Goal: Task Accomplishment & Management: Complete application form

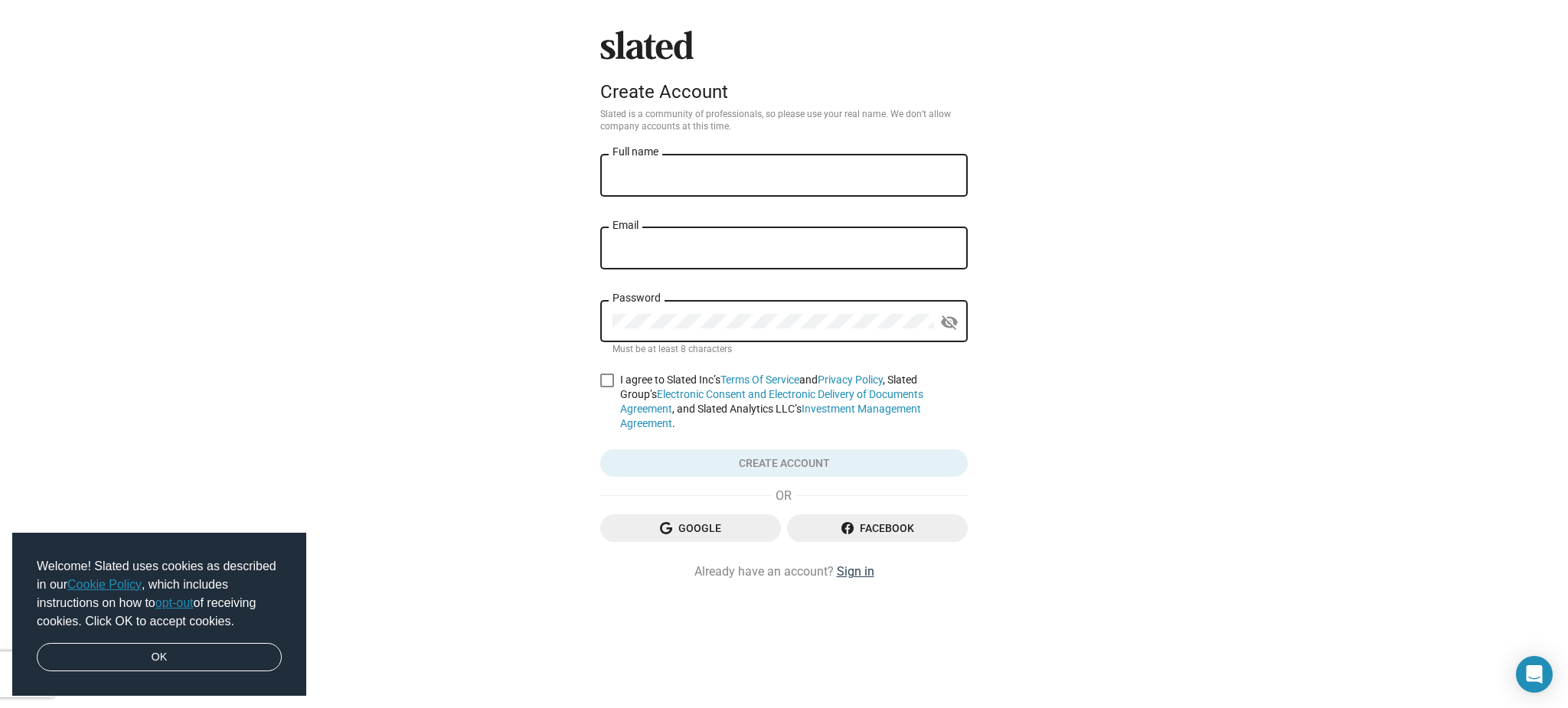
click at [862, 576] on link "Sign in" at bounding box center [856, 571] width 37 height 16
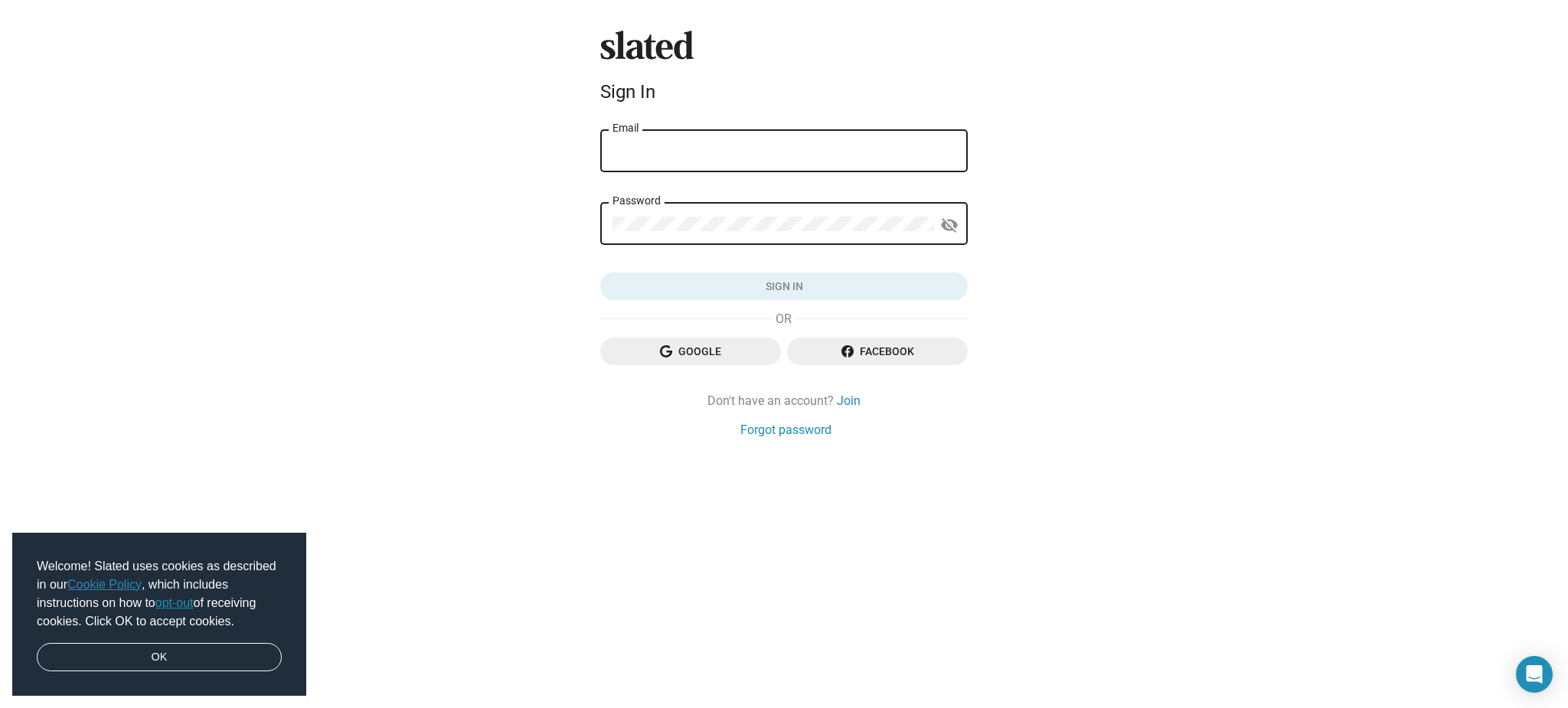
type input "jodyhart@yahoo.com"
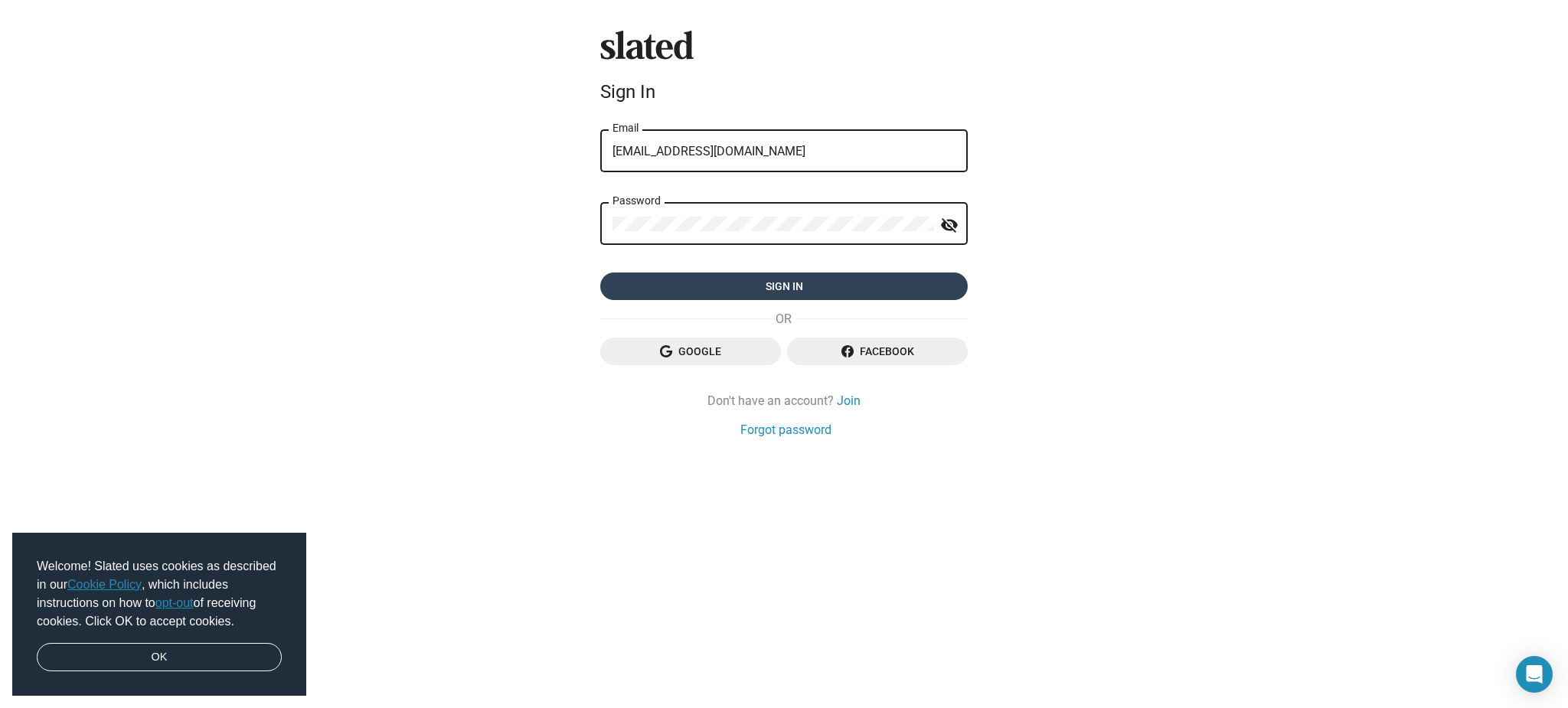
click at [695, 281] on span "Sign in" at bounding box center [784, 286] width 343 height 28
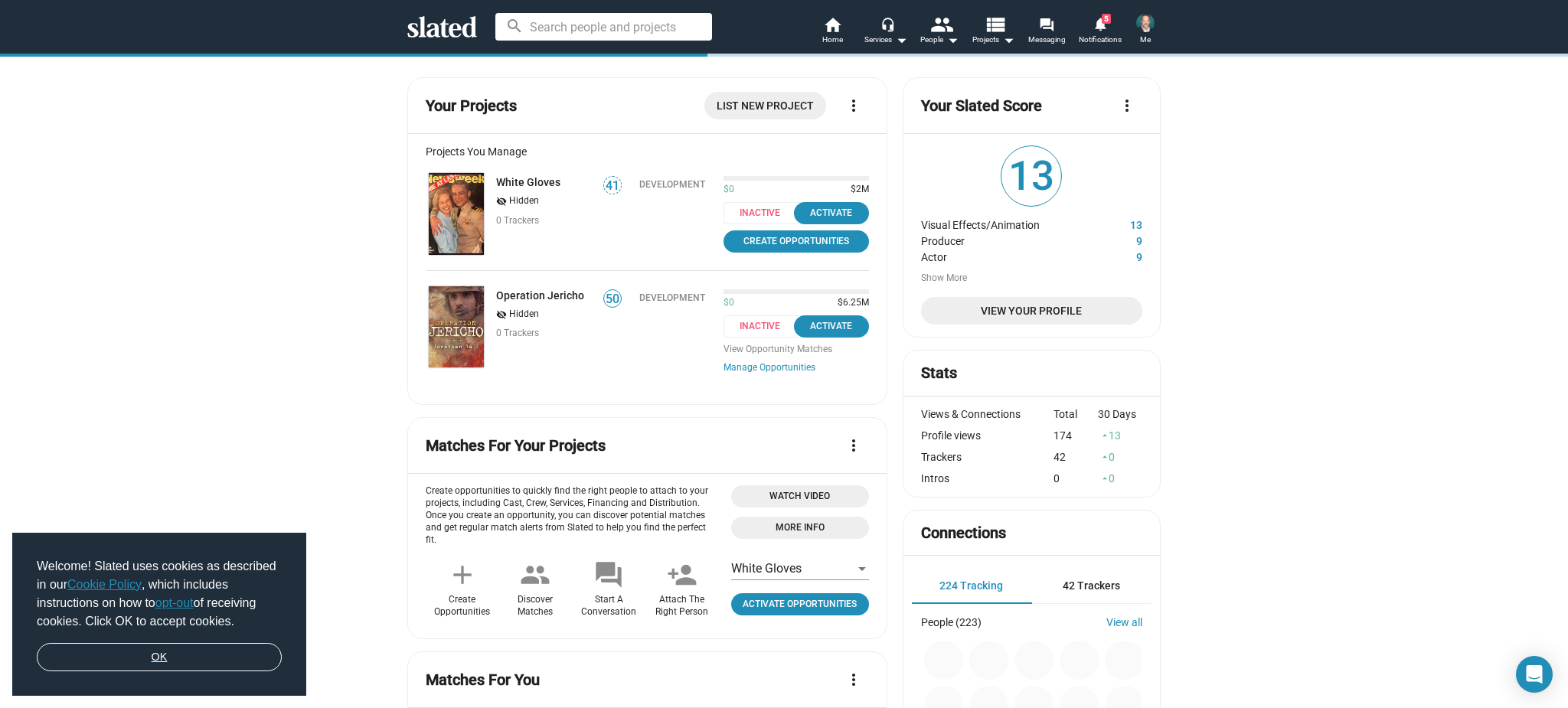
click at [203, 657] on link "OK" at bounding box center [159, 658] width 245 height 29
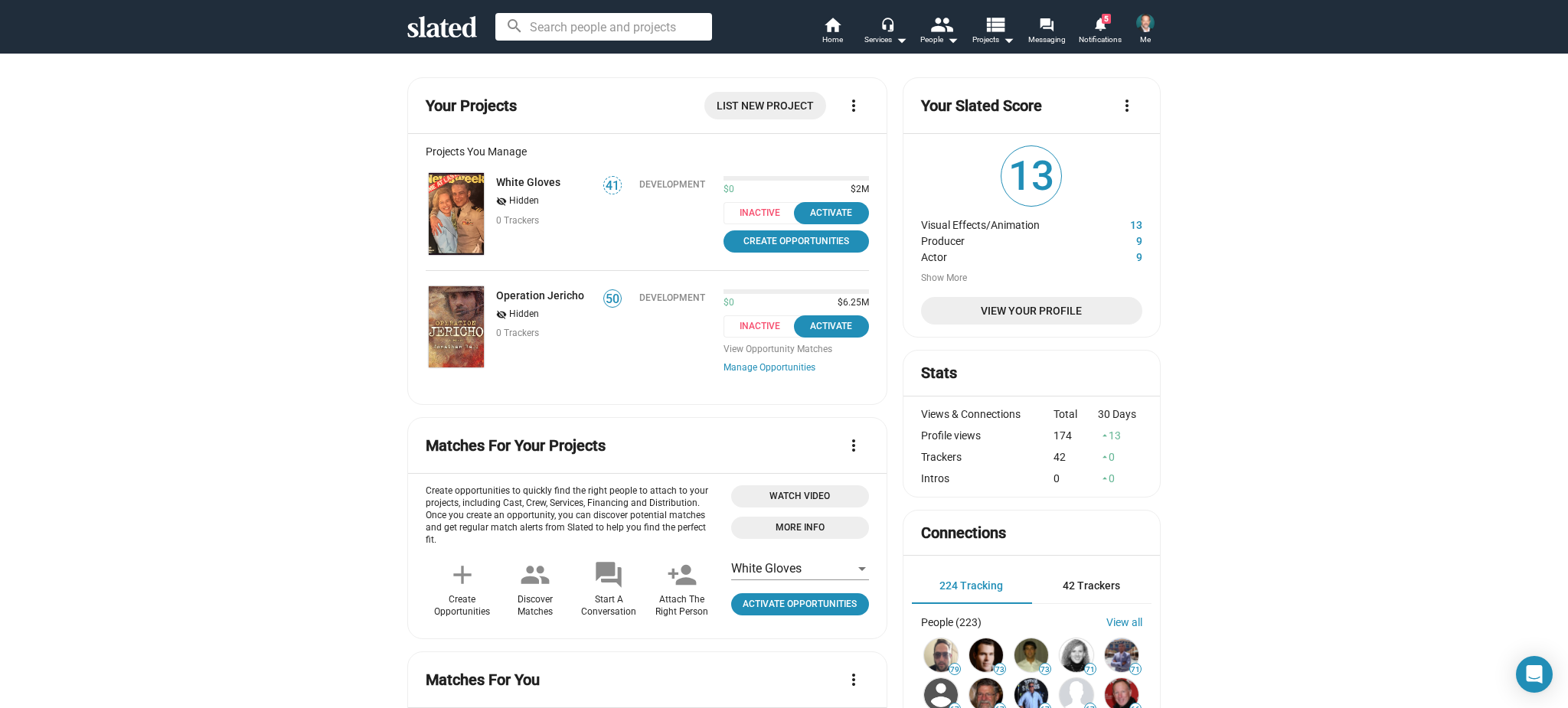
scroll to position [9, 0]
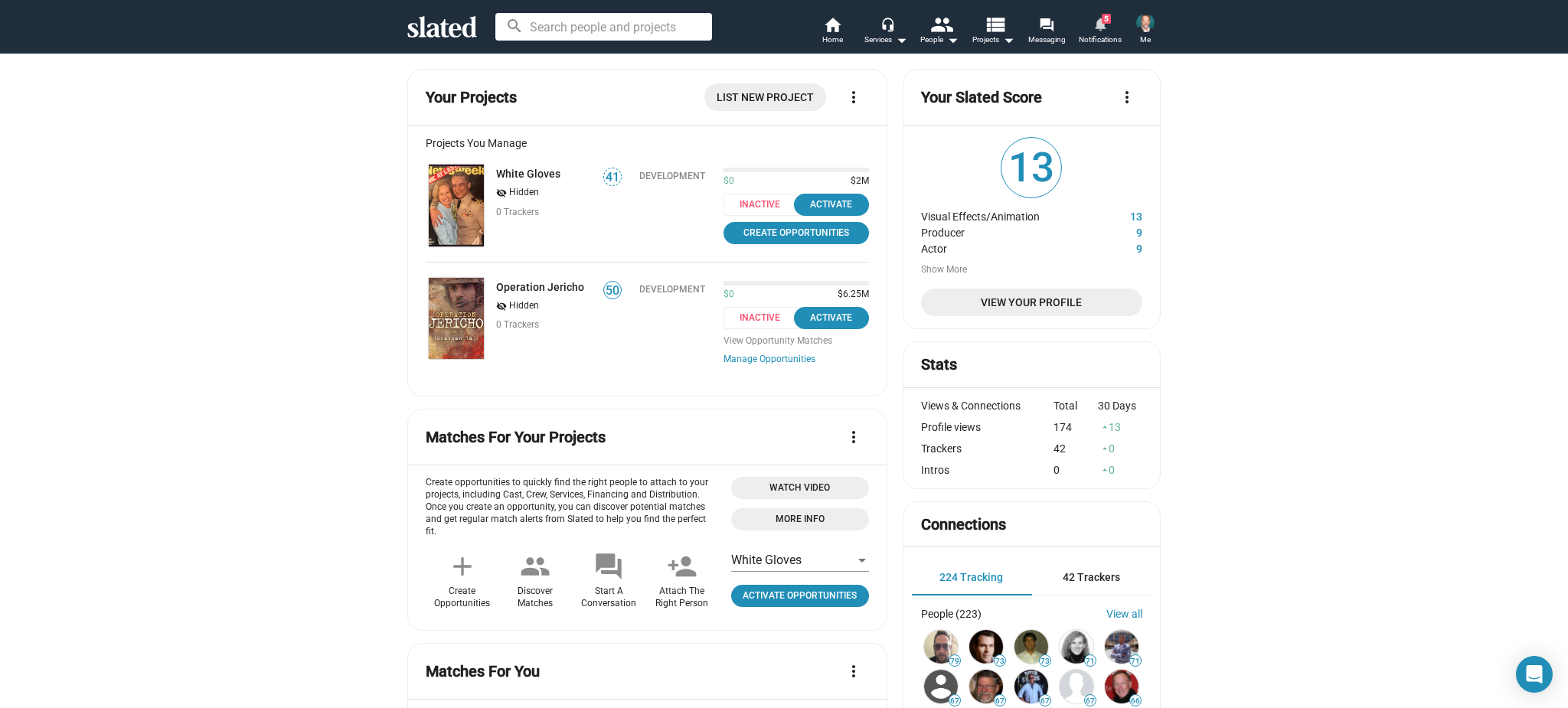
click at [1103, 35] on span "Notifications" at bounding box center [1100, 39] width 42 height 18
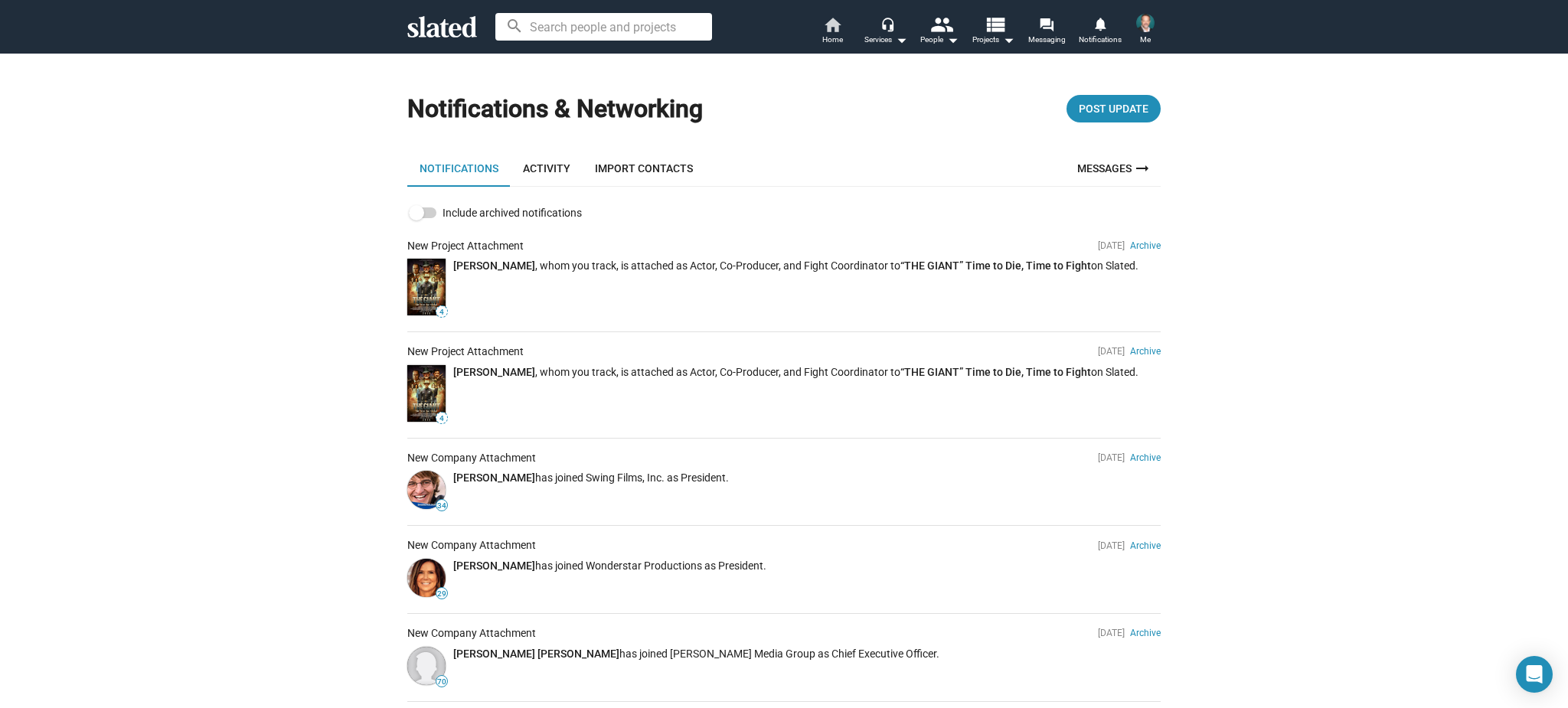
click at [837, 33] on span "Home" at bounding box center [833, 39] width 21 height 18
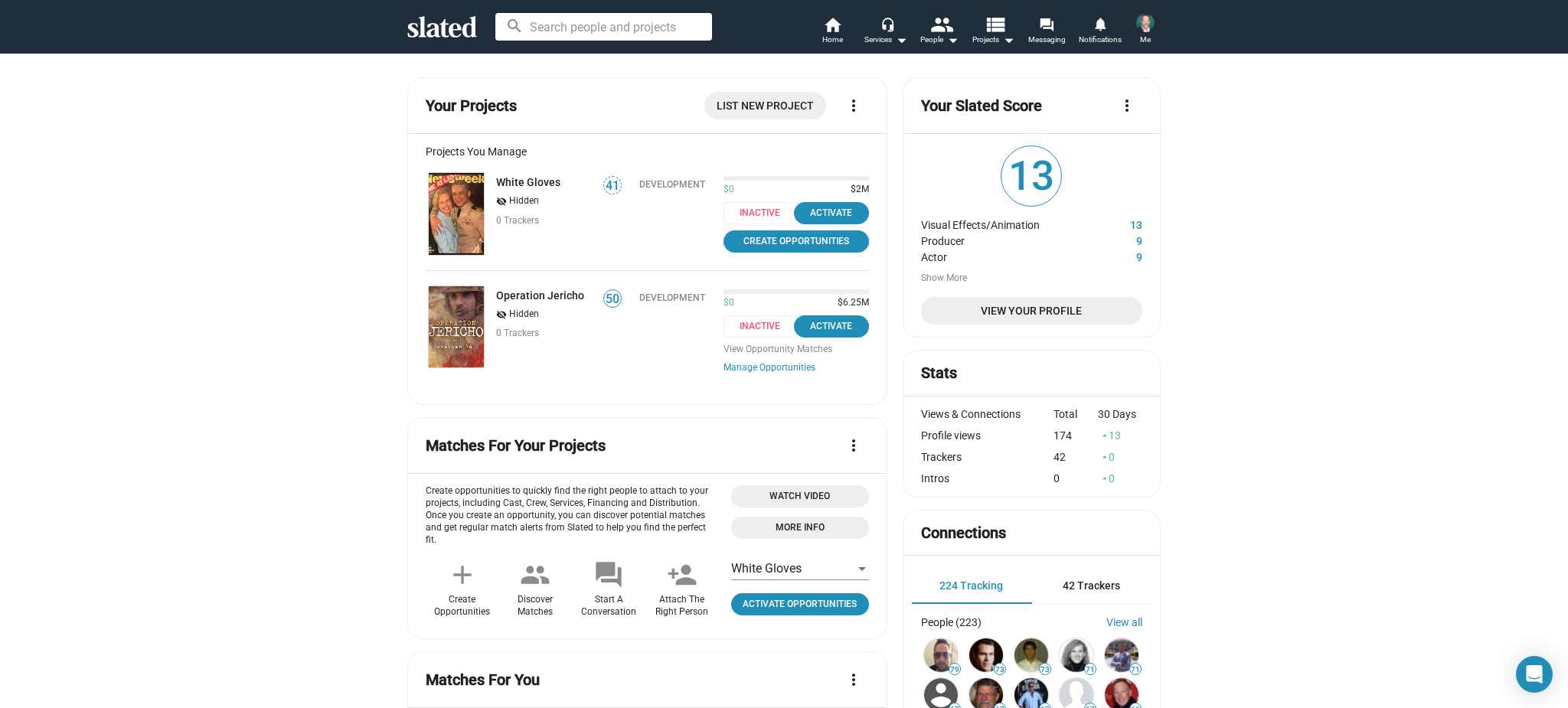
click at [806, 101] on span "List New Project" at bounding box center [765, 106] width 97 height 28
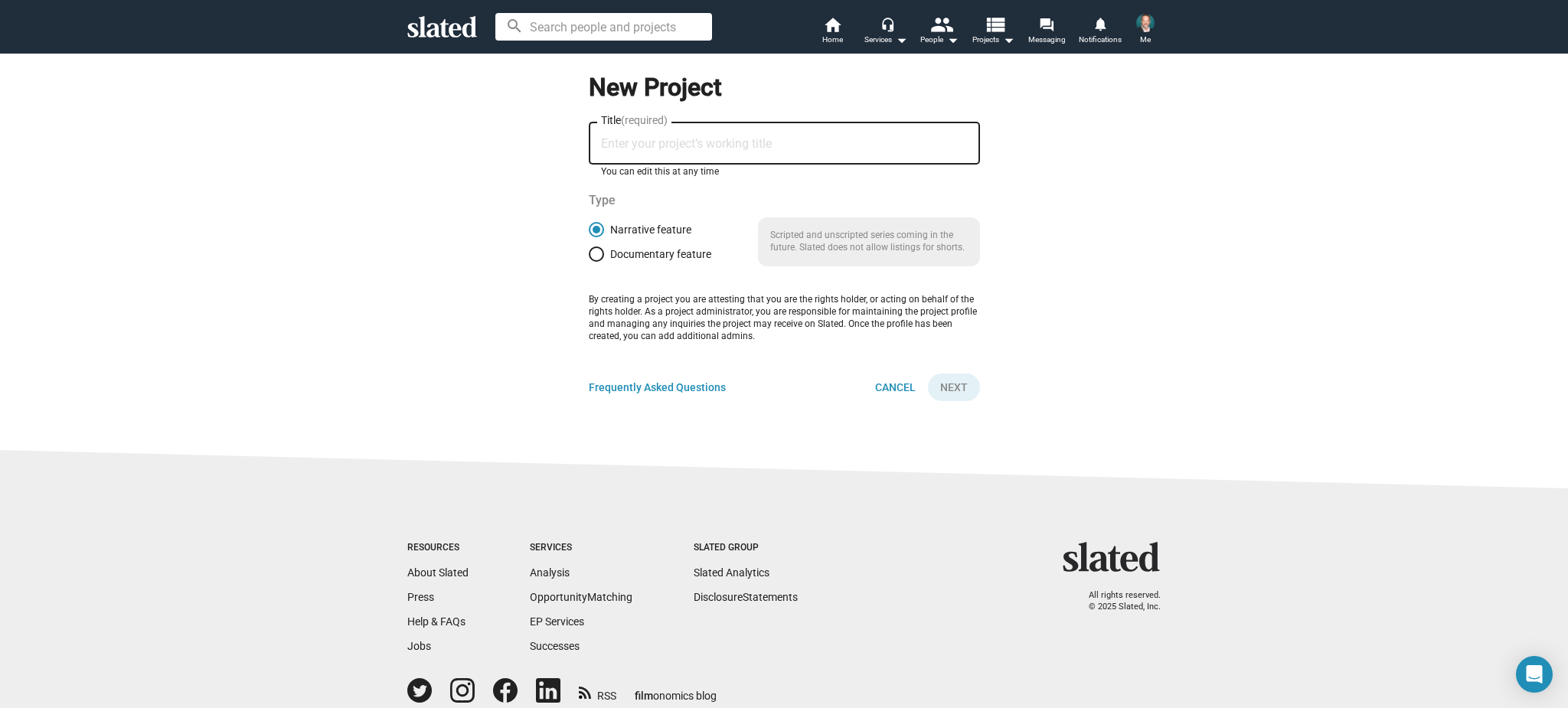
click at [732, 148] on input "Title (required)" at bounding box center [784, 144] width 367 height 14
type input "ROWDY"
click at [953, 388] on span "Next" at bounding box center [954, 387] width 28 height 28
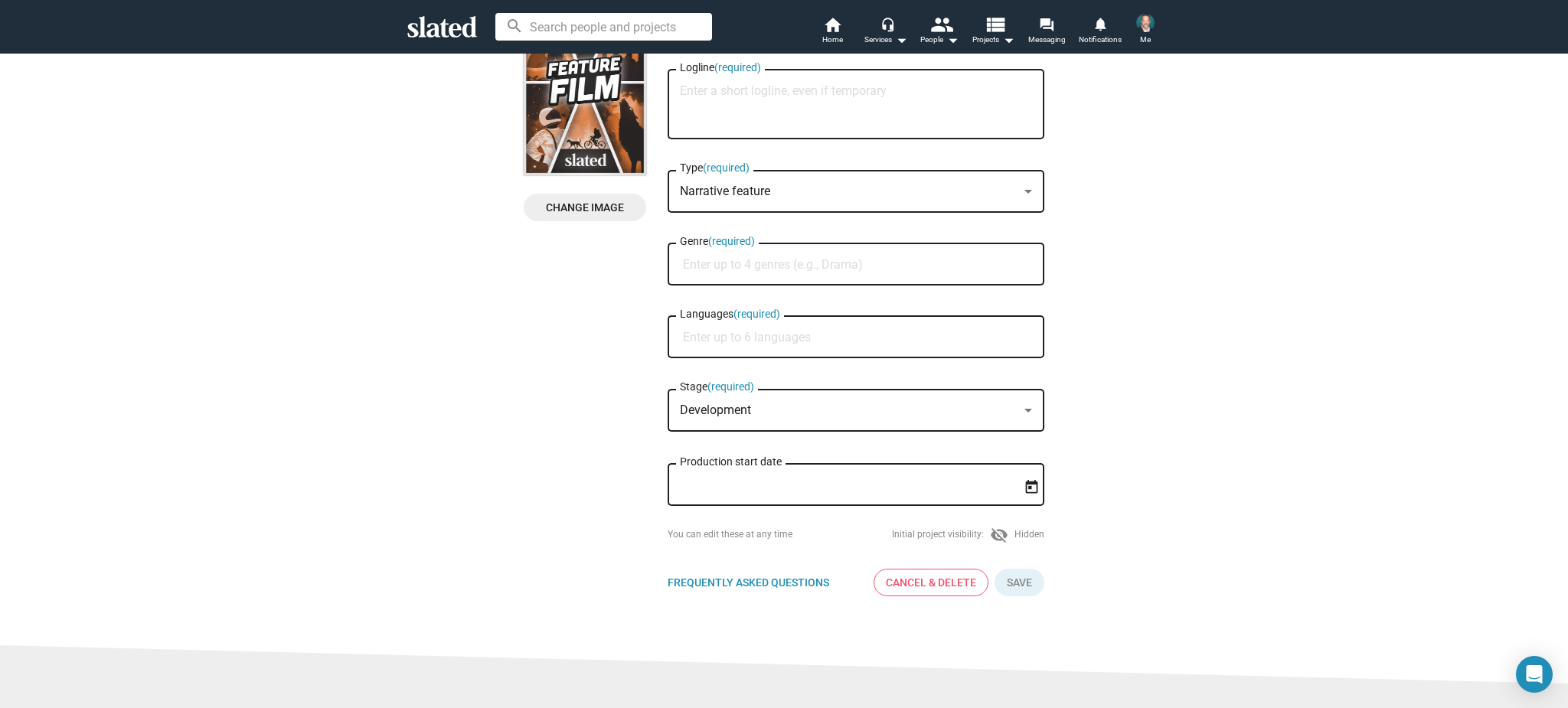
scroll to position [125, 0]
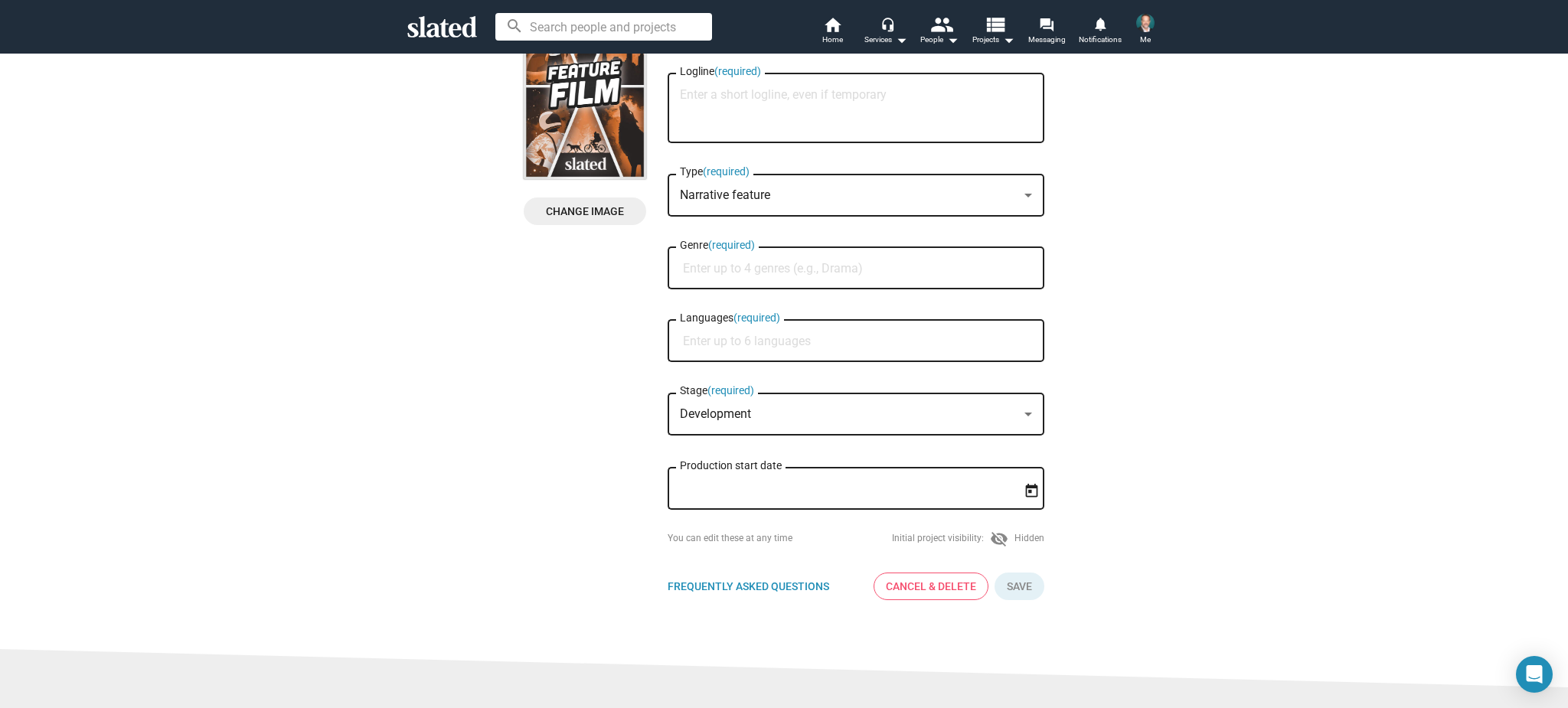
click at [1008, 418] on div "Development" at bounding box center [849, 414] width 338 height 16
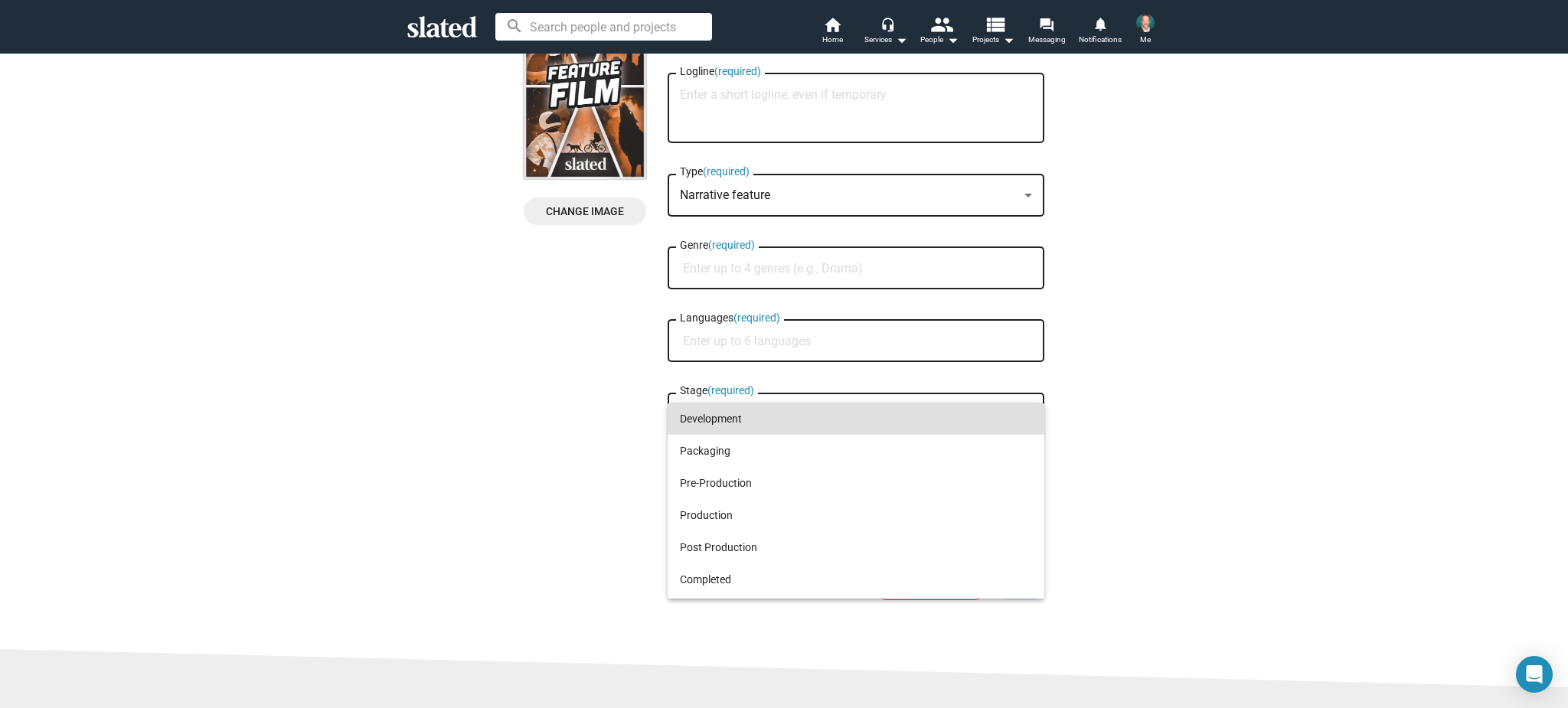
click at [1233, 417] on div at bounding box center [784, 354] width 1568 height 708
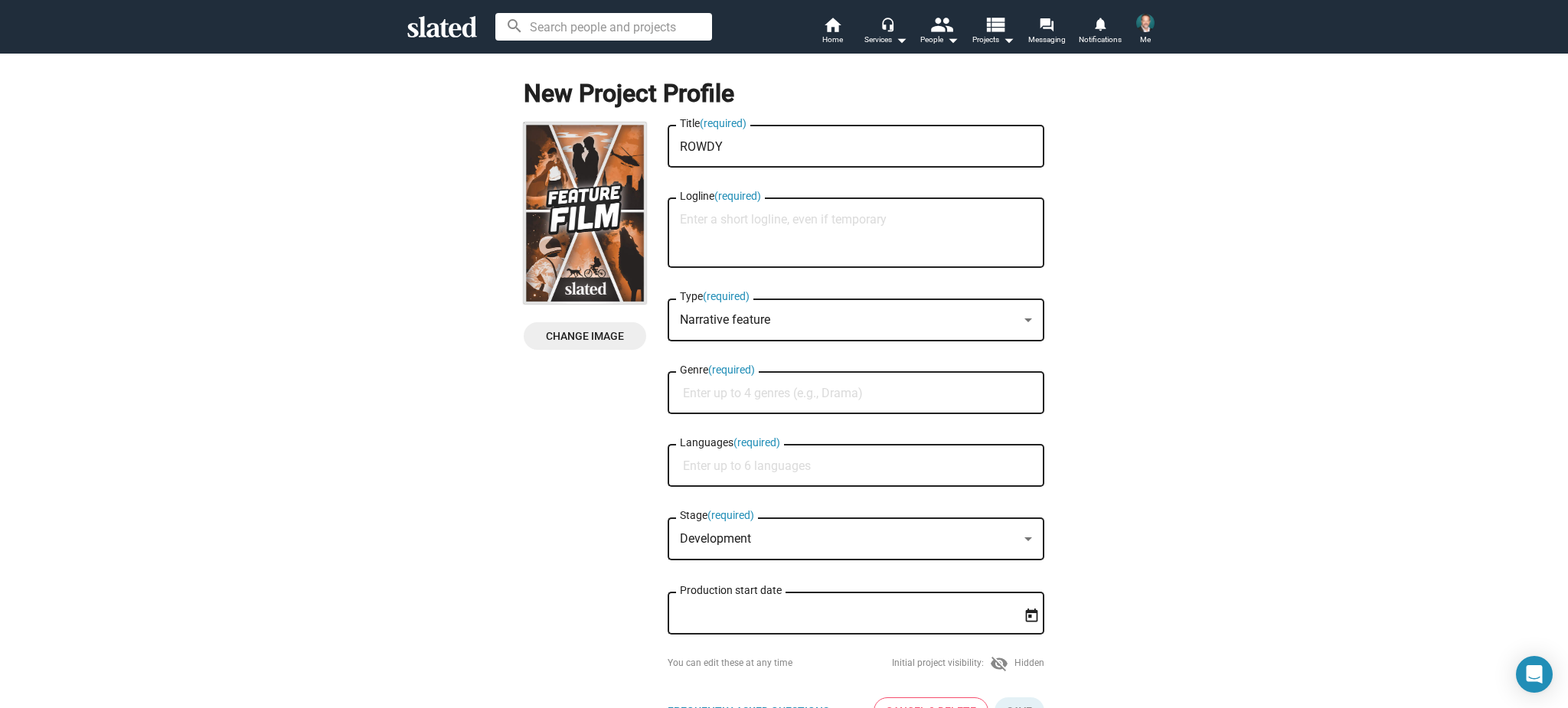
scroll to position [0, 0]
click at [459, 29] on icon at bounding box center [442, 27] width 69 height 22
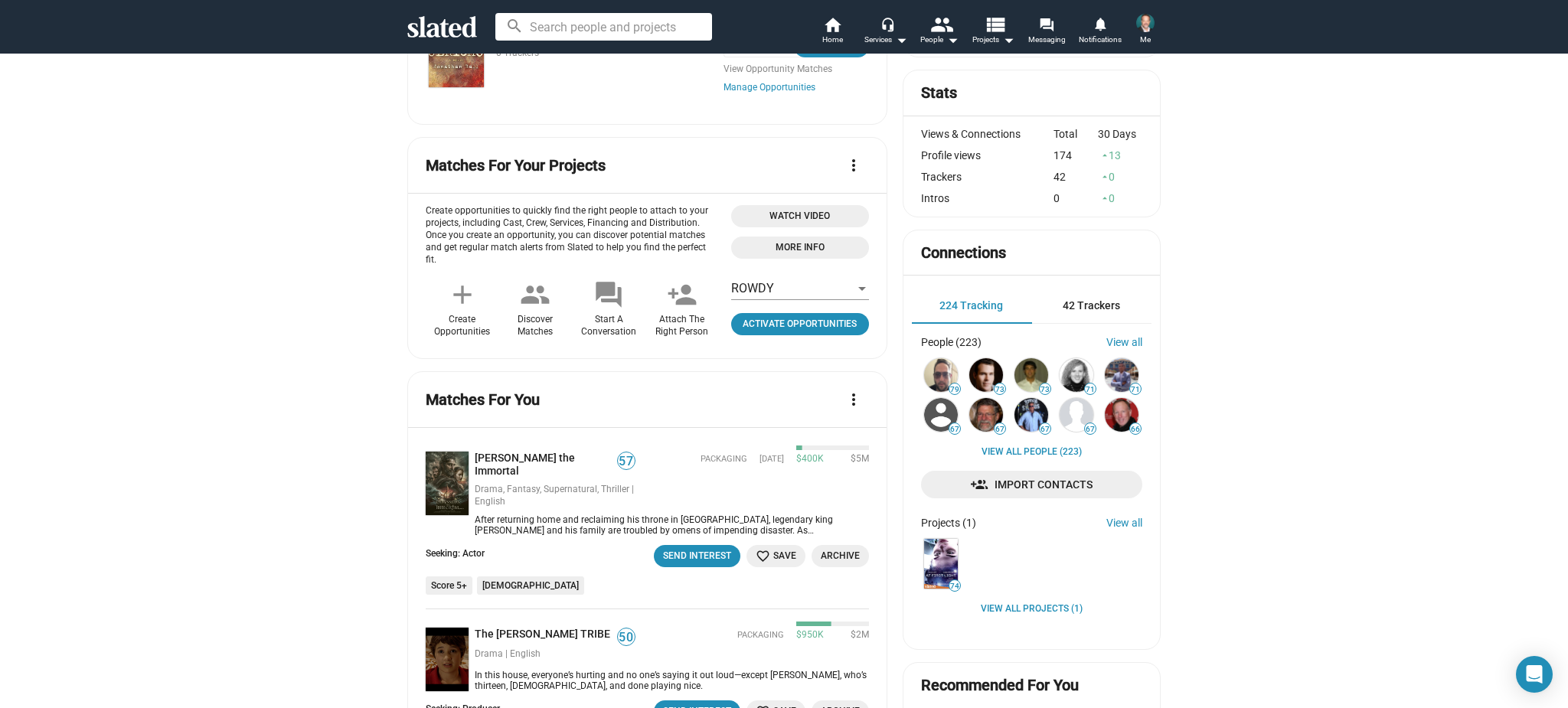
scroll to position [283, 0]
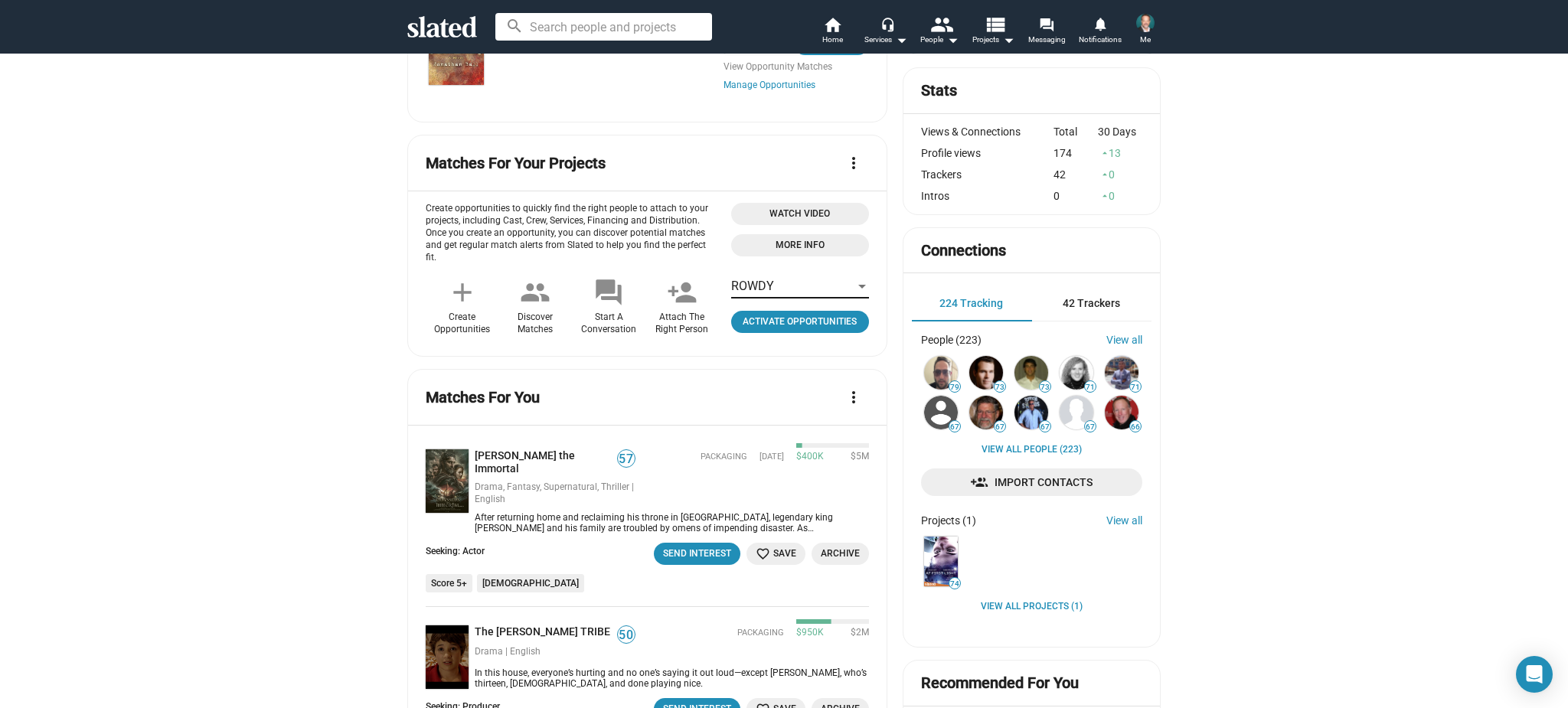
click at [863, 285] on div at bounding box center [862, 287] width 8 height 3
click at [892, 272] on div at bounding box center [784, 354] width 1568 height 708
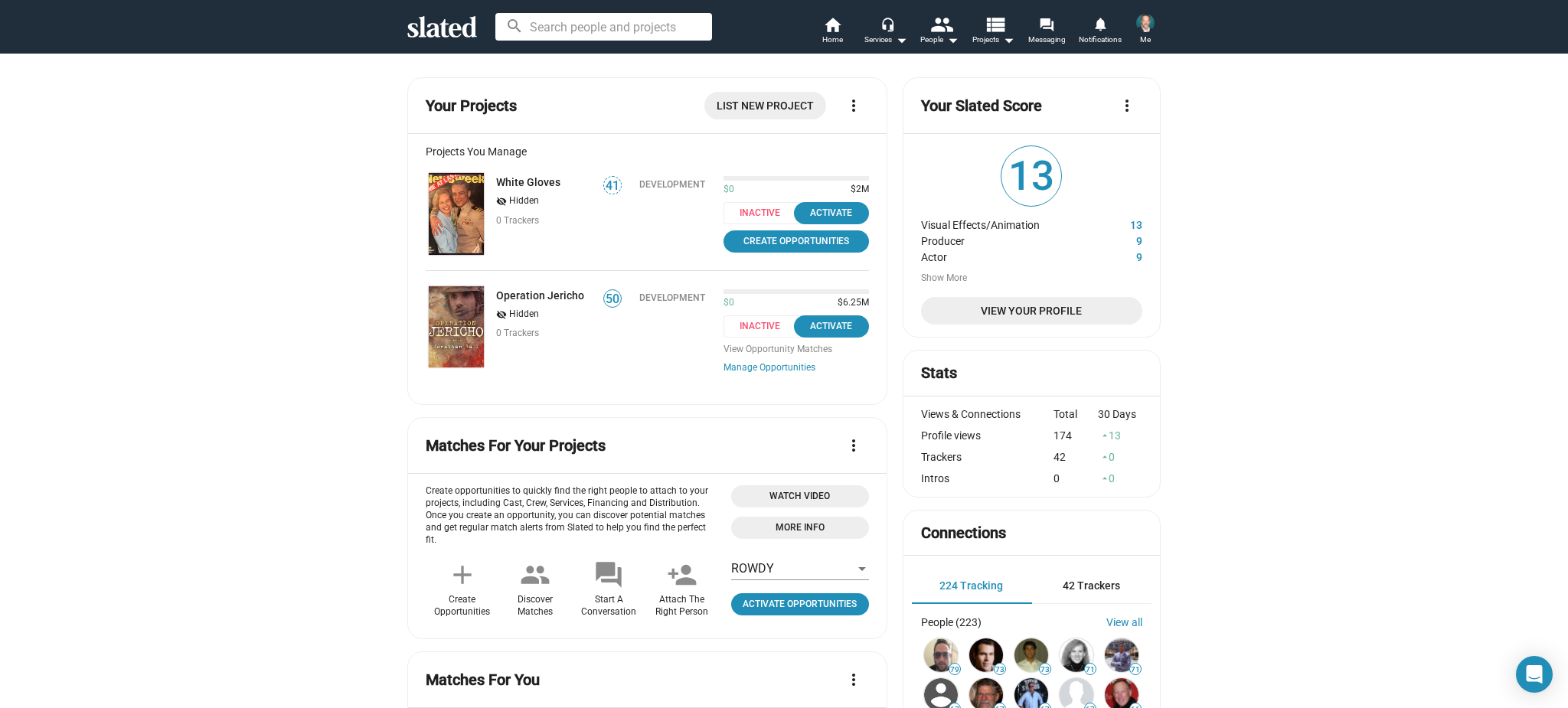
scroll to position [0, 0]
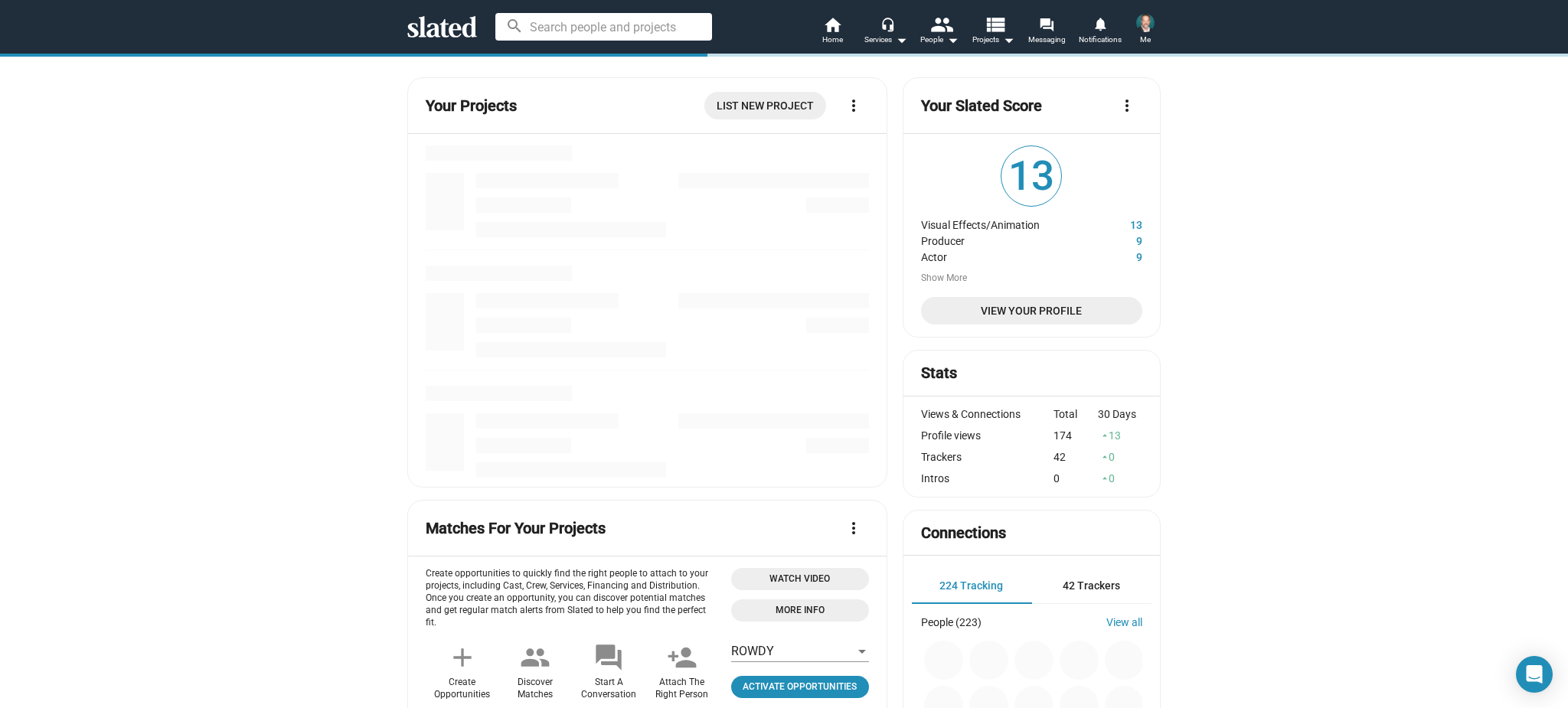
click at [1143, 29] on img at bounding box center [1145, 23] width 18 height 18
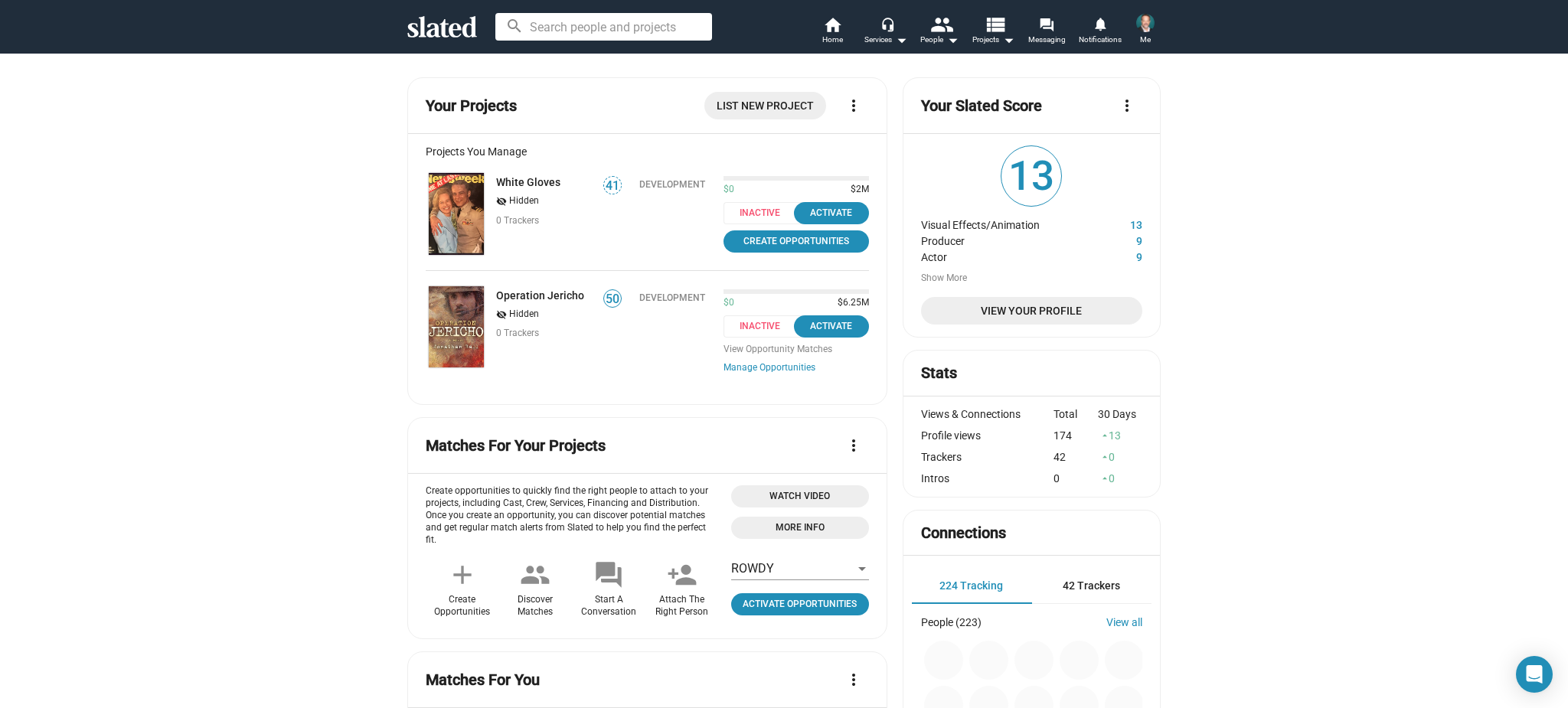
click at [1148, 29] on img at bounding box center [1145, 23] width 18 height 18
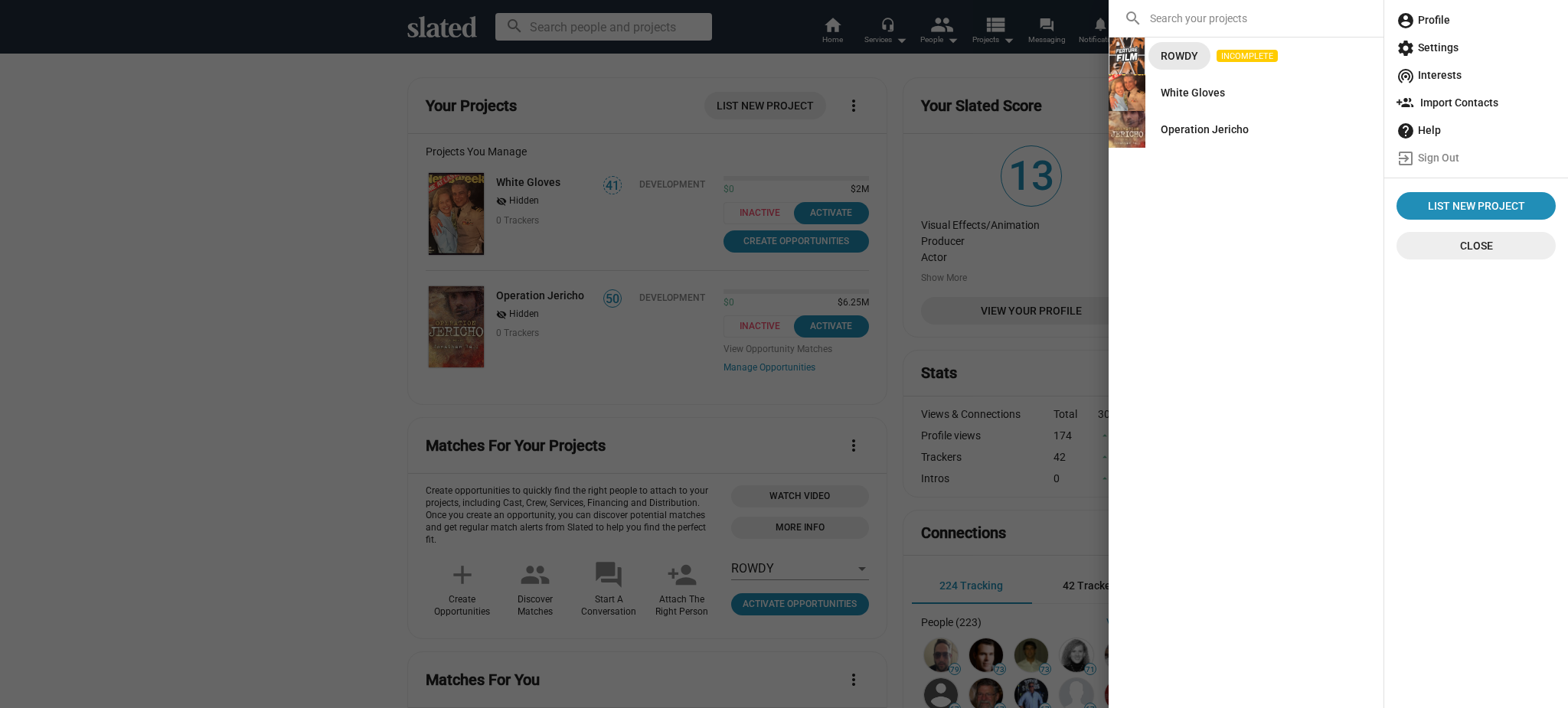
click at [1179, 53] on div "ROWDY" at bounding box center [1179, 56] width 37 height 28
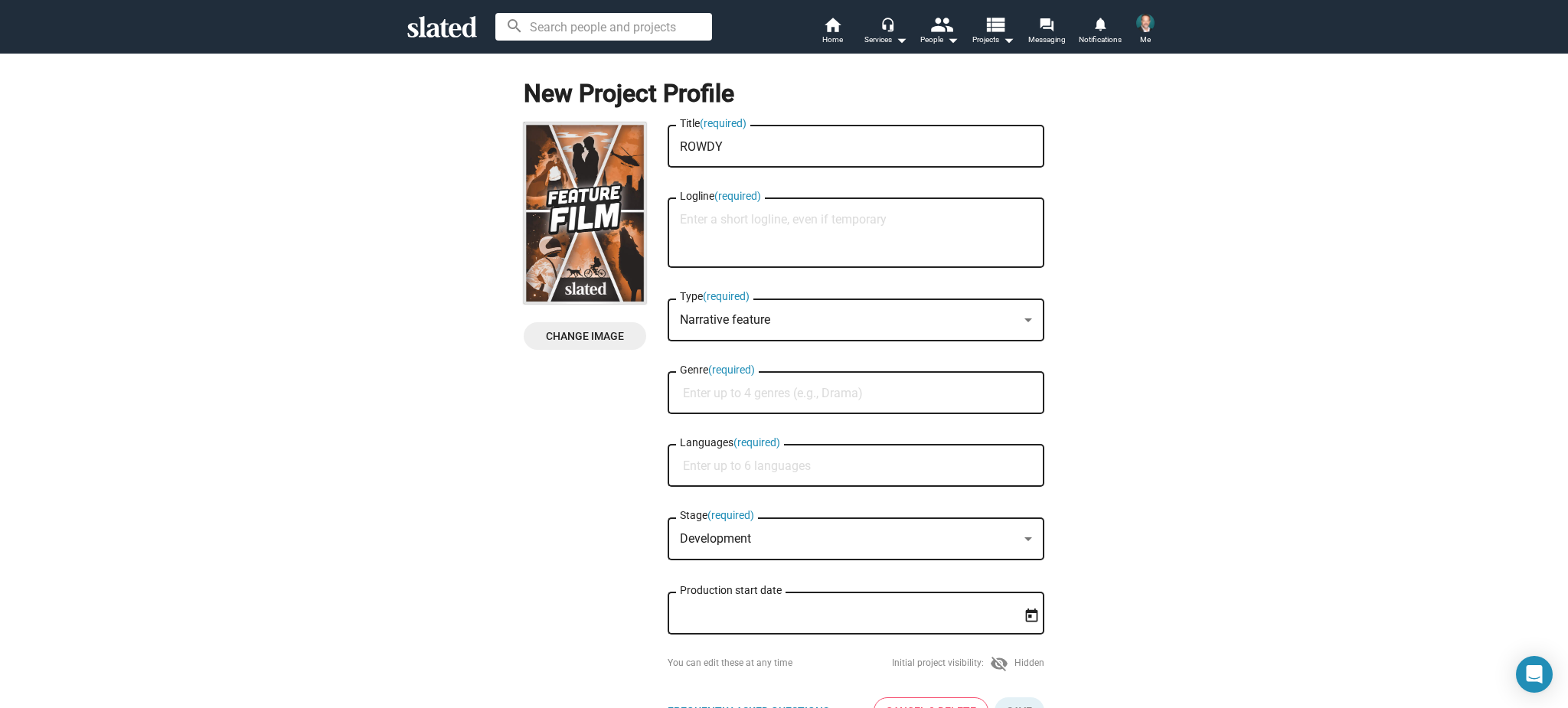
click at [582, 190] on img at bounding box center [584, 212] width 122 height 181
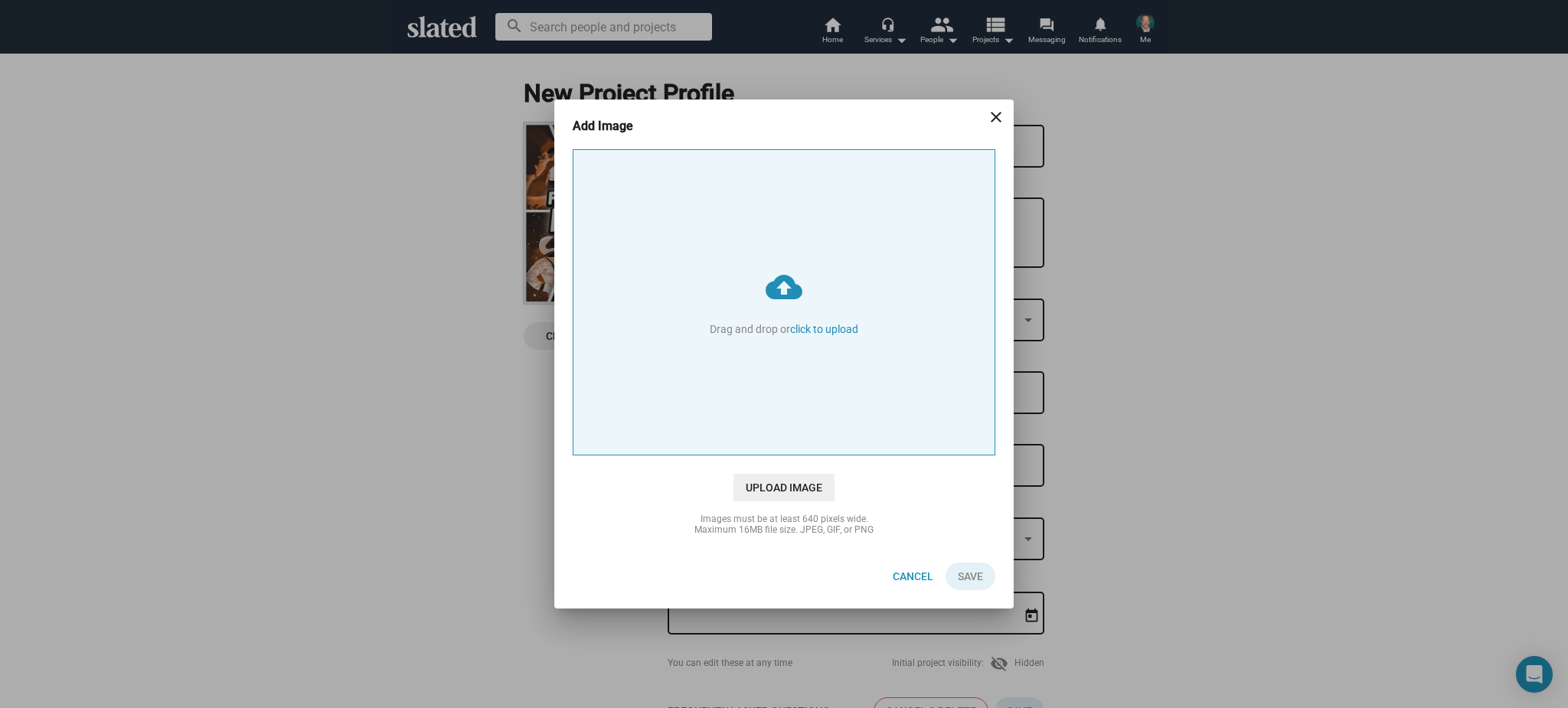
type input "C:\fakepath\Rowdy Poster.jpg"
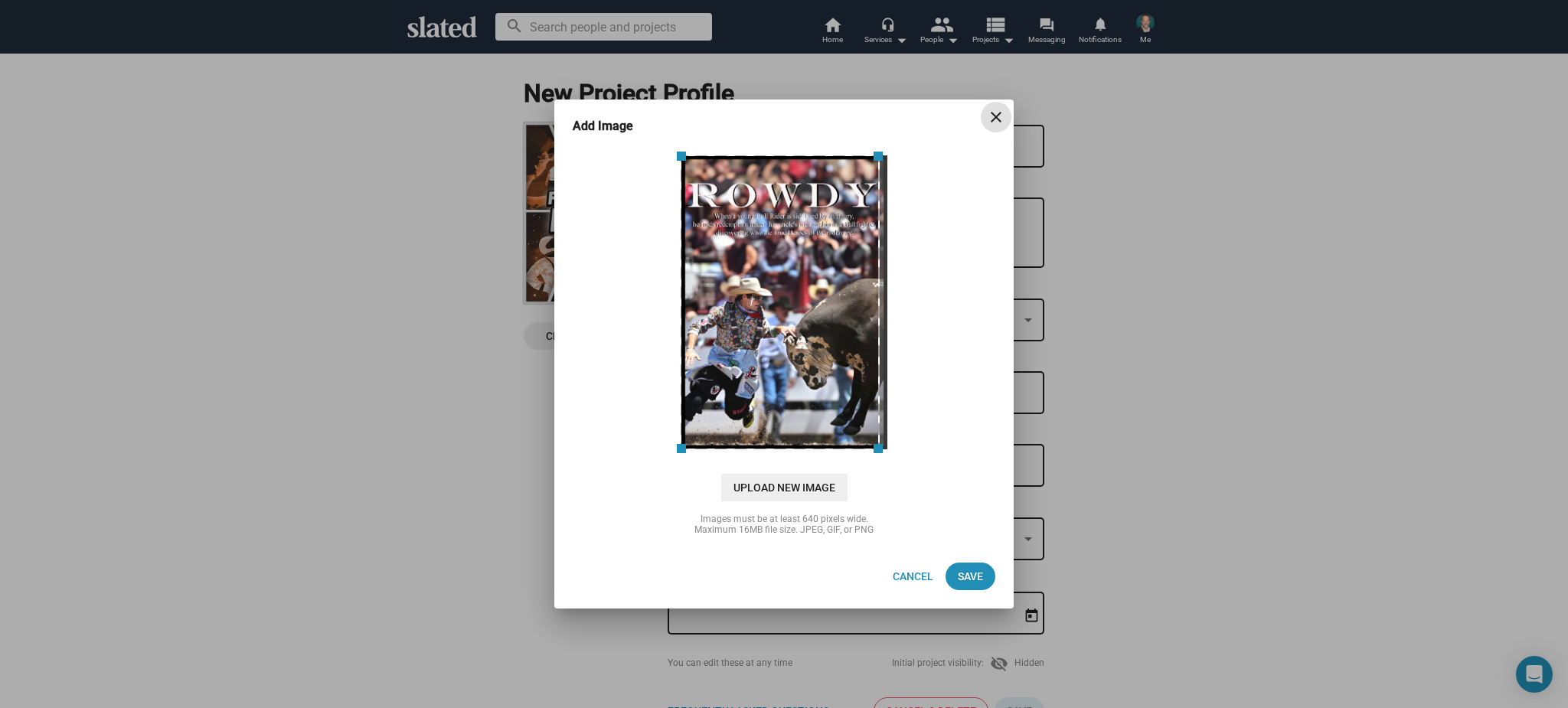
drag, startPoint x: 884, startPoint y: 450, endPoint x: 914, endPoint y: 456, distance: 30.6
click at [914, 456] on div "cloud_upload Drag and drop or click to upload Upload New Image" at bounding box center [784, 325] width 423 height 352
drag, startPoint x: 882, startPoint y: 449, endPoint x: 934, endPoint y: 451, distance: 52.0
click at [934, 451] on div at bounding box center [784, 302] width 430 height 306
click at [862, 402] on div at bounding box center [786, 302] width 200 height 296
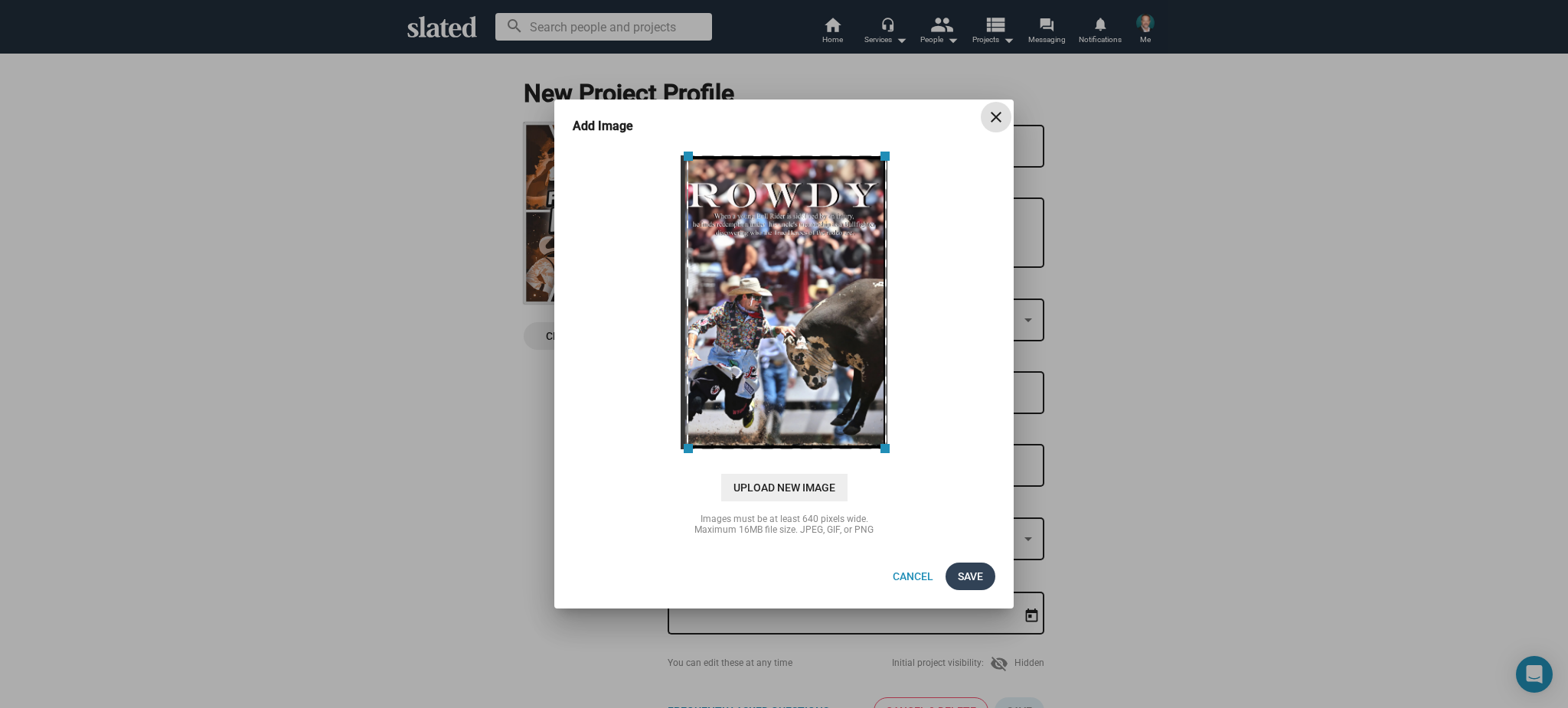
click at [970, 581] on span "Save" at bounding box center [970, 576] width 25 height 28
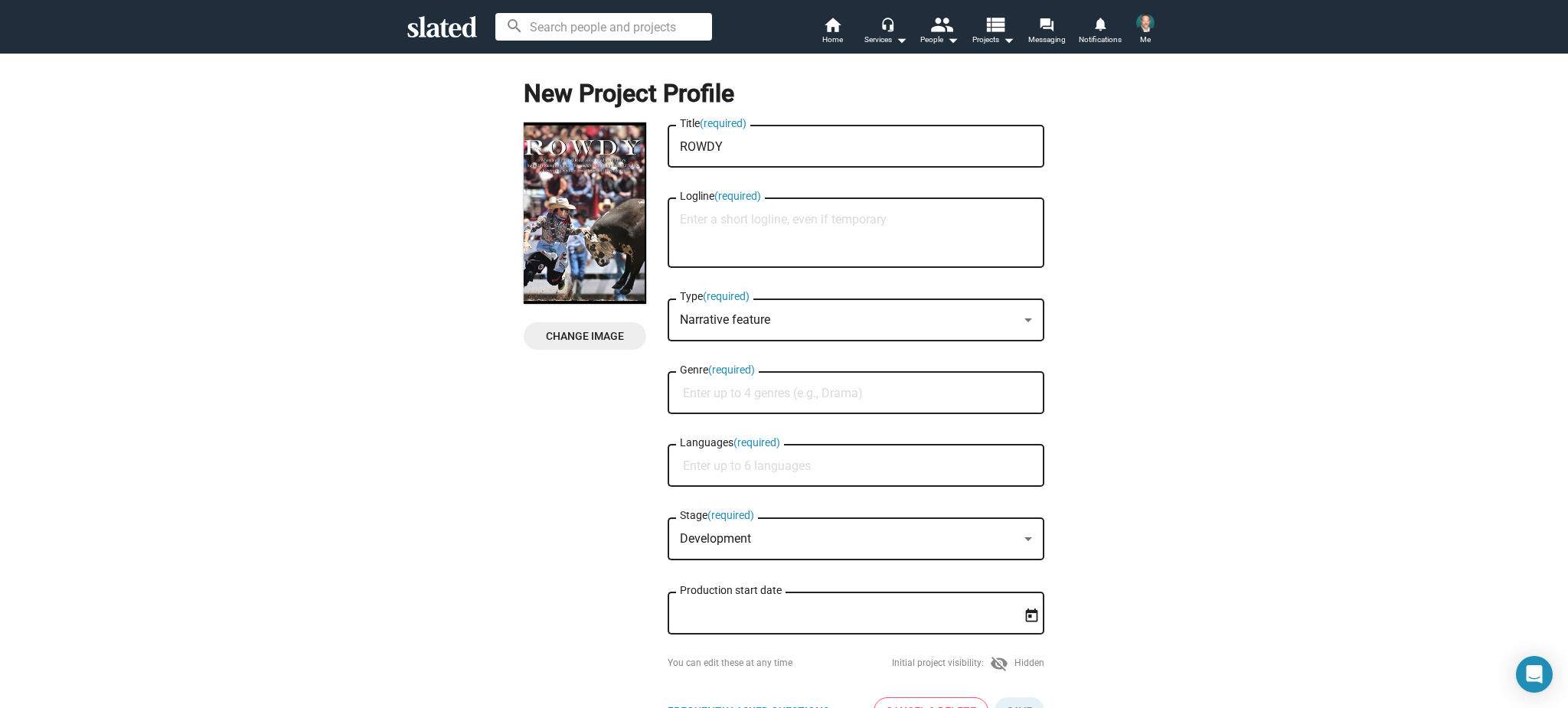
click at [735, 221] on textarea "Logline (required)" at bounding box center [856, 234] width 352 height 42
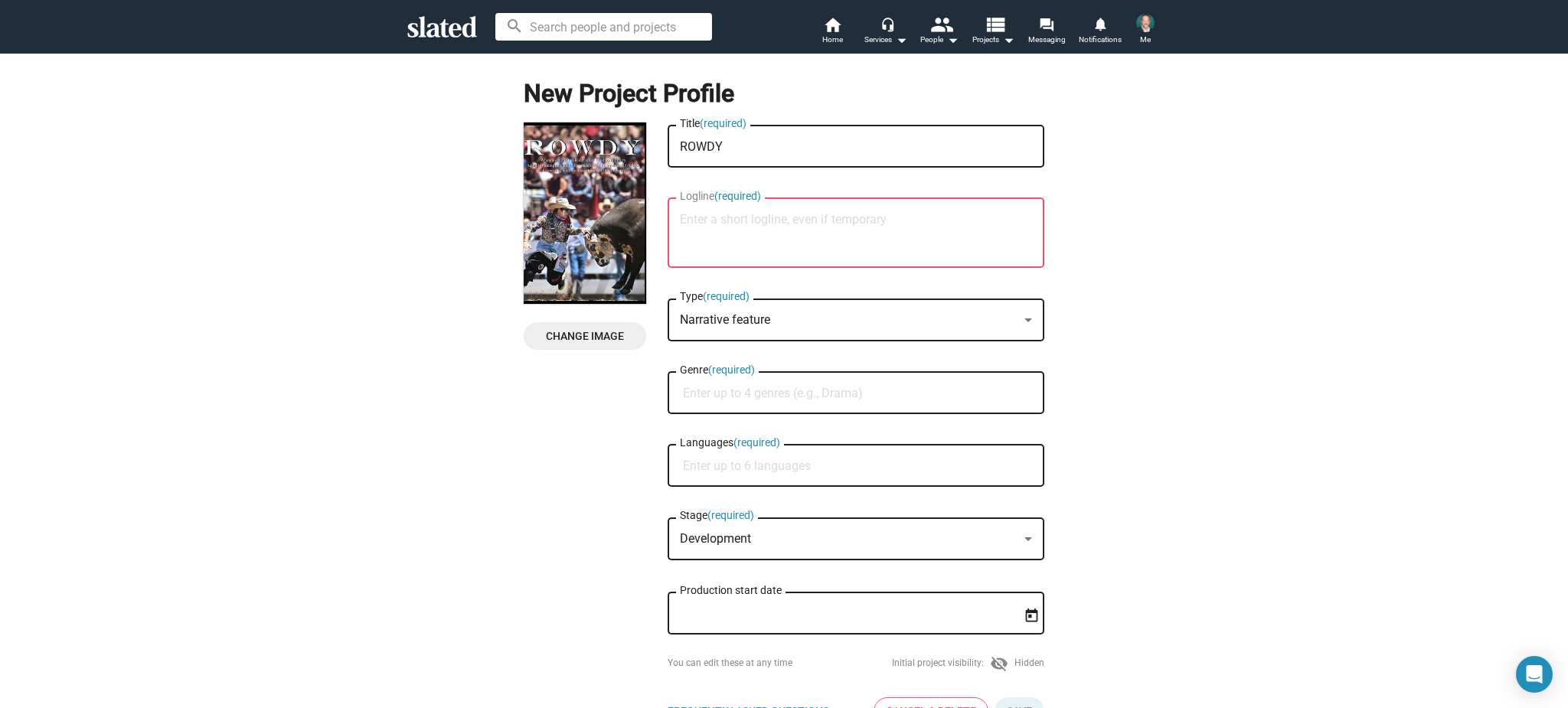
paste textarea "When a young Bull Rider is sidelined by an injury, he finds redemption under hi…"
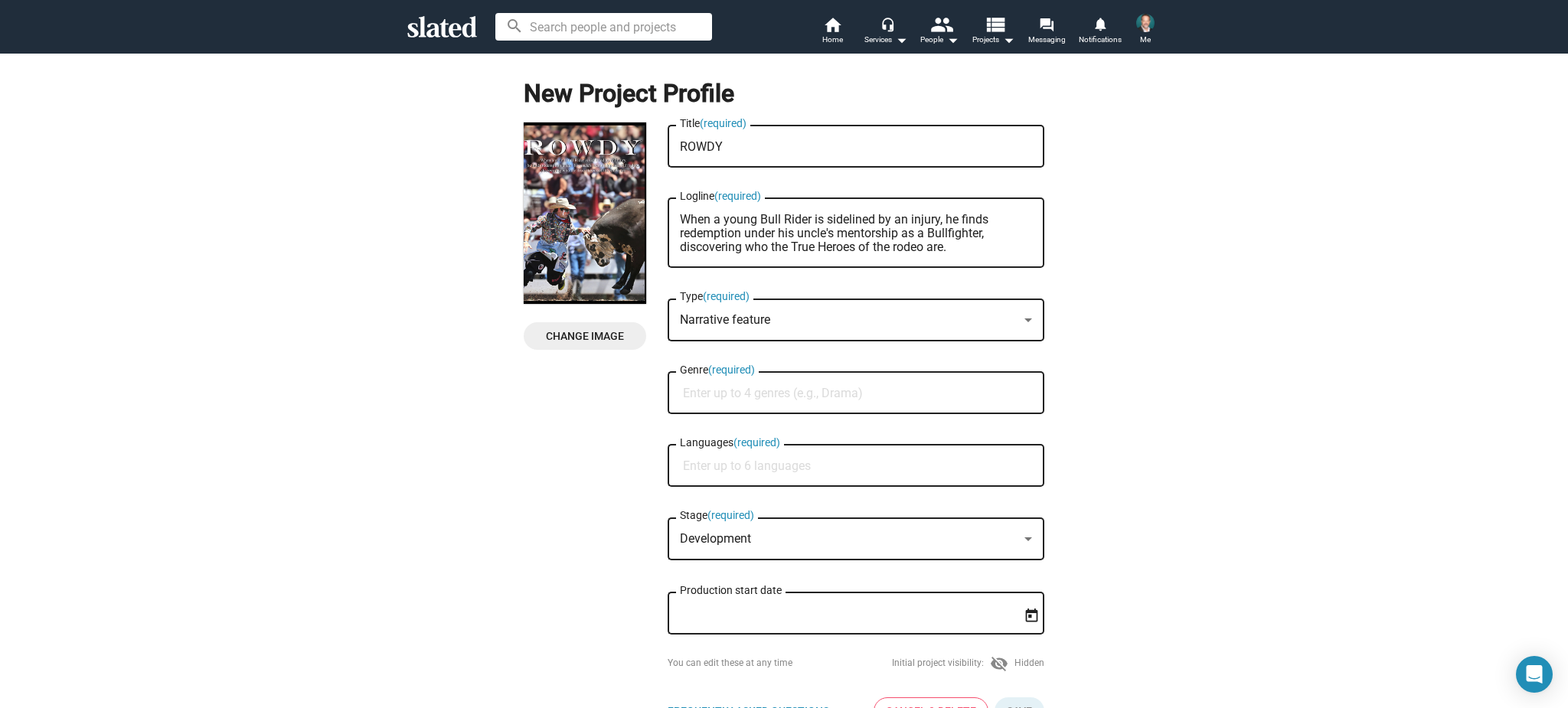
type textarea "When a young Bull Rider is sidelined by an injury, he finds redemption under hi…"
click at [817, 395] on input "Genre (required)" at bounding box center [859, 393] width 352 height 14
type input "ACTION"
click at [693, 425] on span "Action" at bounding box center [856, 432] width 358 height 30
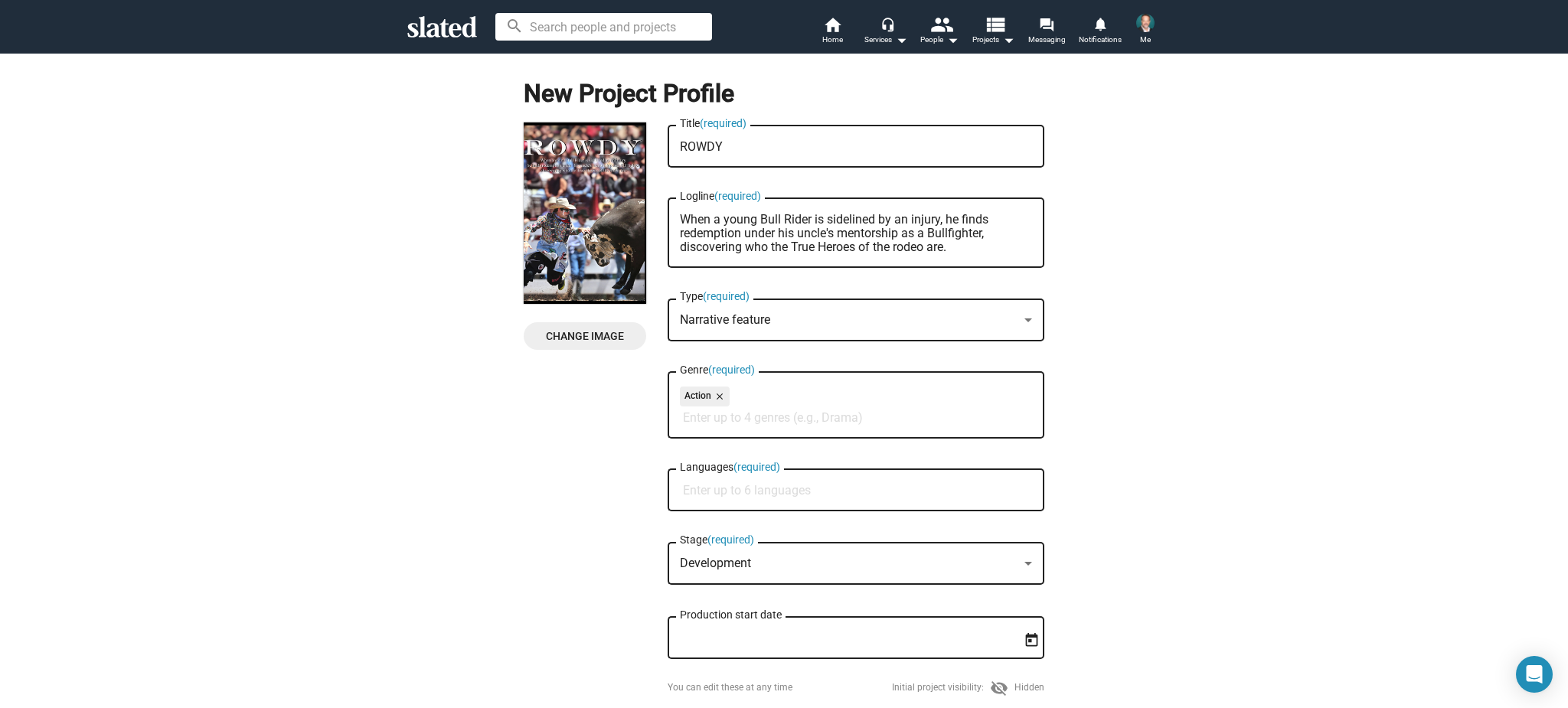
type input "R"
type input "DRAM"
click at [689, 453] on span "Drama" at bounding box center [856, 456] width 358 height 30
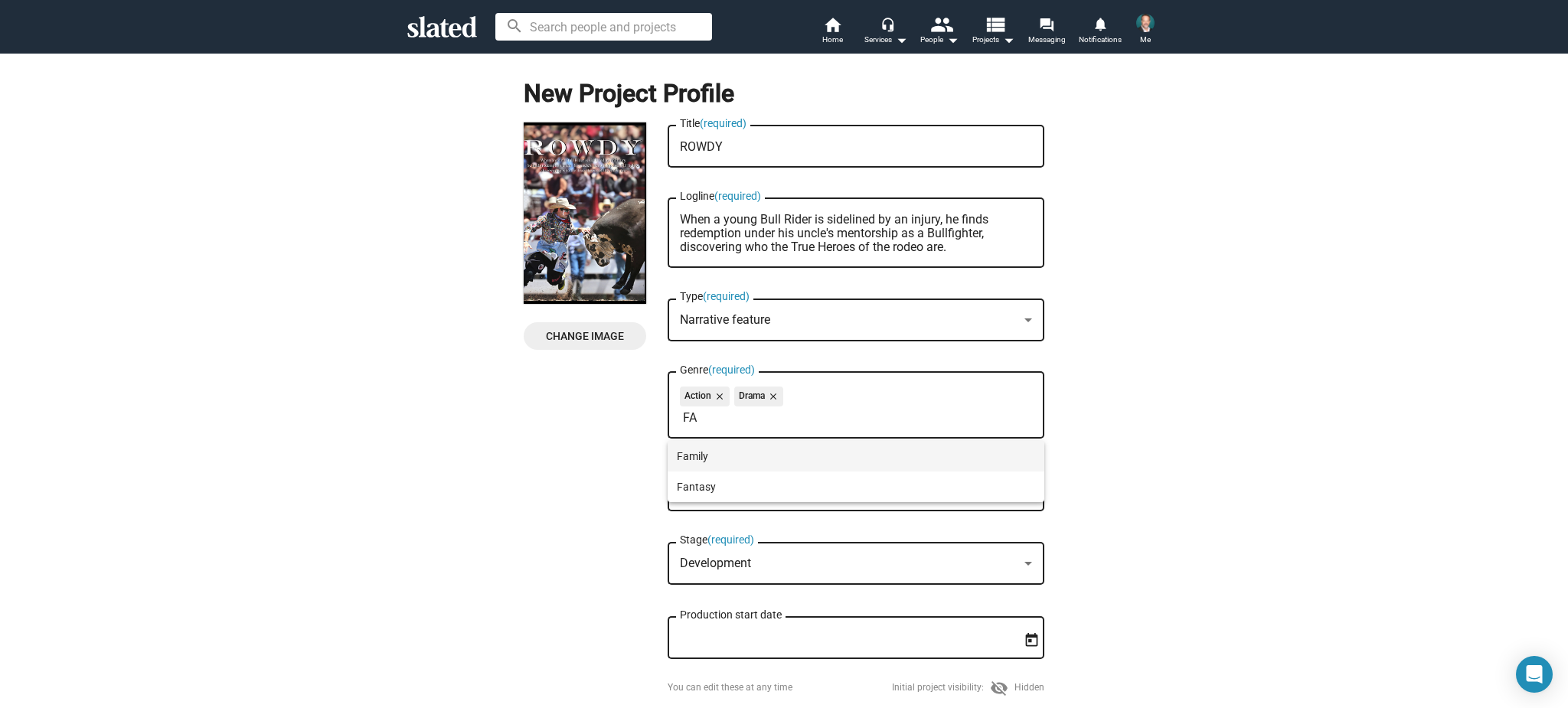
type input "FA"
click at [699, 456] on span "Family" at bounding box center [856, 456] width 358 height 30
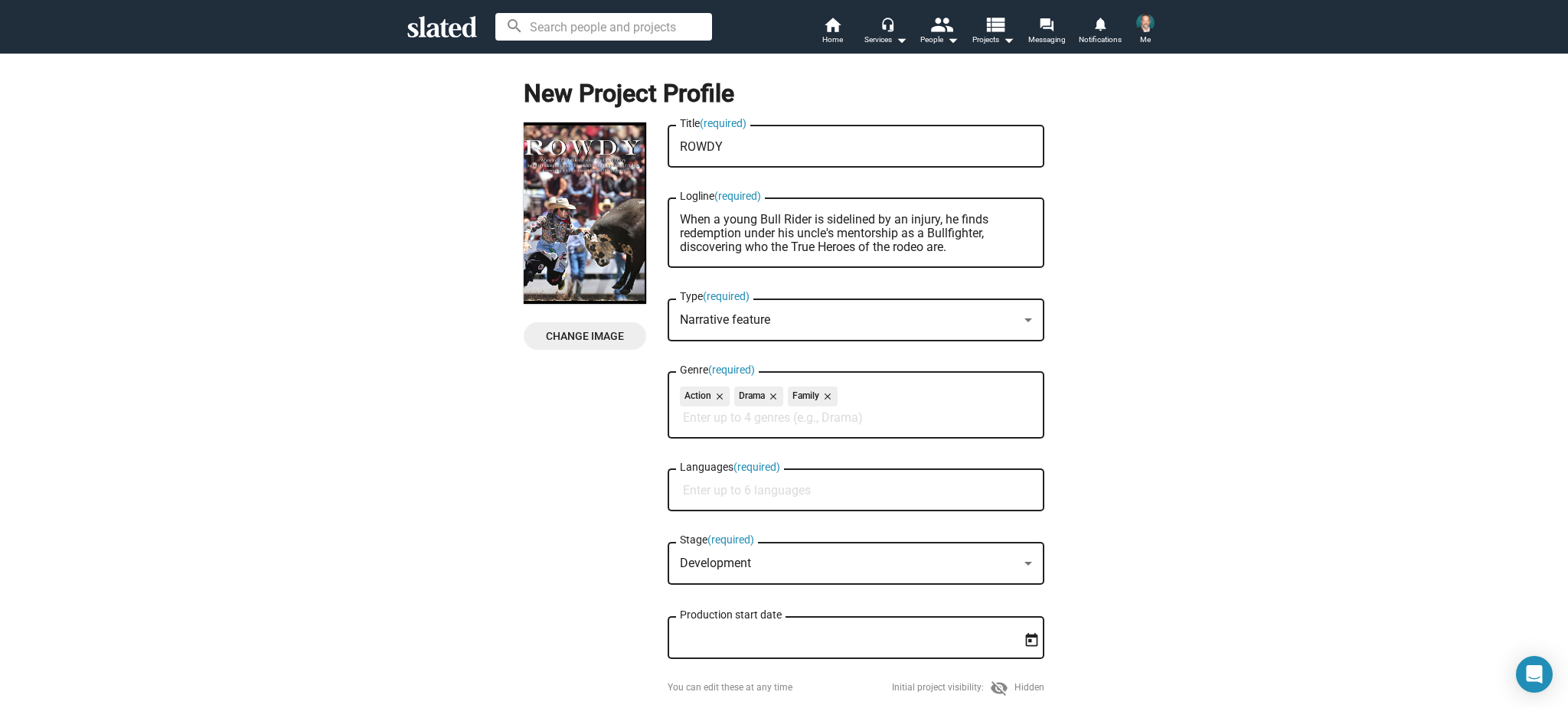
click at [738, 493] on input "Languages (required)" at bounding box center [859, 490] width 352 height 14
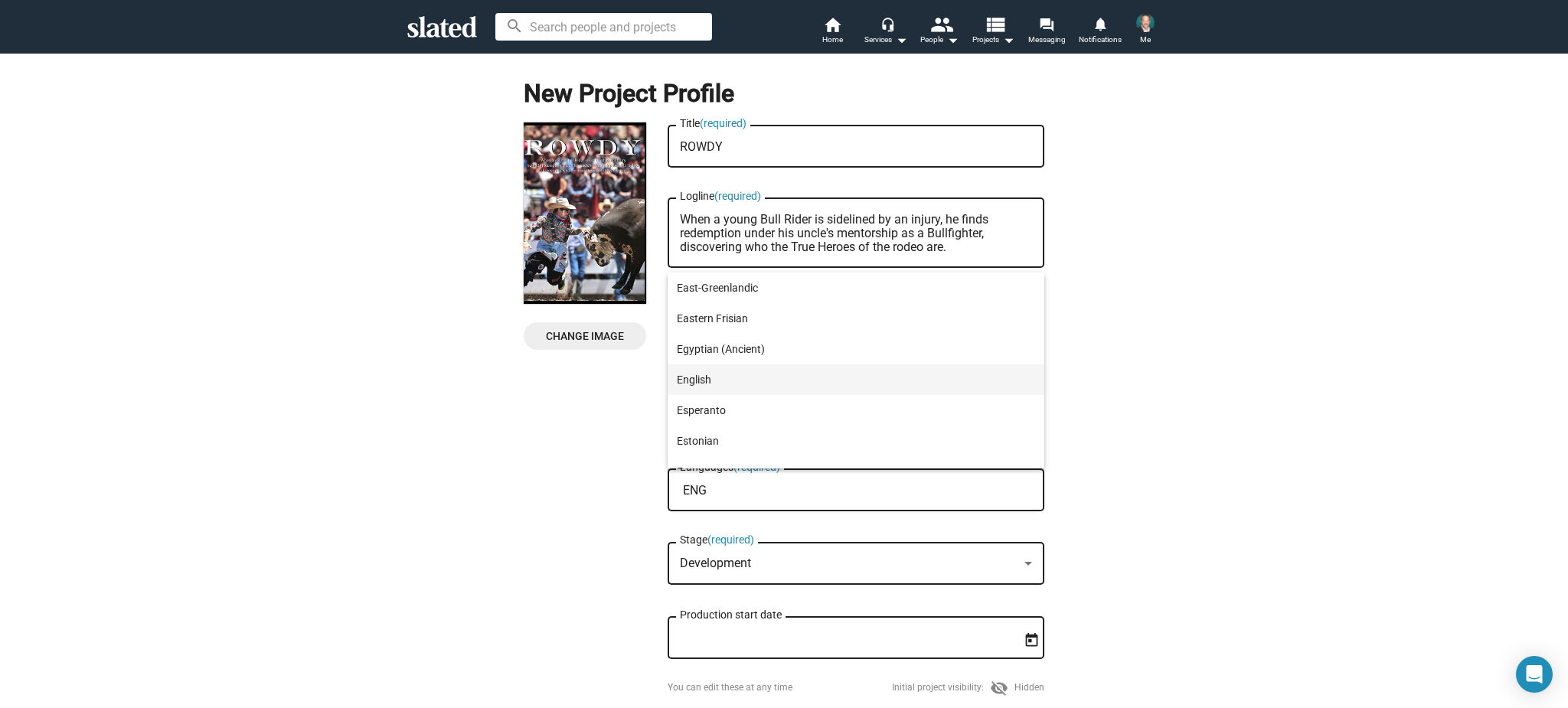
type input "ENG"
click at [705, 382] on span "English" at bounding box center [856, 379] width 358 height 30
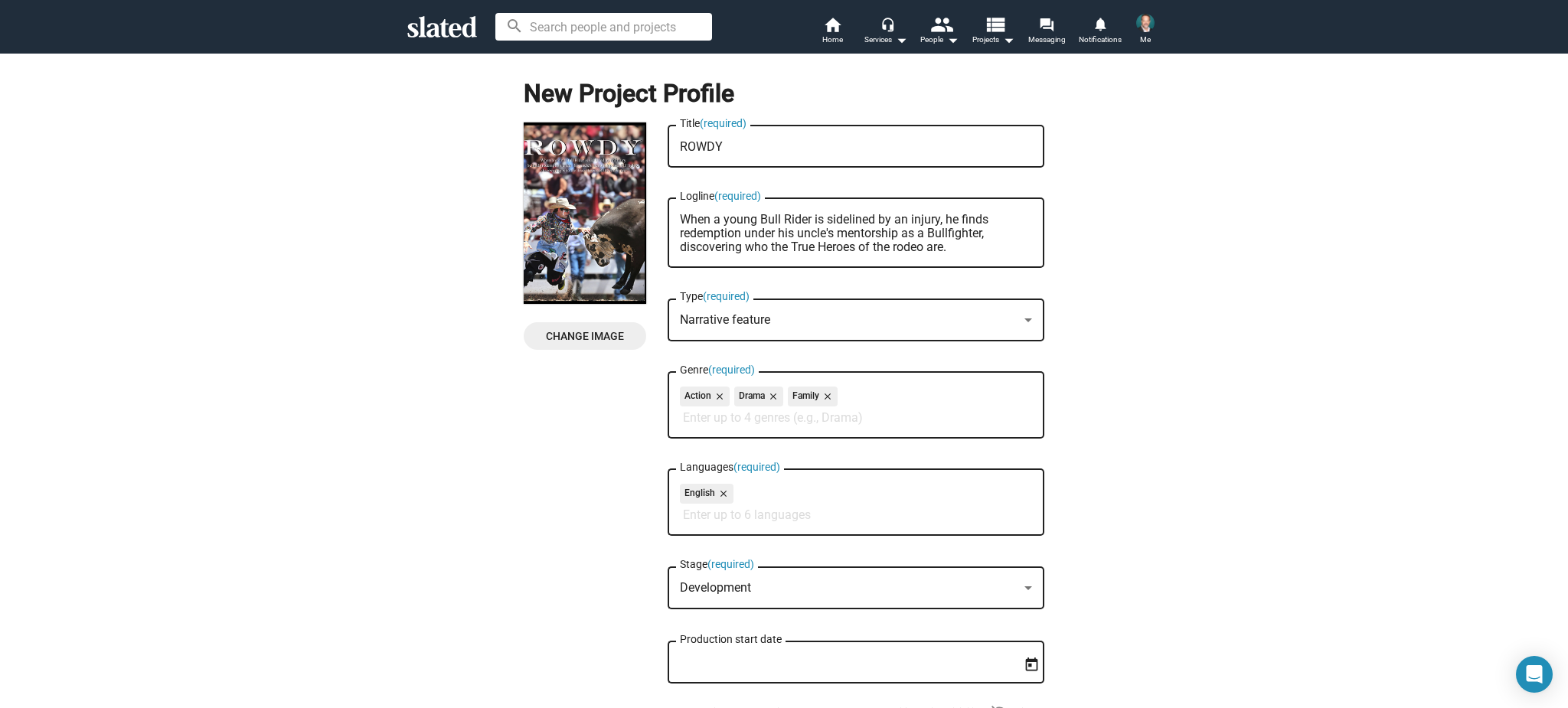
click at [784, 596] on div "Development" at bounding box center [849, 588] width 338 height 16
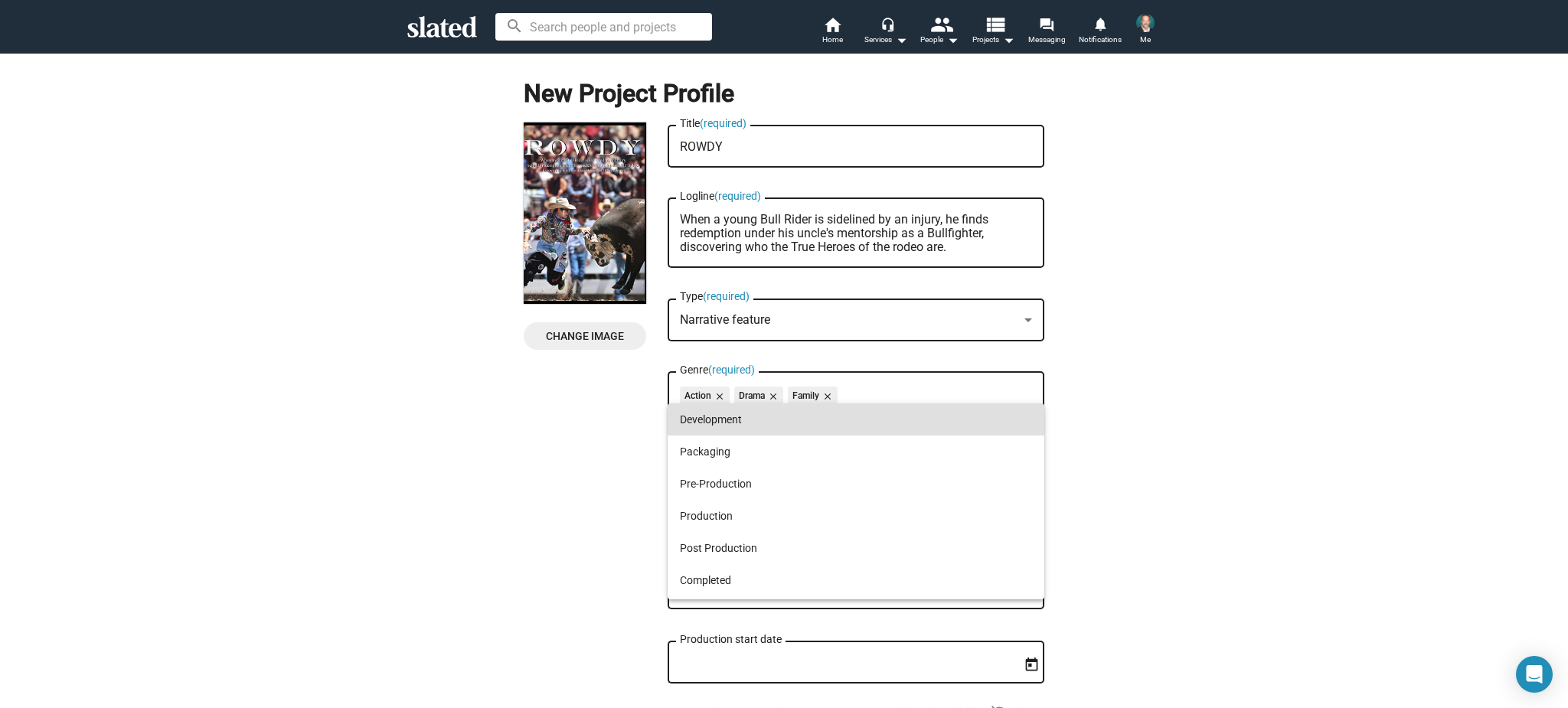
click at [1126, 516] on div at bounding box center [784, 354] width 1568 height 708
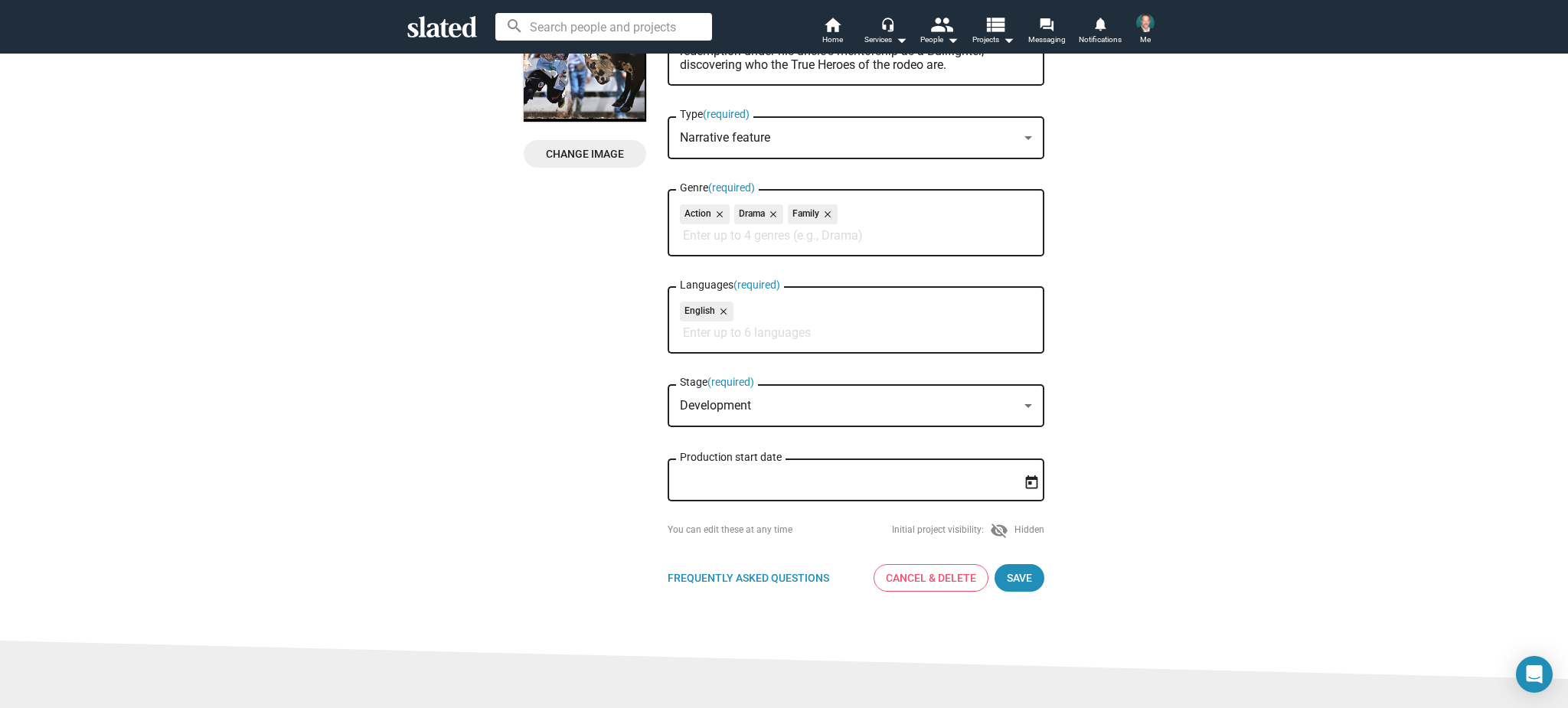
scroll to position [185, 0]
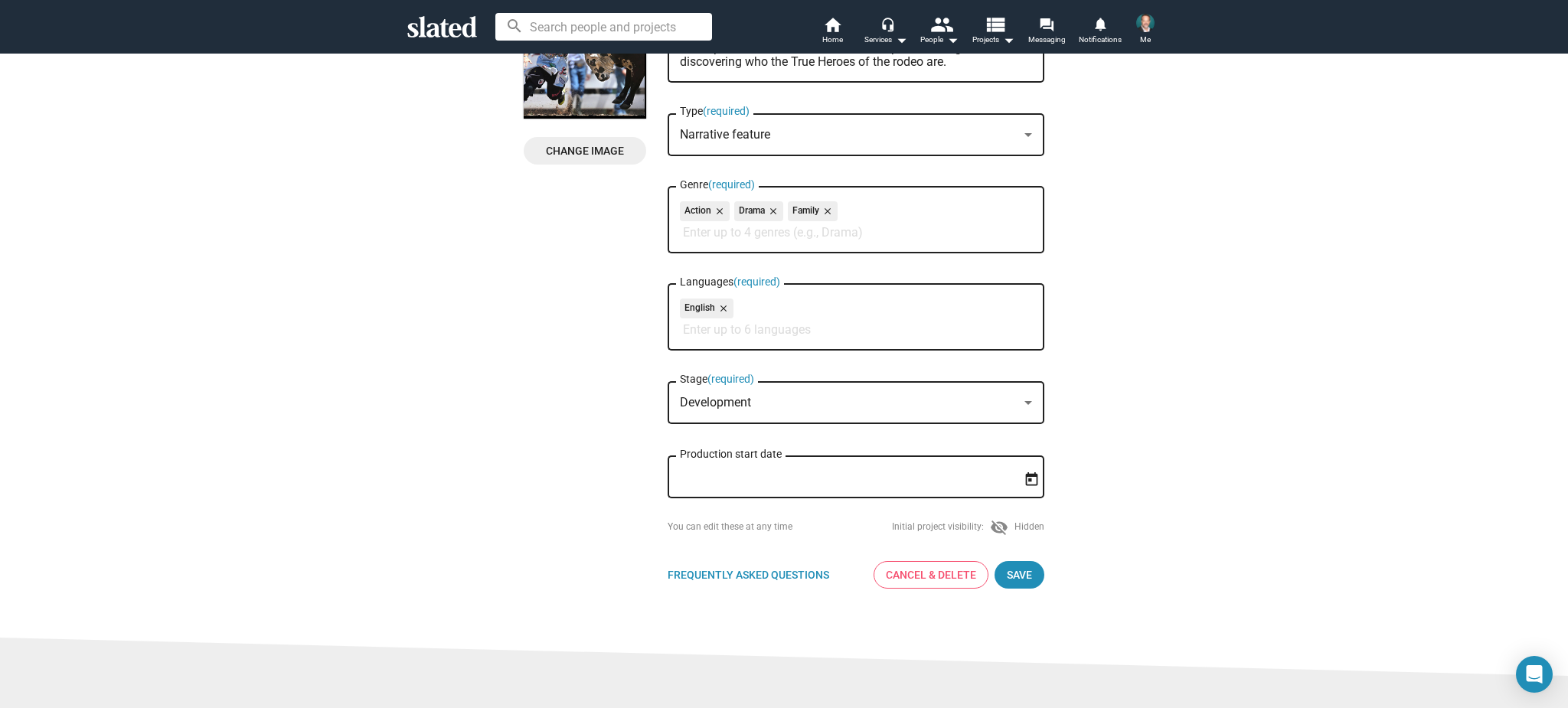
click at [1035, 484] on icon "Open calendar" at bounding box center [1031, 479] width 16 height 16
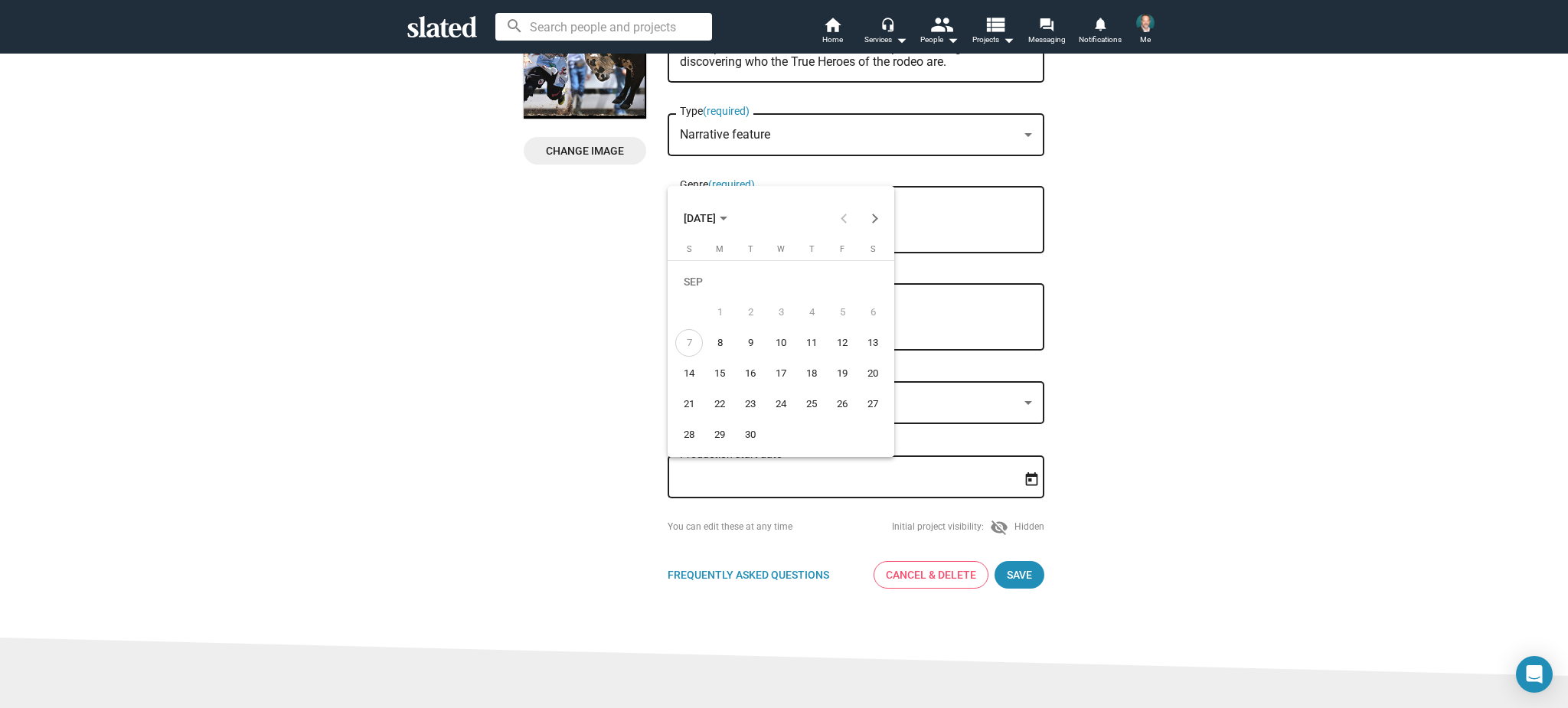
click at [1080, 479] on div at bounding box center [784, 354] width 1568 height 708
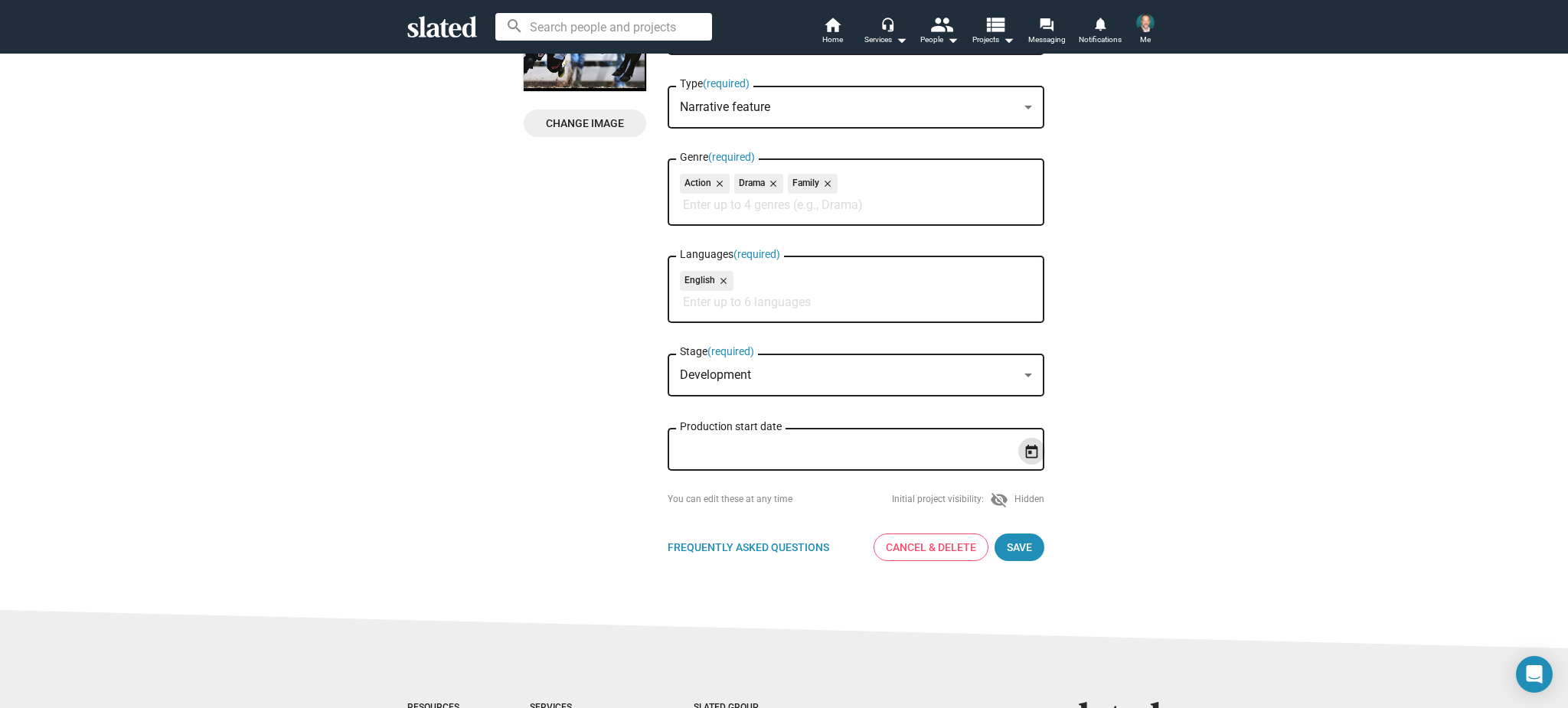
scroll to position [218, 0]
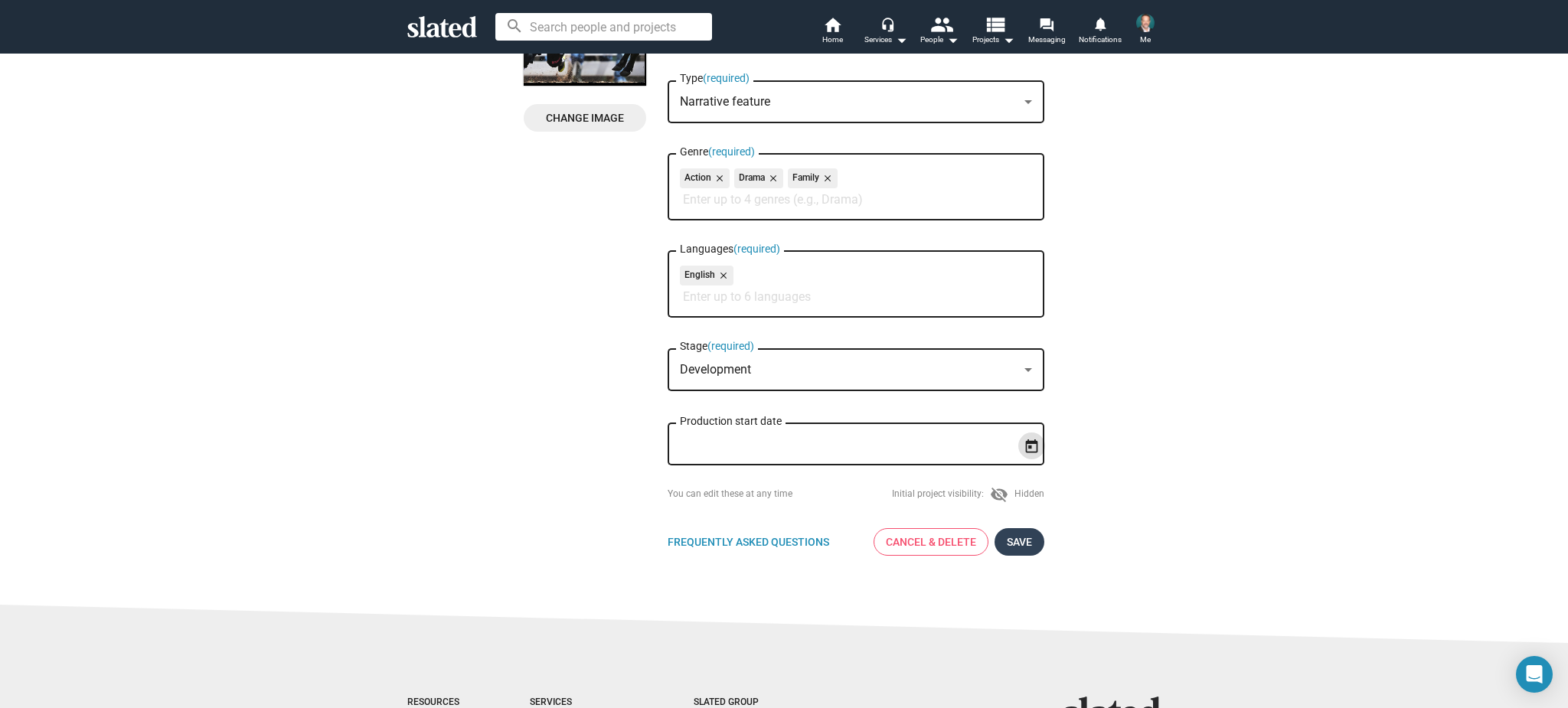
click at [1018, 548] on span "Save" at bounding box center [1019, 542] width 25 height 28
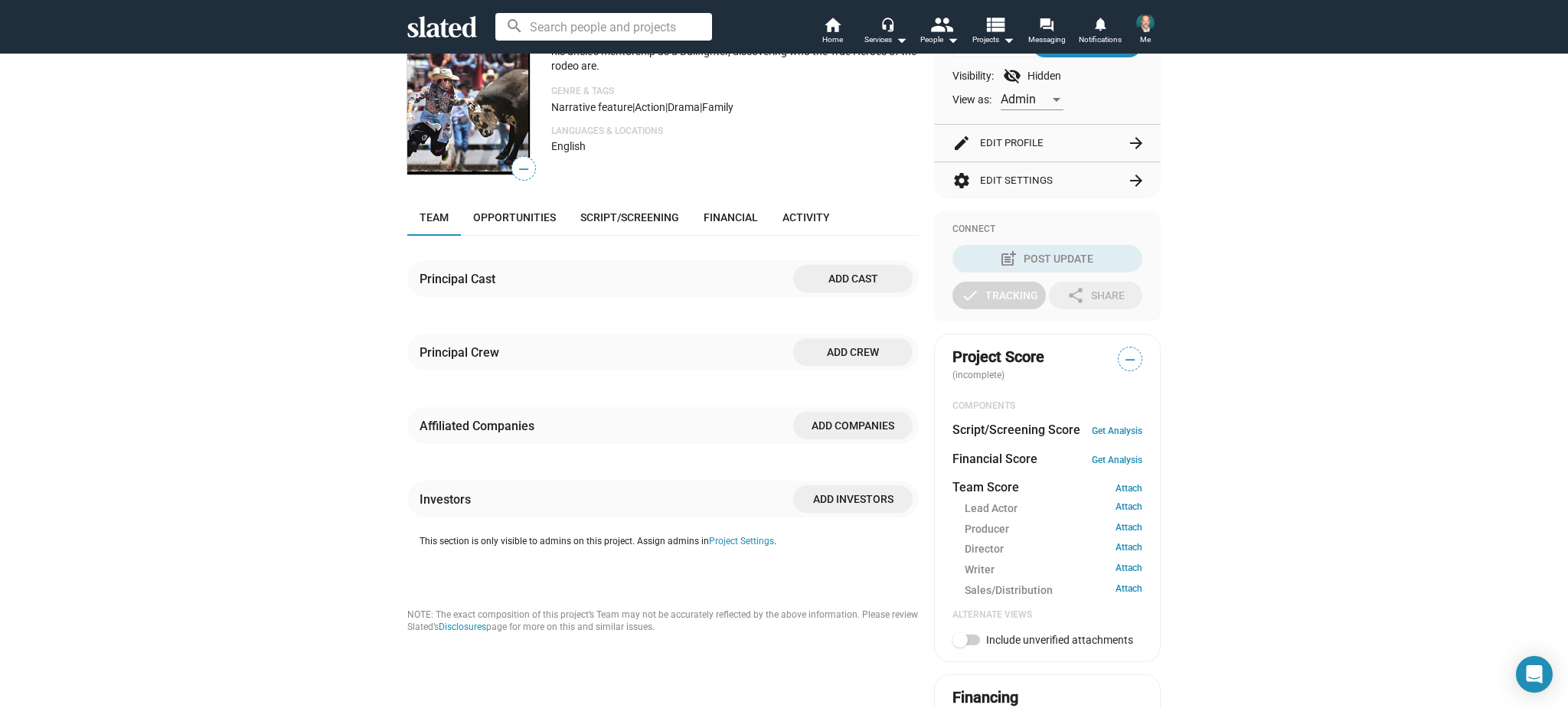
scroll to position [207, 0]
click at [855, 364] on span "Add crew" at bounding box center [853, 350] width 95 height 28
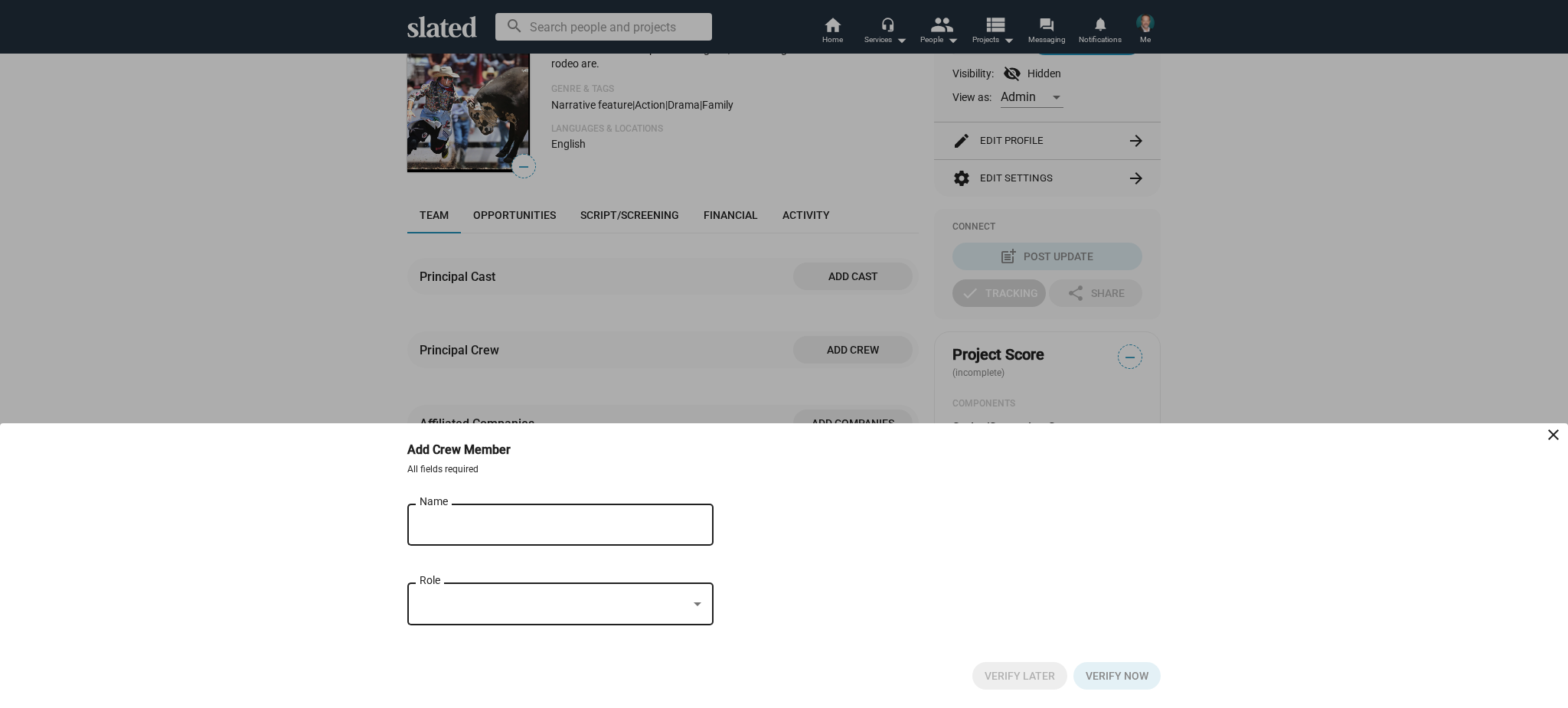
click at [486, 528] on input "Name" at bounding box center [550, 525] width 260 height 14
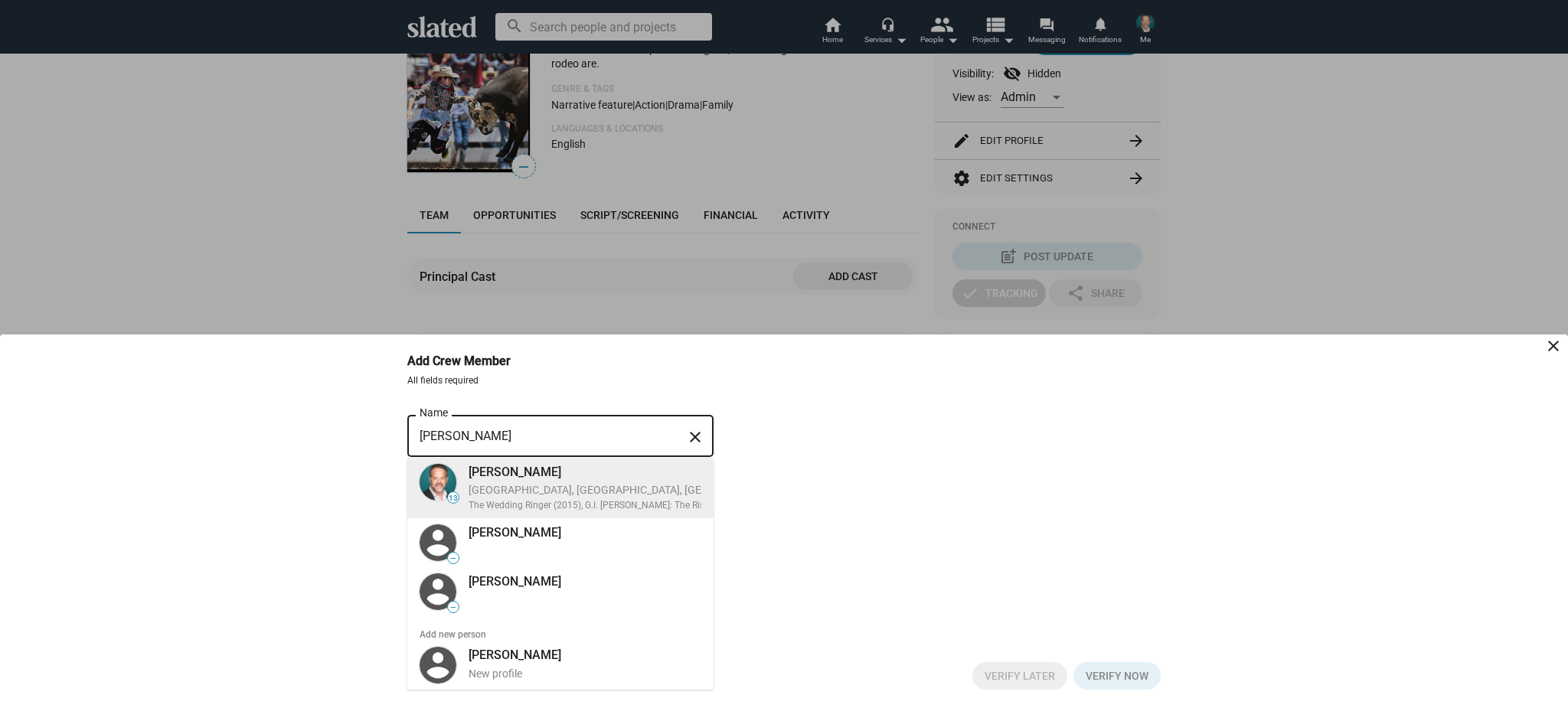
click at [496, 501] on div "The Wedding Ringer (2015), G.I. [PERSON_NAME]: The Rise of Cobra (2009)" at bounding box center [679, 506] width 420 height 12
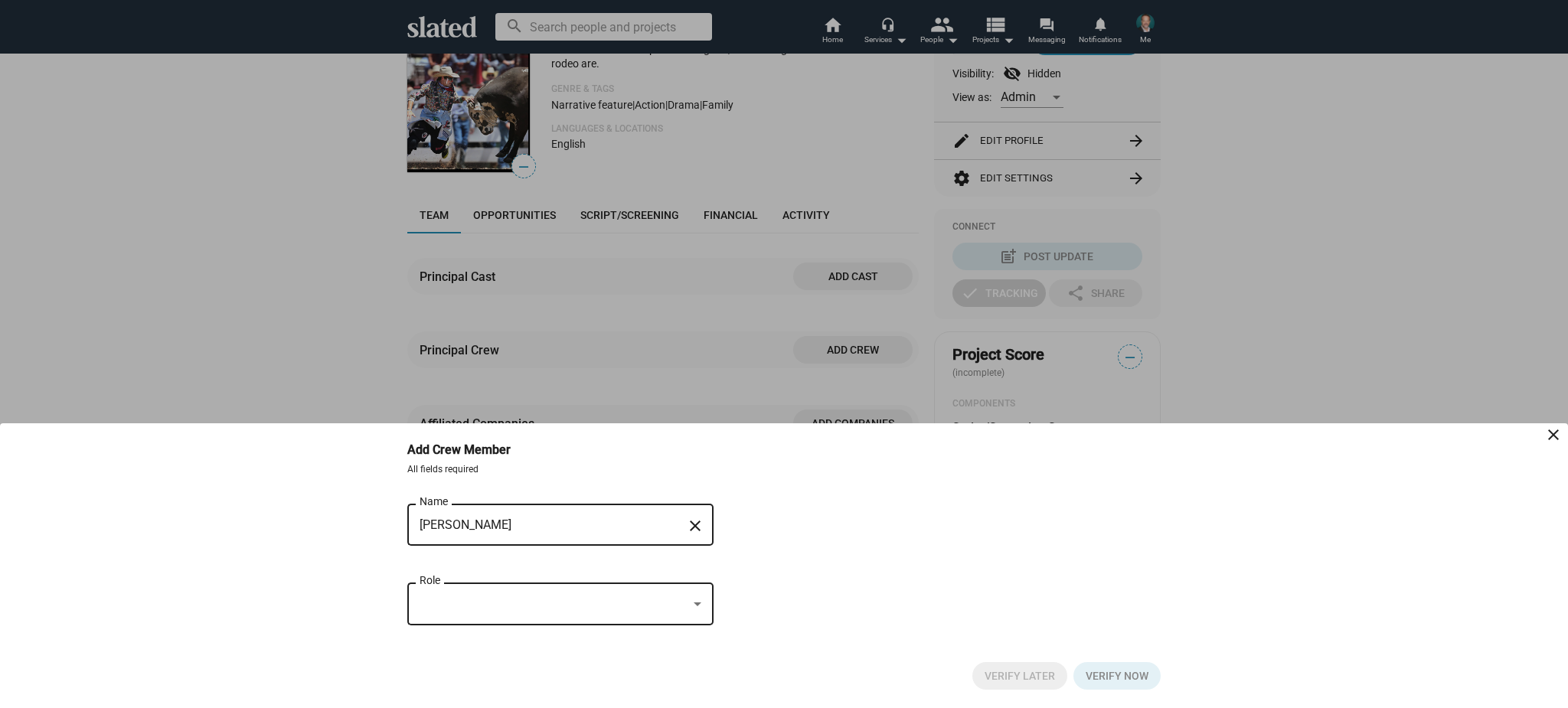
type input "[PERSON_NAME]"
click at [559, 601] on div at bounding box center [553, 604] width 268 height 16
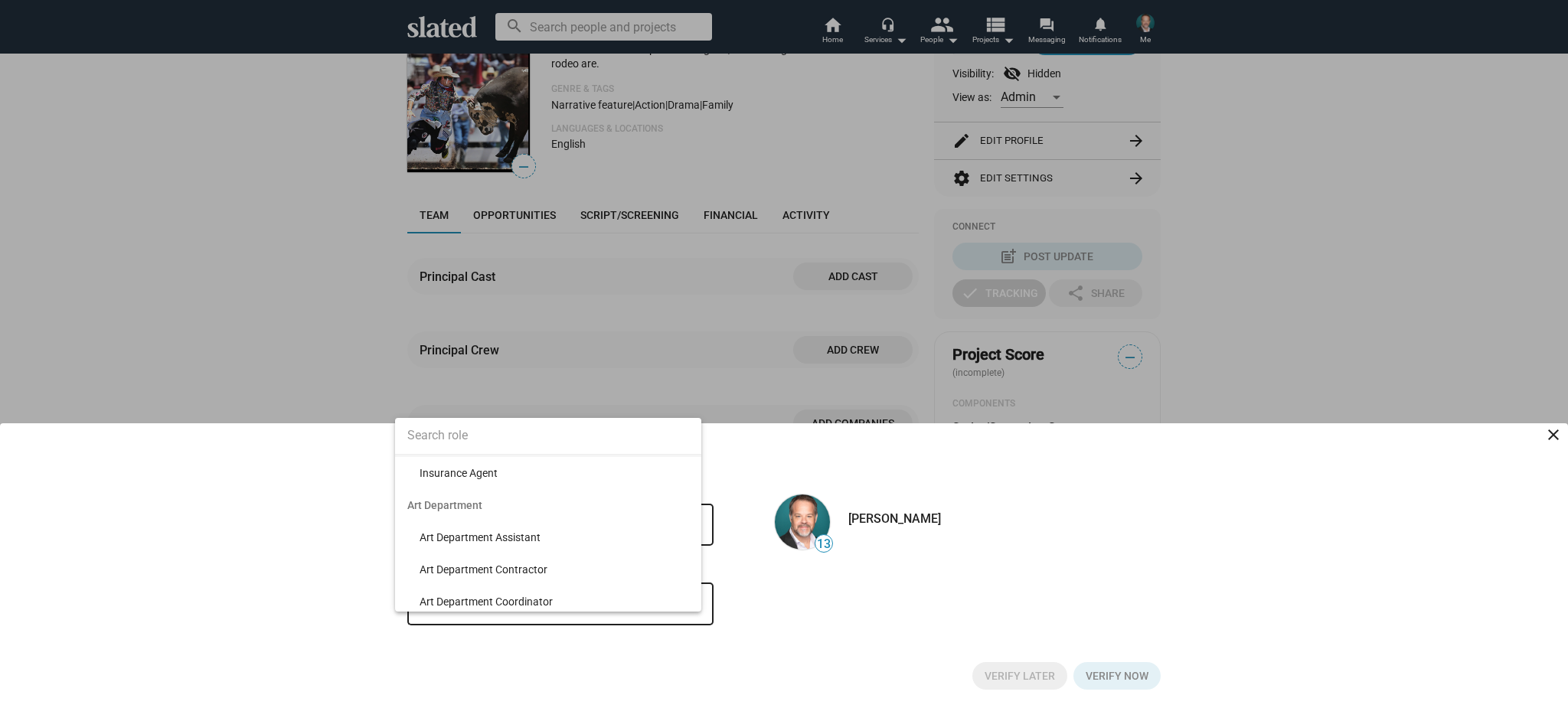
scroll to position [186, 0]
click at [518, 432] on input at bounding box center [548, 436] width 306 height 38
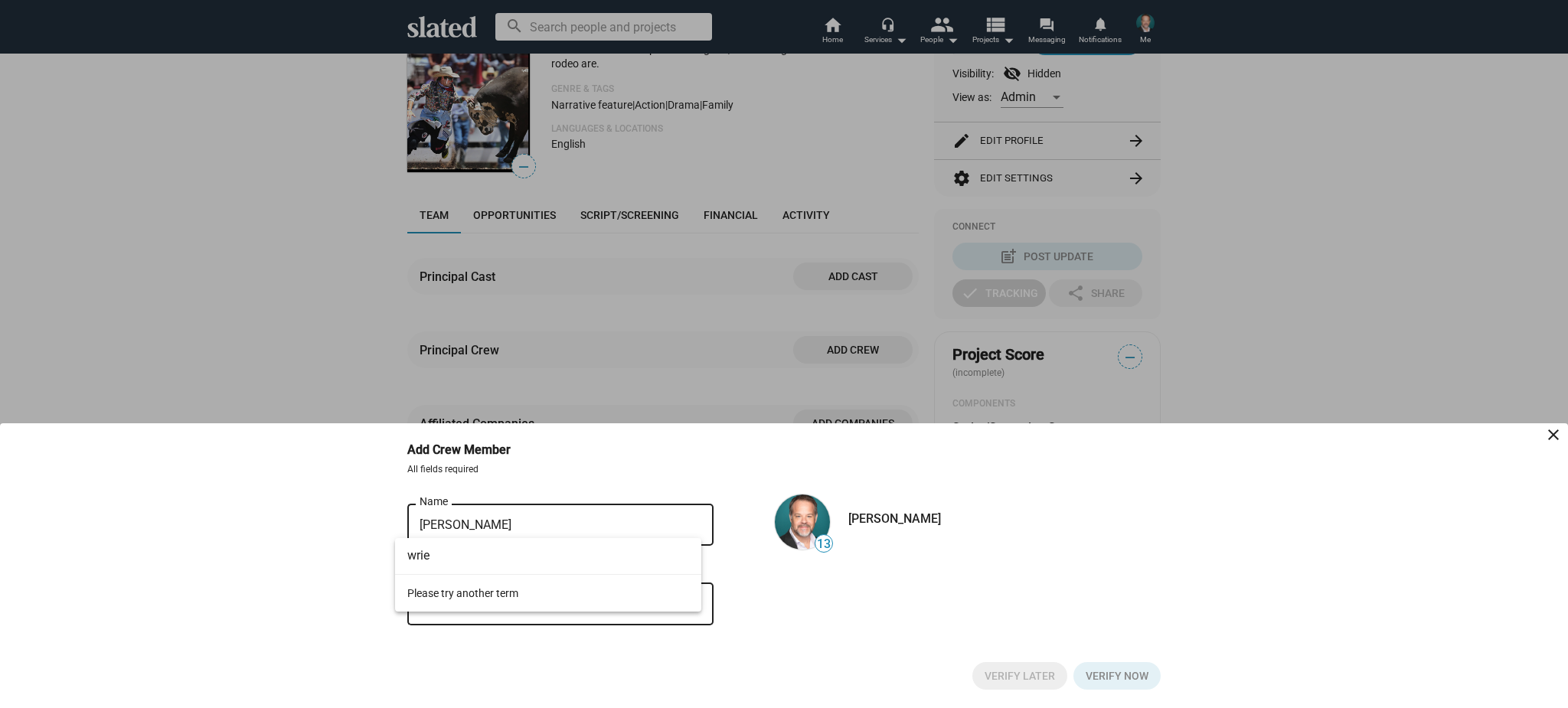
scroll to position [0, 0]
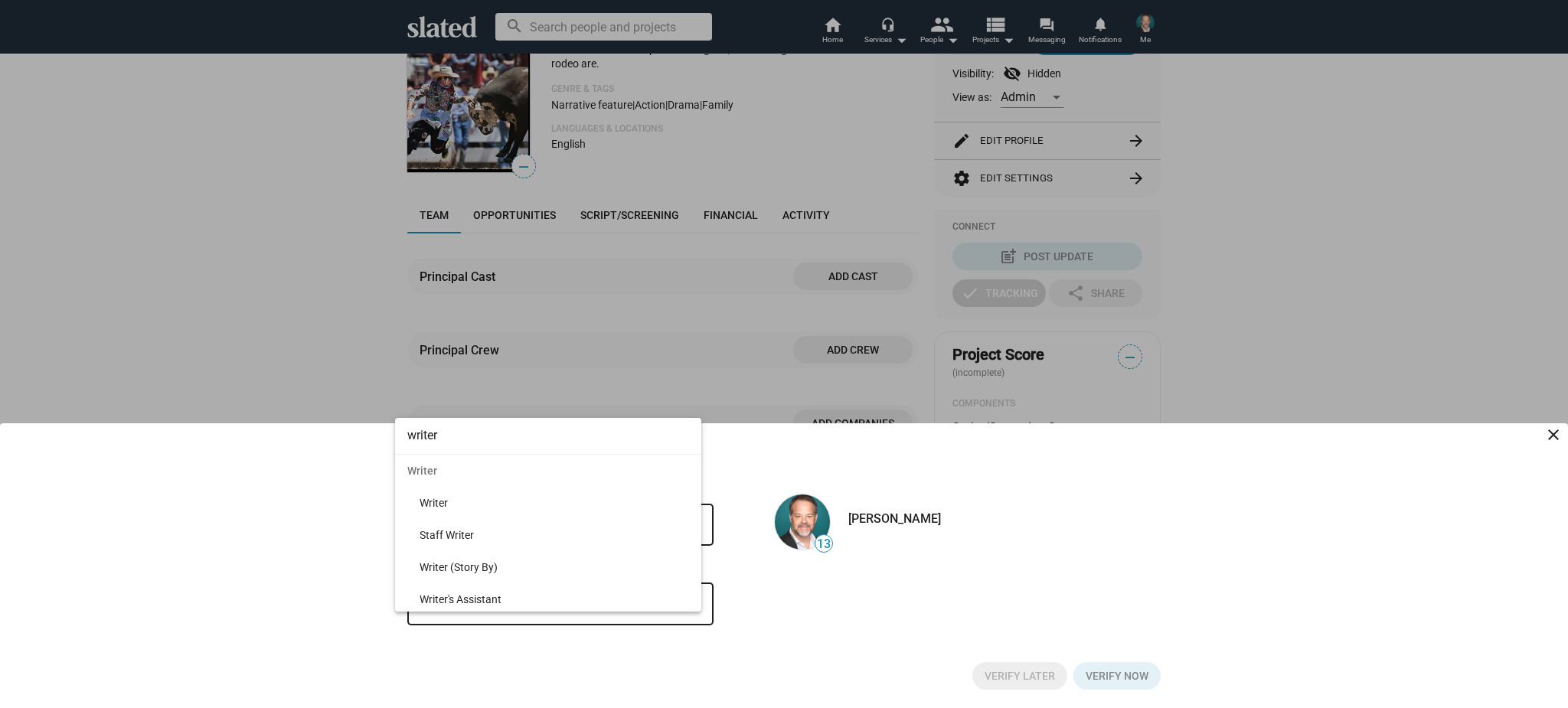
type input "writer"
click at [492, 504] on span "Writer" at bounding box center [554, 503] width 270 height 32
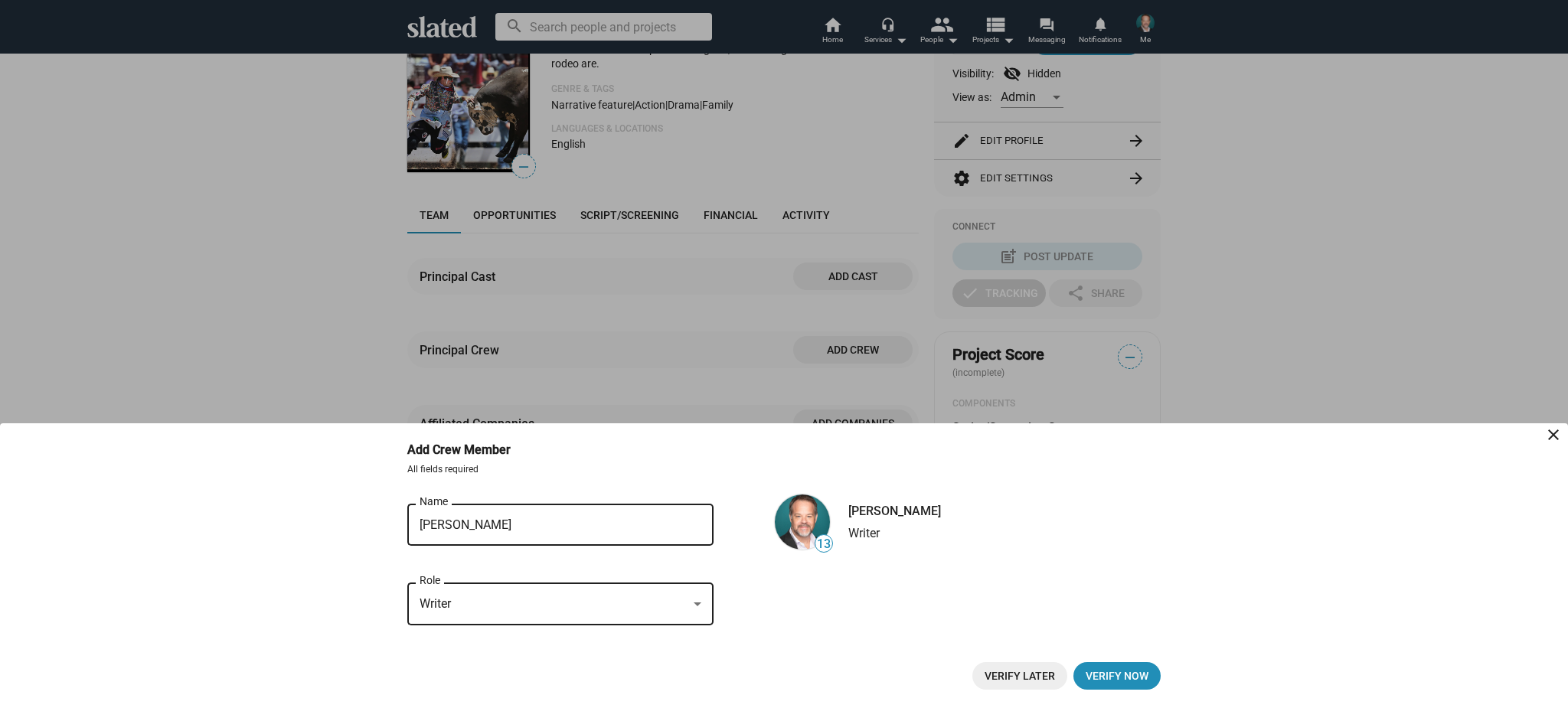
click at [745, 601] on div "13 [PERSON_NAME] Name close Writer Role 13 [PERSON_NAME] Writer" at bounding box center [784, 572] width 753 height 143
click at [657, 601] on div "Writer" at bounding box center [553, 604] width 268 height 16
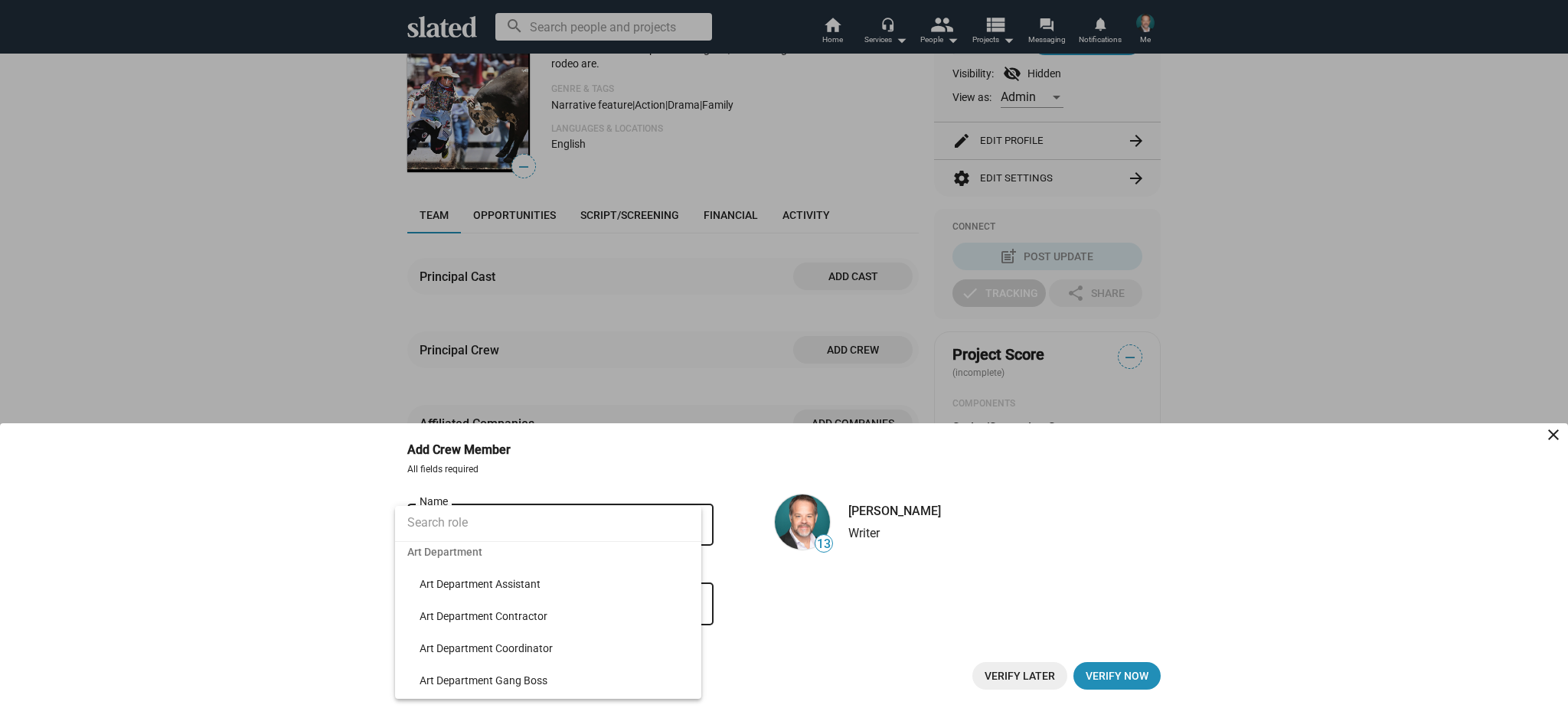
scroll to position [209, 0]
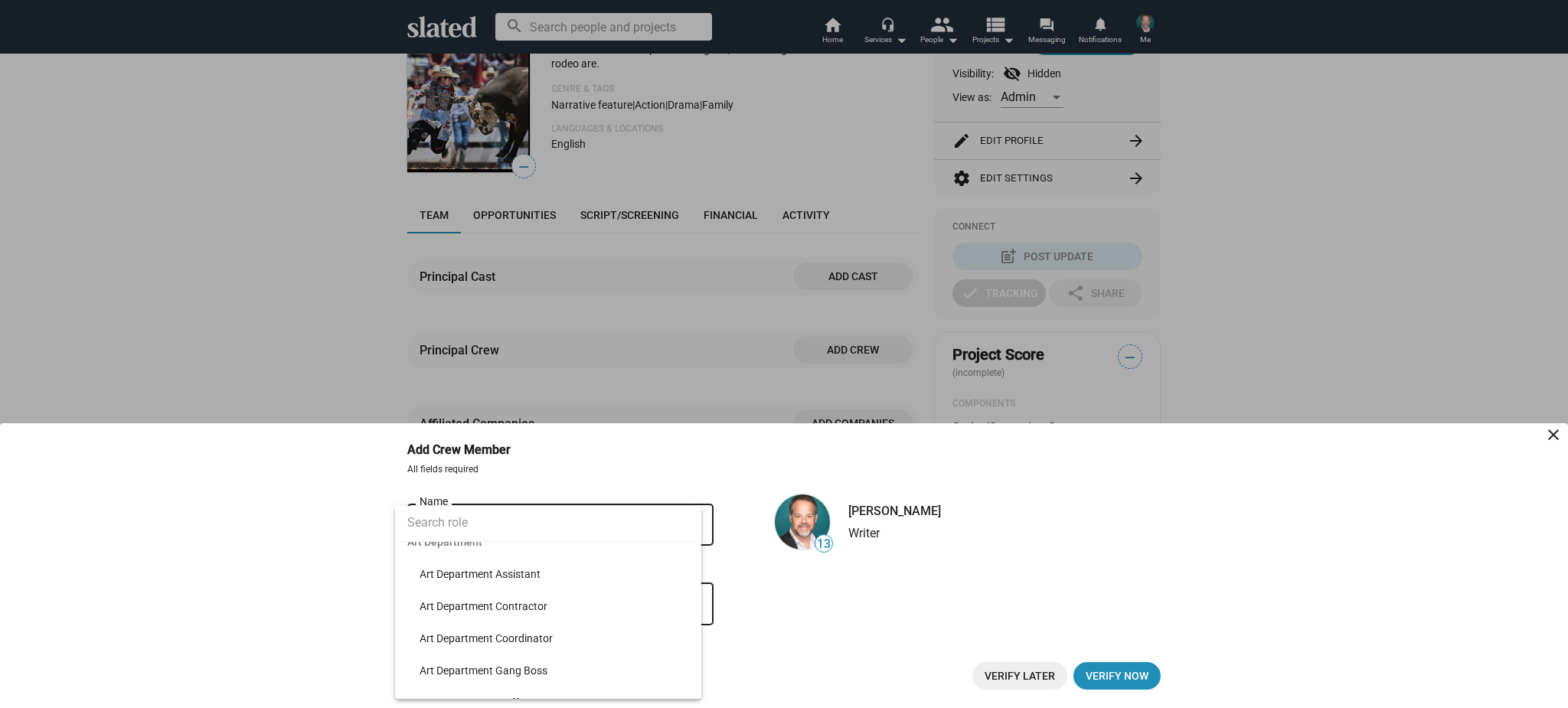
click at [588, 522] on input at bounding box center [548, 523] width 306 height 38
type input "producer"
drag, startPoint x: 531, startPoint y: 586, endPoint x: 581, endPoint y: 585, distance: 50.0
click at [531, 586] on span "Producer" at bounding box center [554, 590] width 270 height 32
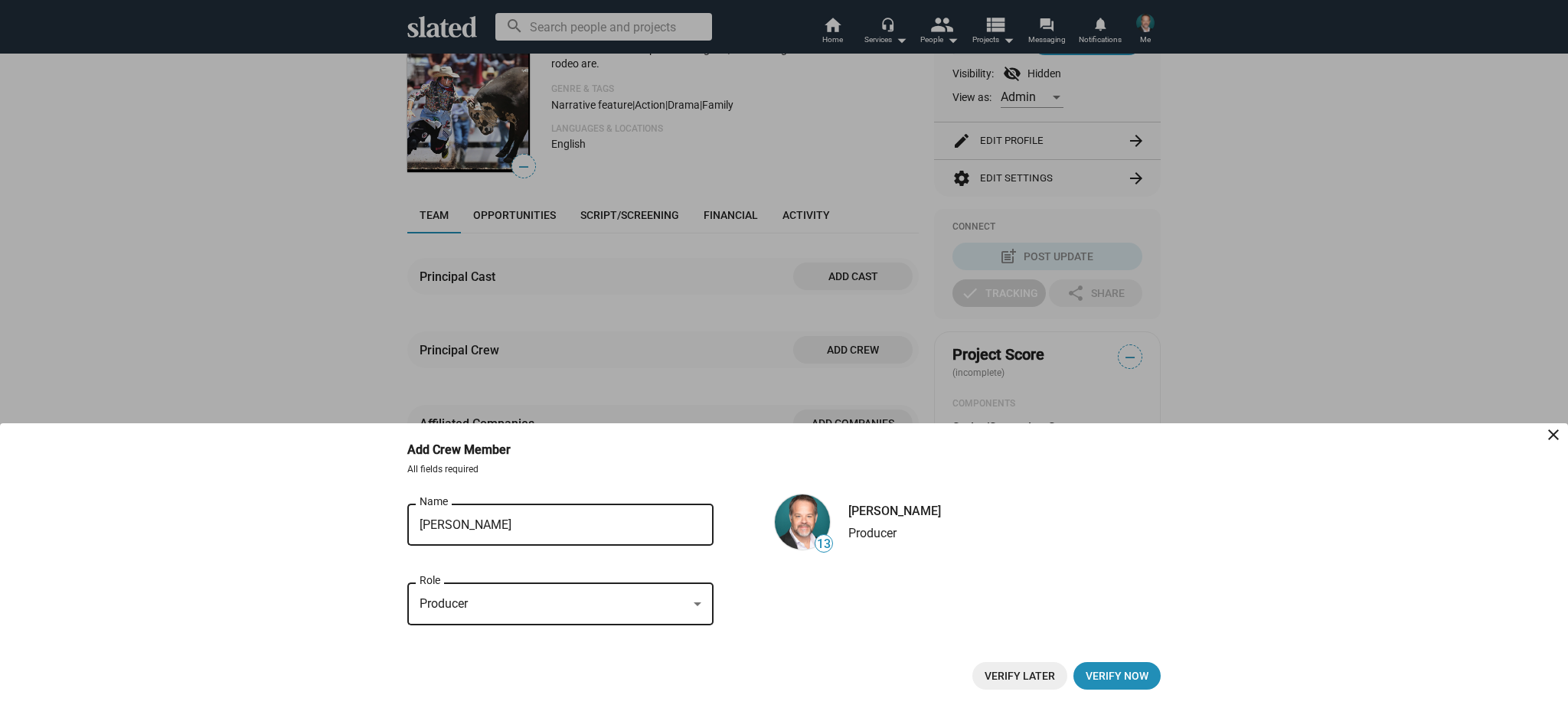
click at [796, 598] on div "13 [PERSON_NAME] Name close Producer Role 13 [PERSON_NAME] Producer" at bounding box center [784, 572] width 753 height 143
click at [1106, 668] on span "Verify now" at bounding box center [1117, 676] width 62 height 28
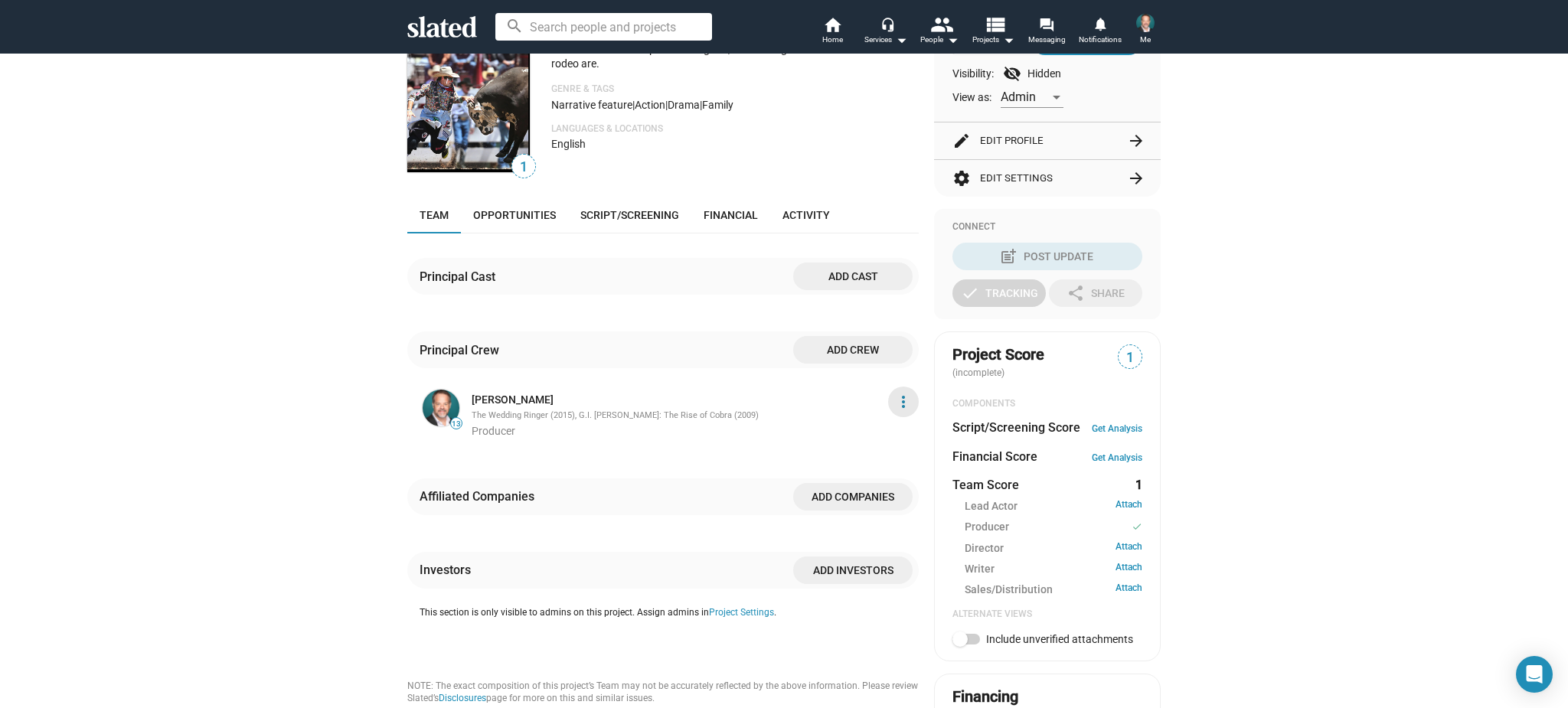
click at [902, 411] on mat-icon "more_vert" at bounding box center [903, 401] width 18 height 18
click at [847, 477] on button "Edit" at bounding box center [875, 479] width 87 height 24
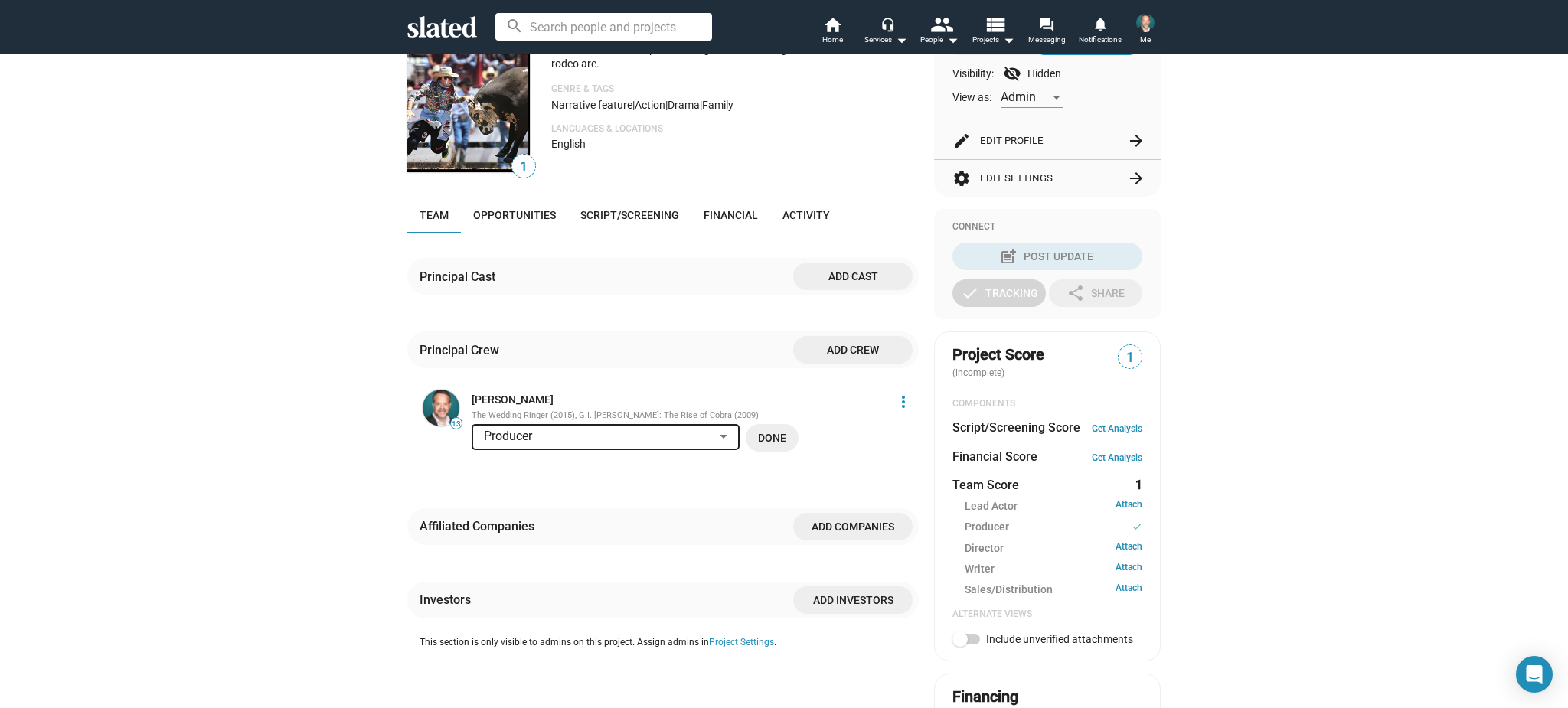
click at [686, 445] on div "Producer" at bounding box center [598, 437] width 230 height 16
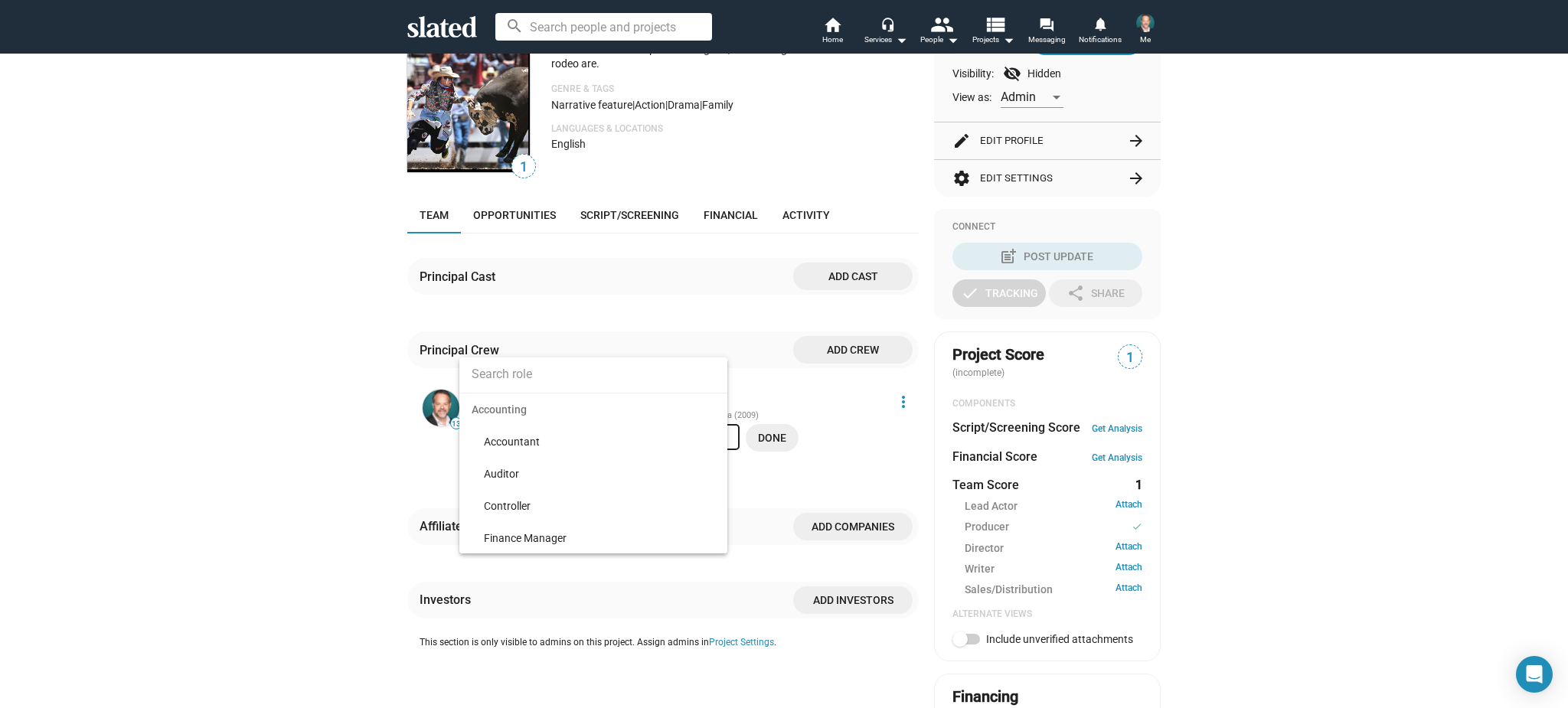
scroll to position [4078, 0]
click at [811, 477] on div at bounding box center [784, 354] width 1568 height 708
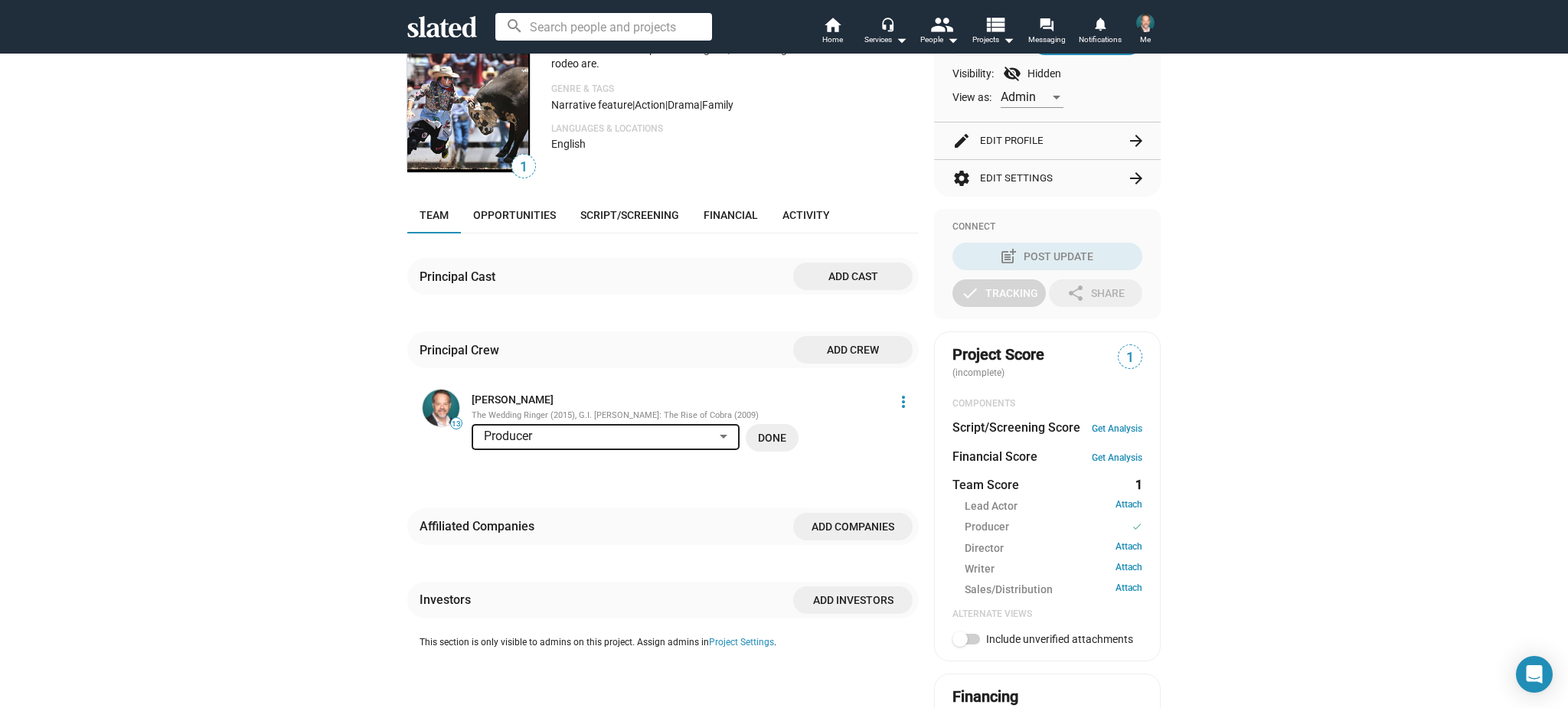
click at [775, 451] on span "Done" at bounding box center [772, 438] width 29 height 28
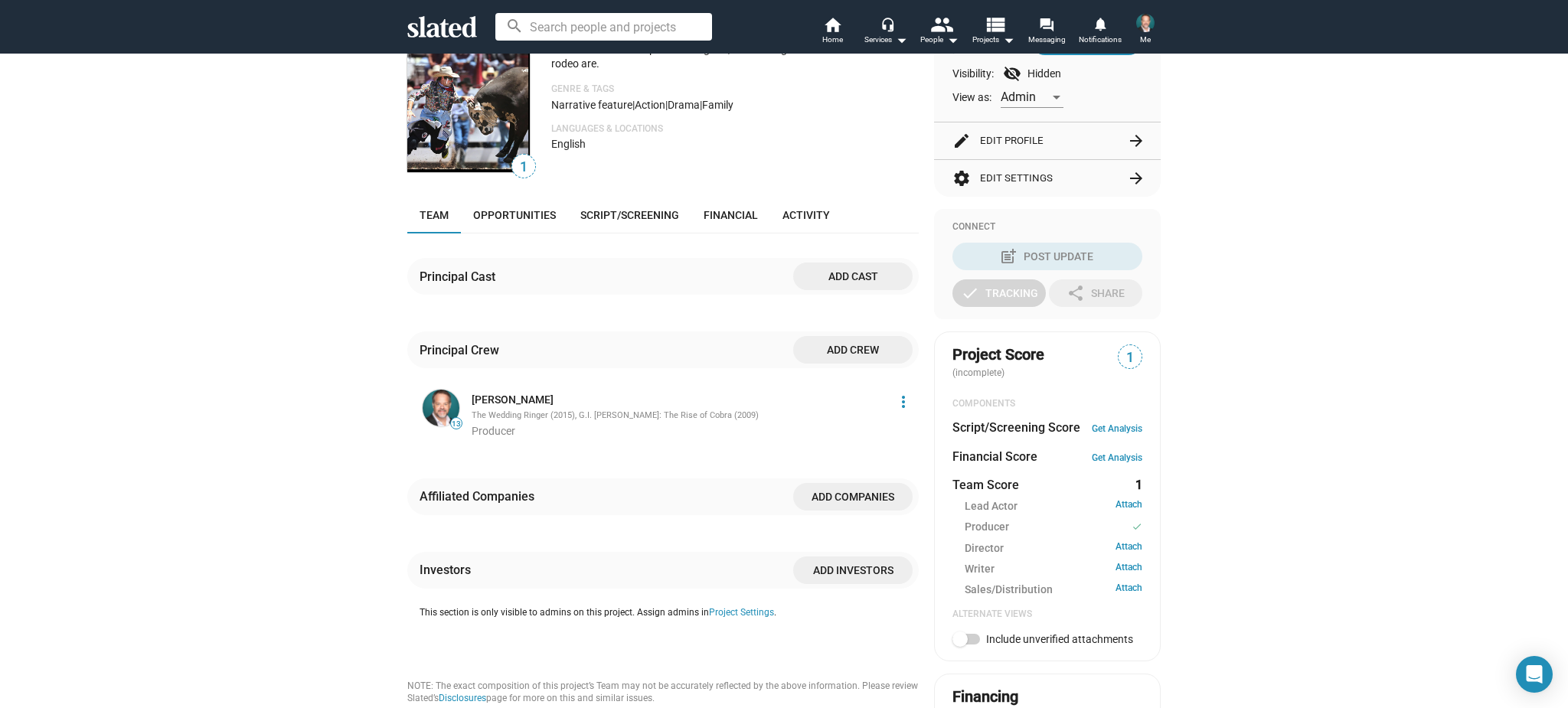
click at [901, 411] on mat-icon "more_vert" at bounding box center [903, 401] width 18 height 18
click at [876, 451] on button "Score impact" at bounding box center [875, 455] width 87 height 24
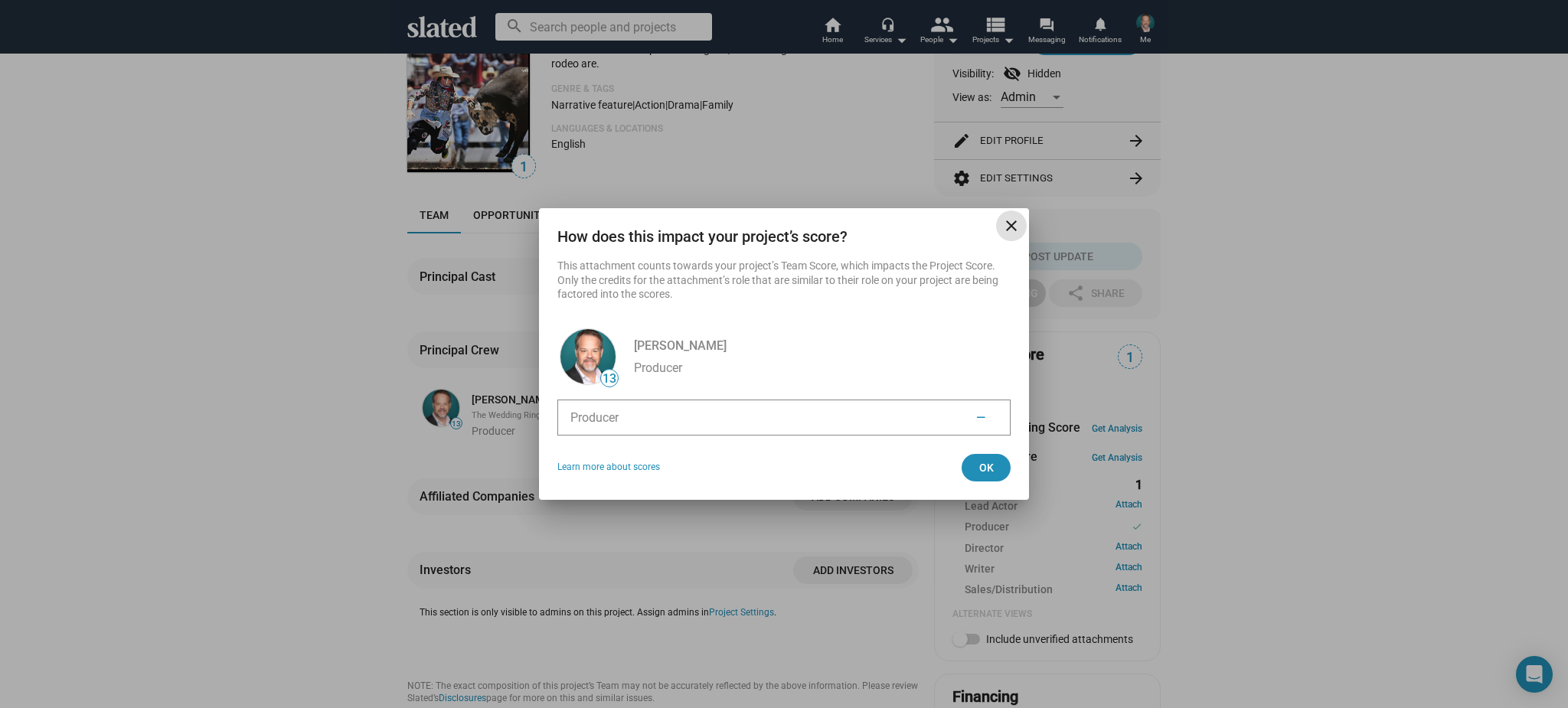
click at [918, 421] on li "Producer —" at bounding box center [784, 418] width 453 height 36
click at [979, 417] on span "—" at bounding box center [980, 418] width 10 height 16
click at [978, 464] on span "Ok" at bounding box center [986, 468] width 24 height 28
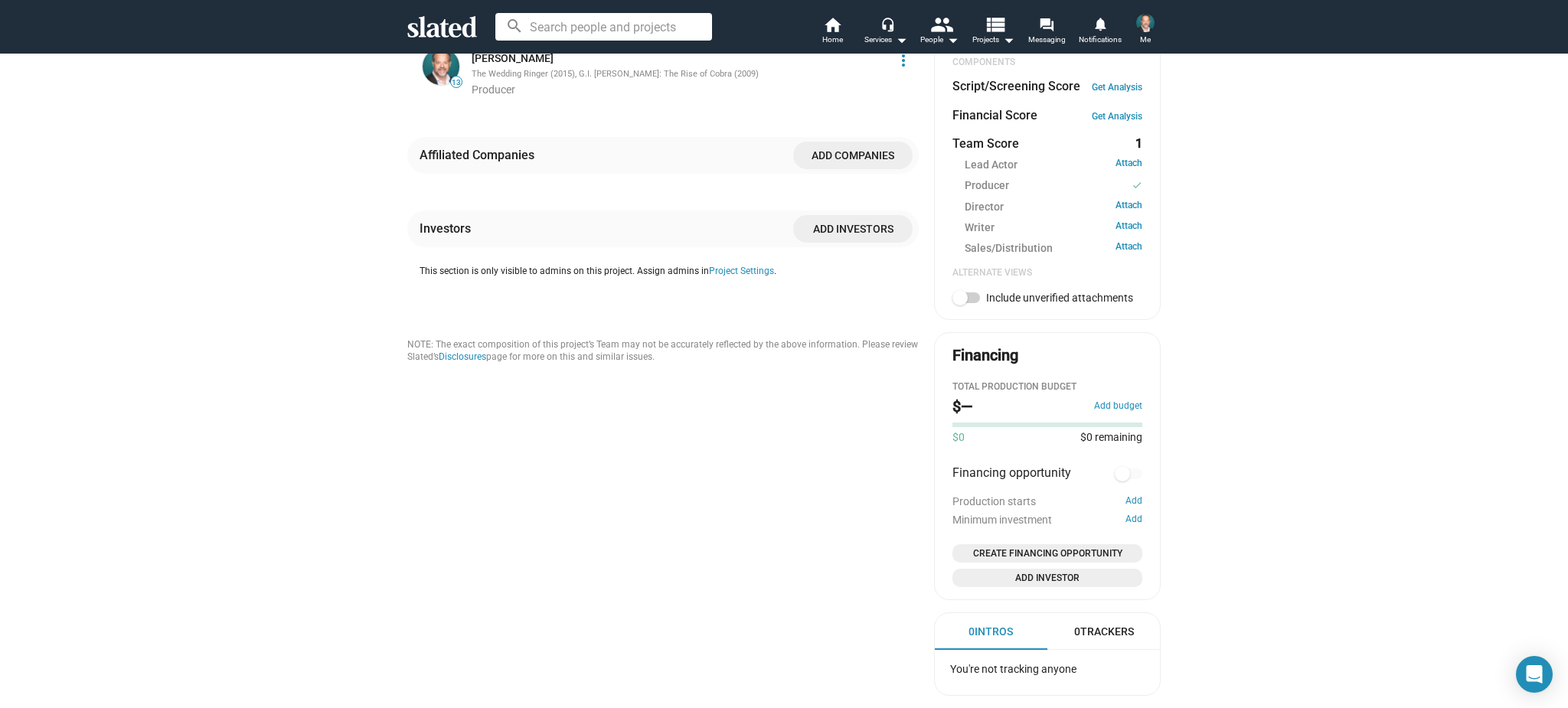
scroll to position [550, 0]
click at [1122, 410] on button "Add budget" at bounding box center [1118, 404] width 49 height 12
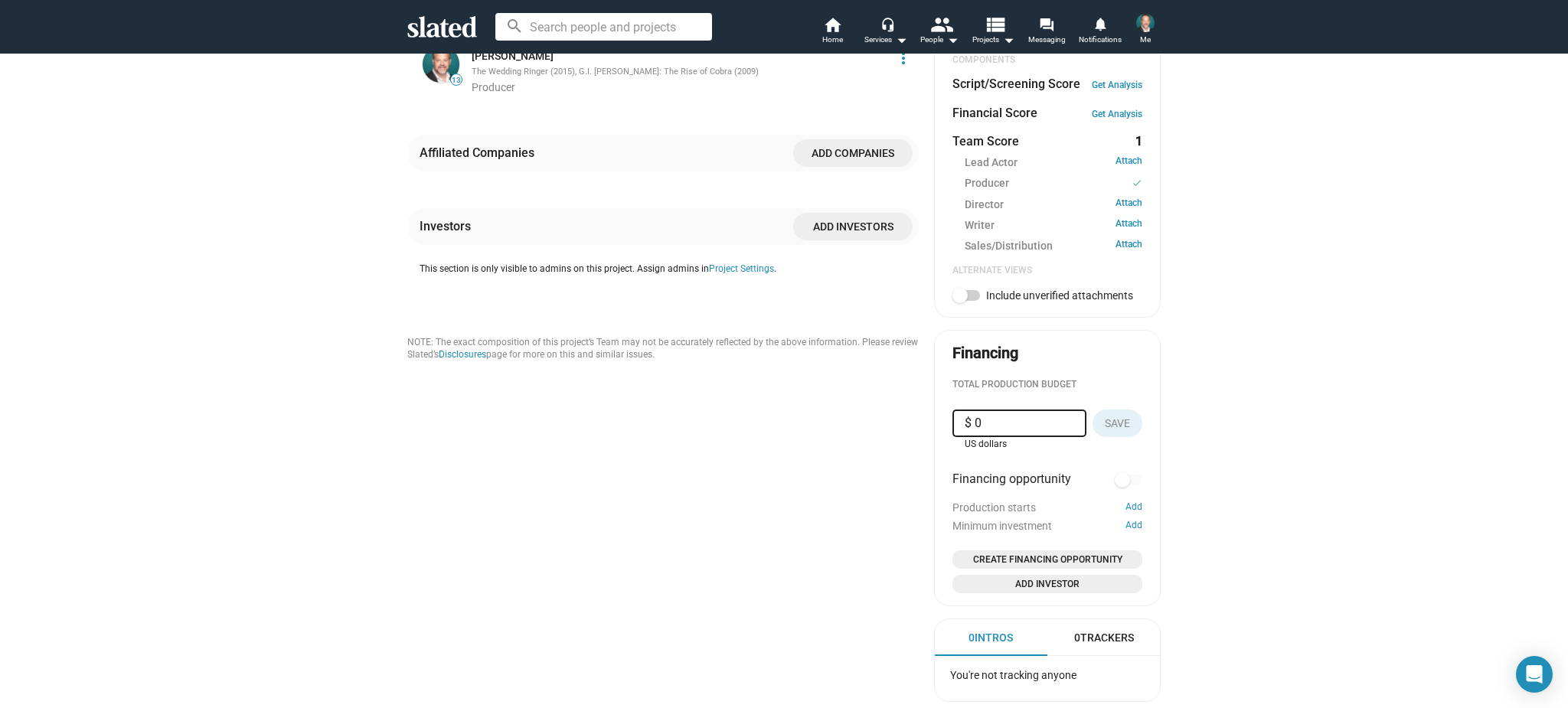
drag, startPoint x: 987, startPoint y: 435, endPoint x: 955, endPoint y: 437, distance: 32.1
click at [955, 437] on div "$ 0" at bounding box center [1019, 424] width 134 height 28
type input "$ 6,250,000"
click at [1129, 432] on button "Save" at bounding box center [1117, 424] width 49 height 28
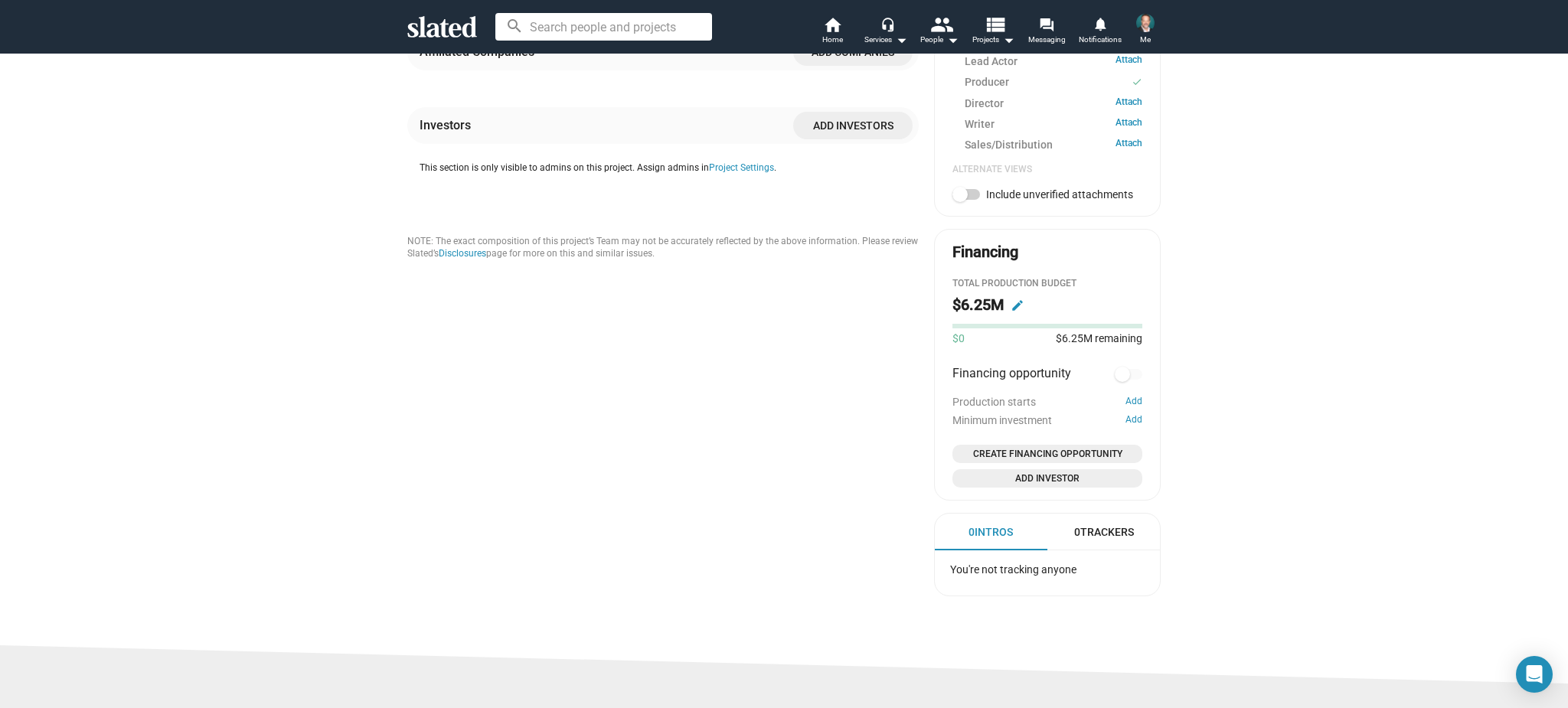
scroll to position [662, 0]
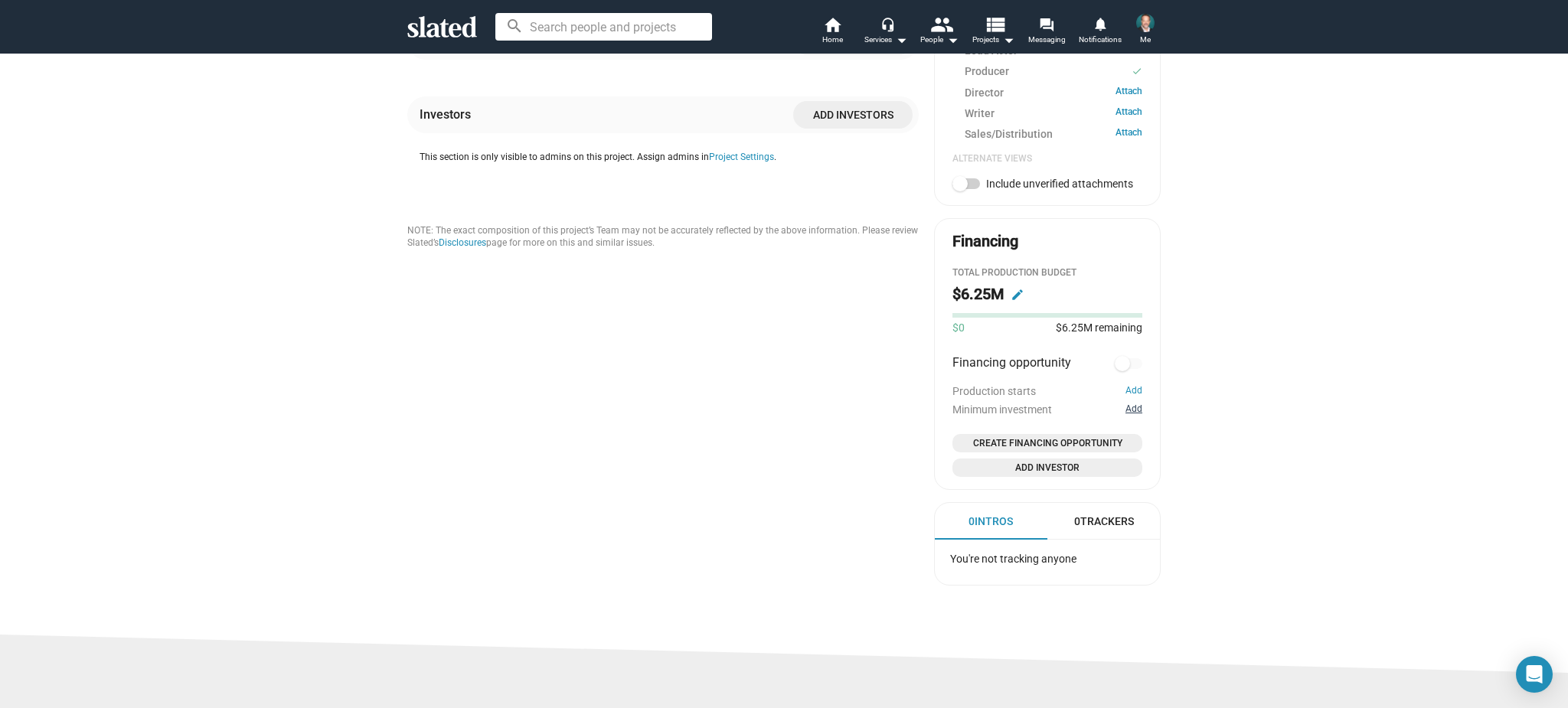
click at [1132, 416] on button "Add" at bounding box center [1134, 410] width 16 height 12
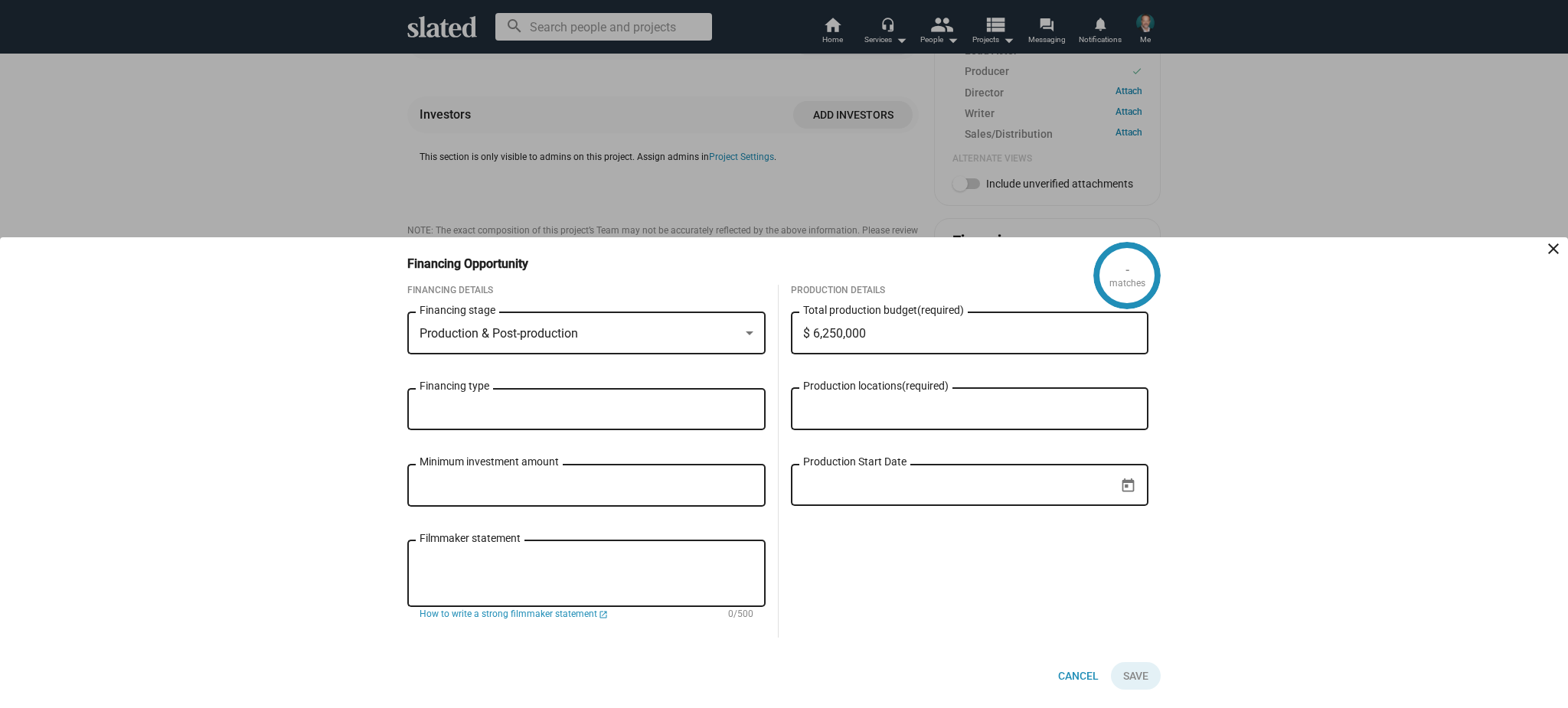
click at [693, 412] on input "Financing type" at bounding box center [589, 410] width 334 height 14
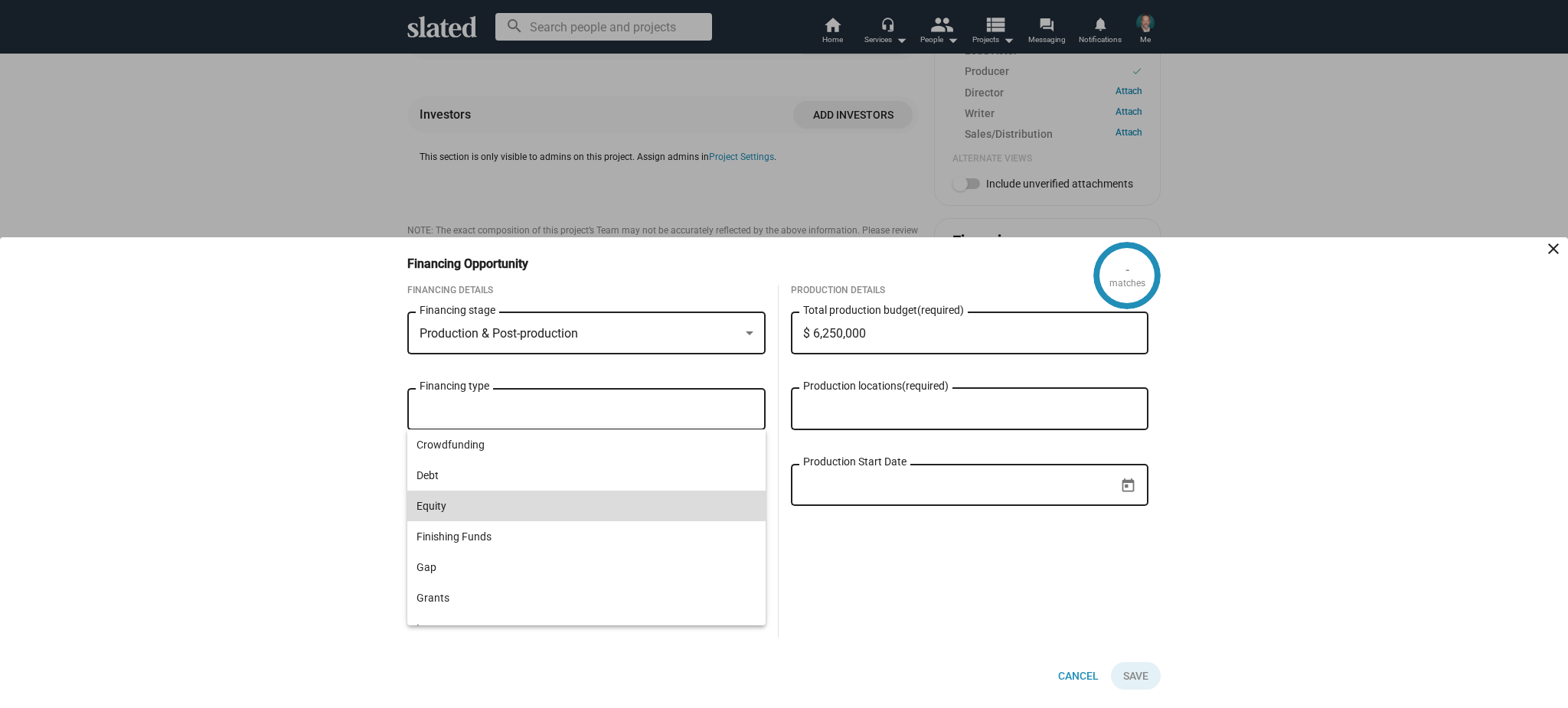
click at [591, 510] on span "Equity" at bounding box center [587, 505] width 340 height 30
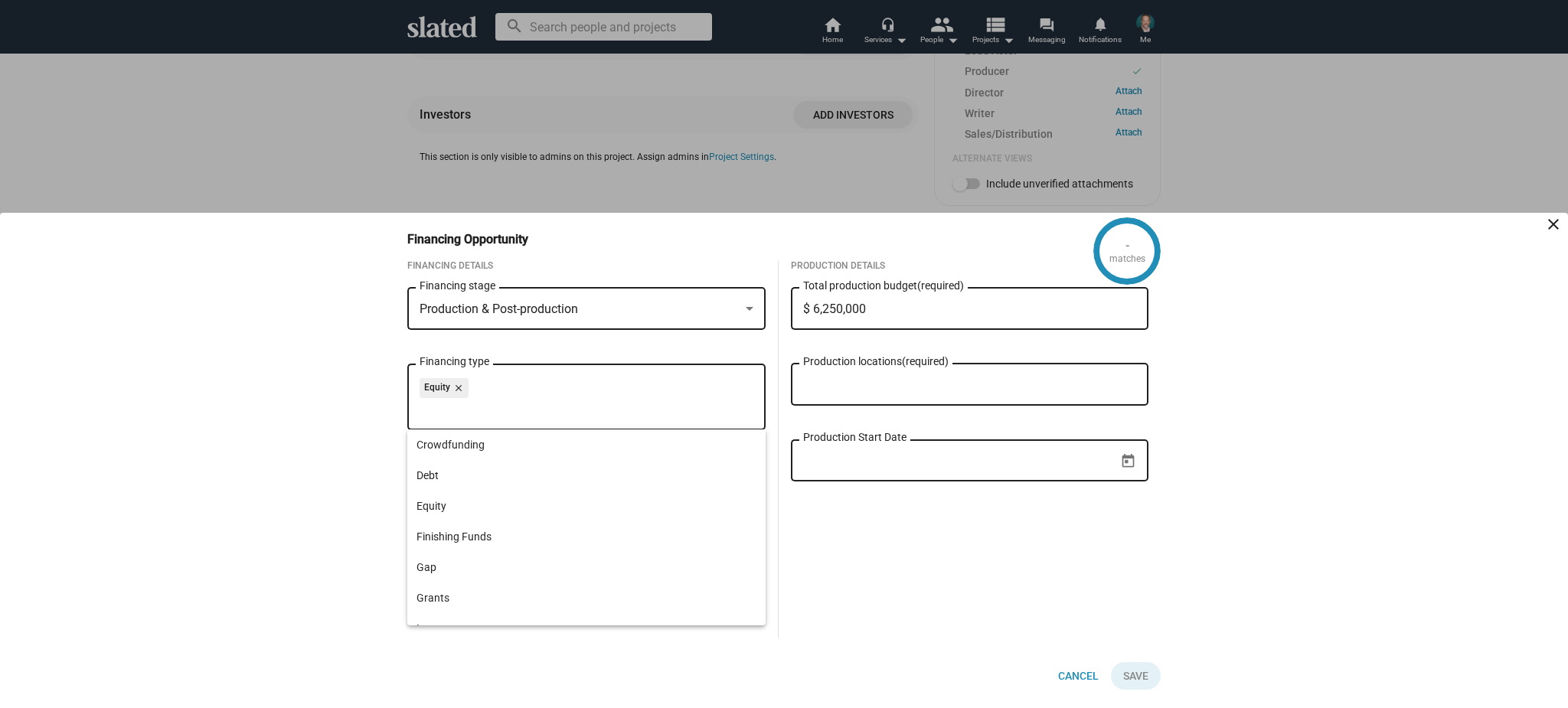
click at [798, 508] on div "Production Start Date" at bounding box center [970, 474] width 358 height 75
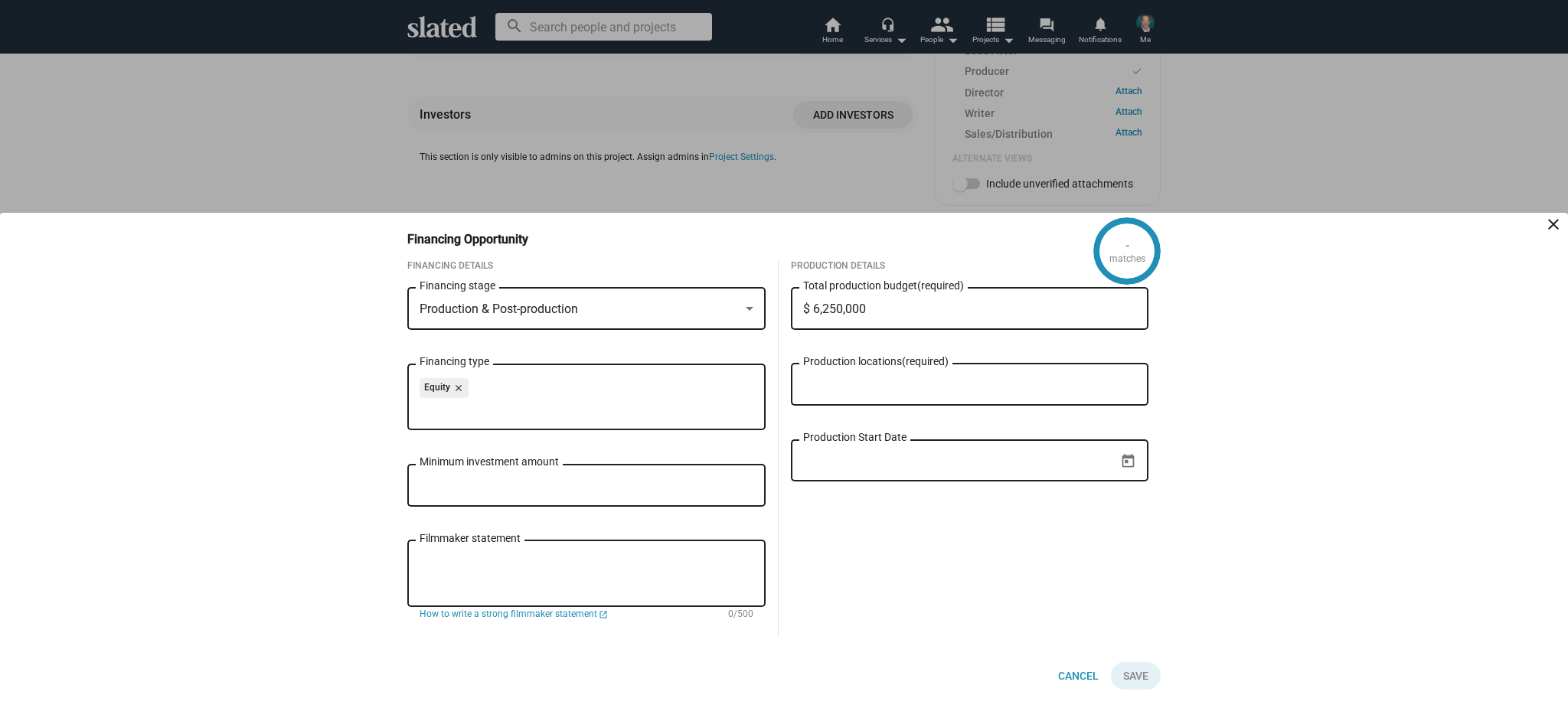
click at [839, 379] on input "Production locations (required)" at bounding box center [973, 385] width 334 height 14
type input "Bend [US_STATE]"
click at [852, 425] on span "[GEOGRAPHIC_DATA], [US_STATE], [GEOGRAPHIC_DATA]" at bounding box center [956, 420] width 270 height 12
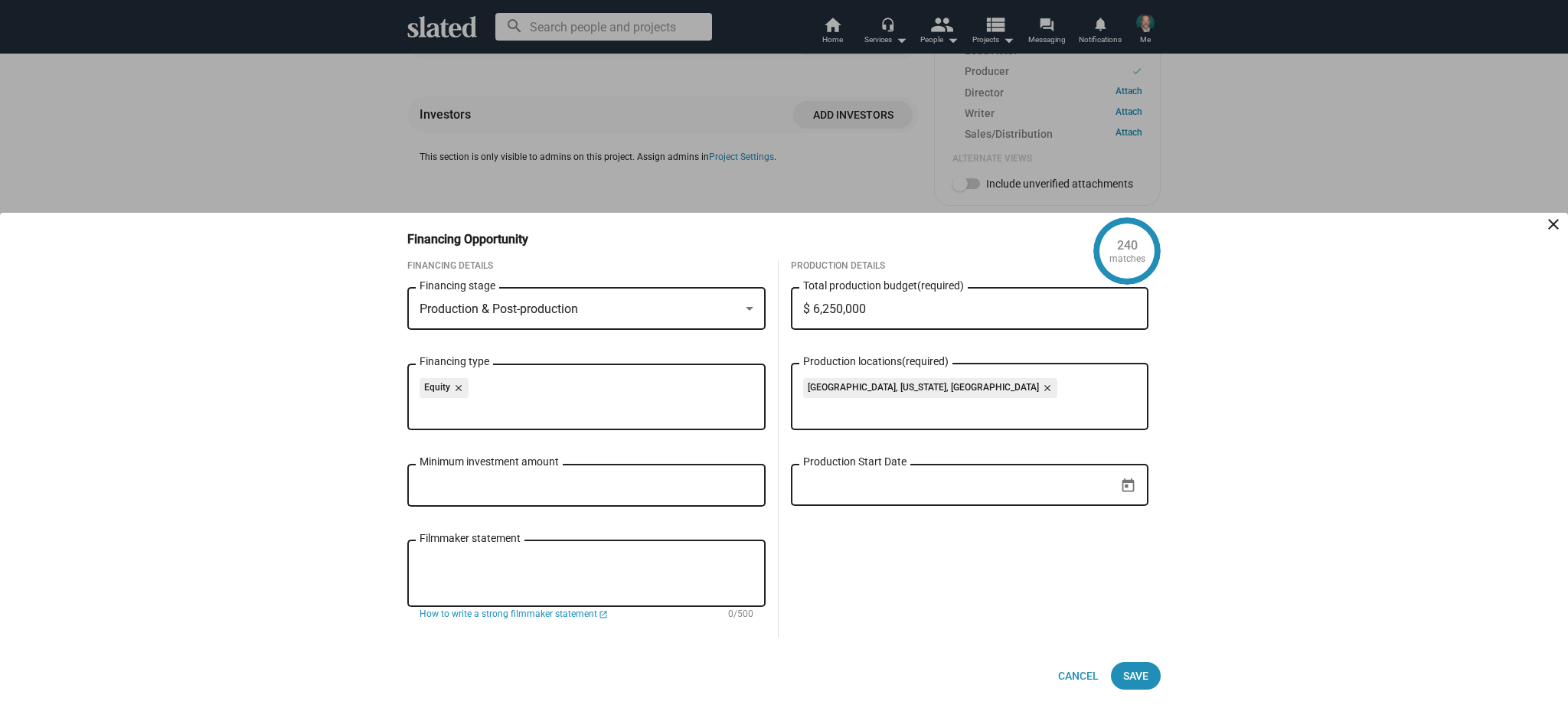
click at [660, 489] on input "Minimum investment amount" at bounding box center [586, 486] width 334 height 14
type input "$ 4"
type input "$ 1,250,000"
click at [674, 527] on div "$ 1,250,000 Minimum investment amount" at bounding box center [586, 499] width 358 height 75
click at [667, 543] on div "Filmmaker statement" at bounding box center [586, 572] width 334 height 69
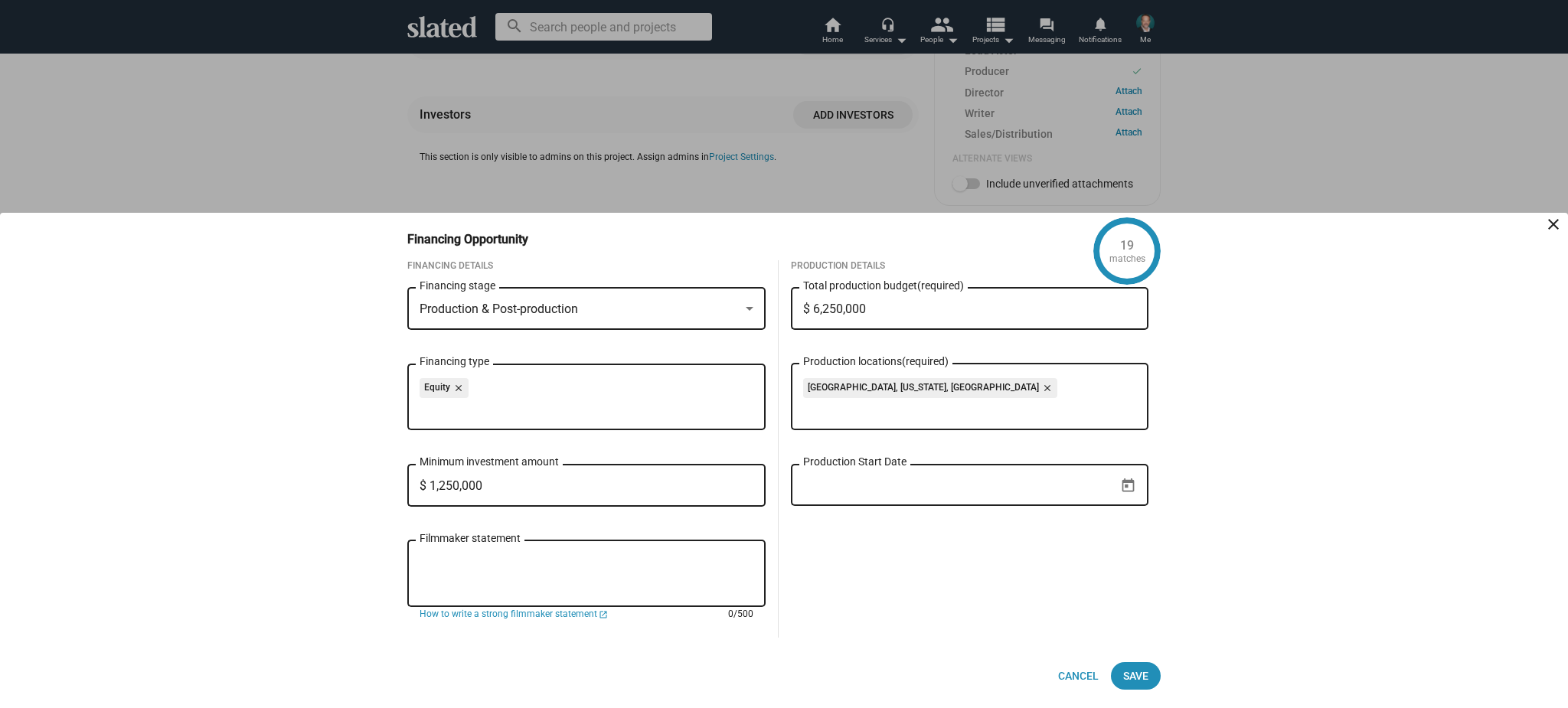
click at [745, 307] on div at bounding box center [750, 309] width 14 height 12
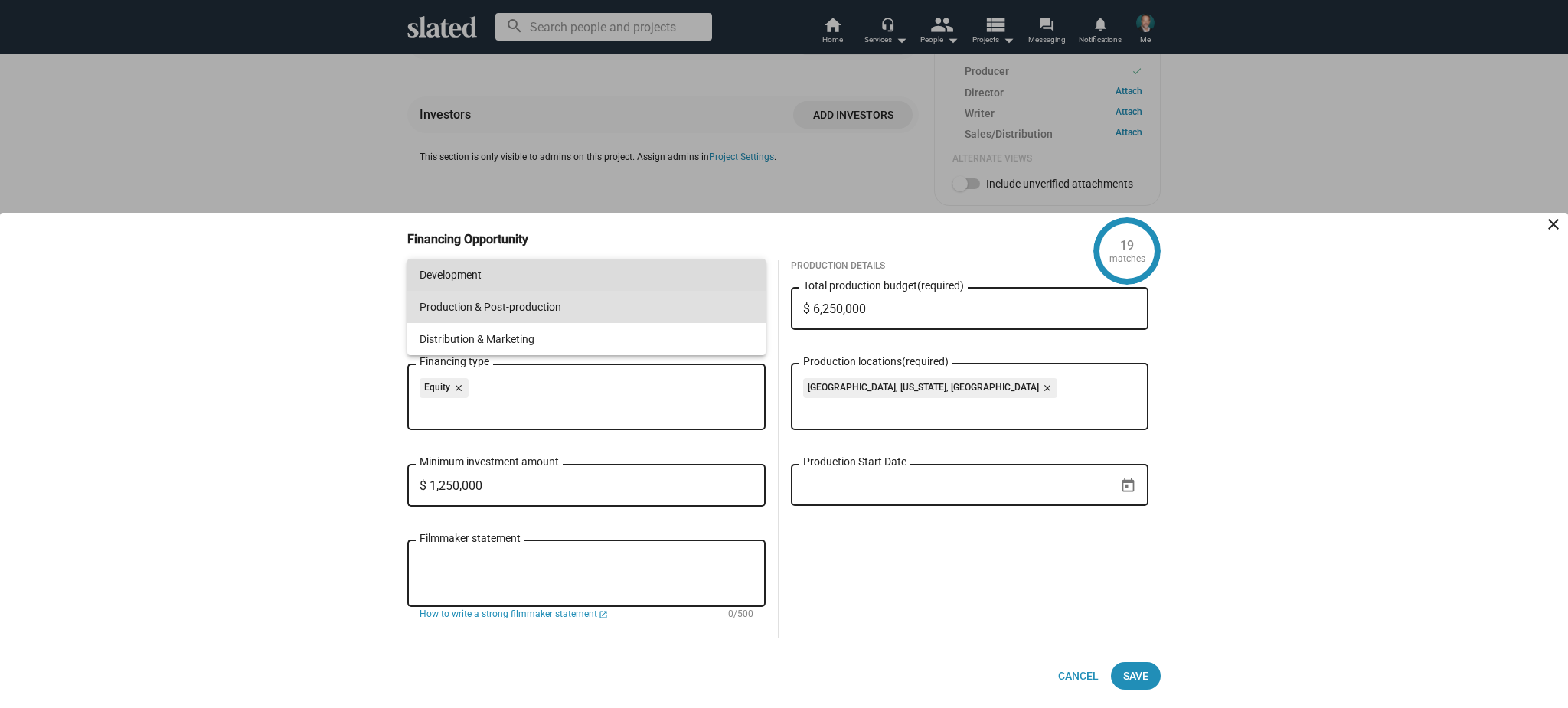
click at [673, 276] on span "Development" at bounding box center [586, 275] width 334 height 32
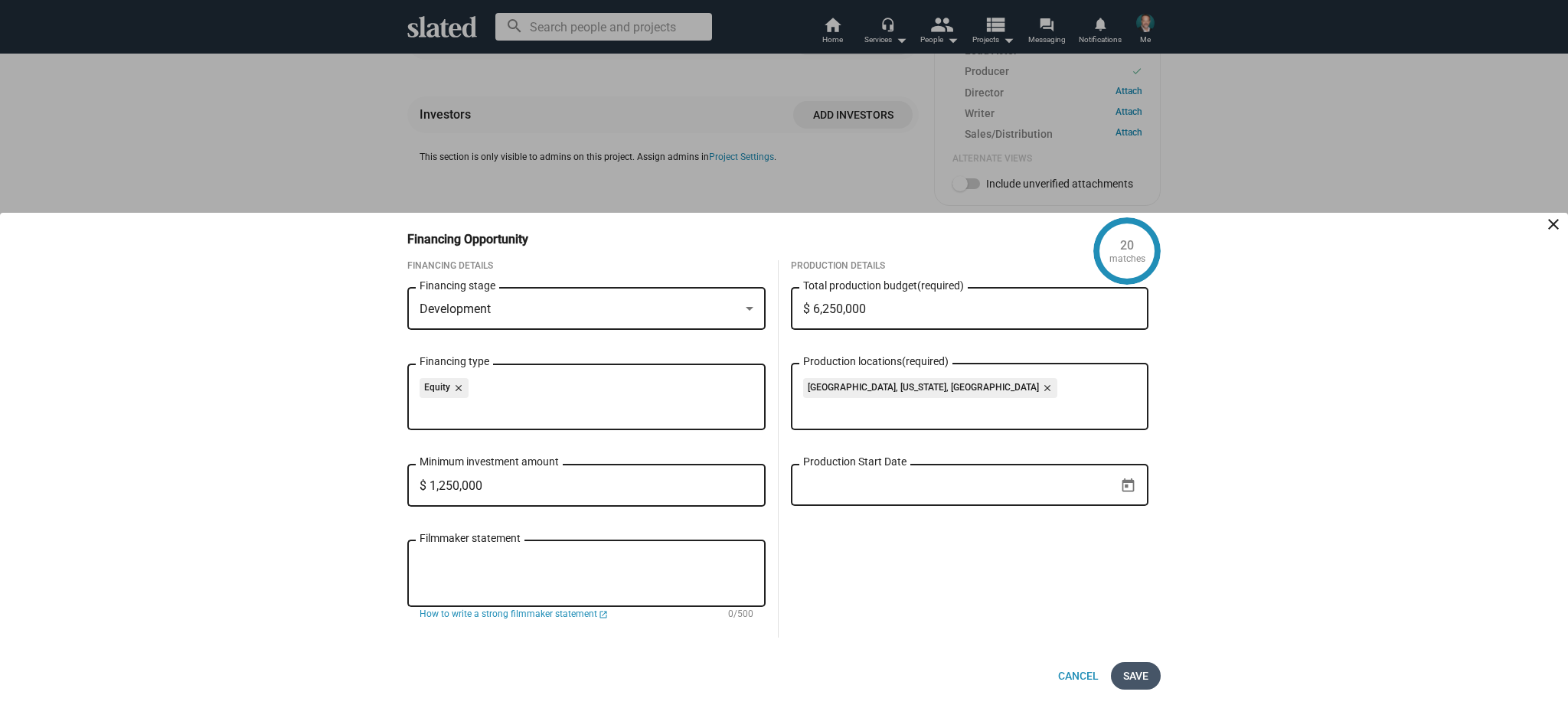
click at [1135, 670] on span "Save" at bounding box center [1135, 676] width 25 height 28
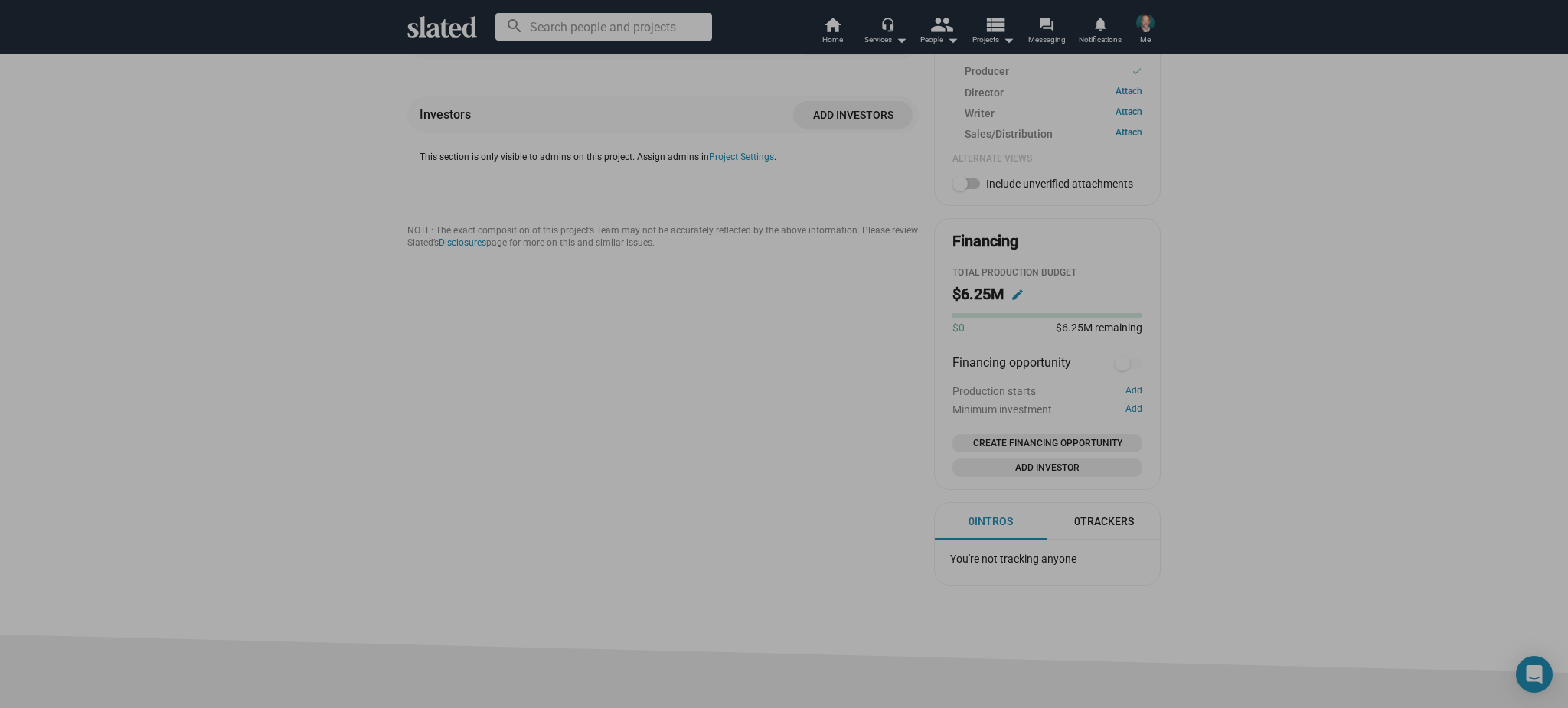
checkbox input "true"
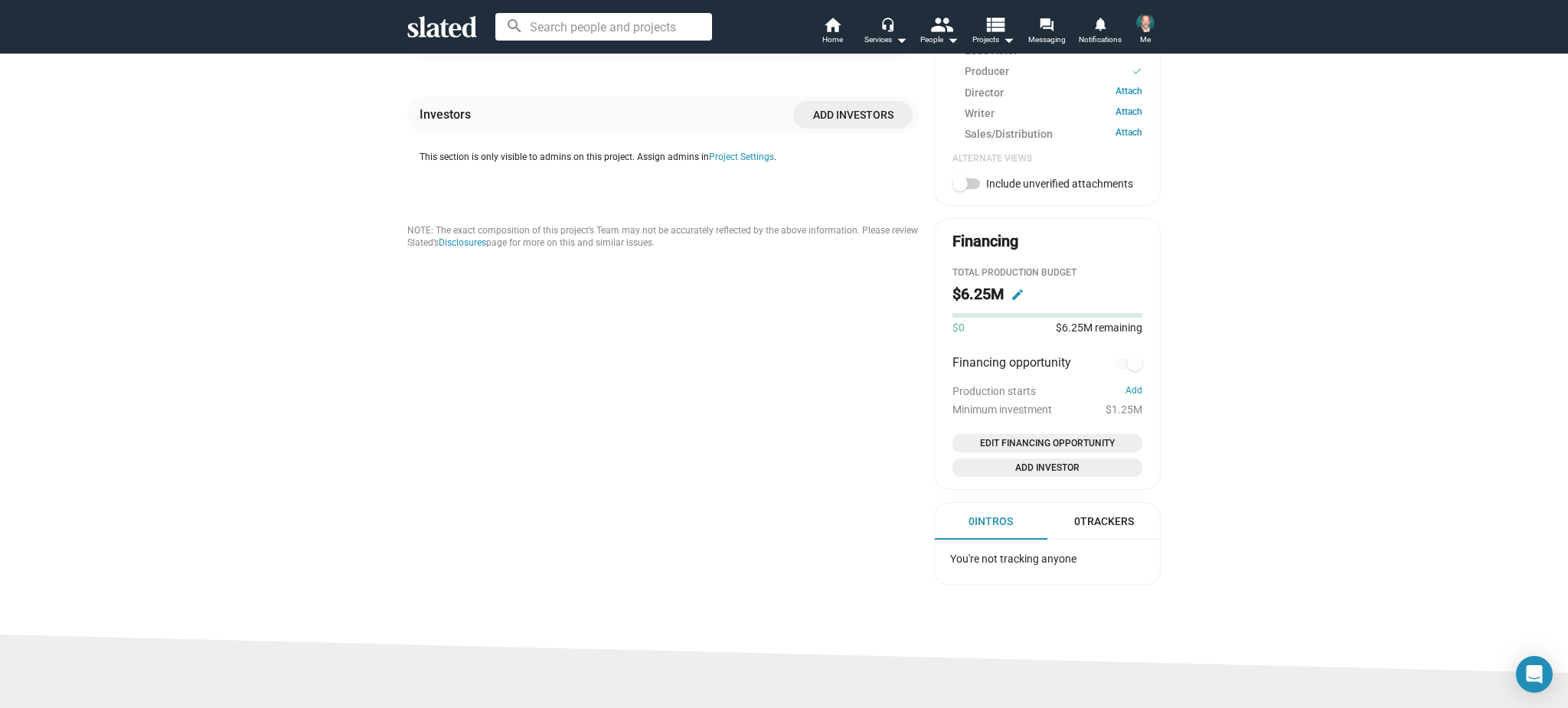
click at [1040, 436] on span "Edit Financing Opportunity" at bounding box center [1047, 444] width 178 height 16
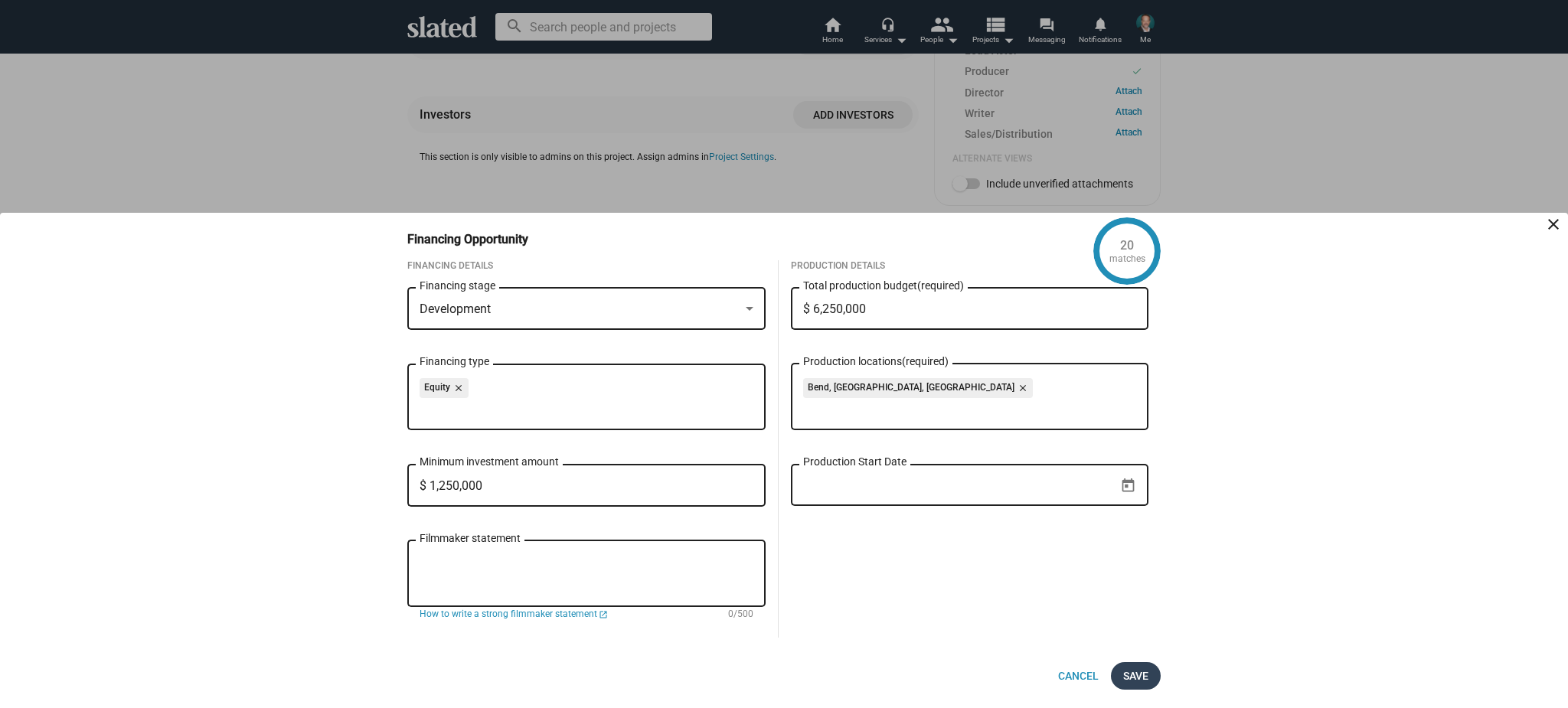
click at [1125, 673] on span "Save" at bounding box center [1135, 676] width 25 height 28
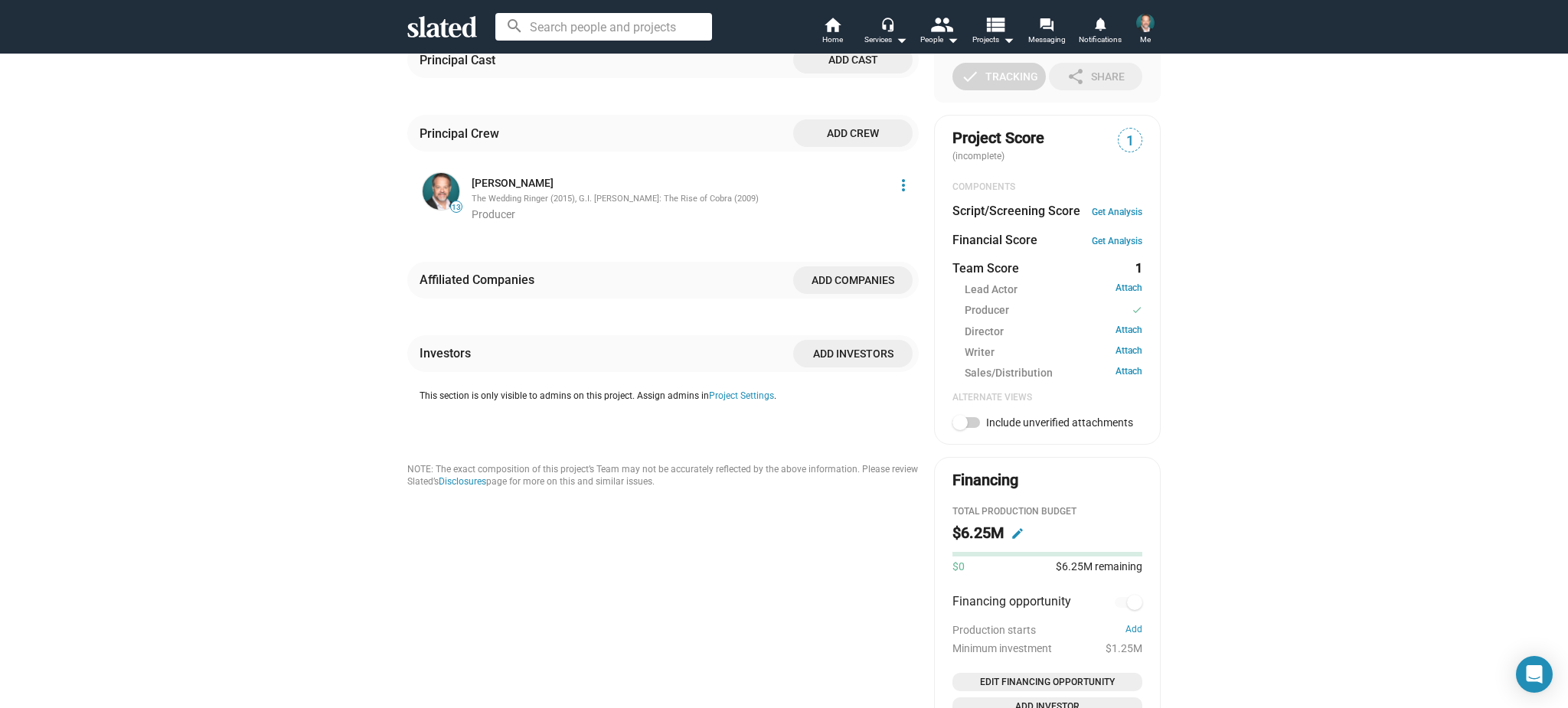
scroll to position [423, 0]
click at [1129, 209] on link "Get Analysis" at bounding box center [1117, 212] width 50 height 10
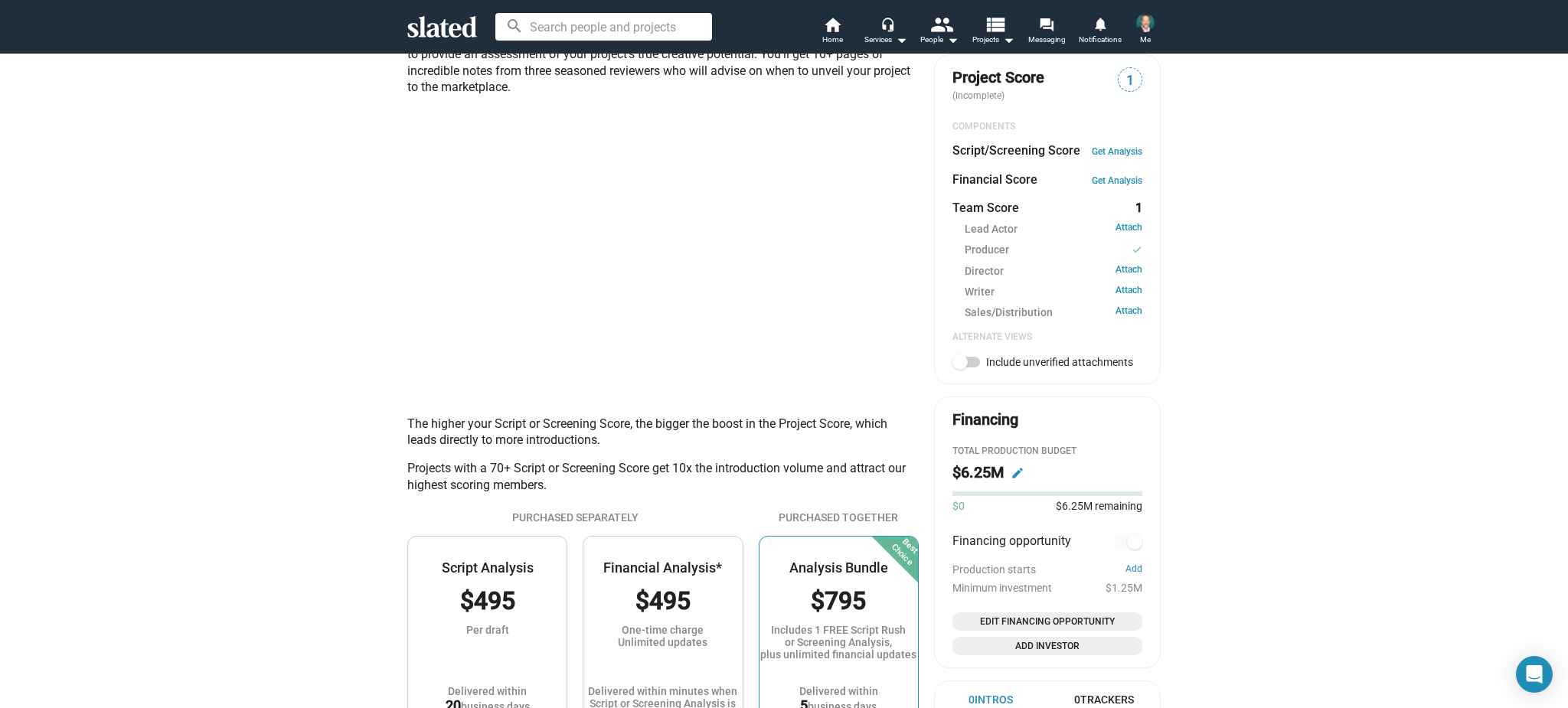
scroll to position [482, 0]
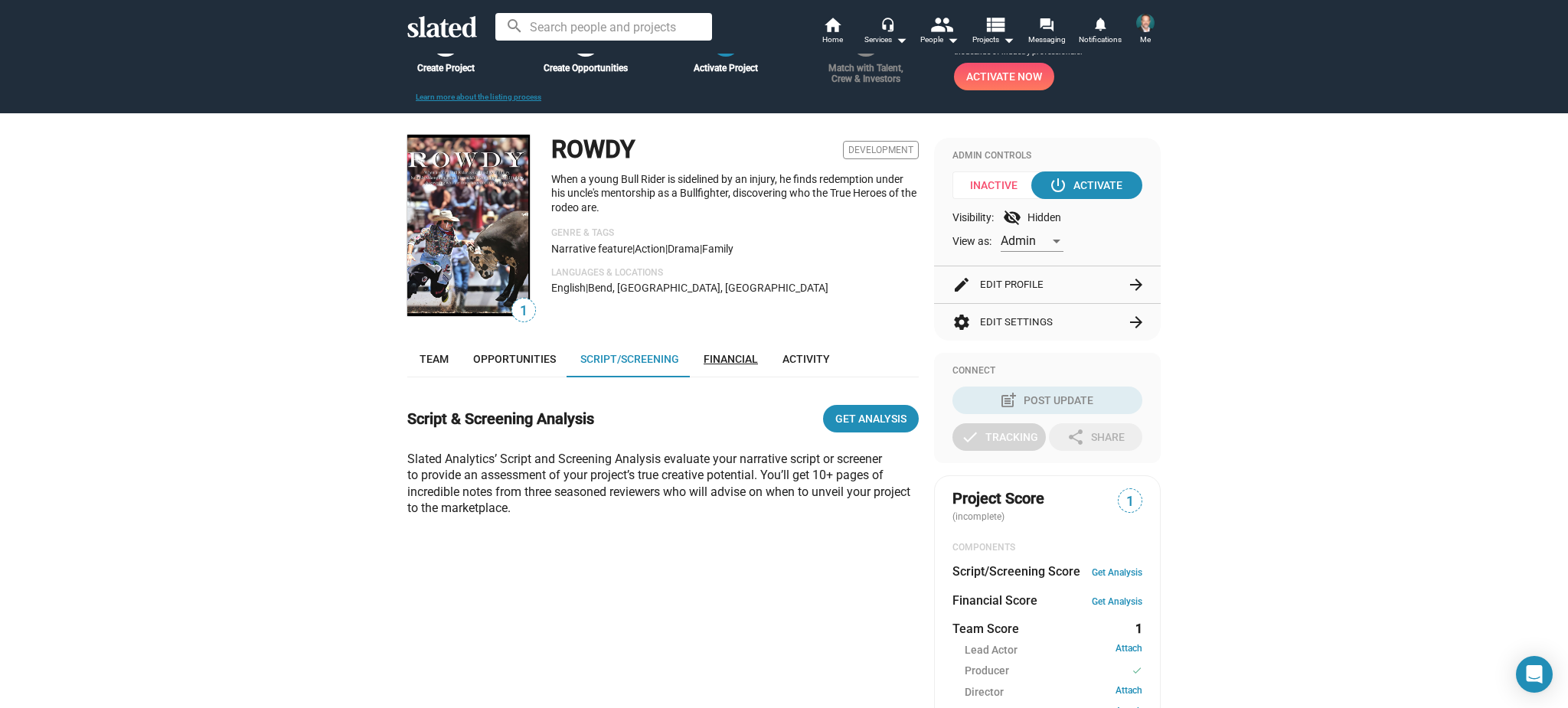
click at [750, 360] on span "Financial" at bounding box center [731, 359] width 55 height 12
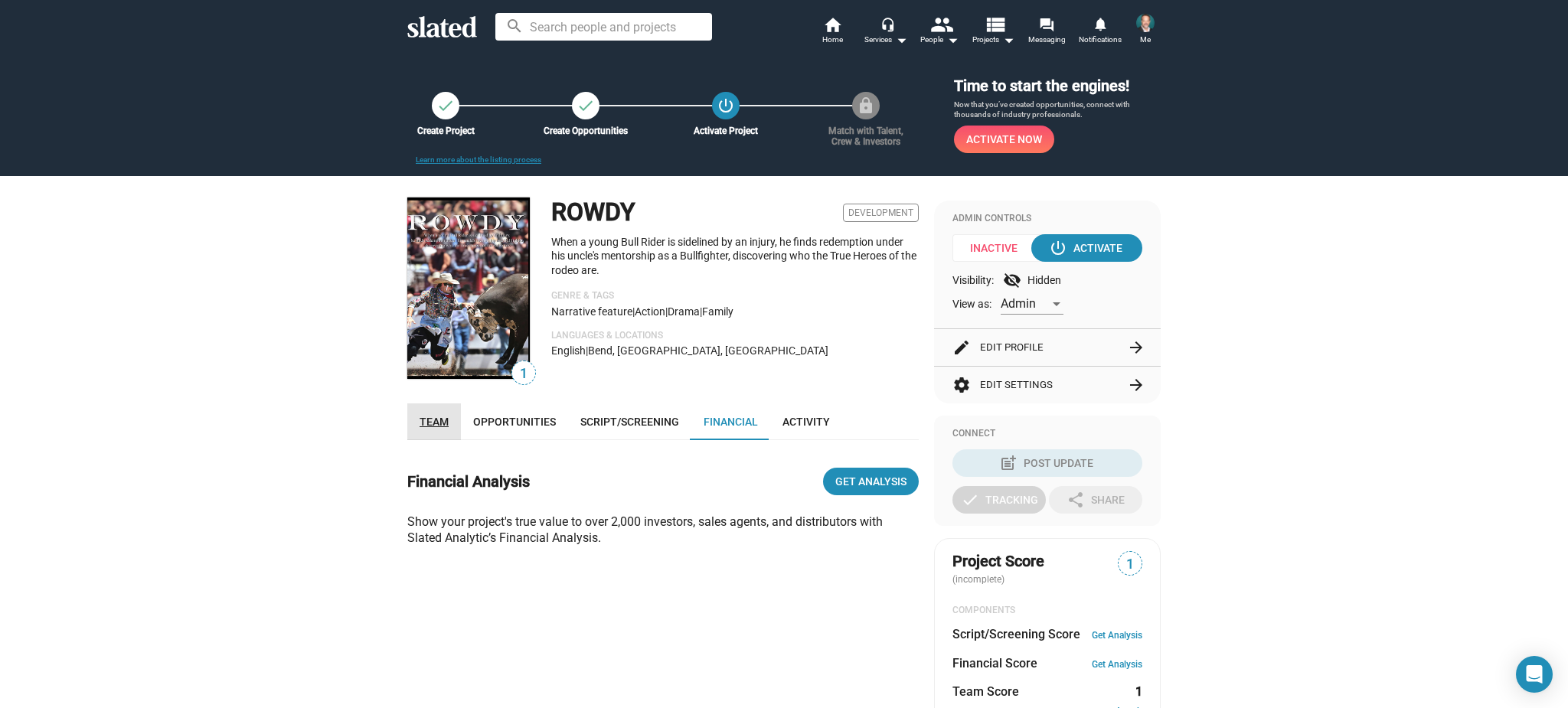
click at [436, 418] on span "Team" at bounding box center [434, 422] width 29 height 12
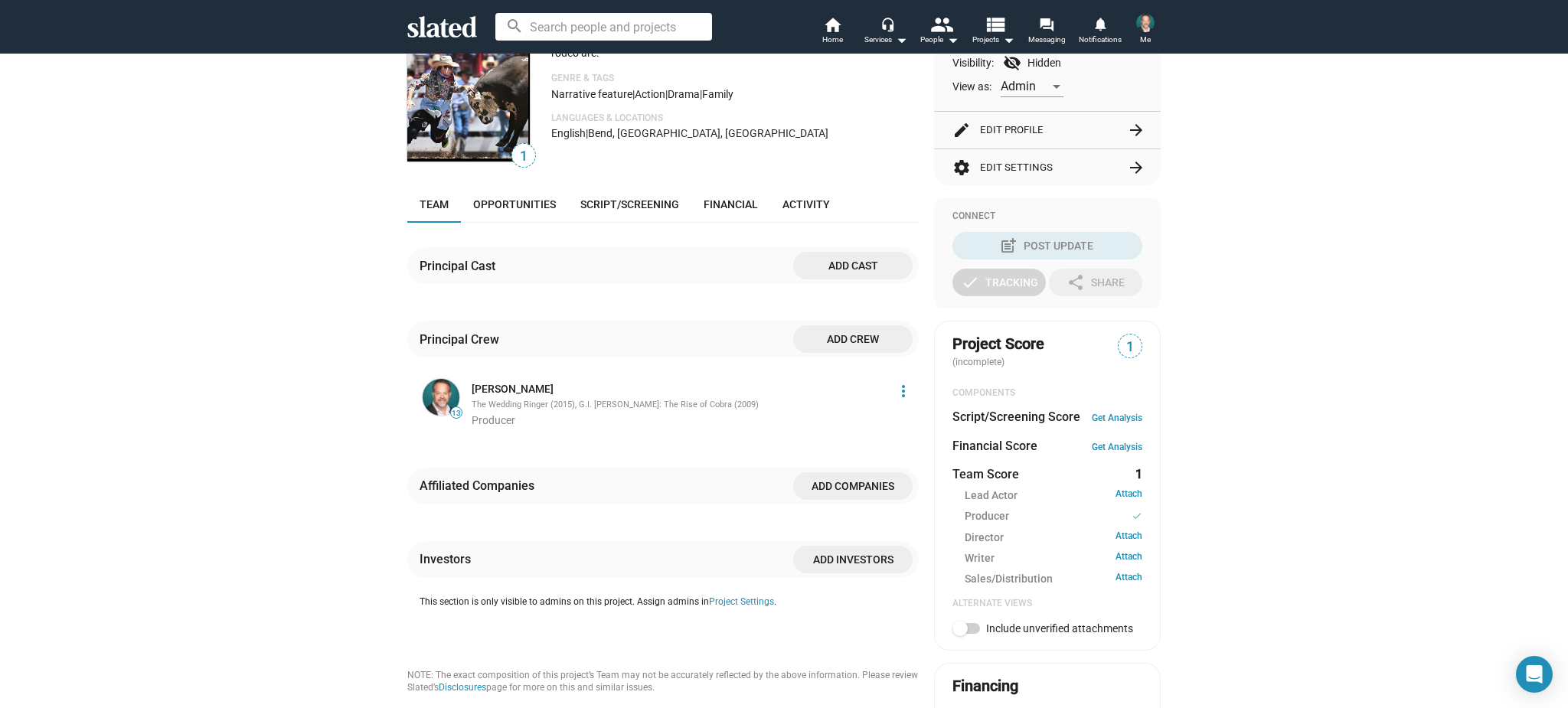
scroll to position [215, 0]
click at [835, 266] on span "Add cast" at bounding box center [853, 268] width 95 height 28
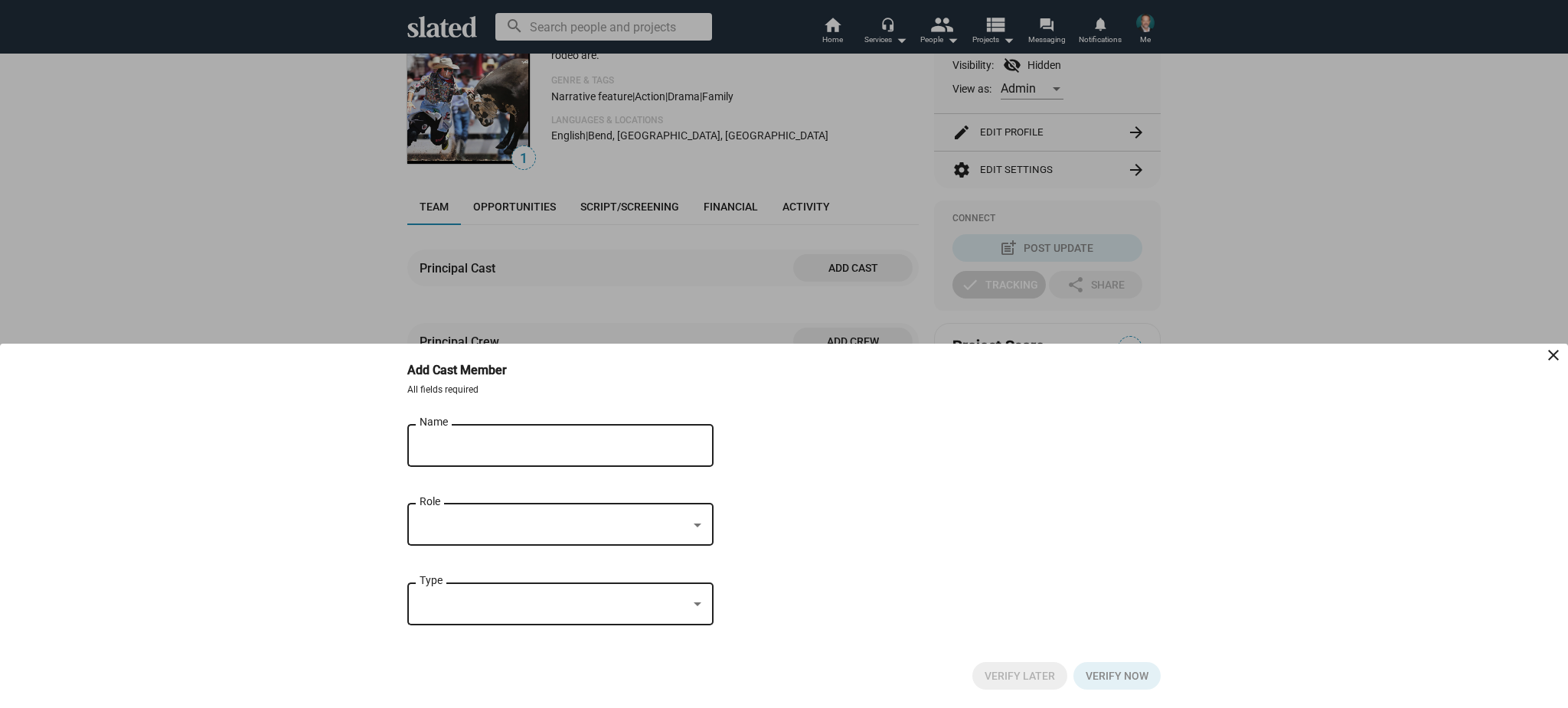
click at [456, 445] on input "Name" at bounding box center [550, 446] width 260 height 14
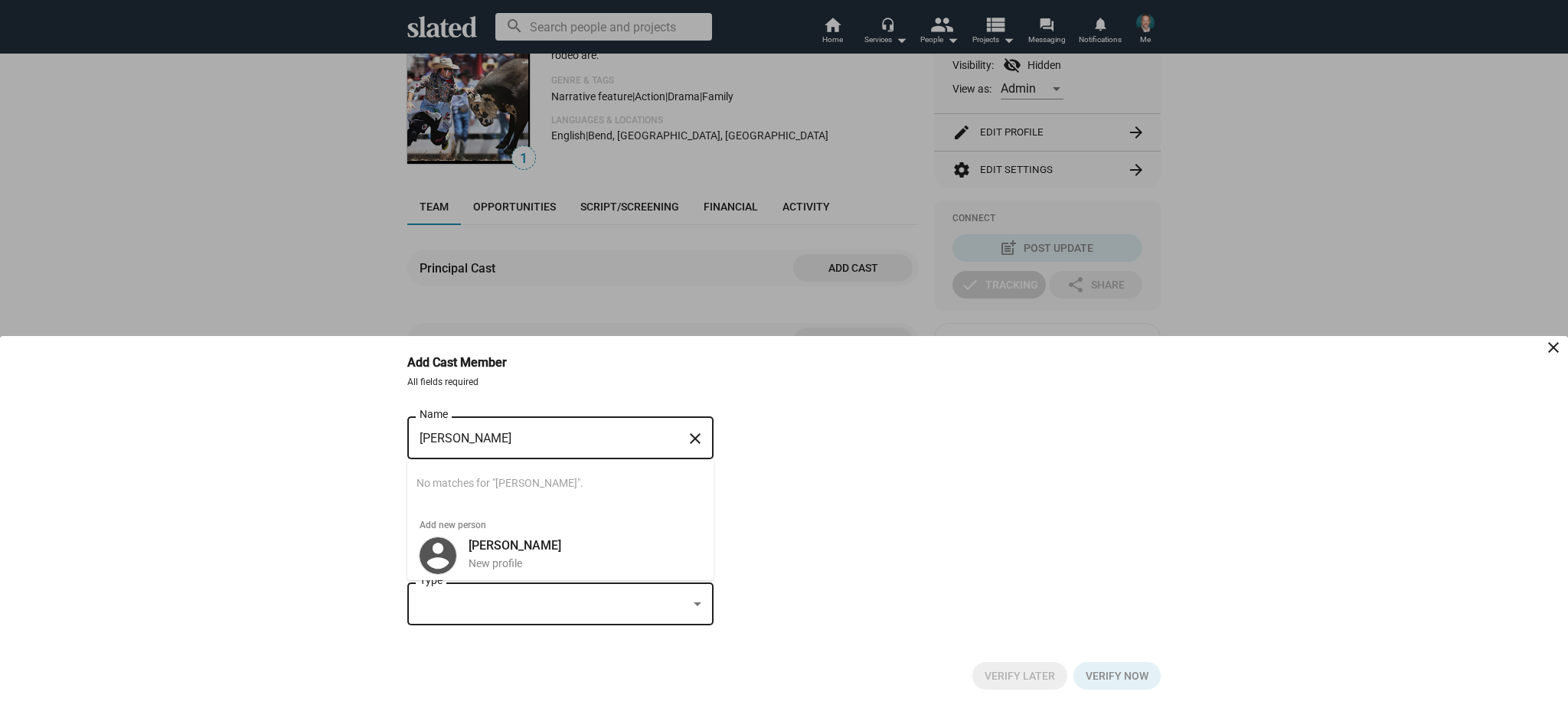
type input "[PERSON_NAME]"
click at [324, 516] on bottom-sheet-add-cast "Add Cast Member close All fields required [PERSON_NAME] Name close Searching… N…" at bounding box center [784, 522] width 1568 height 372
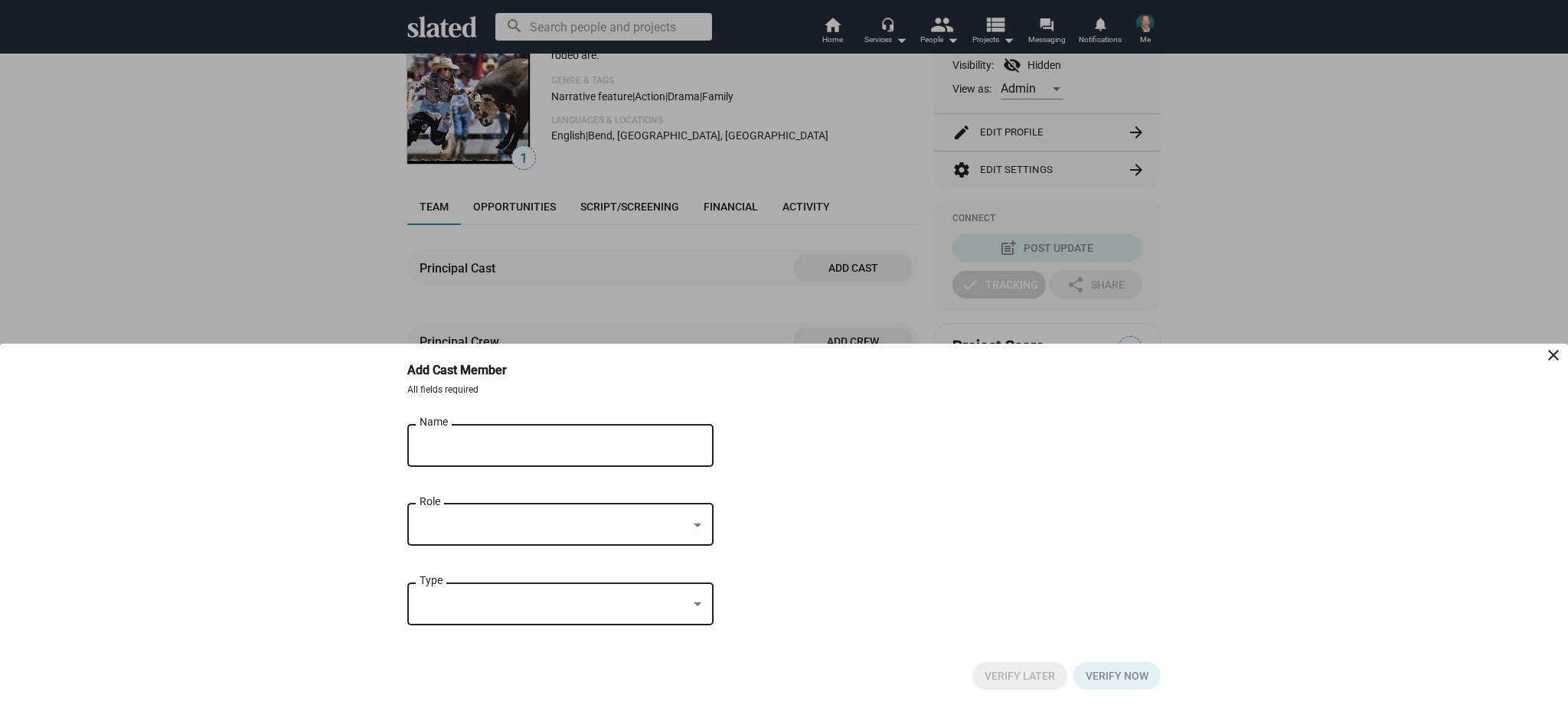
click at [567, 439] on input "[PERSON_NAME]" at bounding box center [550, 446] width 260 height 14
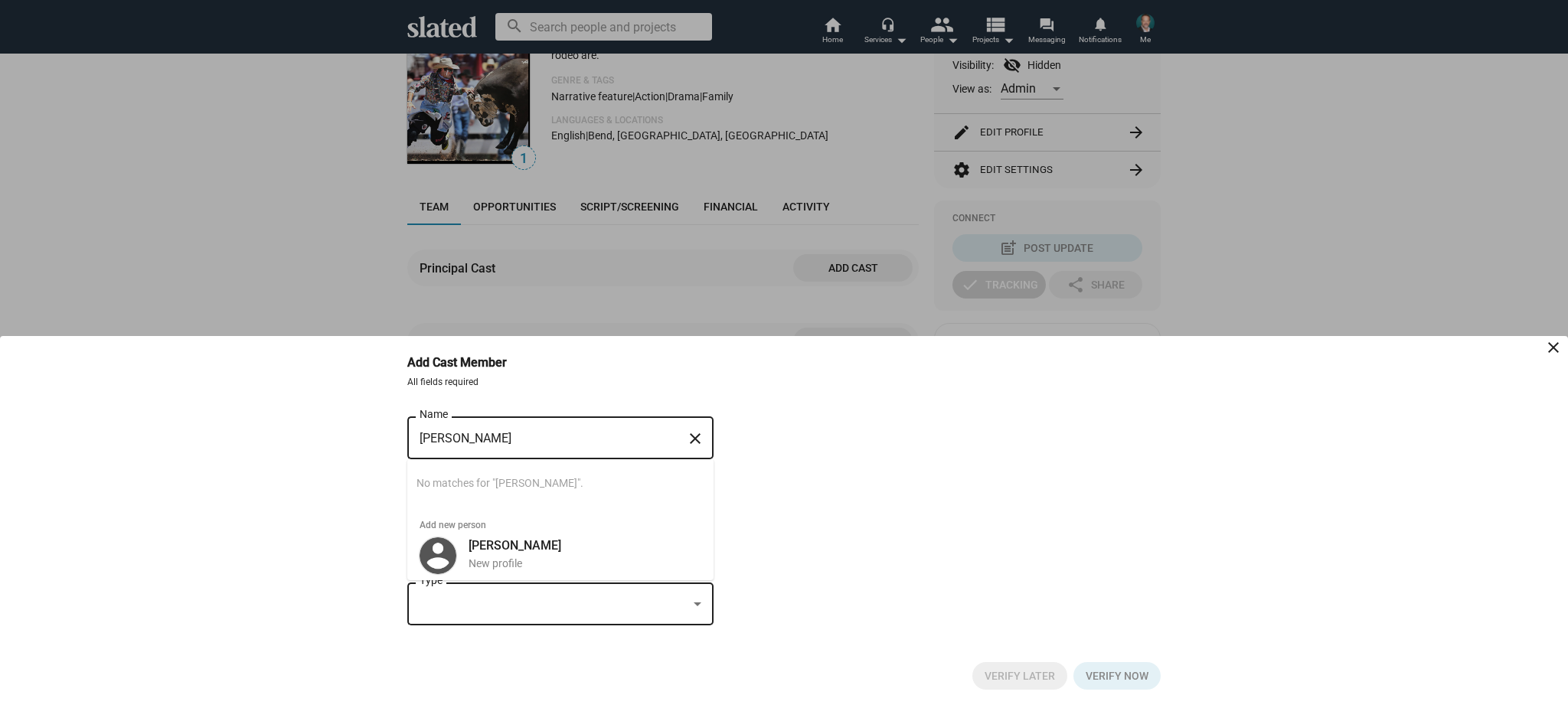
drag, startPoint x: 564, startPoint y: 439, endPoint x: 299, endPoint y: 419, distance: 265.8
click at [299, 419] on bottom-sheet-add-cast "Add Cast Member close All fields required [PERSON_NAME] Name close Searching… N…" at bounding box center [784, 522] width 1568 height 372
click at [474, 542] on b "[PERSON_NAME]" at bounding box center [515, 545] width 93 height 15
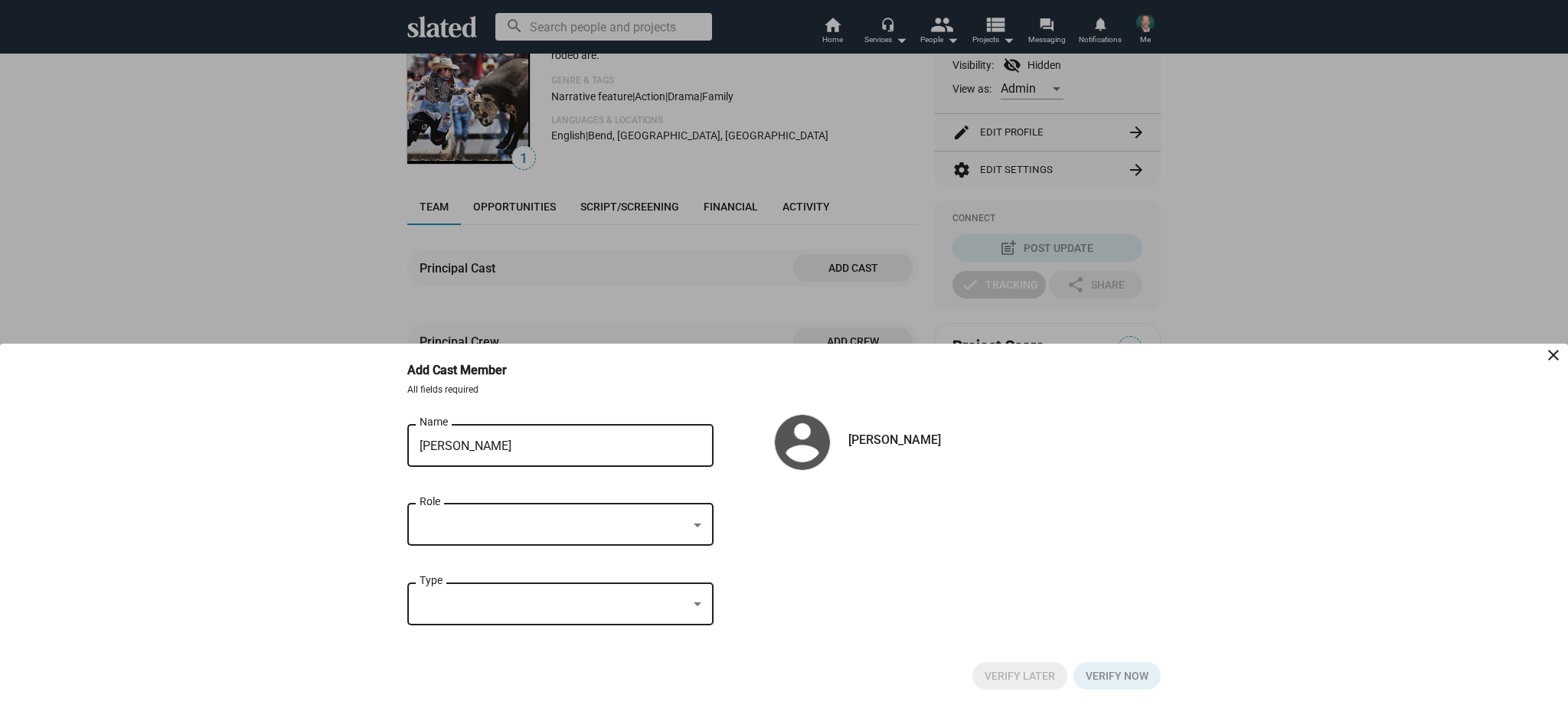
click at [681, 524] on div at bounding box center [553, 525] width 268 height 16
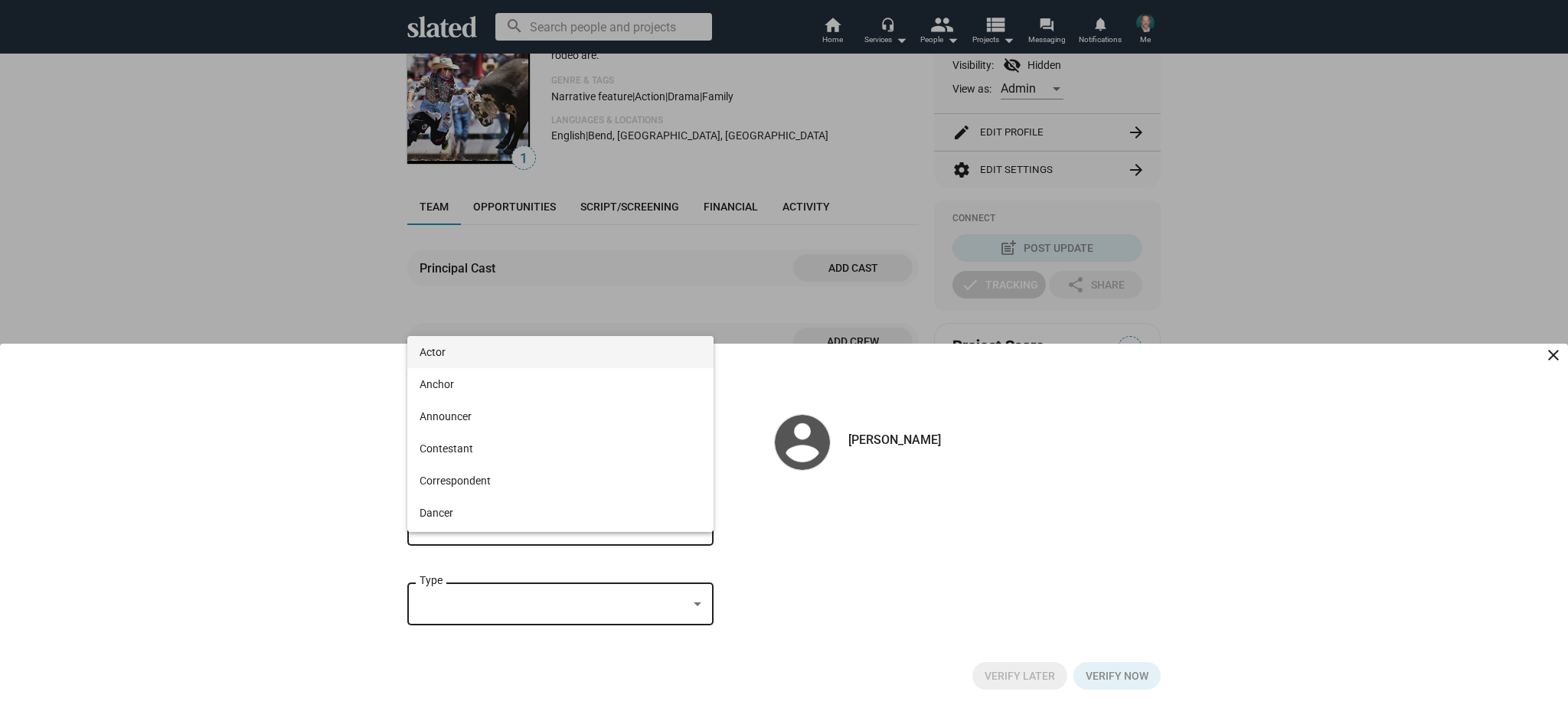
scroll to position [0, 0]
click at [546, 360] on span "Actor" at bounding box center [560, 352] width 282 height 32
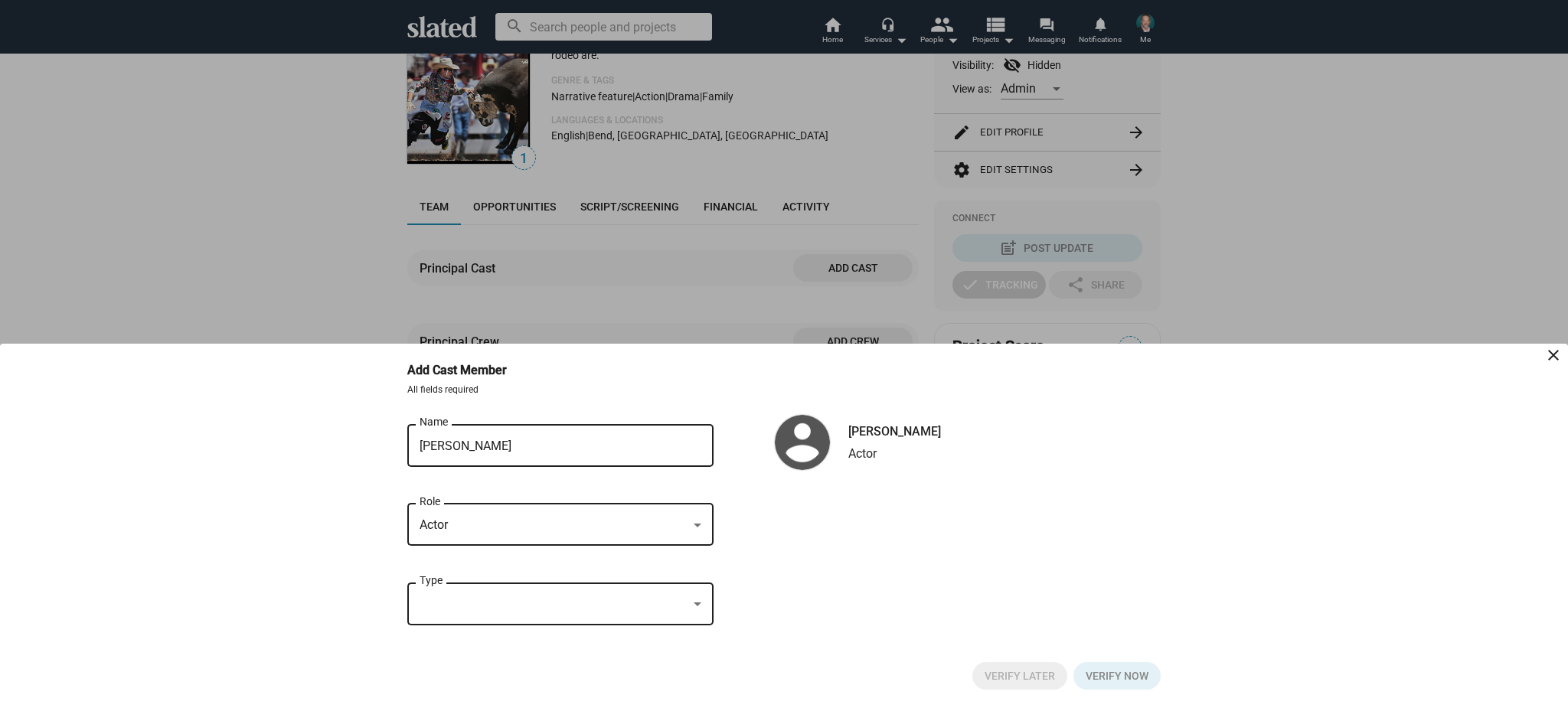
click at [608, 609] on div at bounding box center [553, 604] width 268 height 16
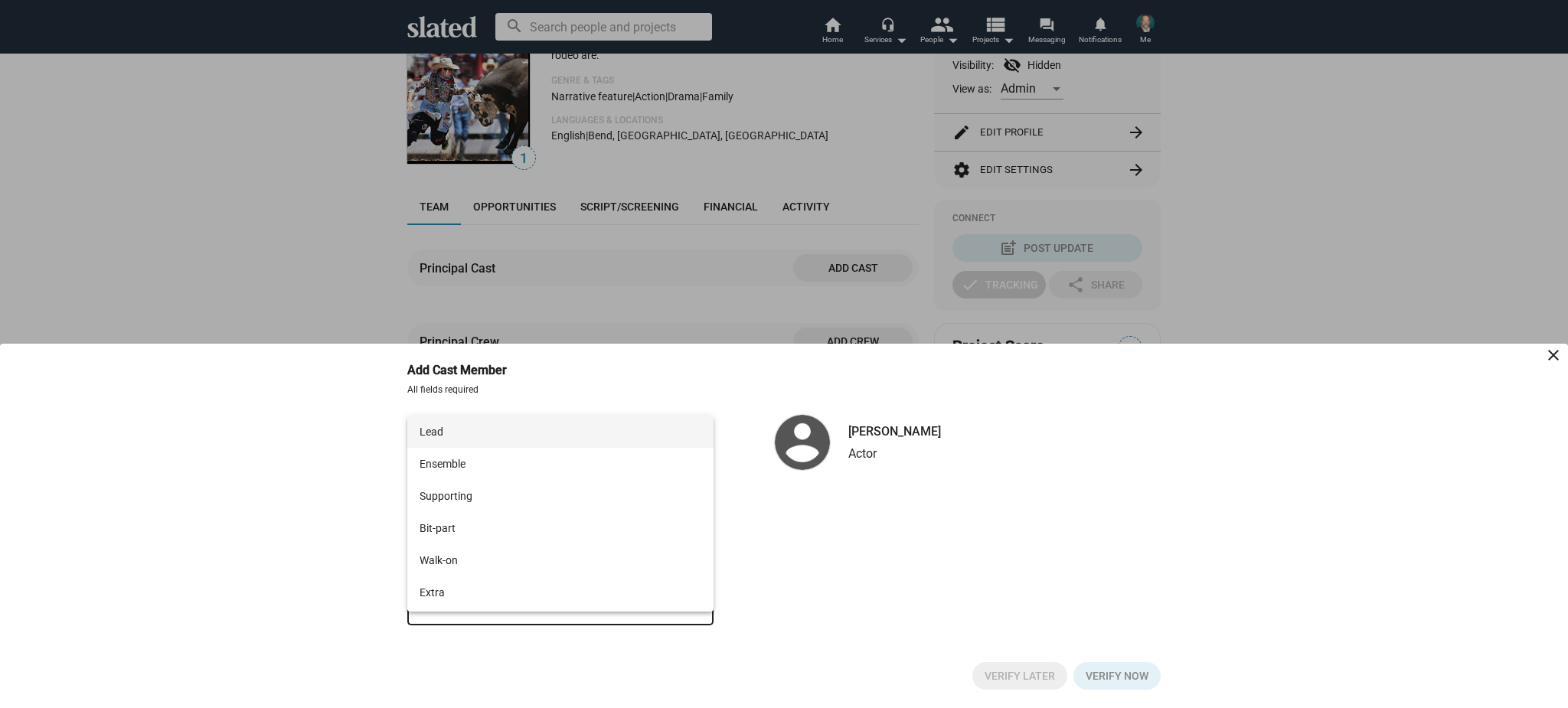
click at [608, 430] on span "Lead" at bounding box center [560, 432] width 282 height 32
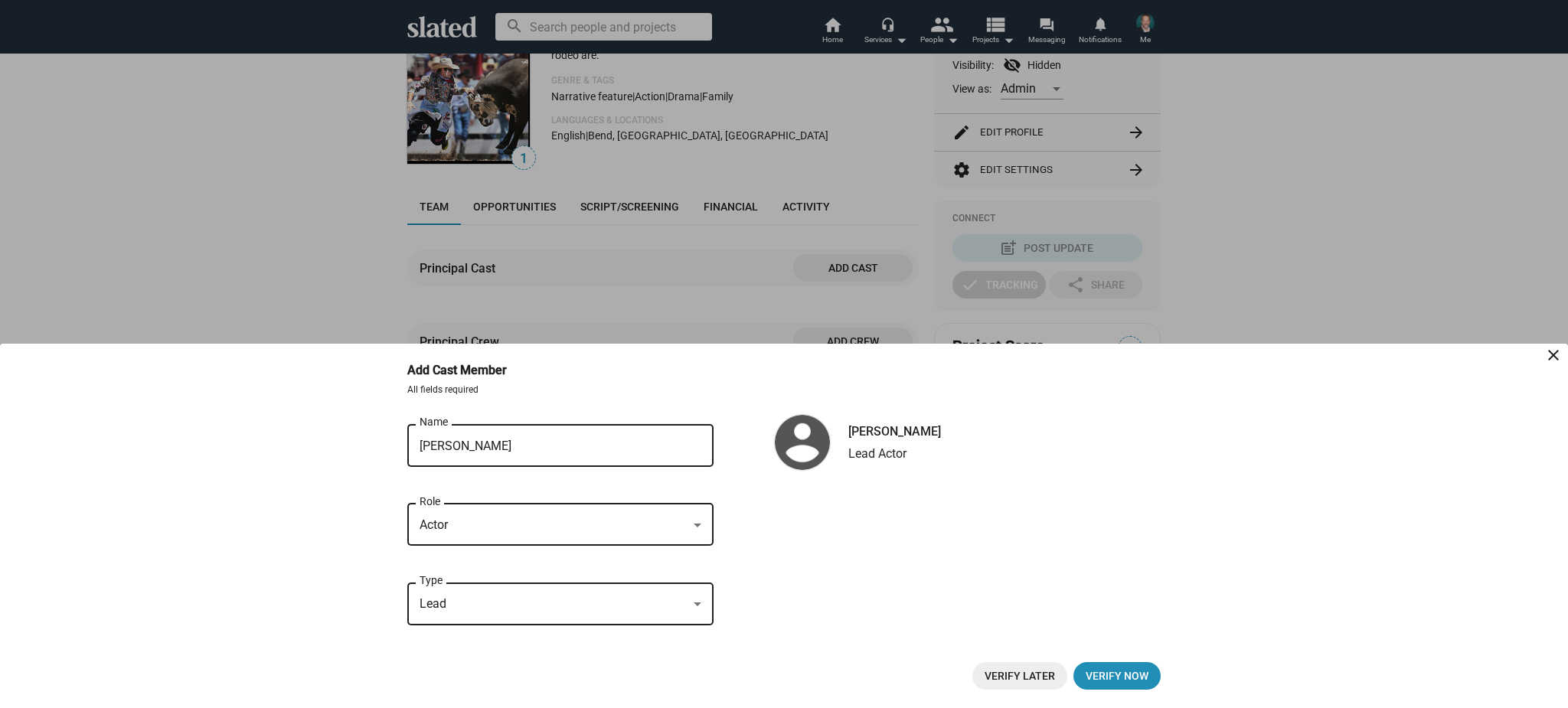
click at [1045, 672] on span "Verify Later" at bounding box center [1019, 676] width 70 height 28
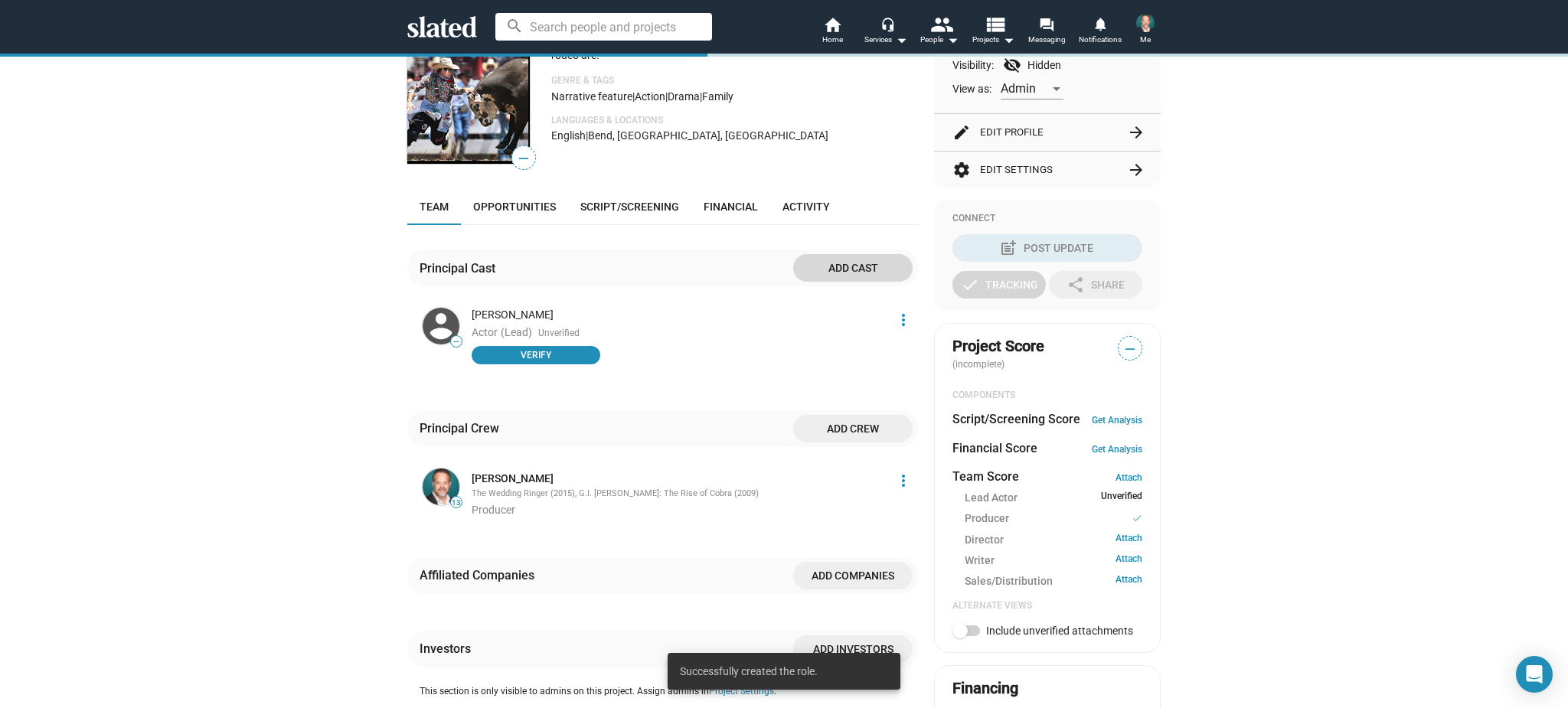
click at [867, 275] on span "Add cast" at bounding box center [853, 268] width 95 height 28
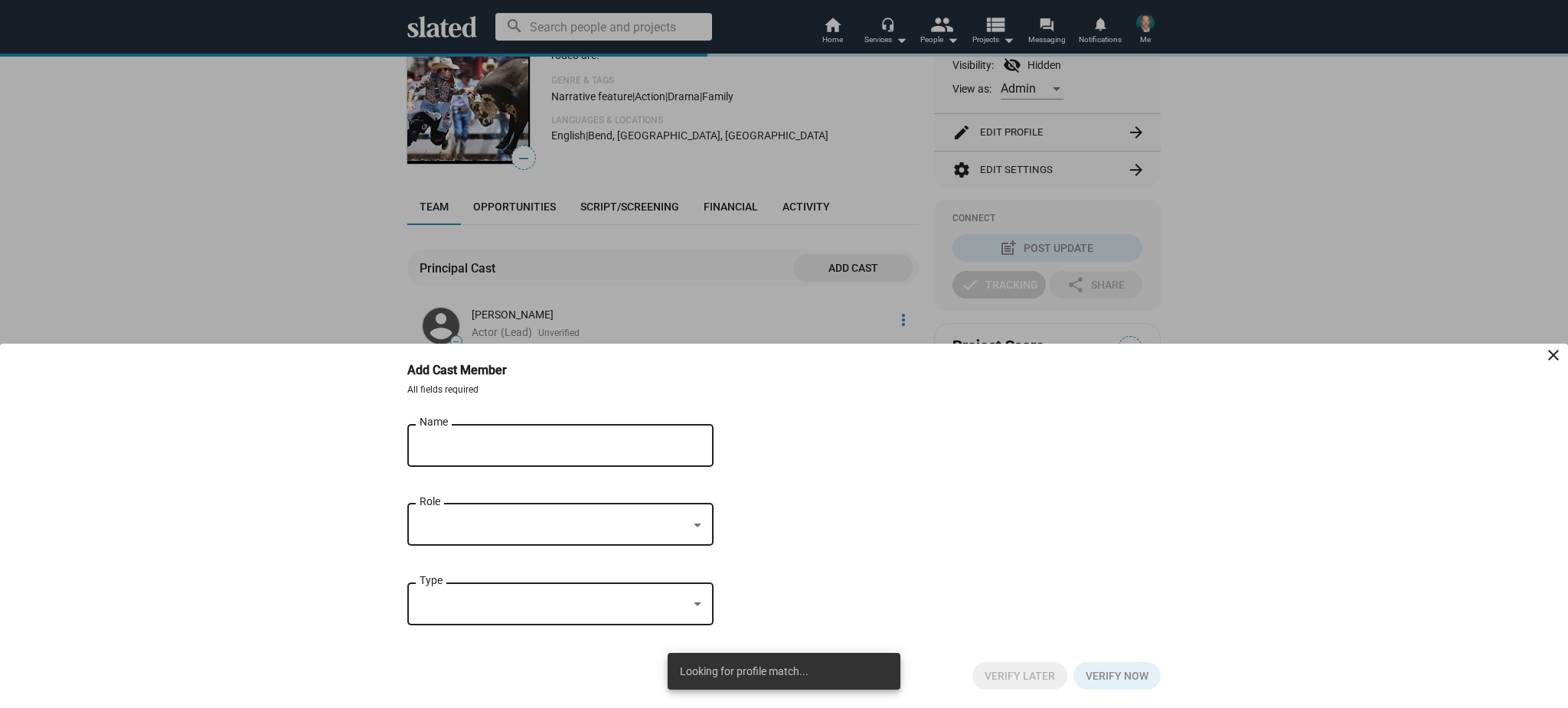
click at [560, 442] on input "Name" at bounding box center [550, 446] width 260 height 14
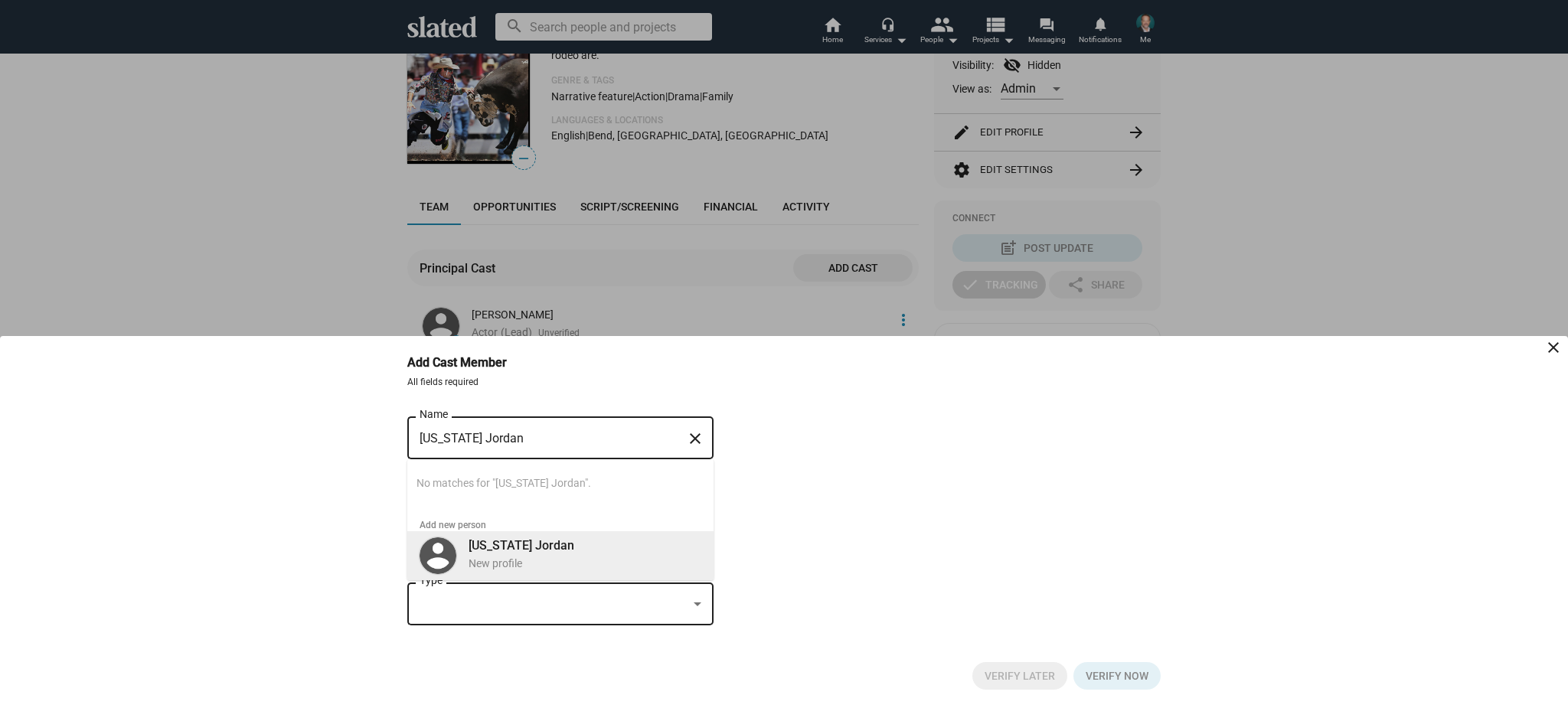
type input "[US_STATE] Jordan"
drag, startPoint x: 627, startPoint y: 551, endPoint x: 618, endPoint y: 555, distance: 9.8
click at [627, 551] on div "[US_STATE] Jordan New profile" at bounding box center [580, 555] width 242 height 40
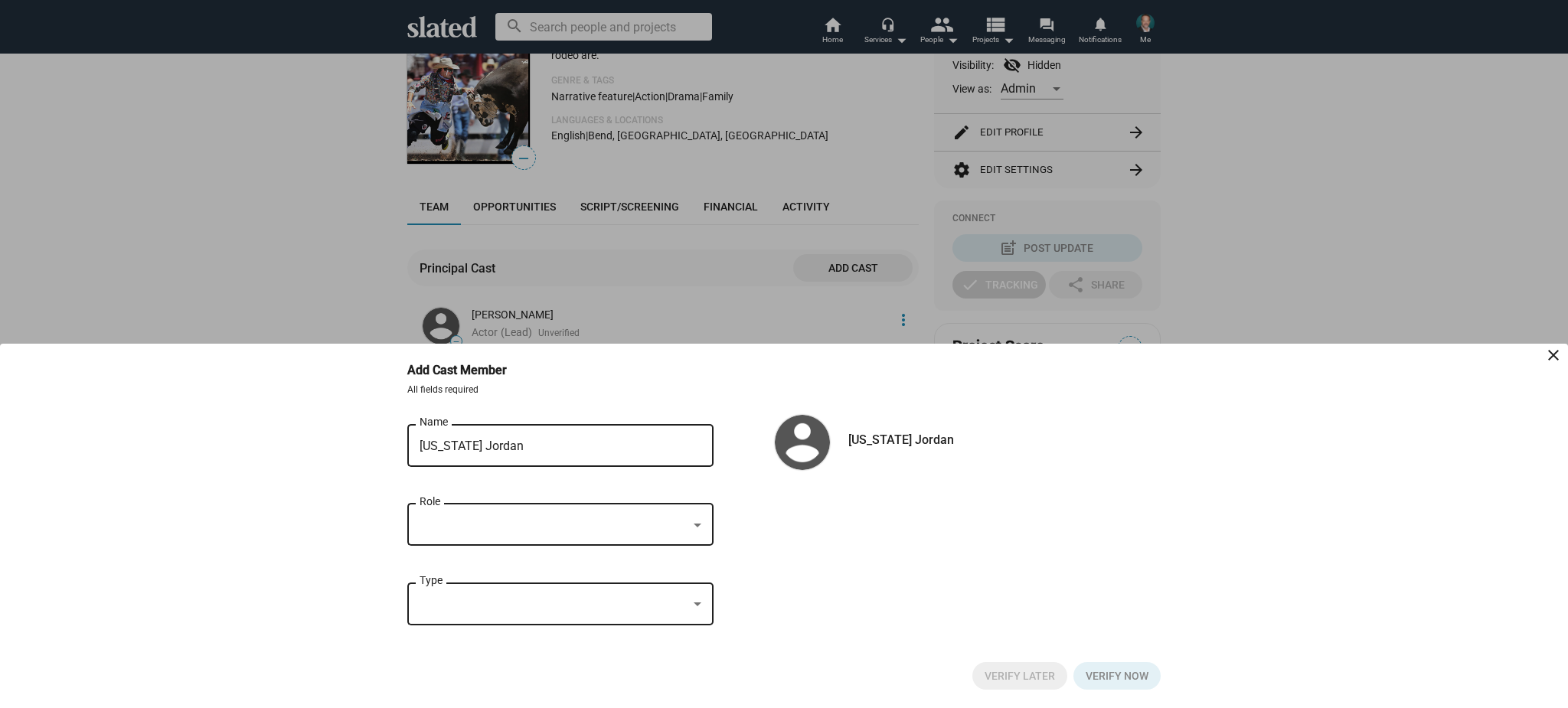
click at [660, 529] on div at bounding box center [553, 525] width 268 height 16
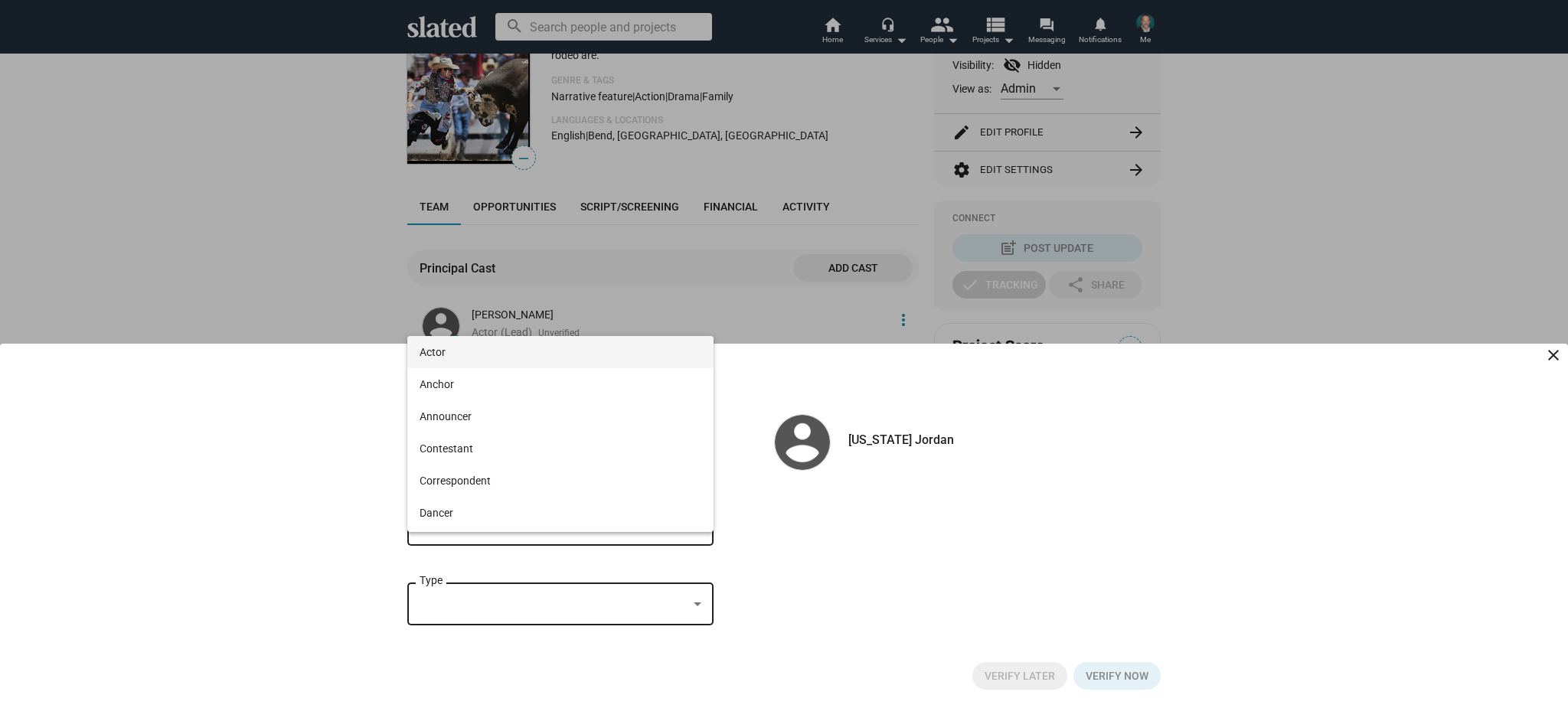
click at [581, 352] on span "Actor" at bounding box center [560, 352] width 282 height 32
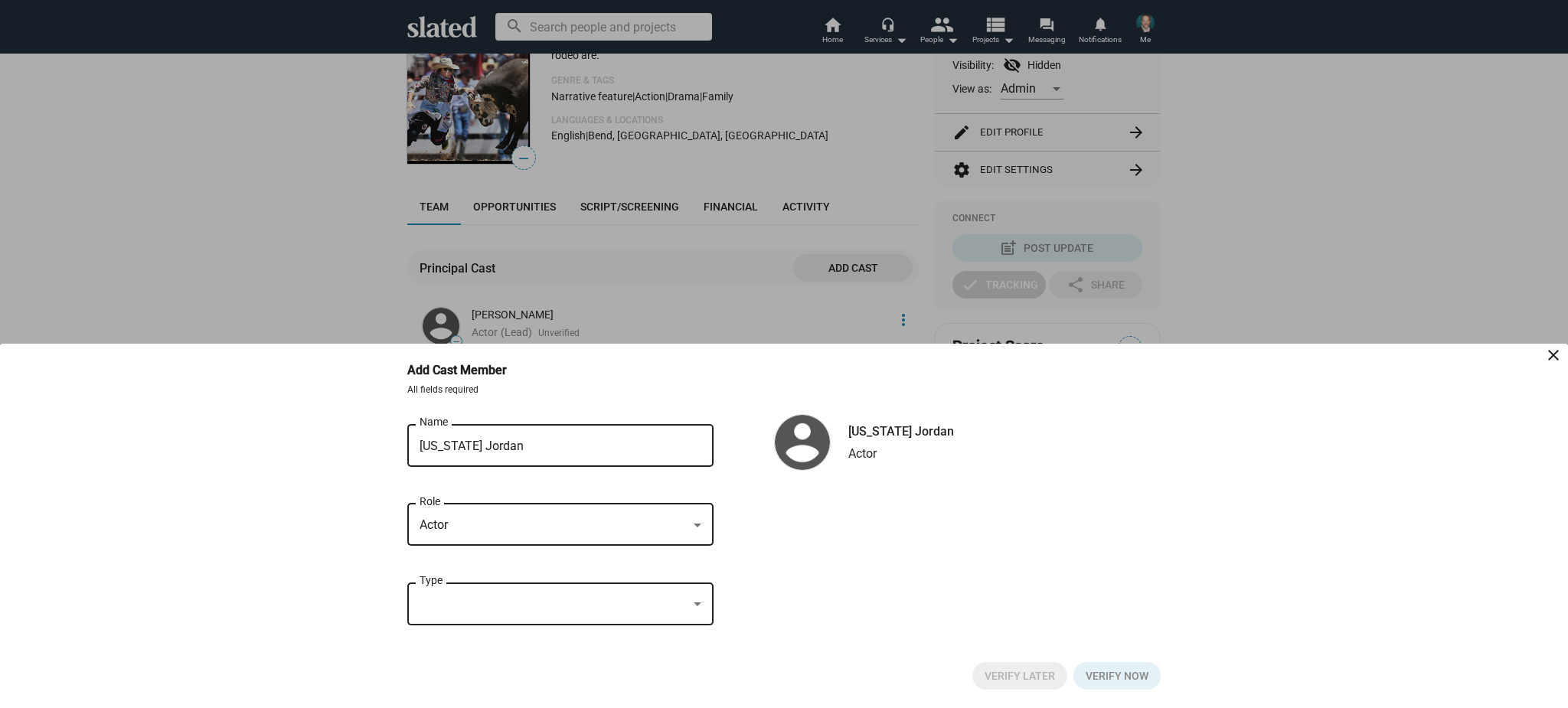
click at [582, 604] on div at bounding box center [553, 604] width 268 height 16
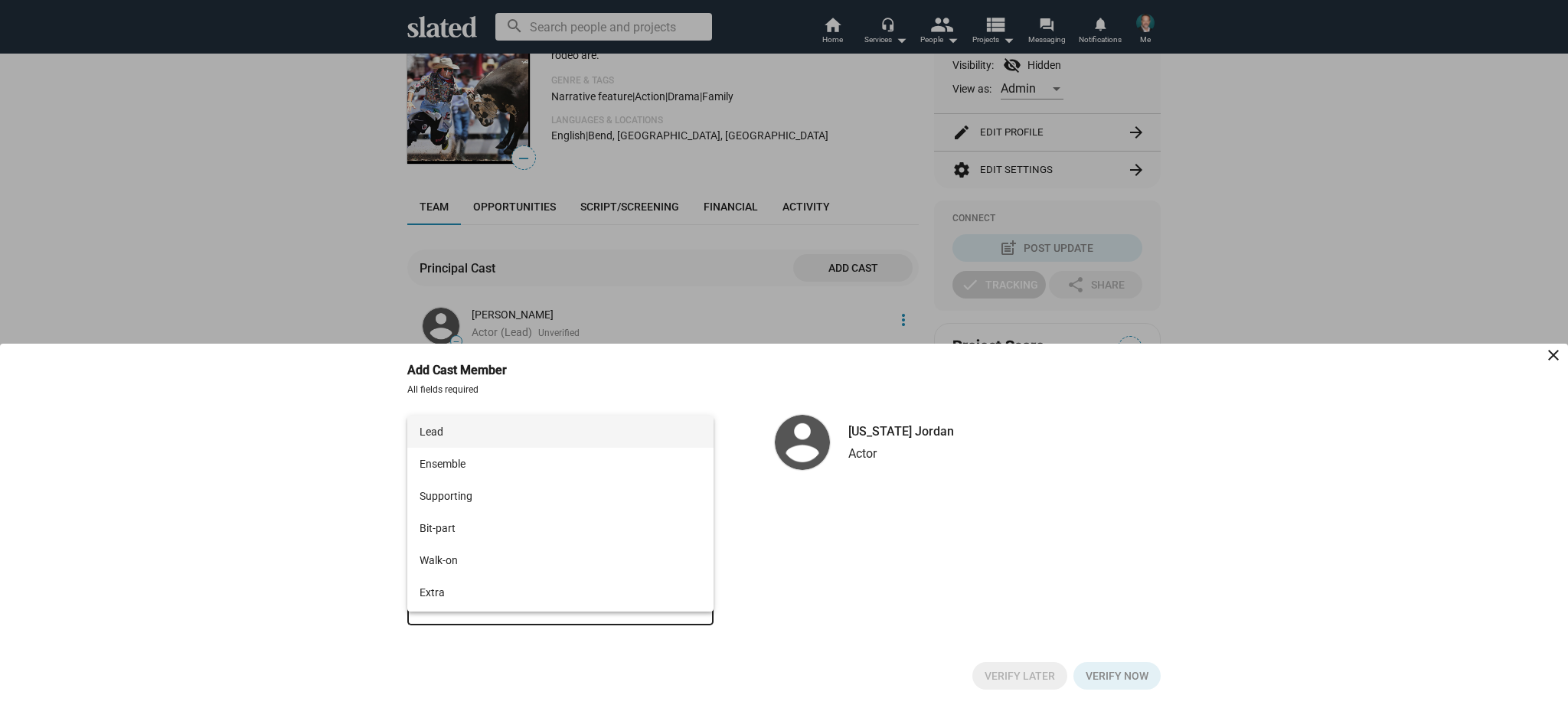
click at [588, 438] on span "Lead" at bounding box center [560, 432] width 282 height 32
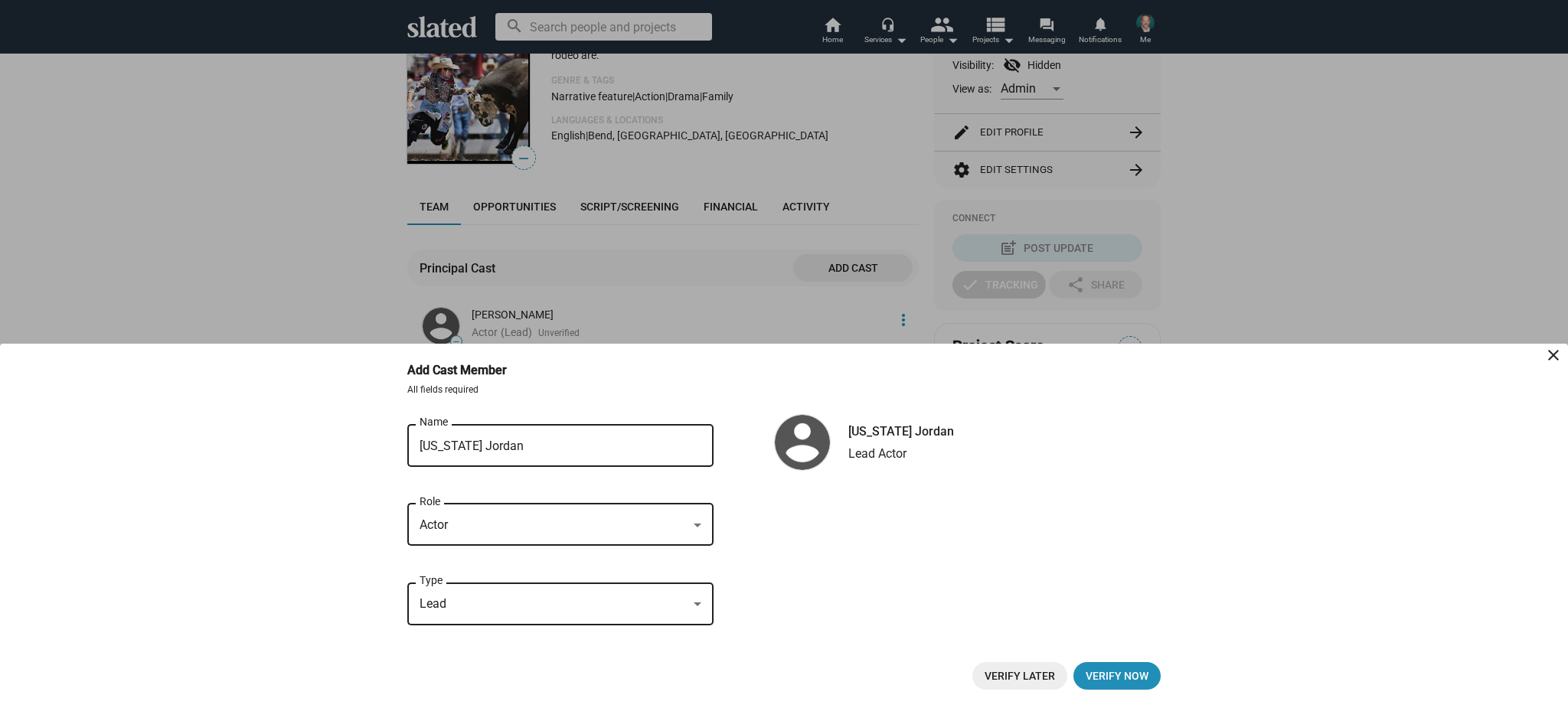
drag, startPoint x: 1048, startPoint y: 675, endPoint x: 984, endPoint y: 660, distance: 65.7
click at [1048, 675] on span "Verify Later" at bounding box center [1019, 676] width 70 height 28
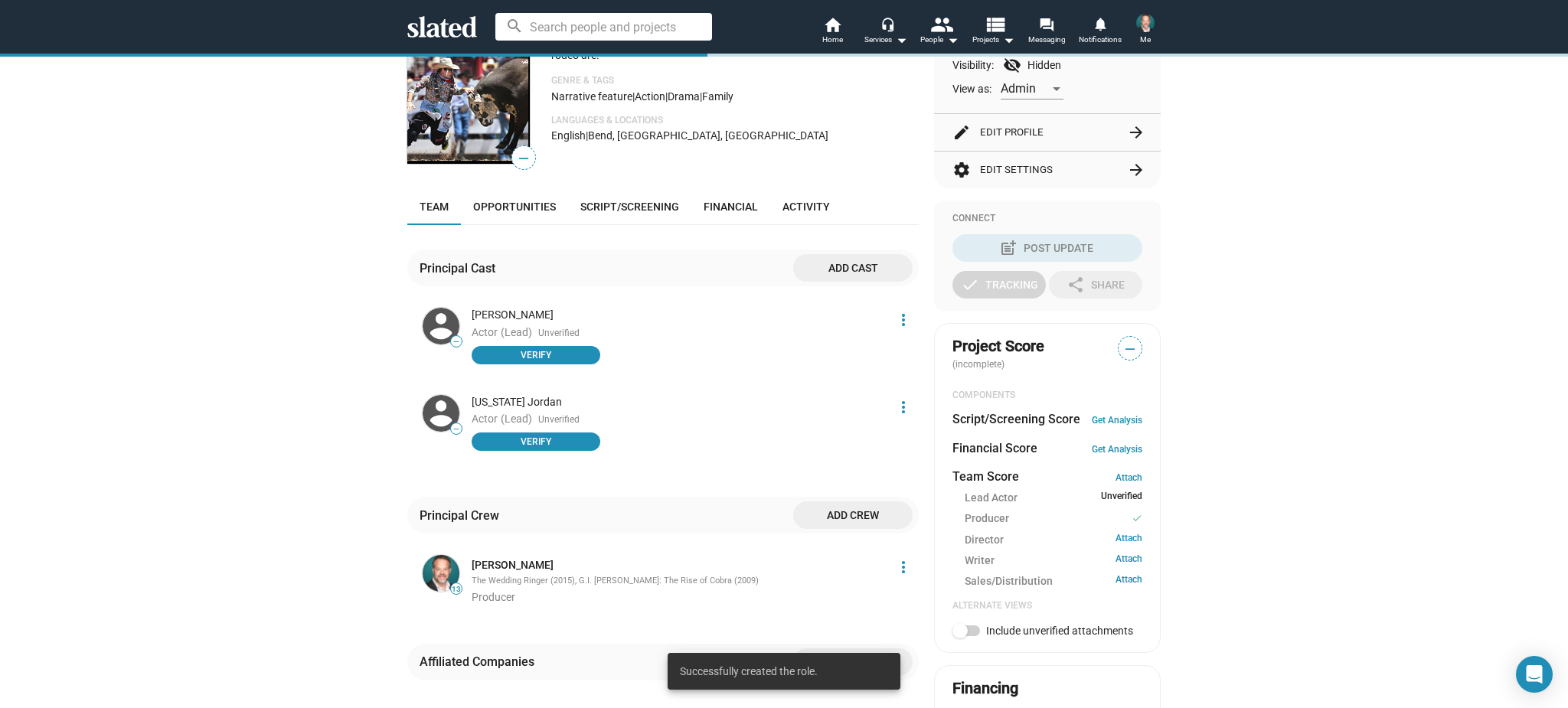
click at [844, 266] on span "Add cast" at bounding box center [853, 268] width 95 height 28
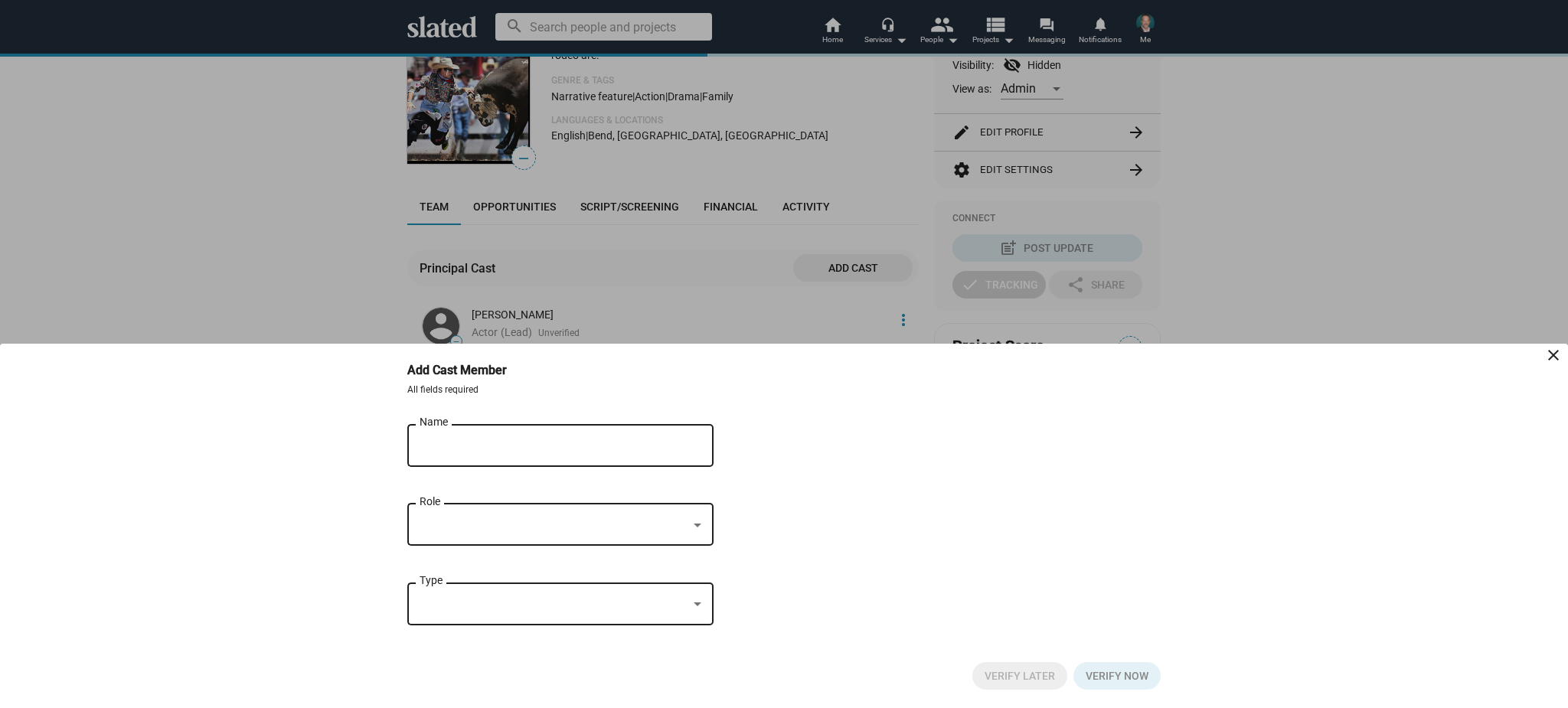
click at [561, 436] on div "Name" at bounding box center [550, 444] width 260 height 45
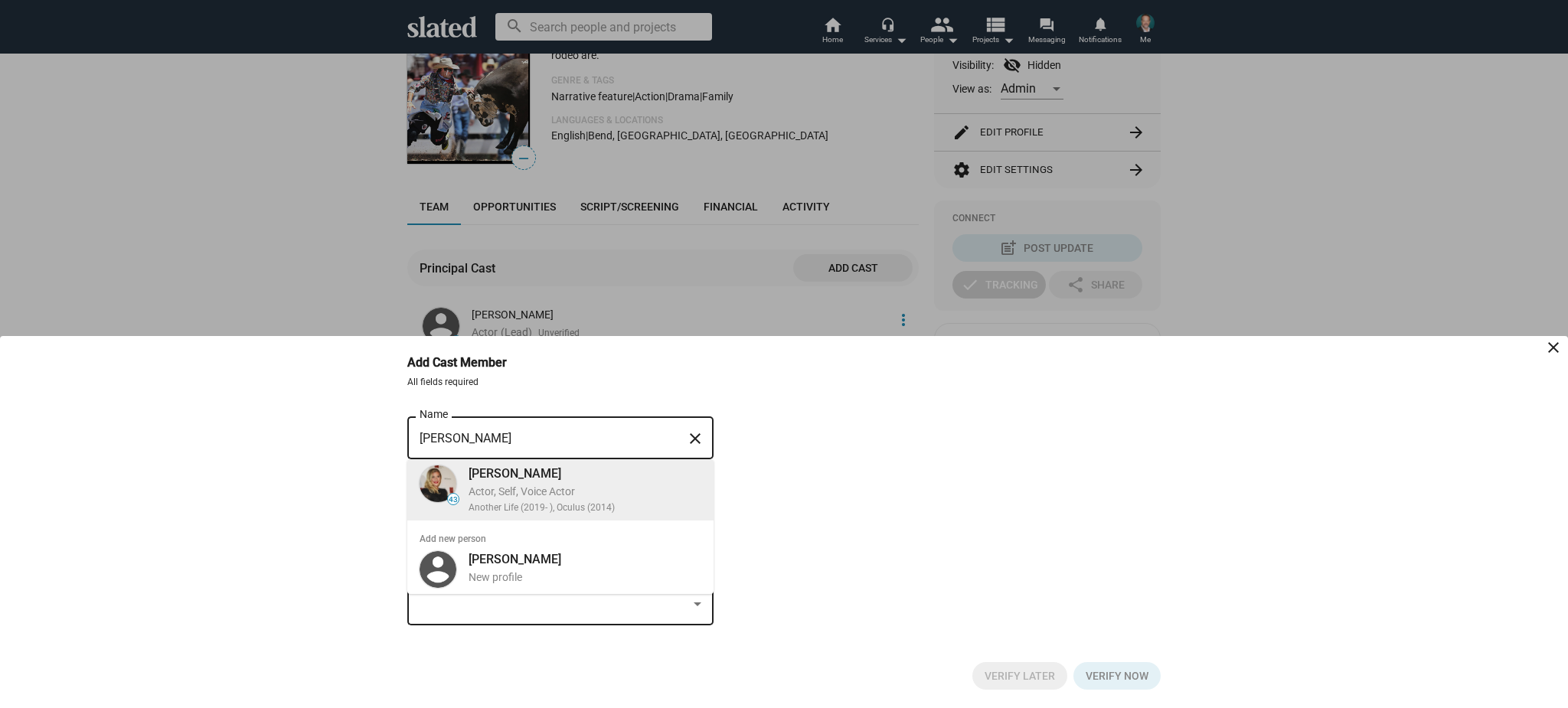
type input "[PERSON_NAME]"
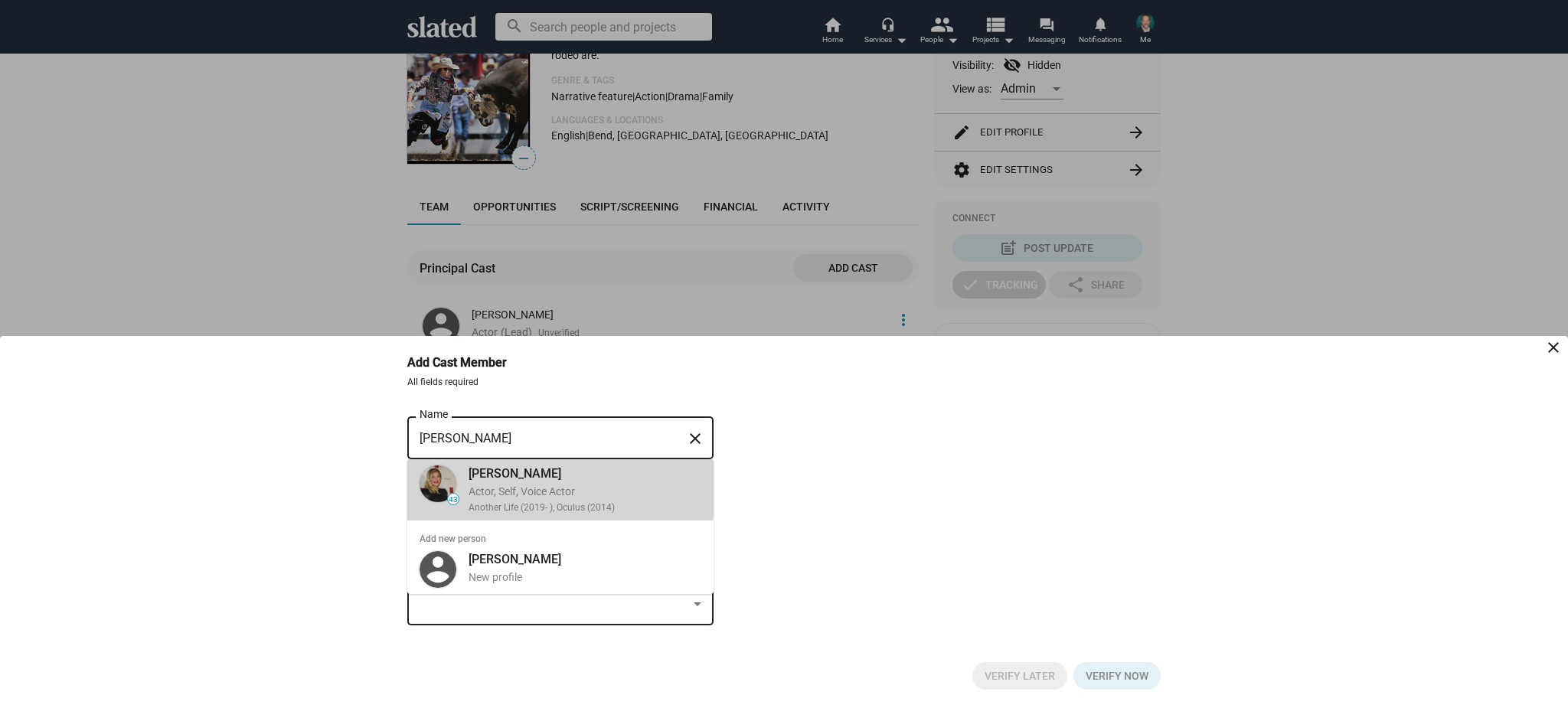
click at [550, 470] on div "[PERSON_NAME]" at bounding box center [585, 473] width 233 height 16
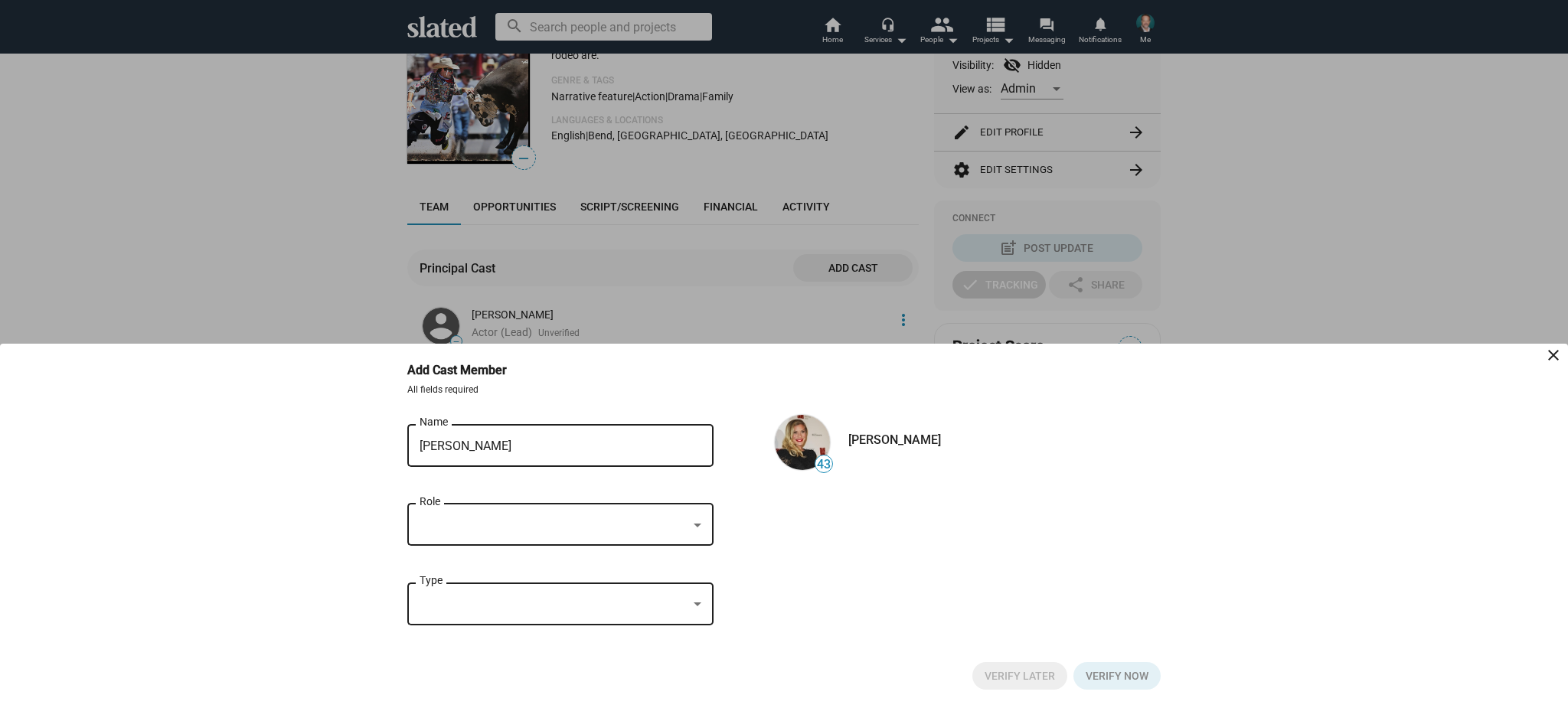
click at [559, 528] on div at bounding box center [553, 525] width 268 height 16
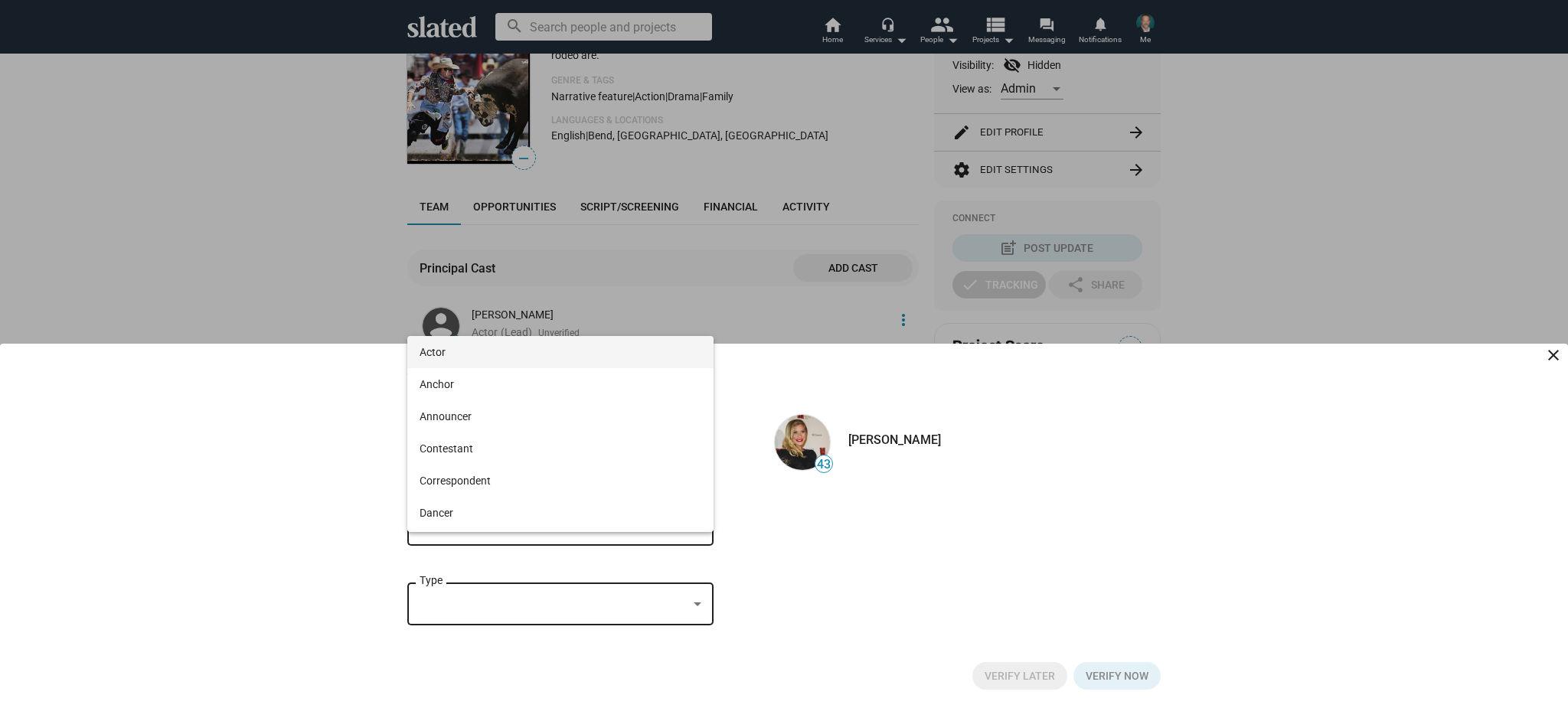
click at [559, 359] on span "Actor" at bounding box center [560, 352] width 282 height 32
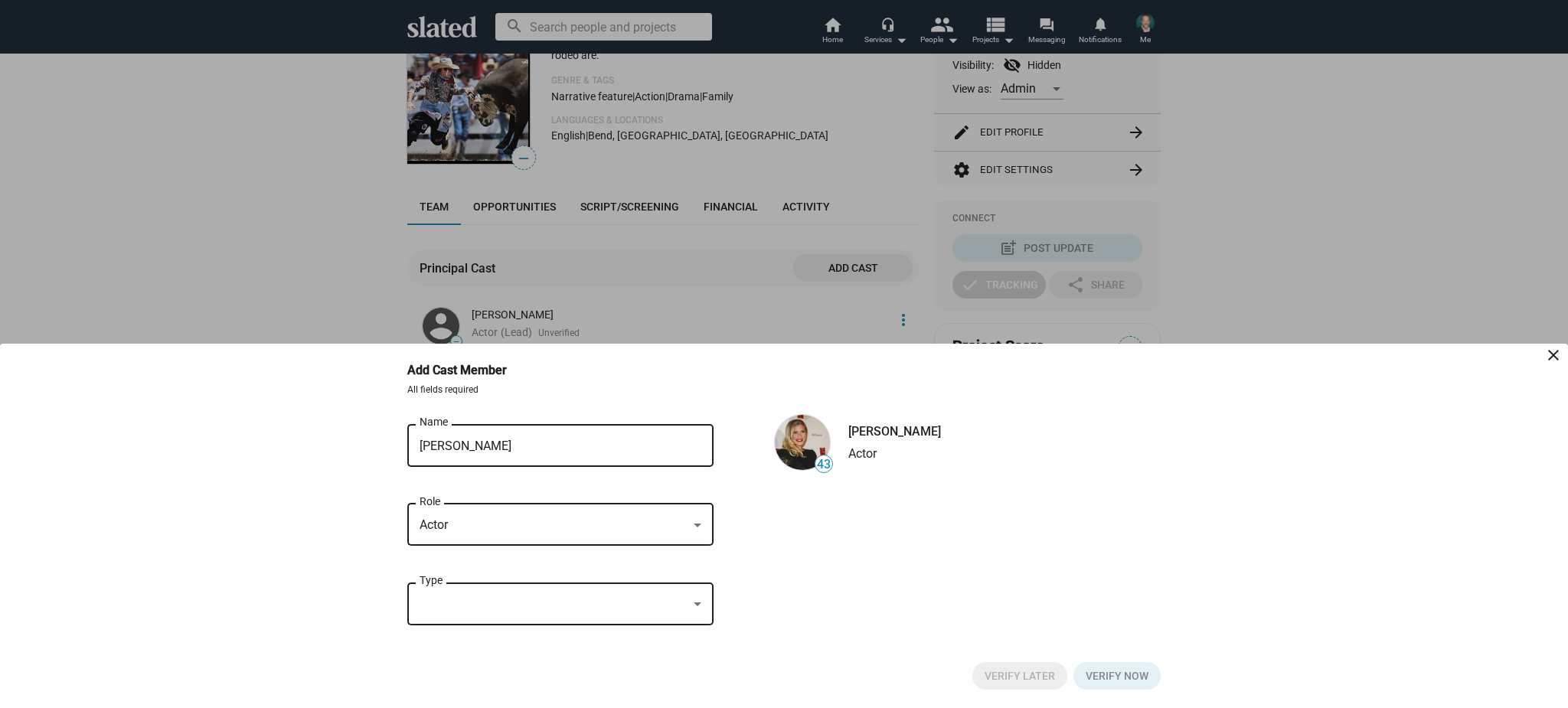
click at [612, 518] on div "Actor" at bounding box center [553, 525] width 268 height 16
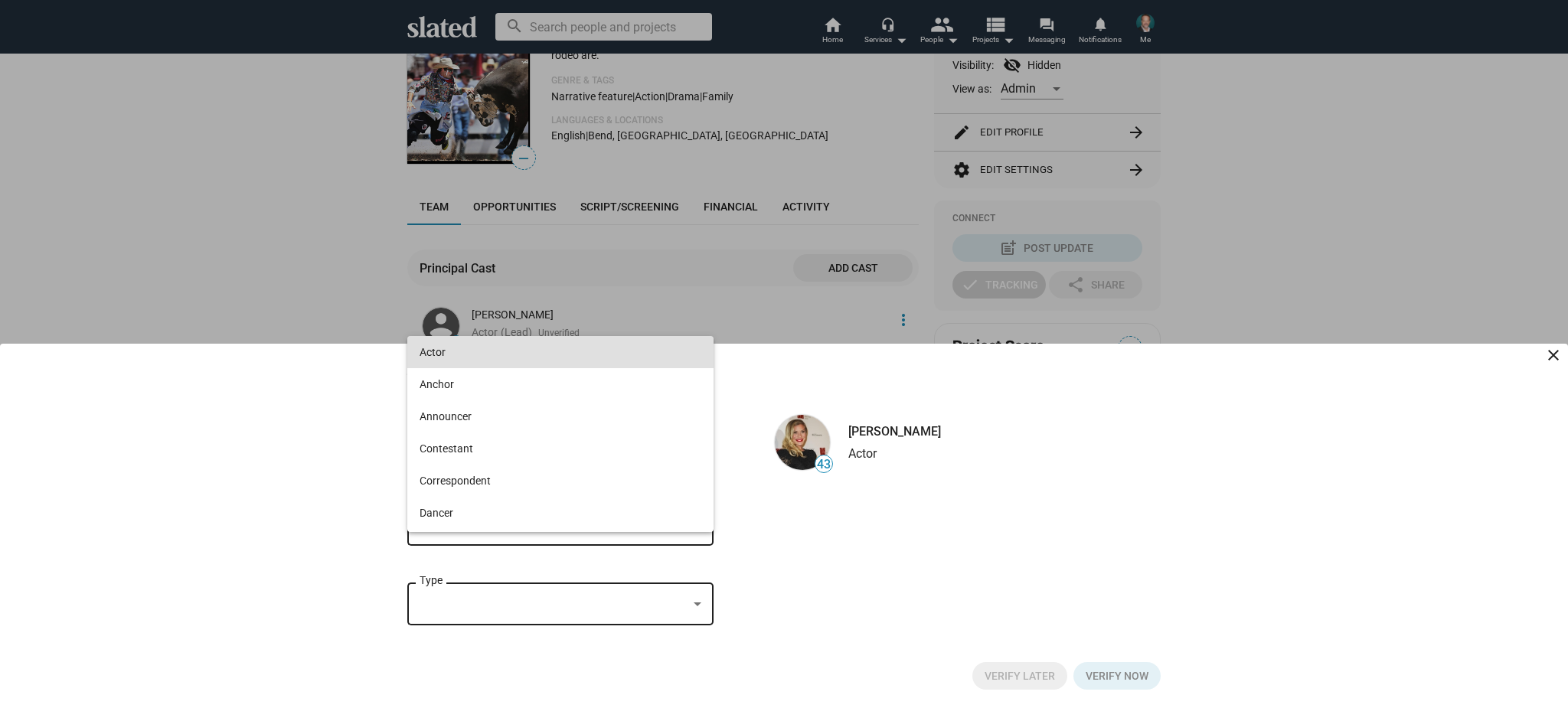
click at [762, 566] on div at bounding box center [784, 354] width 1568 height 708
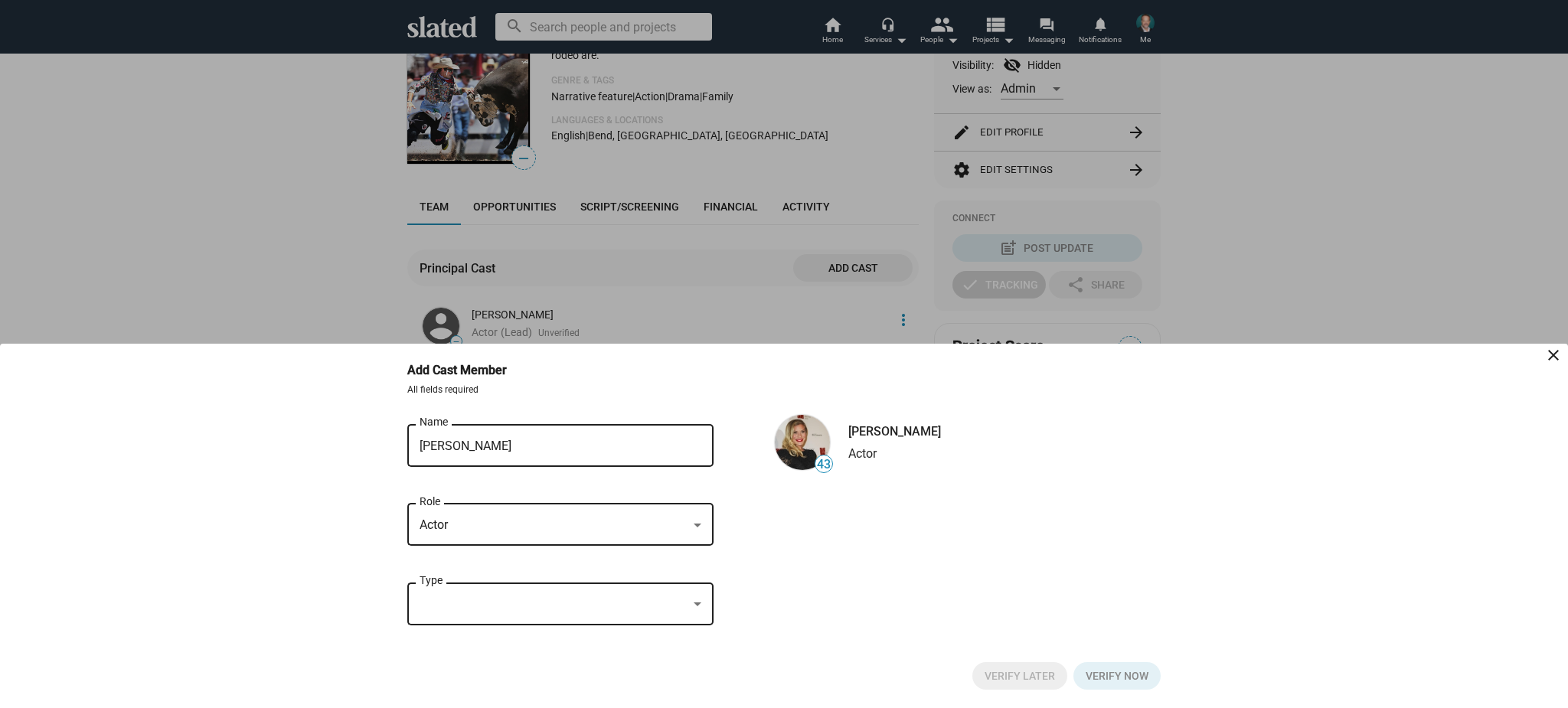
click at [673, 595] on div "Type" at bounding box center [560, 602] width 282 height 45
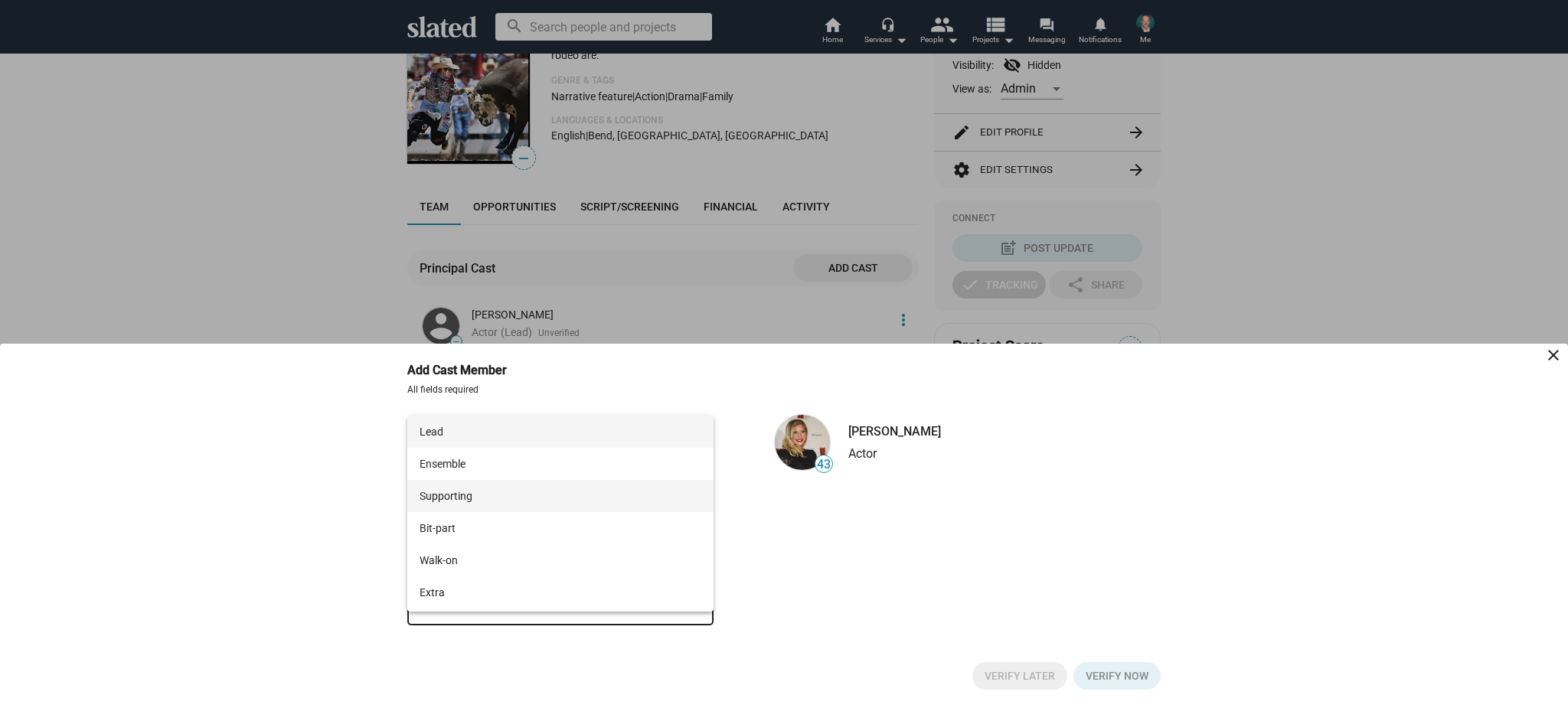
click at [598, 497] on span "Supporting" at bounding box center [560, 496] width 282 height 32
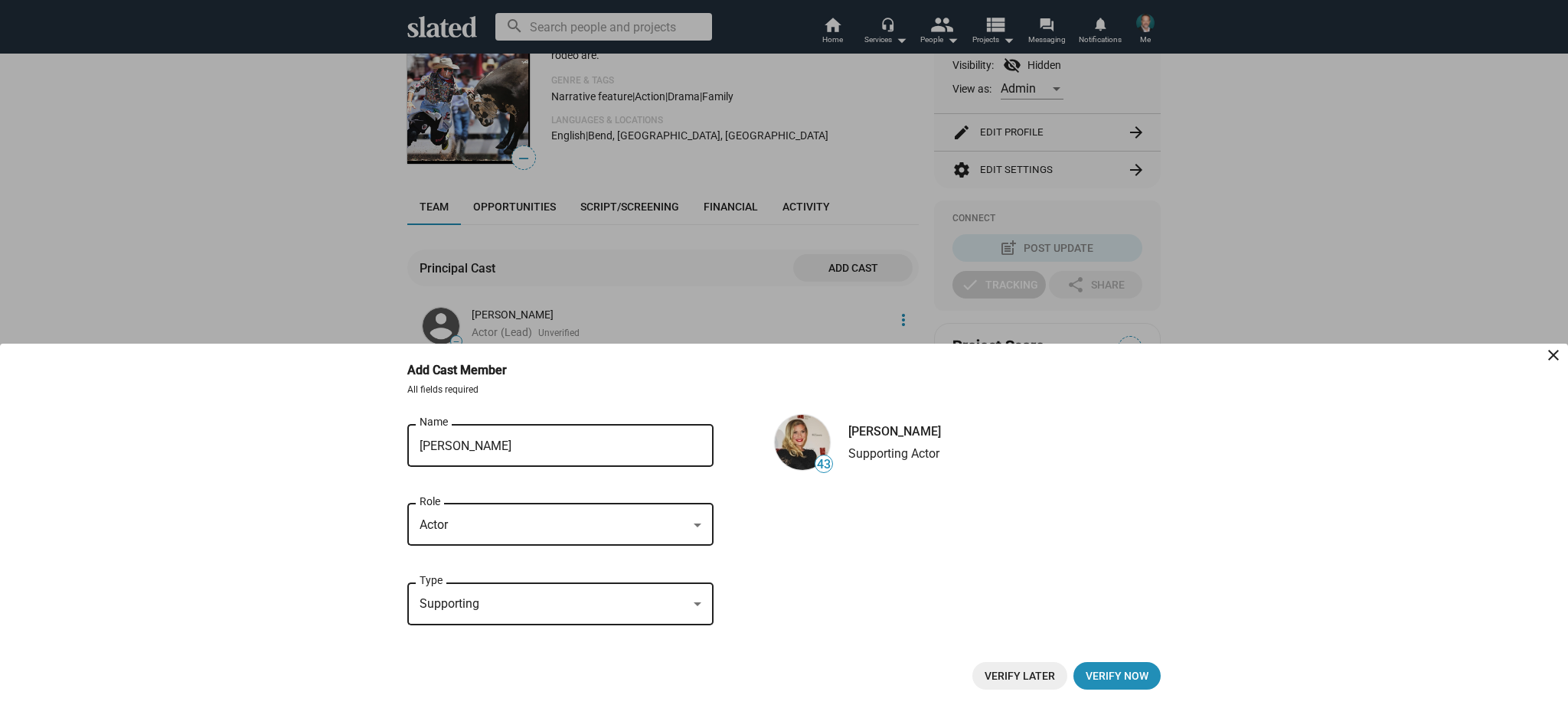
click at [1001, 672] on span "Verify Later" at bounding box center [1019, 676] width 70 height 28
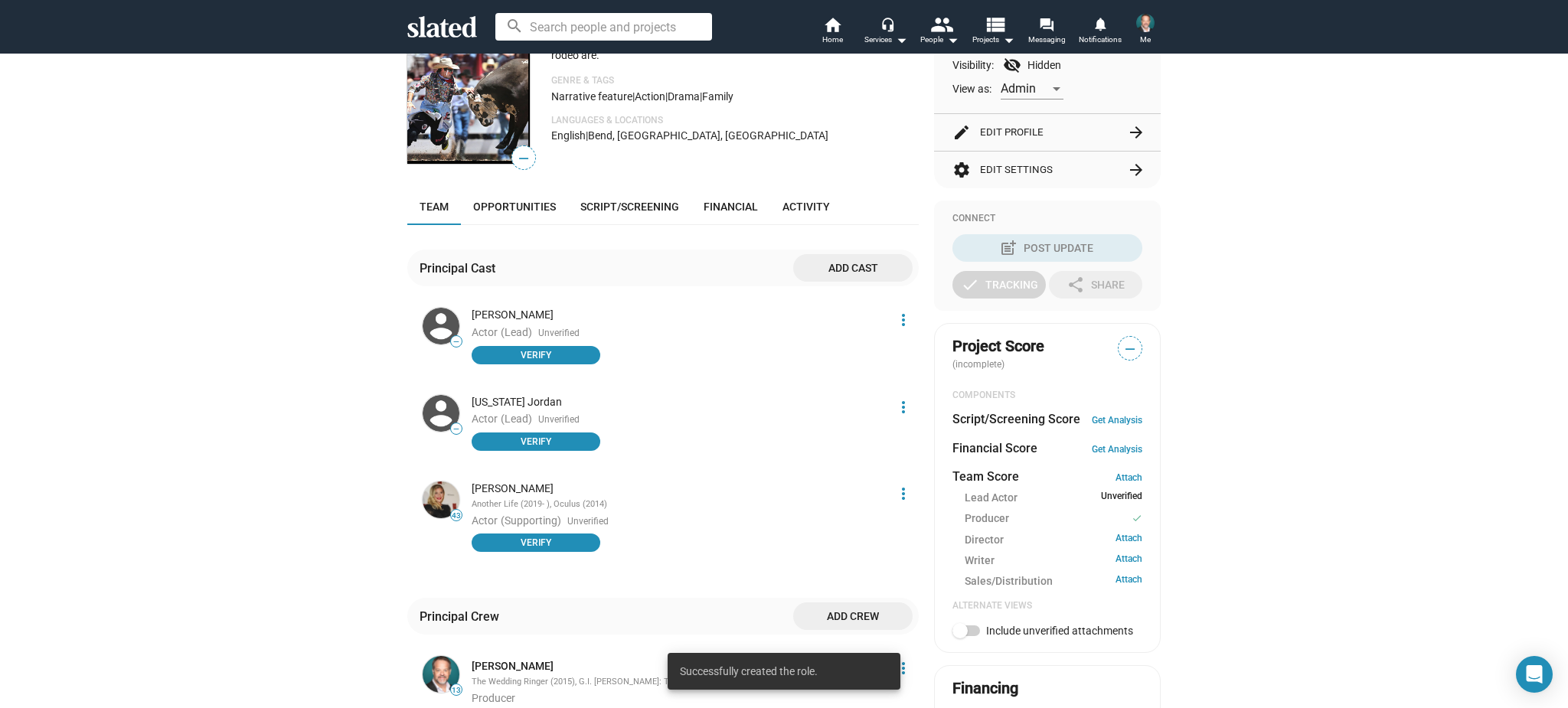
click at [456, 428] on span "—" at bounding box center [456, 429] width 10 height 9
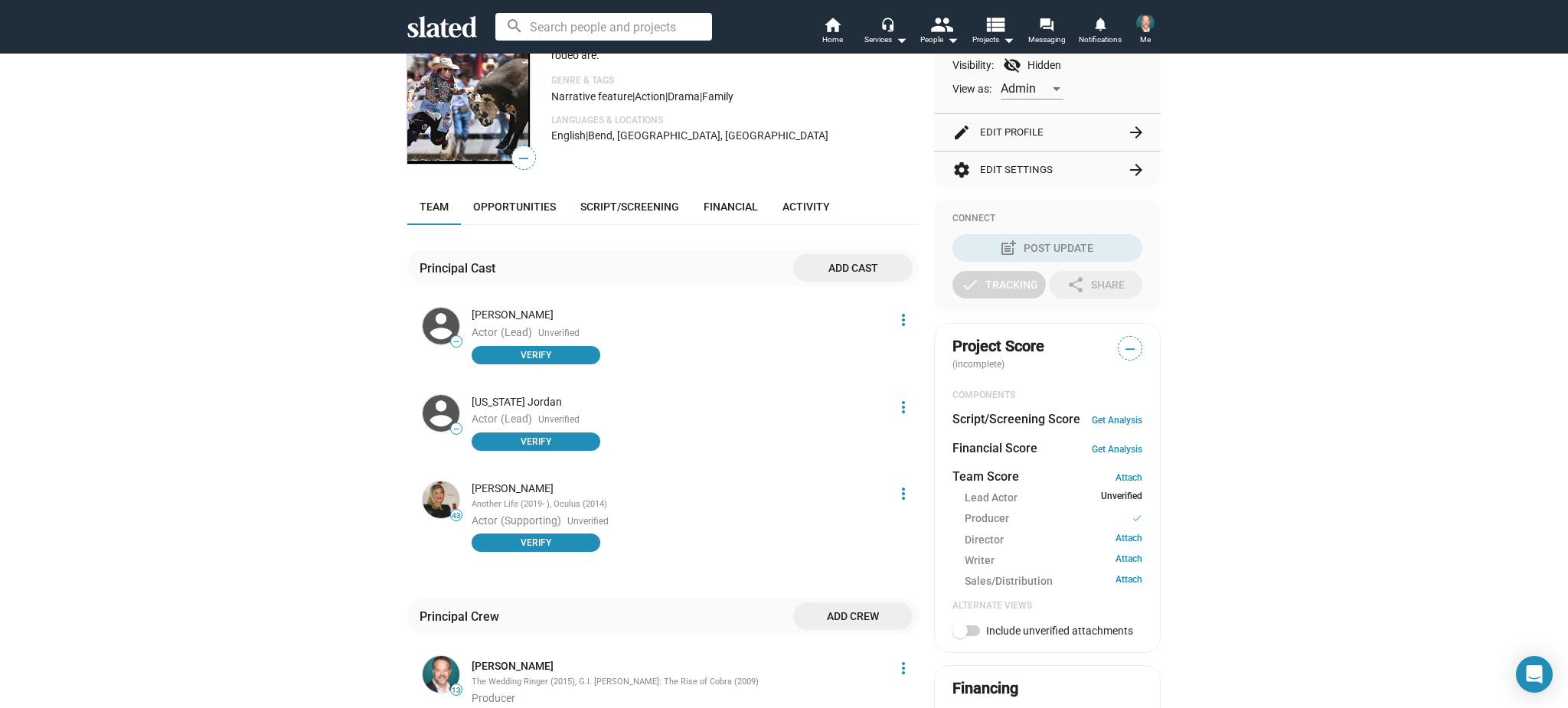
click at [456, 425] on span "—" at bounding box center [456, 429] width 10 height 9
click at [905, 405] on mat-icon "more_vert" at bounding box center [903, 406] width 18 height 18
click at [900, 443] on button "Score impact" at bounding box center [875, 438] width 87 height 24
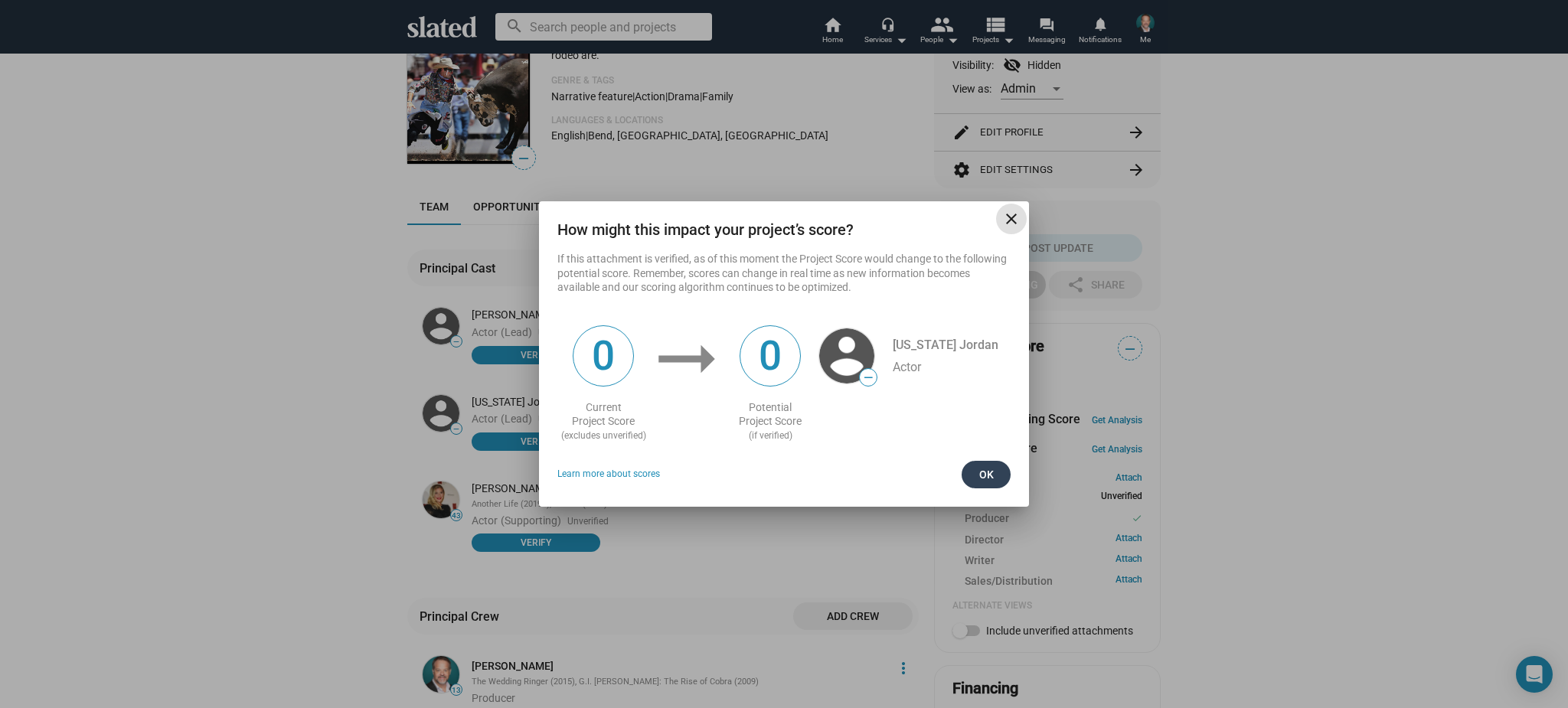
click at [979, 471] on span "Ok" at bounding box center [986, 475] width 24 height 28
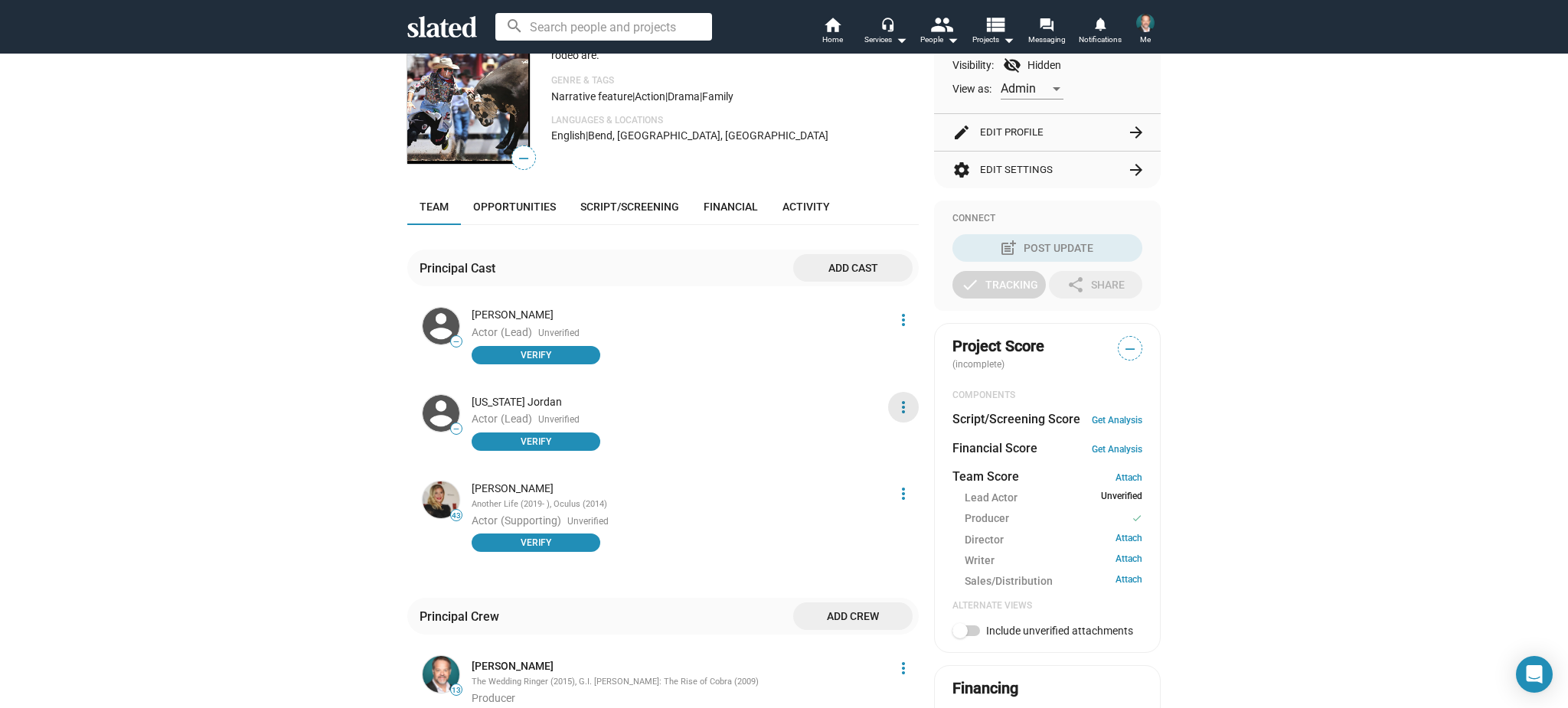
click at [902, 406] on mat-icon "more_vert" at bounding box center [903, 406] width 18 height 18
click at [854, 466] on button "Edit" at bounding box center [875, 463] width 87 height 24
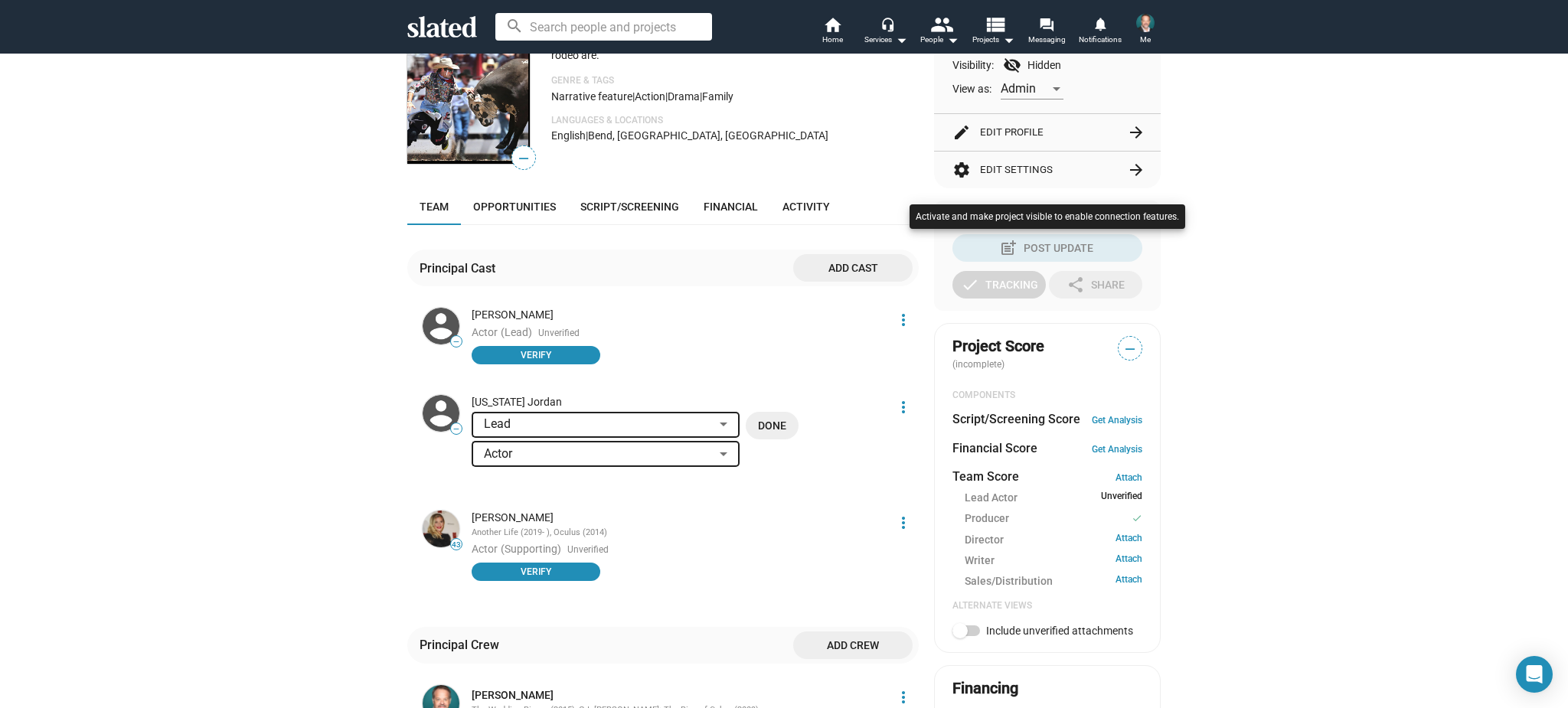
click at [902, 407] on div at bounding box center [784, 354] width 1568 height 708
click at [902, 406] on mat-icon "more_vert" at bounding box center [903, 406] width 18 height 18
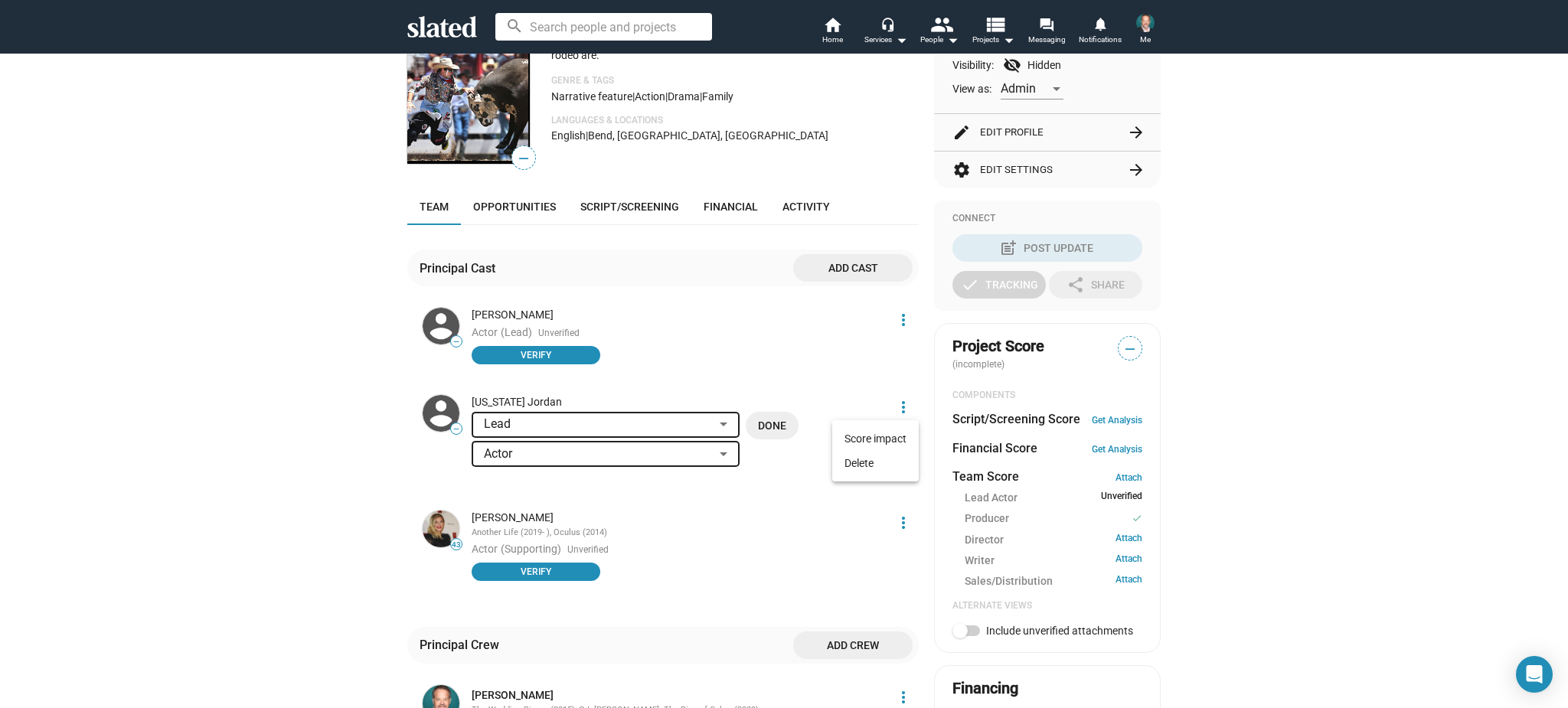
click at [796, 460] on div at bounding box center [784, 354] width 1568 height 708
click at [778, 463] on div "Done" at bounding box center [777, 448] width 76 height 74
click at [783, 425] on span "Done" at bounding box center [772, 425] width 29 height 28
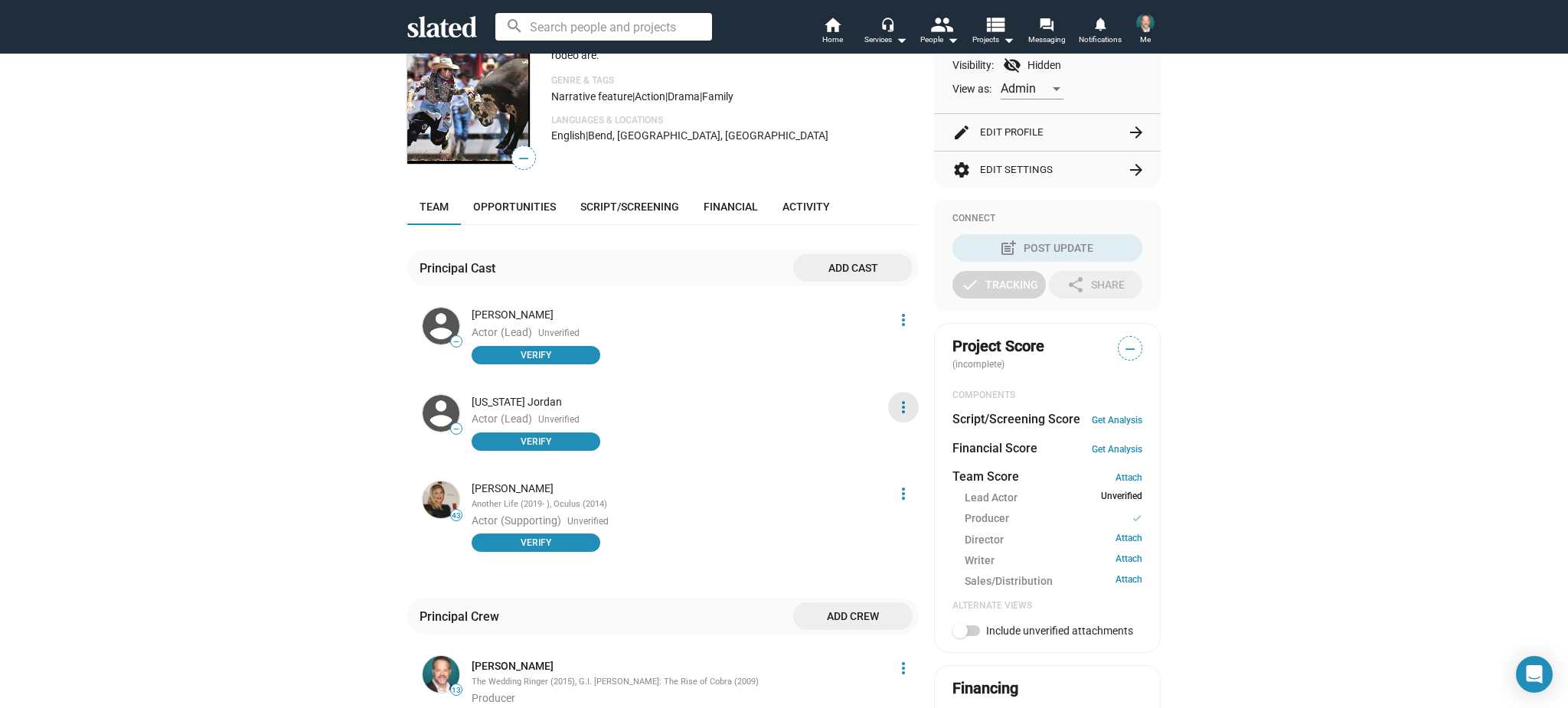
click at [902, 404] on mat-icon "more_vert" at bounding box center [903, 406] width 18 height 18
click at [856, 464] on button "Edit" at bounding box center [875, 463] width 87 height 24
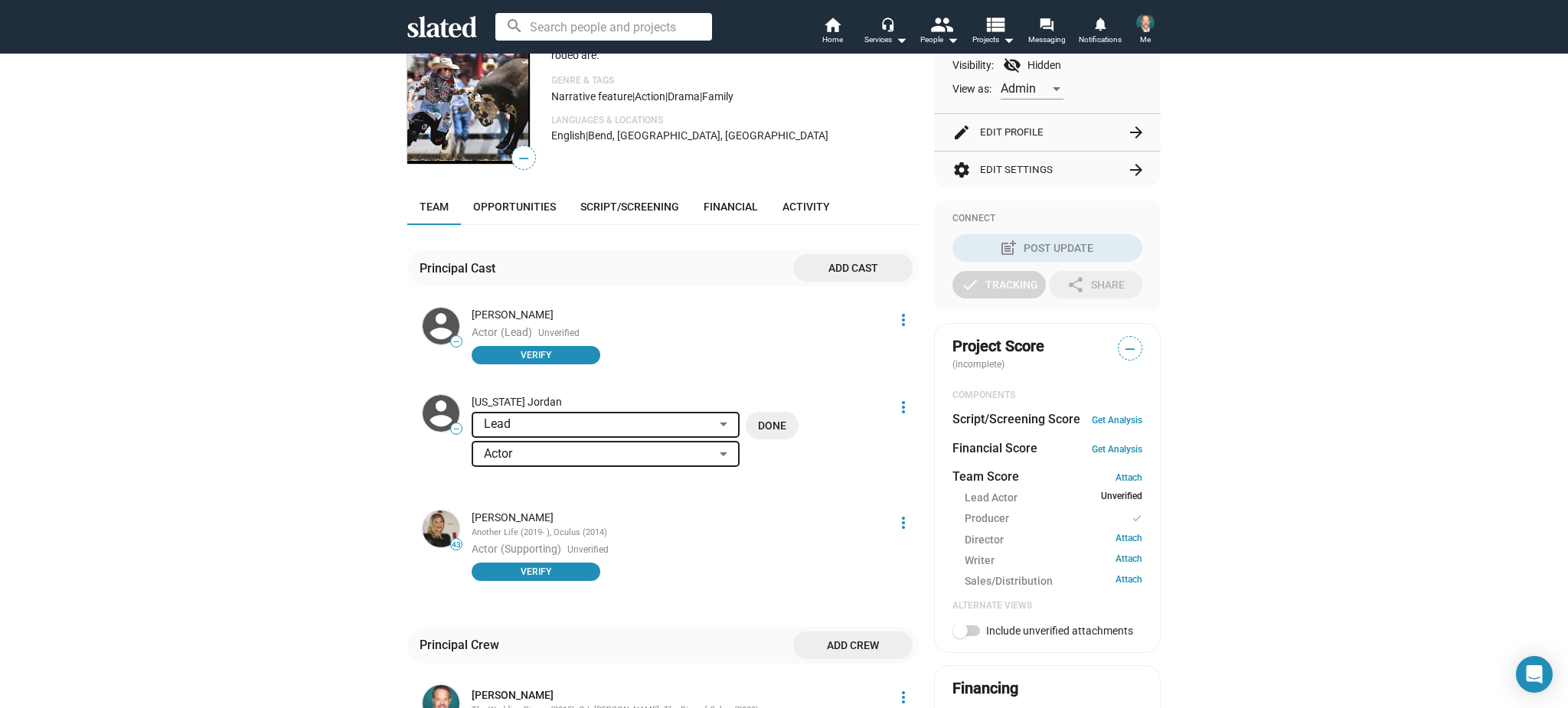
click at [533, 396] on div "[US_STATE] Jordan" at bounding box center [678, 402] width 413 height 15
click at [795, 348] on li "Actor (Lead) Unverified Verify" at bounding box center [678, 344] width 413 height 39
click at [853, 266] on span "Add cast" at bounding box center [853, 268] width 95 height 28
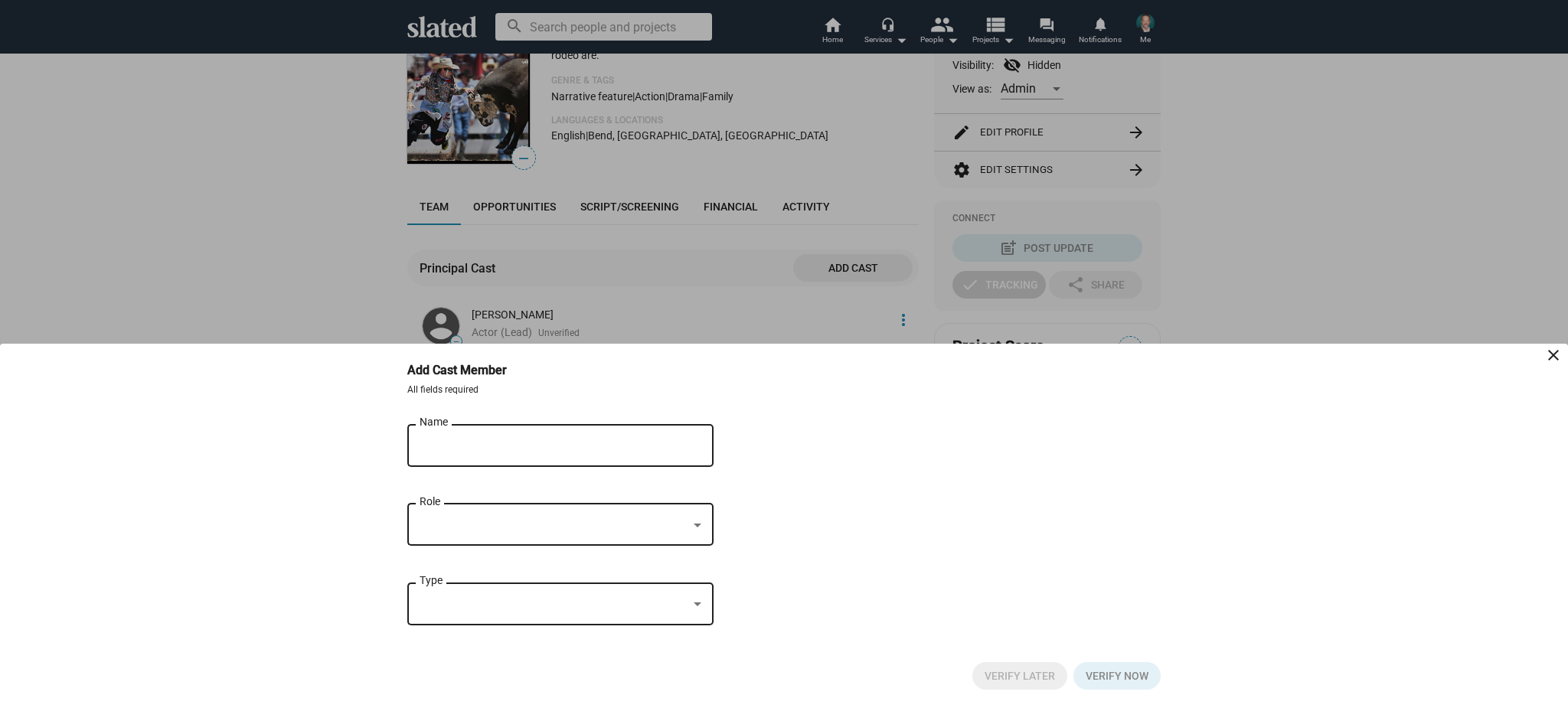
click at [545, 451] on input "Name" at bounding box center [550, 446] width 260 height 14
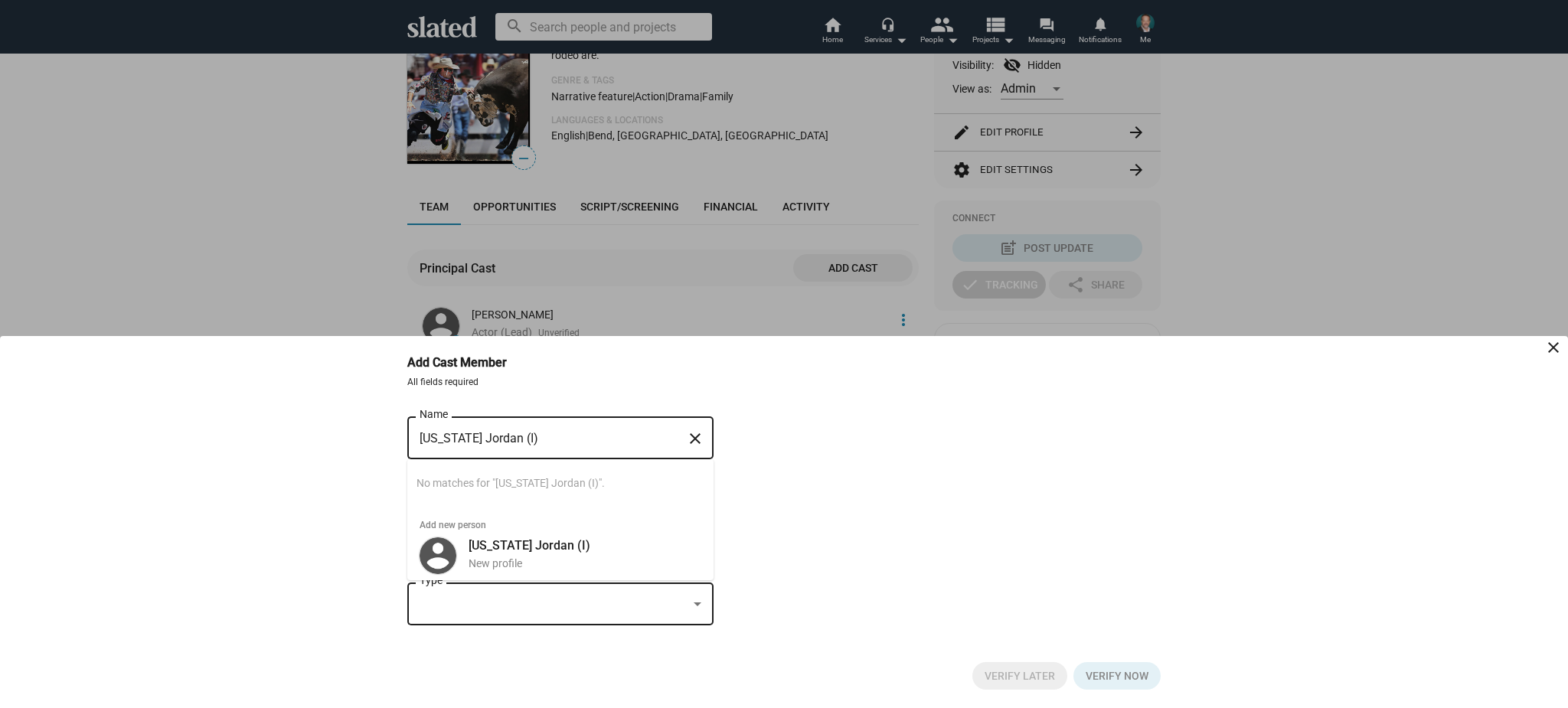
type input "[US_STATE] Jordan (I)"
click at [692, 438] on mat-icon "close" at bounding box center [695, 438] width 18 height 23
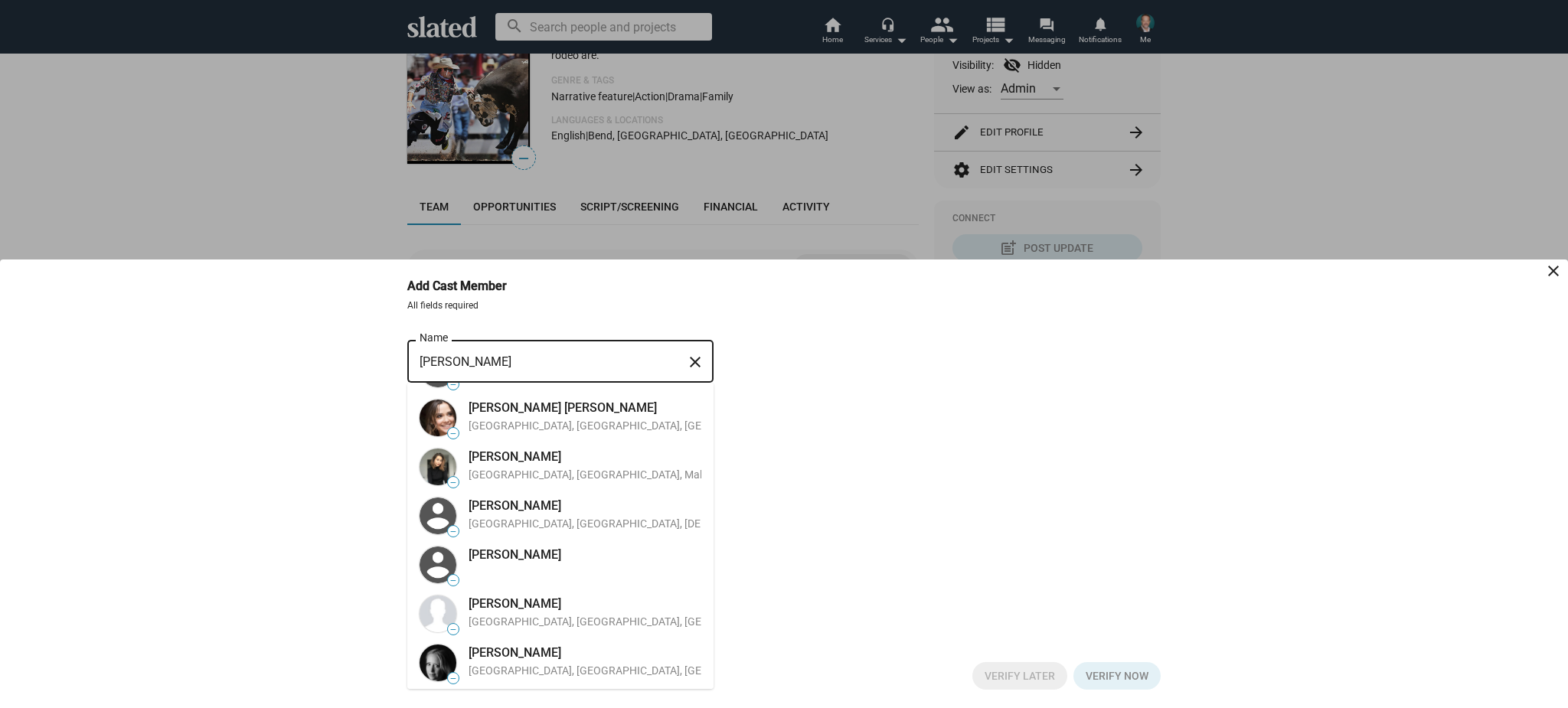
scroll to position [724, 0]
drag, startPoint x: 381, startPoint y: 352, endPoint x: 250, endPoint y: 334, distance: 132.2
click at [251, 334] on bottom-sheet-add-cast "Add Cast Member close All fields required [PERSON_NAME] Name close Enter first …" at bounding box center [784, 484] width 1568 height 449
paste input "May"
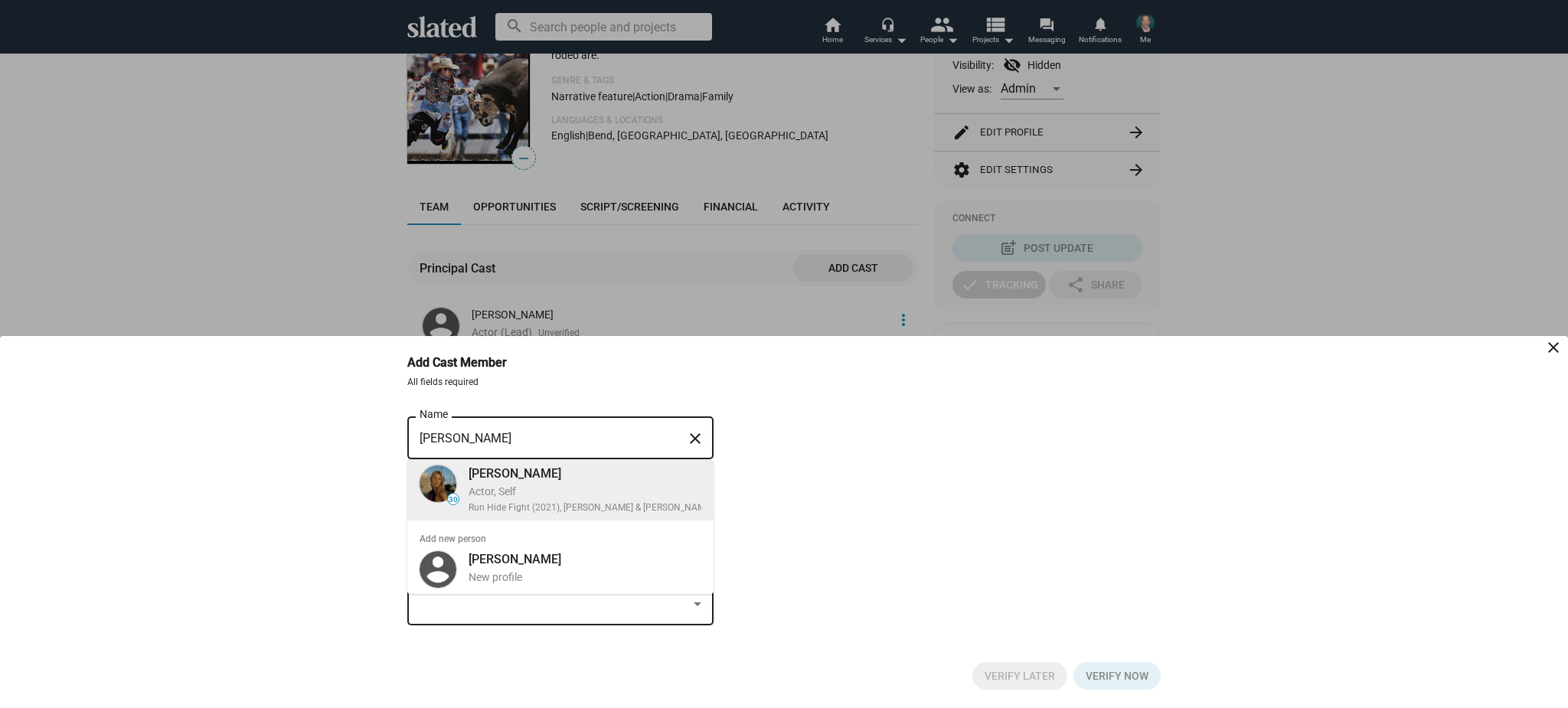
type input "[PERSON_NAME]"
click at [496, 481] on div "[PERSON_NAME] Actor, Self Run Hide Fight (2021), [PERSON_NAME] & [PERSON_NAME] …" at bounding box center [618, 490] width 318 height 55
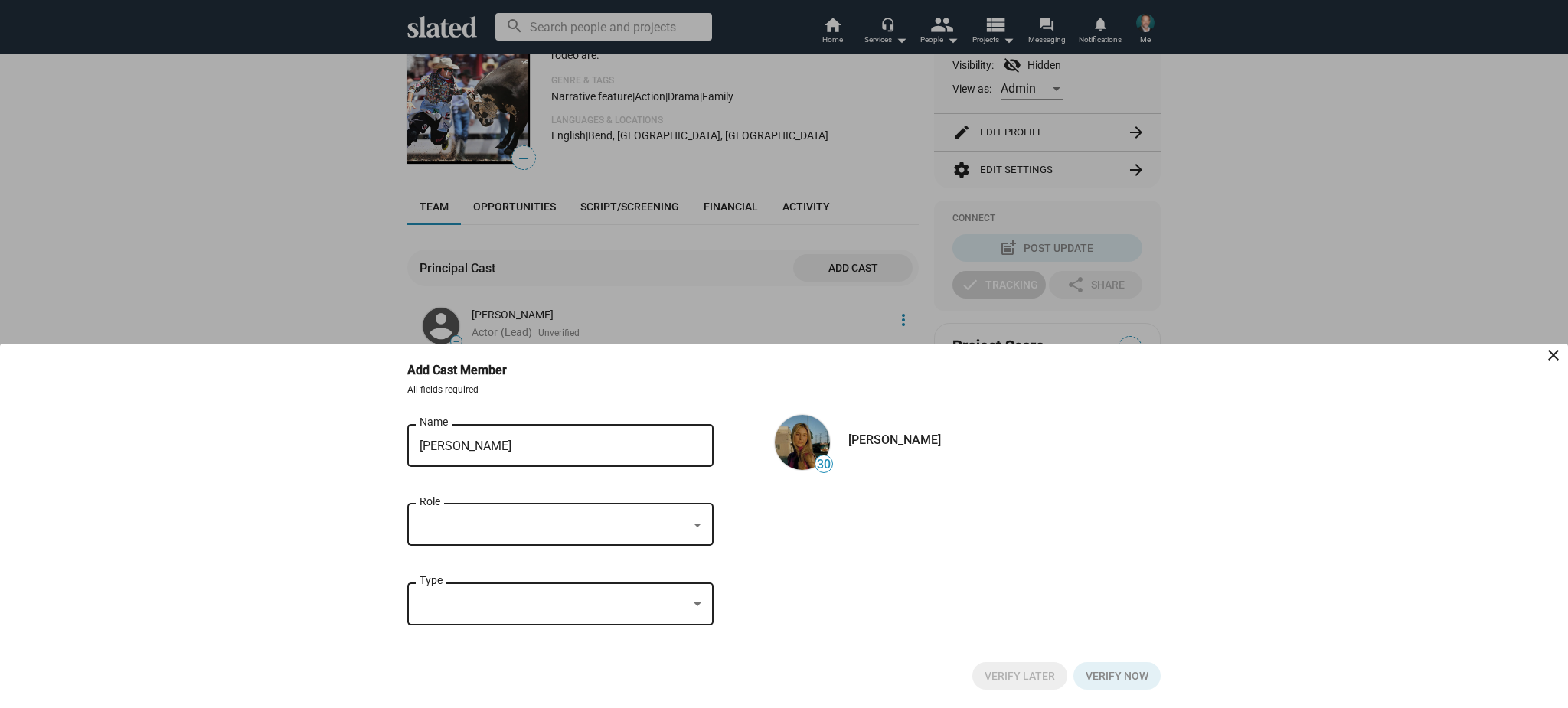
click at [561, 522] on div at bounding box center [553, 525] width 268 height 16
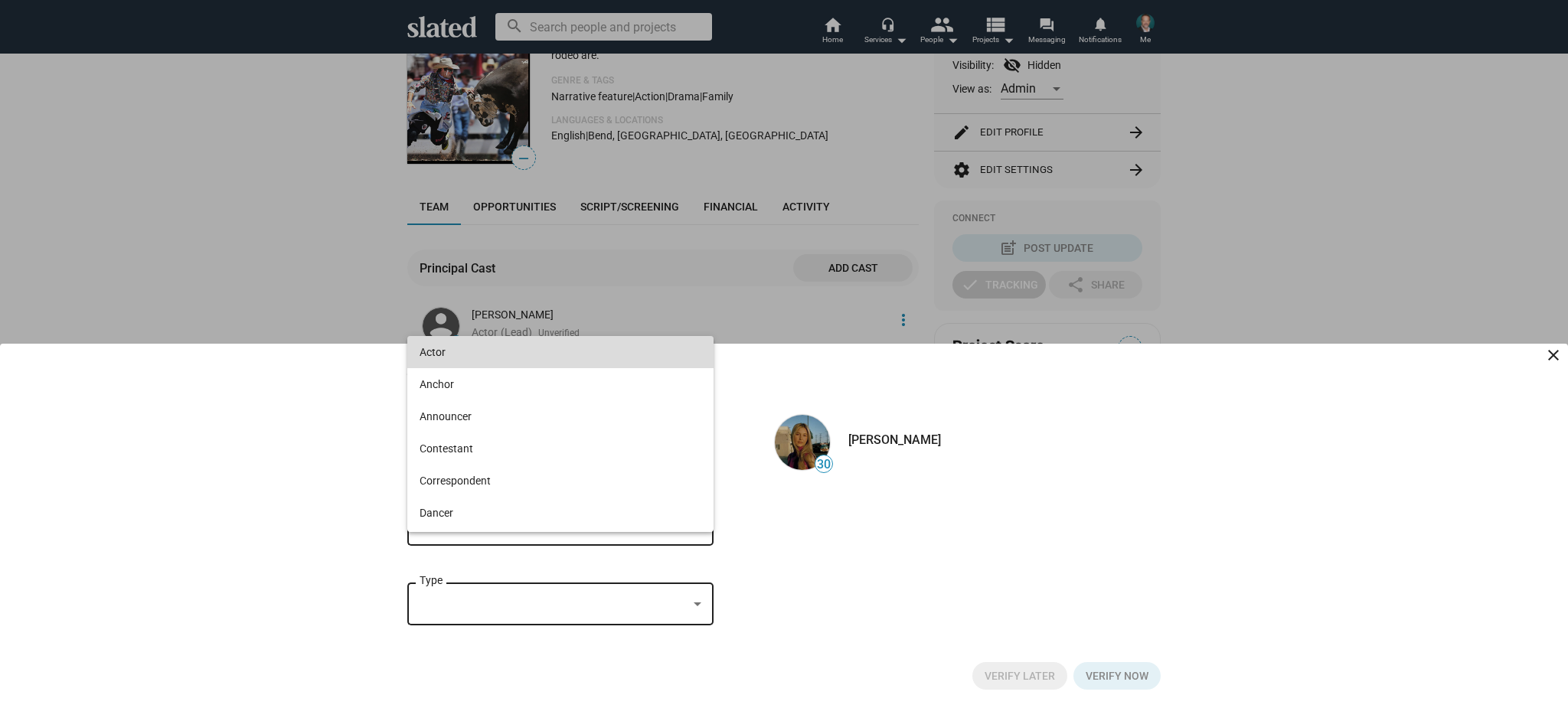
click at [512, 359] on span "Actor" at bounding box center [560, 352] width 282 height 32
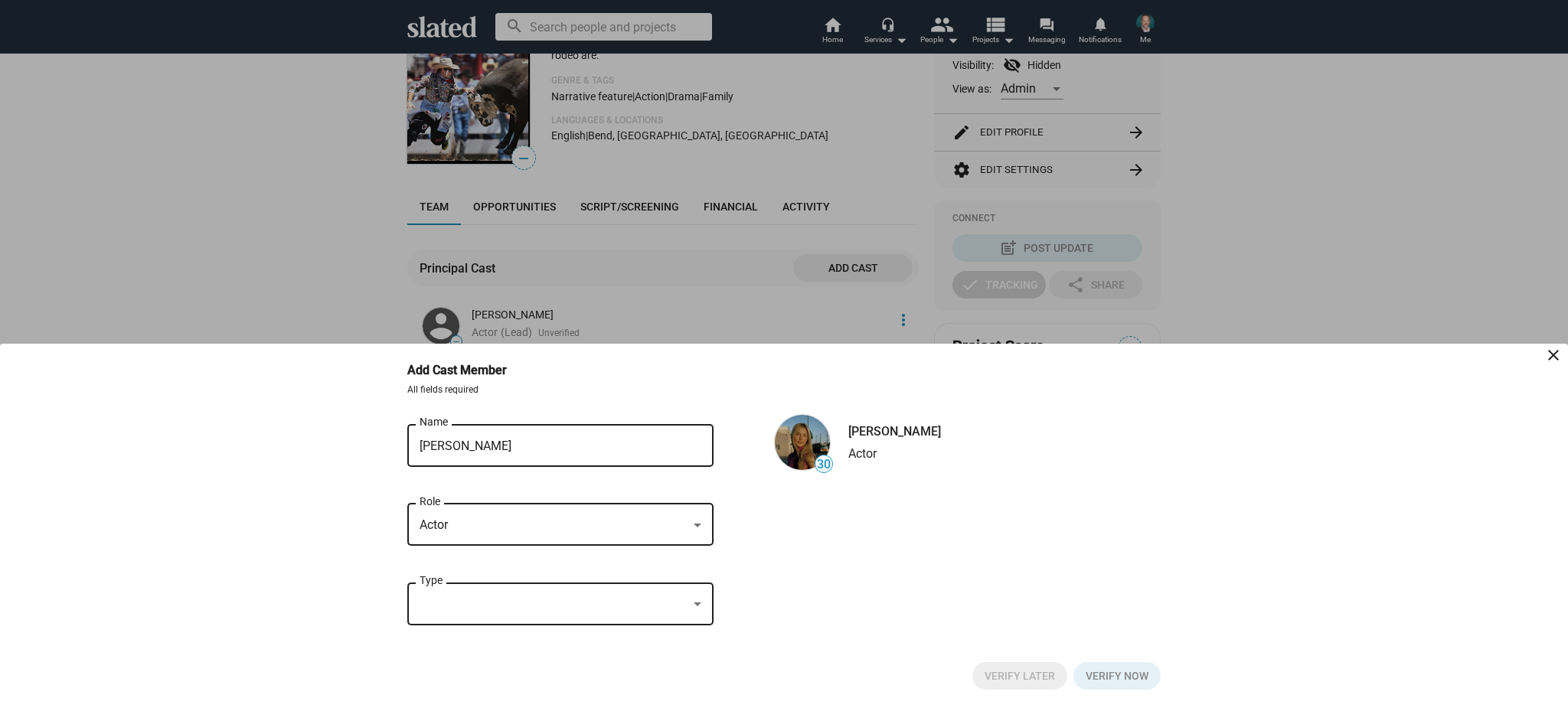
click at [538, 517] on div "Actor" at bounding box center [553, 525] width 268 height 16
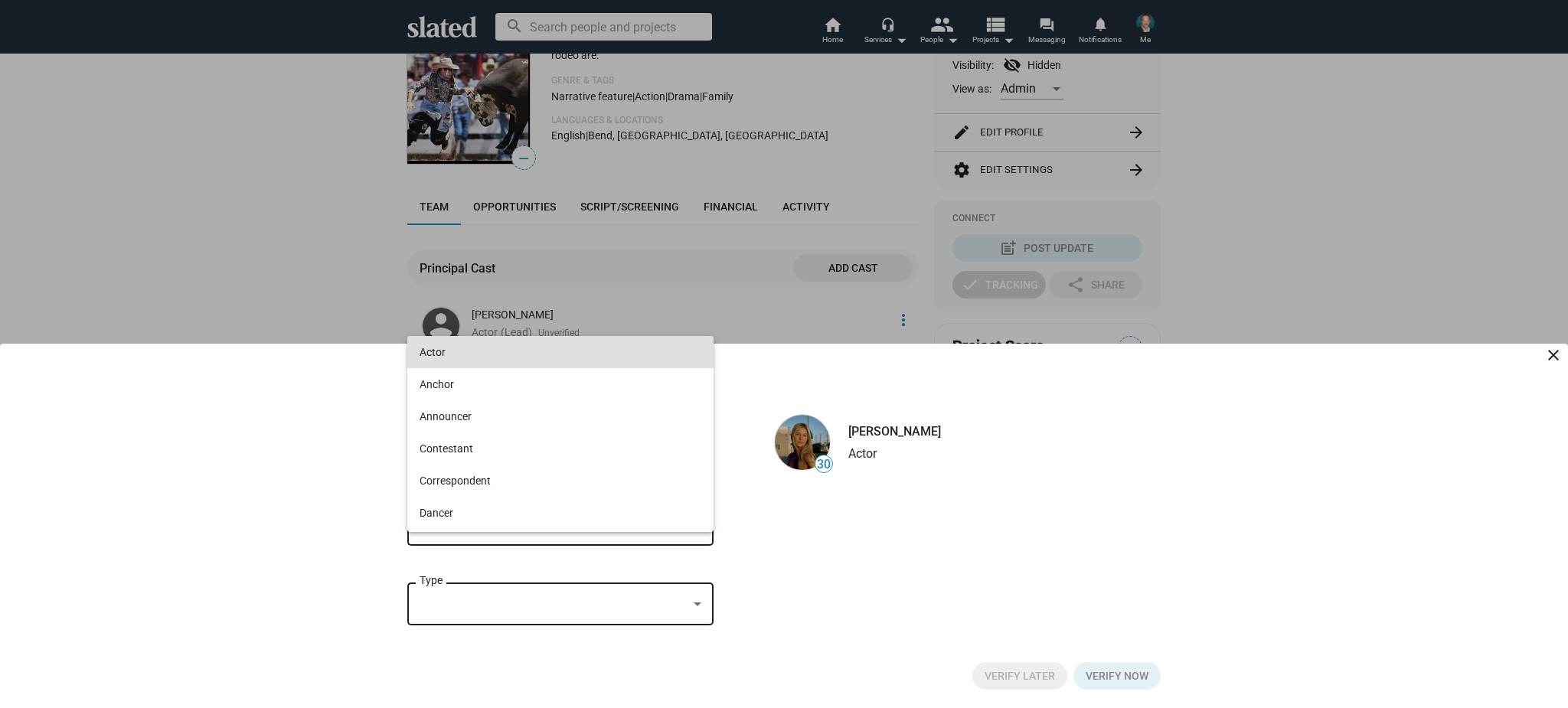
click at [572, 597] on div at bounding box center [784, 354] width 1568 height 708
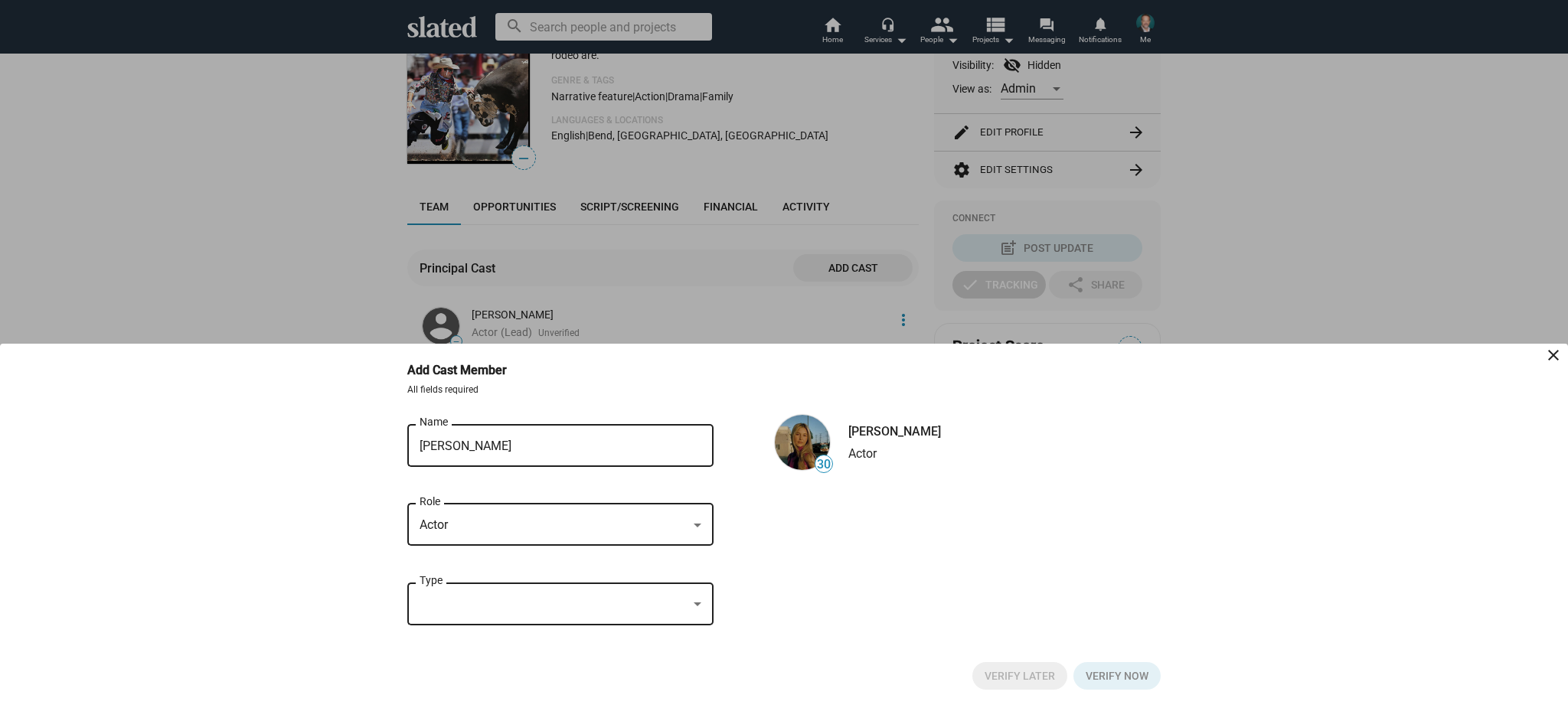
click at [571, 599] on div at bounding box center [553, 604] width 268 height 16
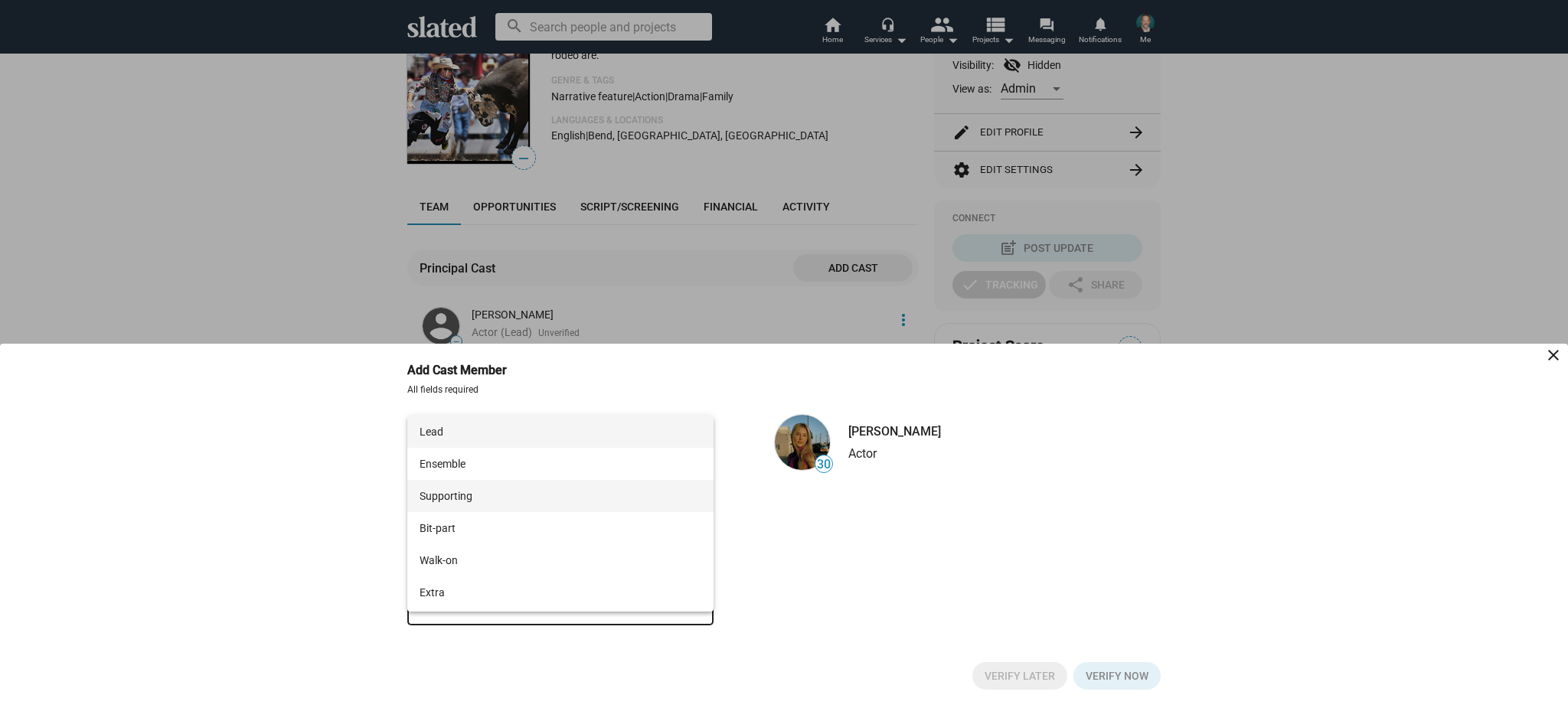
click at [544, 498] on span "Supporting" at bounding box center [560, 496] width 282 height 32
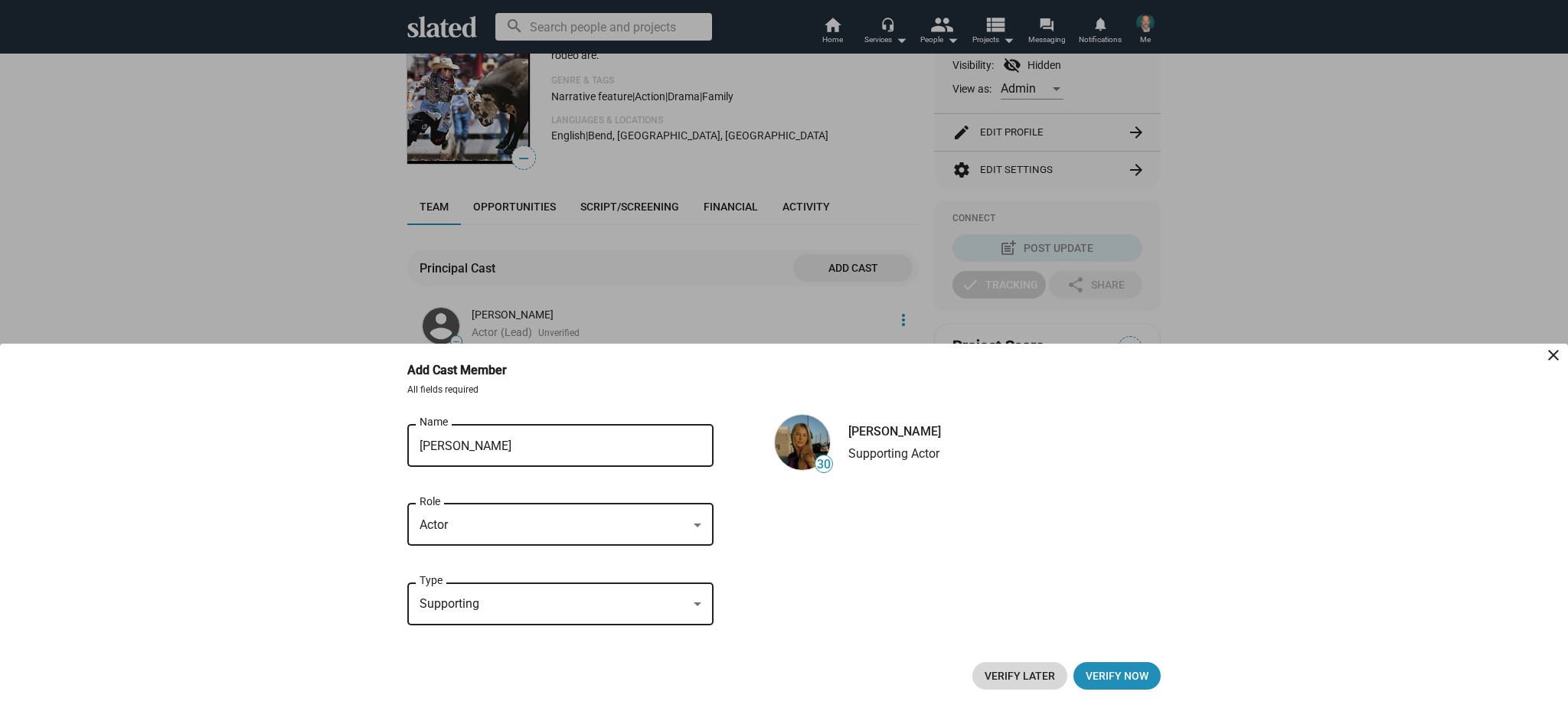
click at [1016, 668] on span "Verify Later" at bounding box center [1019, 676] width 70 height 28
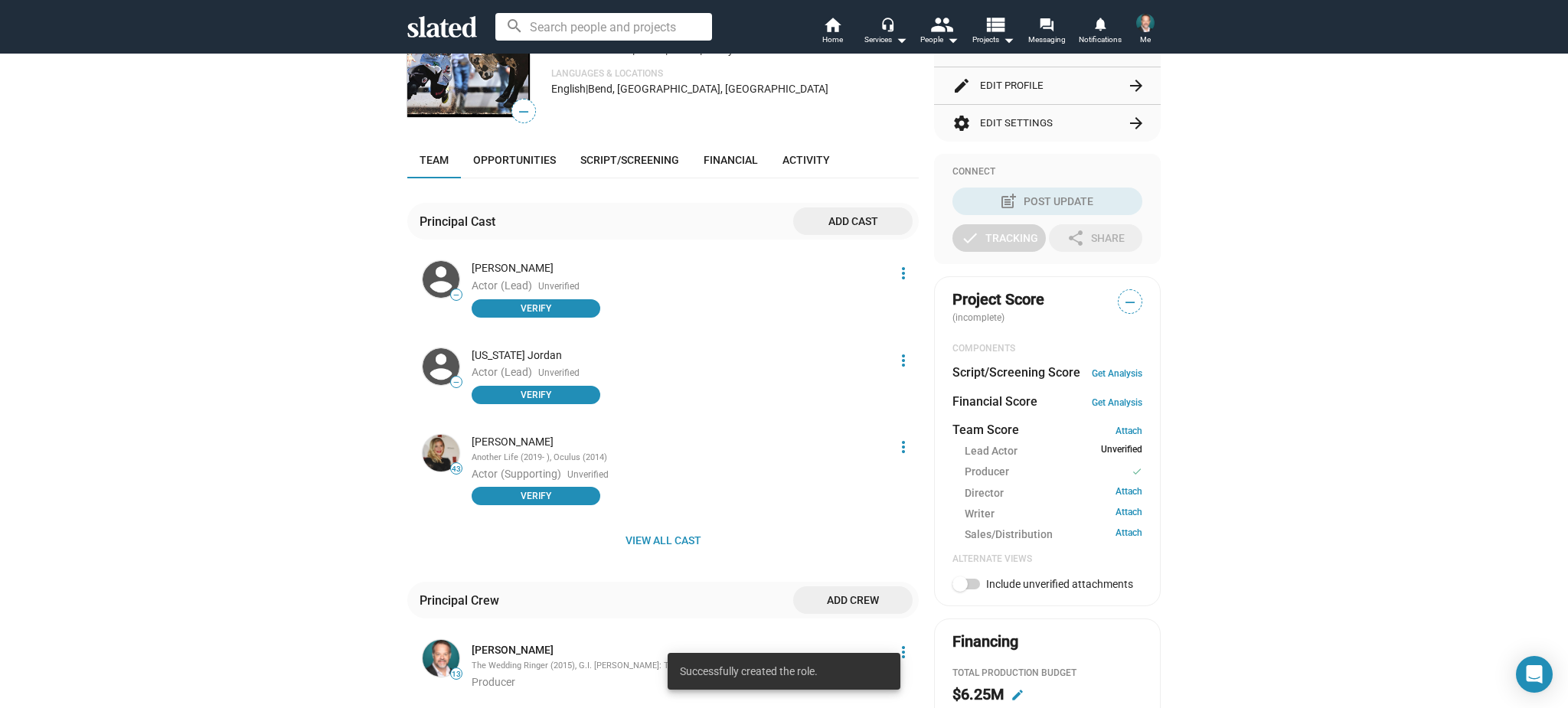
scroll to position [263, 0]
click at [843, 215] on span "Add cast" at bounding box center [853, 221] width 95 height 28
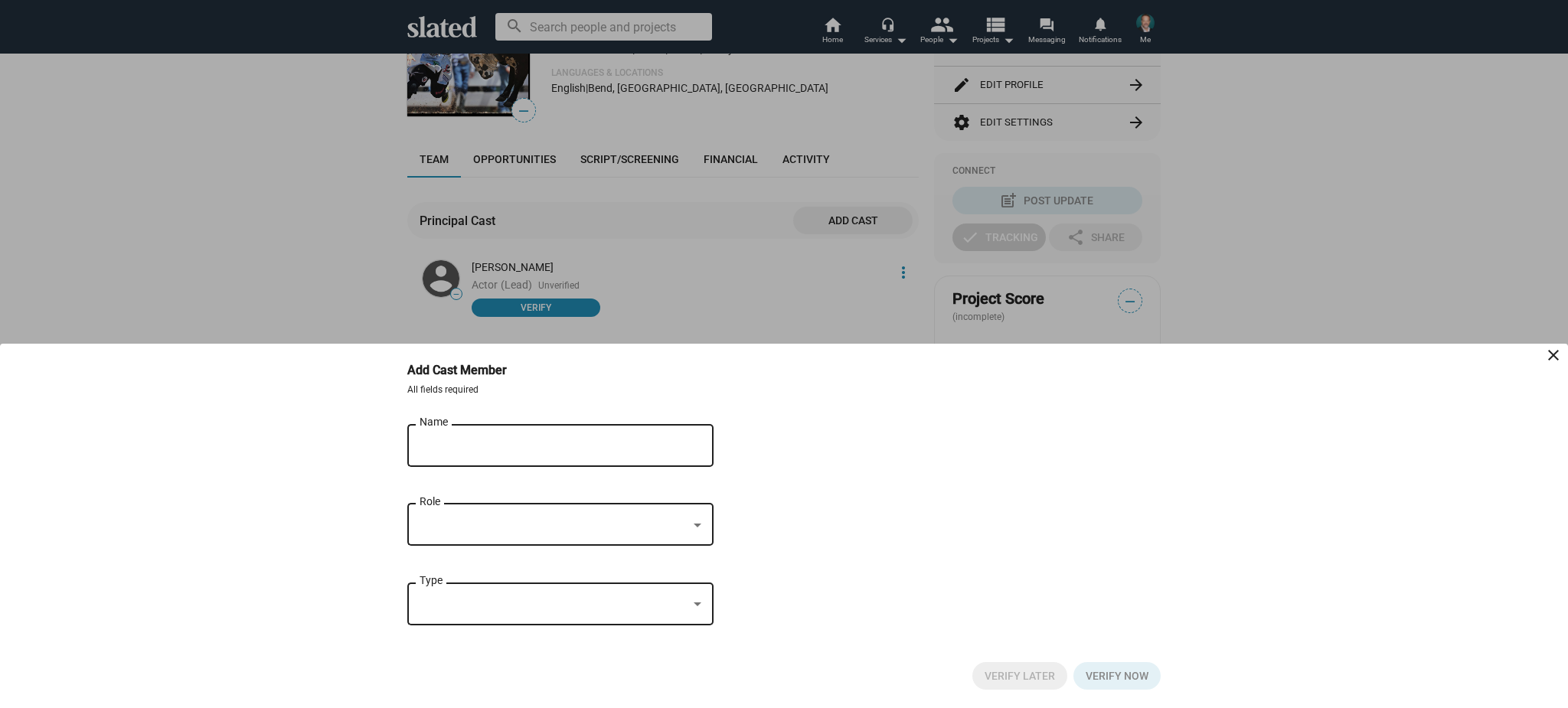
click at [506, 441] on input "Name" at bounding box center [550, 446] width 260 height 14
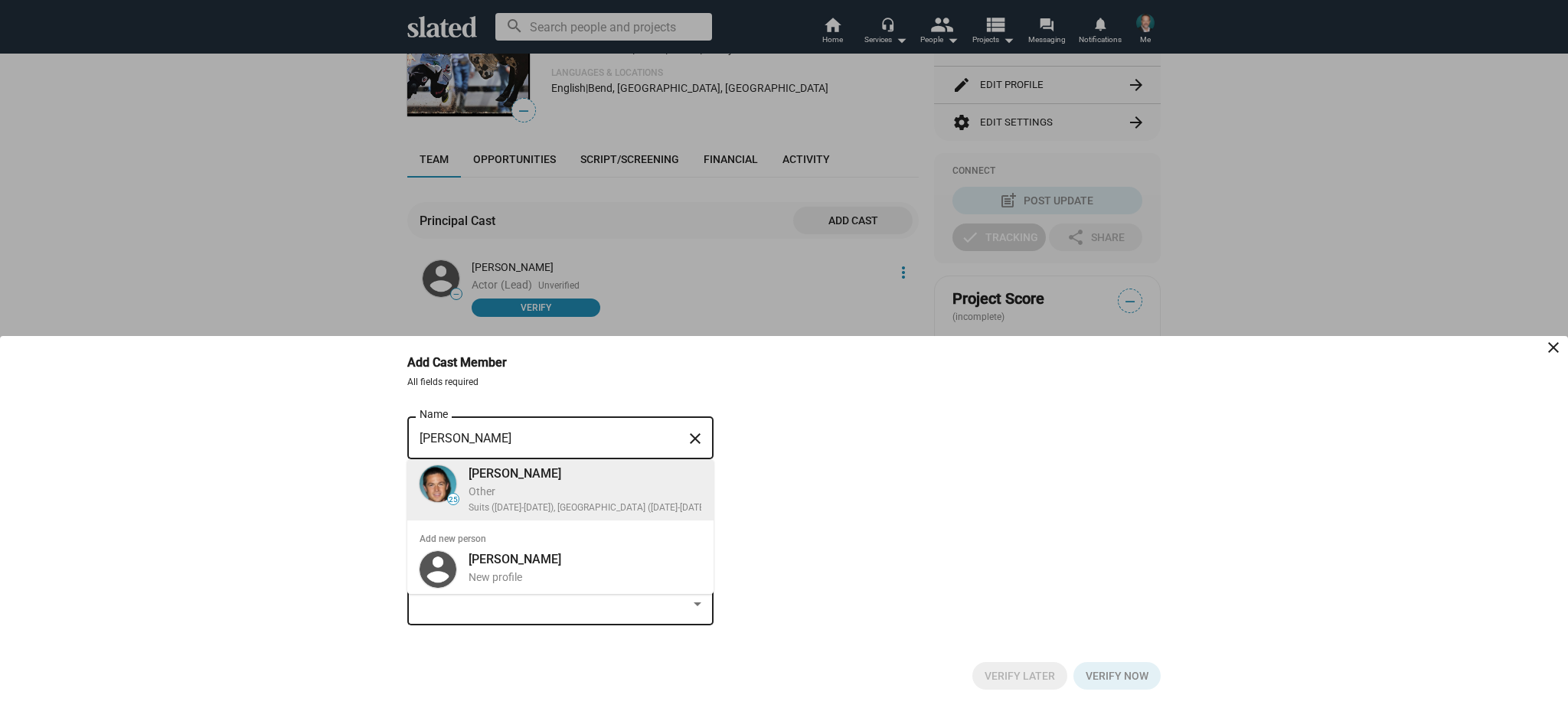
click at [491, 476] on div "[PERSON_NAME]" at bounding box center [589, 473] width 241 height 16
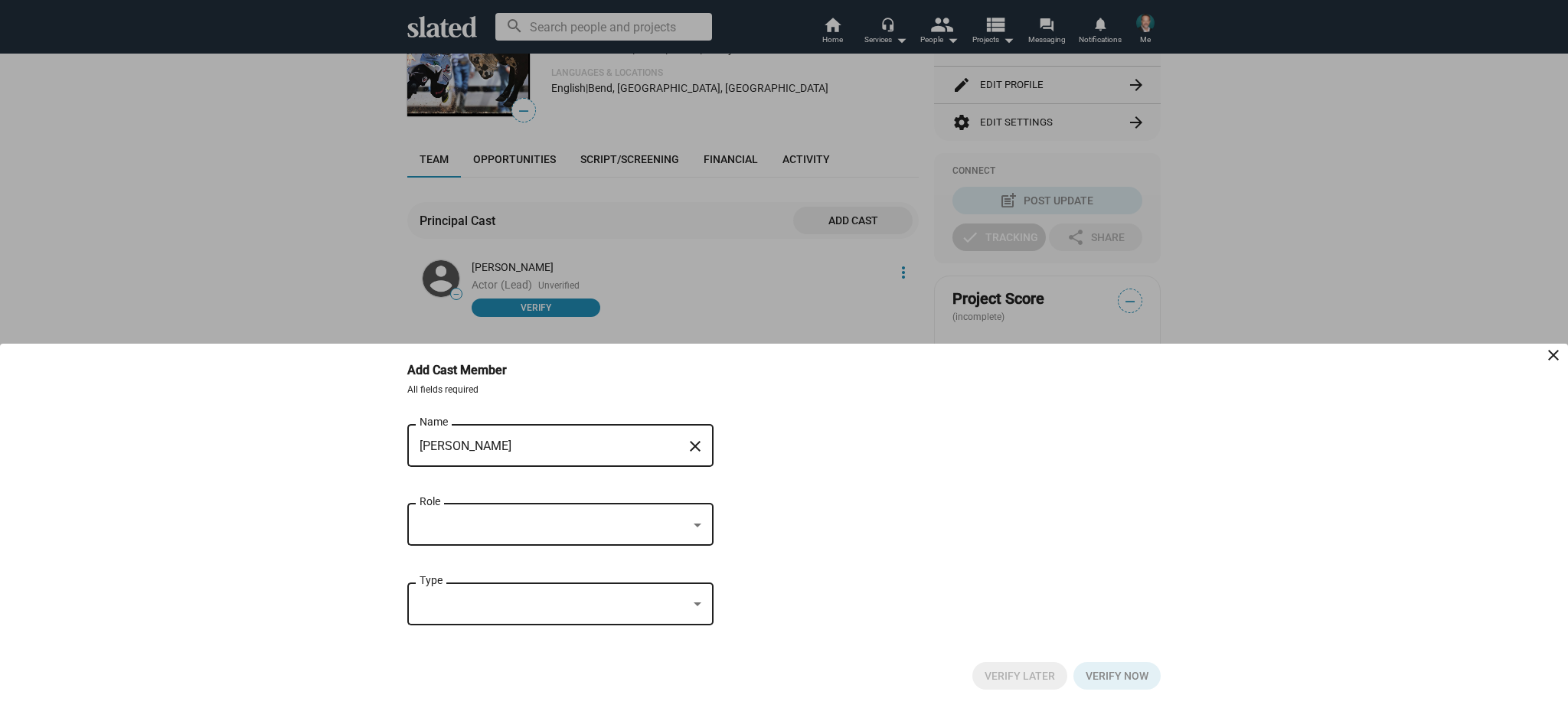
type input "[PERSON_NAME]"
click at [513, 521] on div at bounding box center [553, 525] width 268 height 16
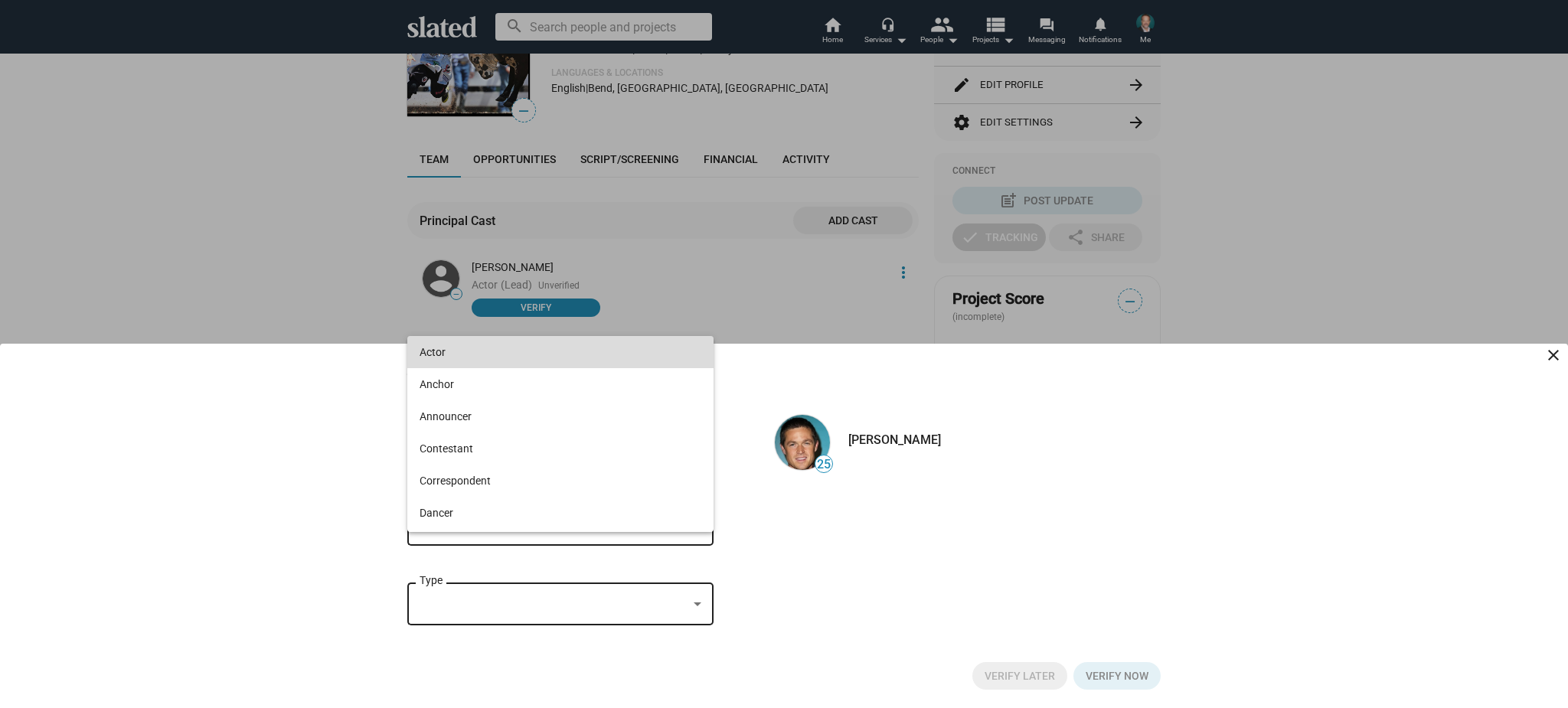
click at [555, 361] on span "Actor" at bounding box center [560, 352] width 282 height 32
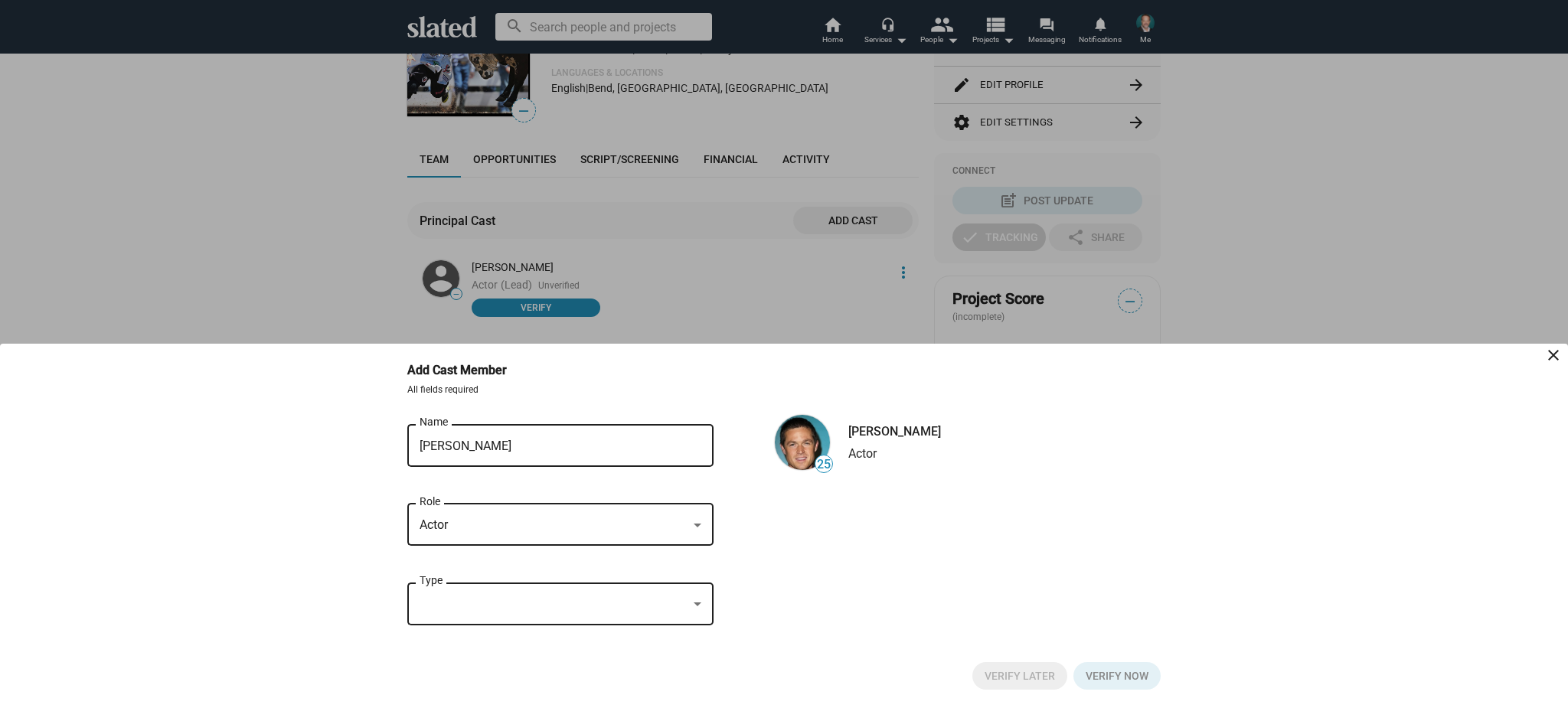
click at [562, 615] on div "Type" at bounding box center [560, 602] width 282 height 45
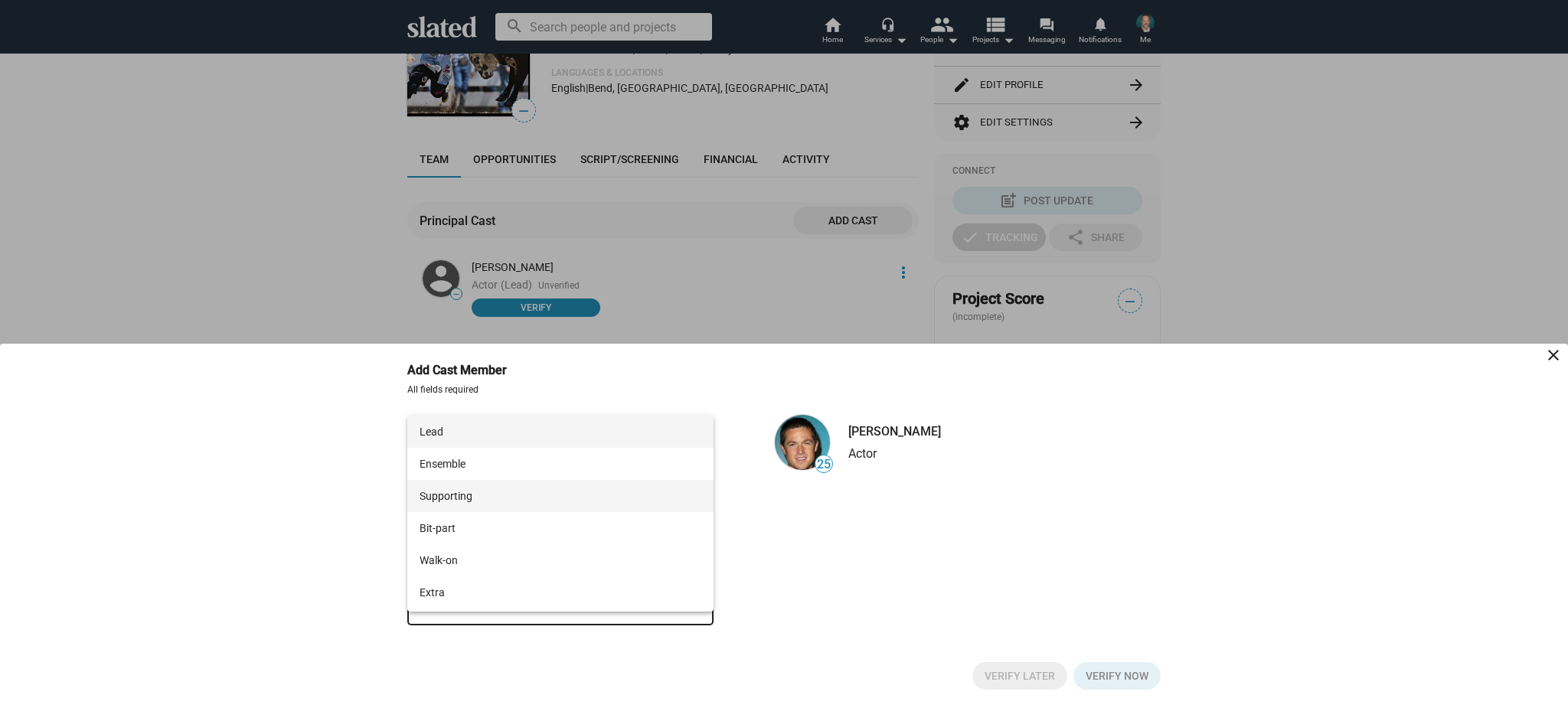
drag, startPoint x: 563, startPoint y: 489, endPoint x: 695, endPoint y: 543, distance: 142.6
click at [563, 489] on span "Supporting" at bounding box center [560, 496] width 282 height 32
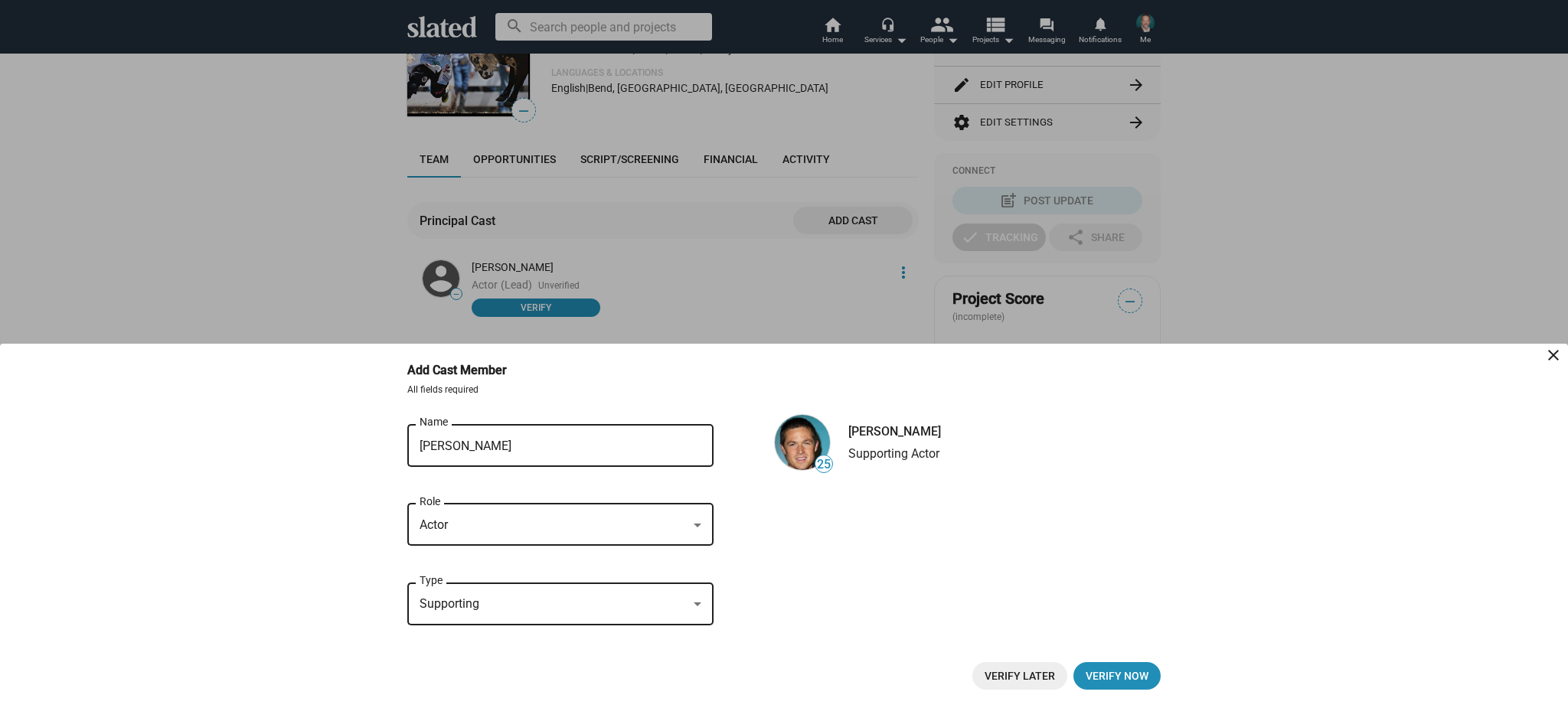
click at [991, 678] on span "Verify Later" at bounding box center [1019, 676] width 70 height 28
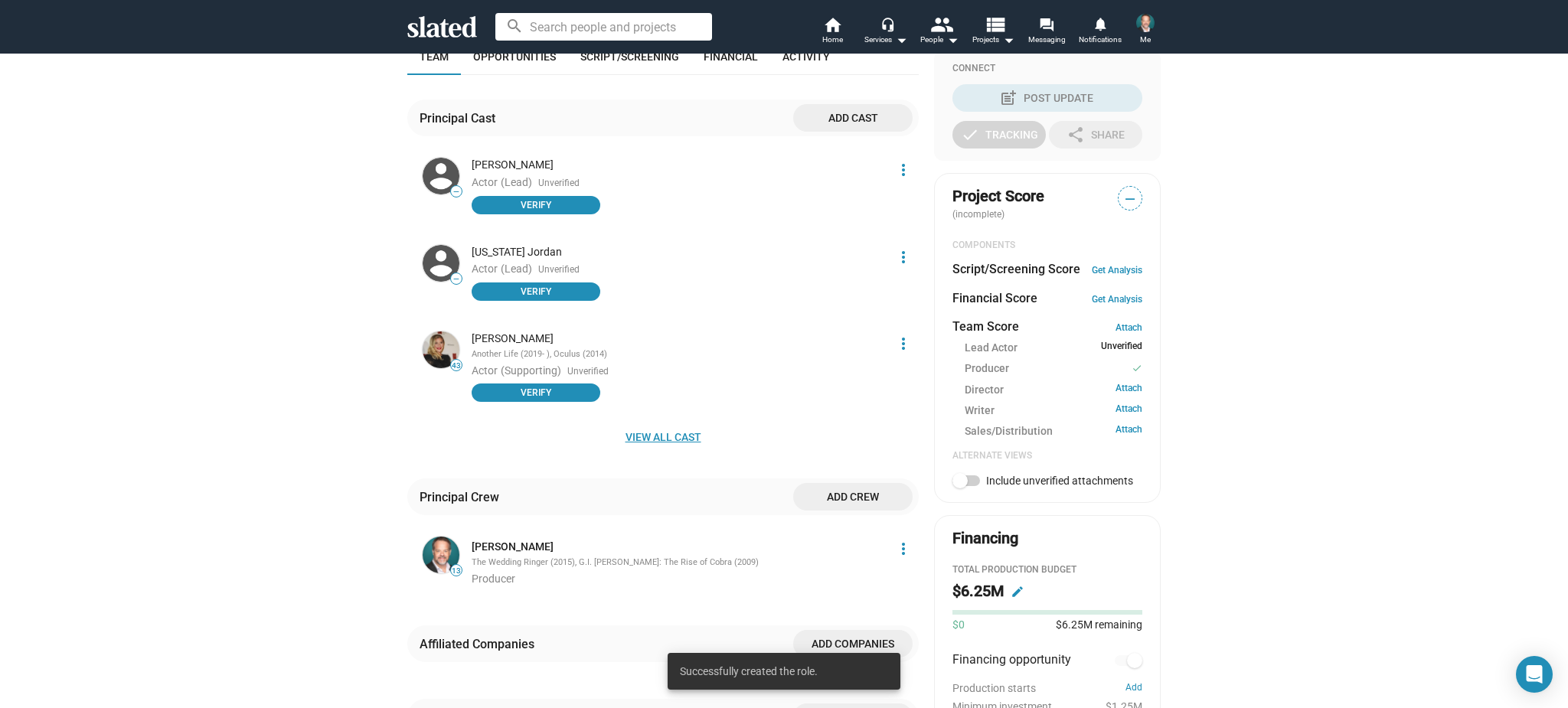
scroll to position [367, 0]
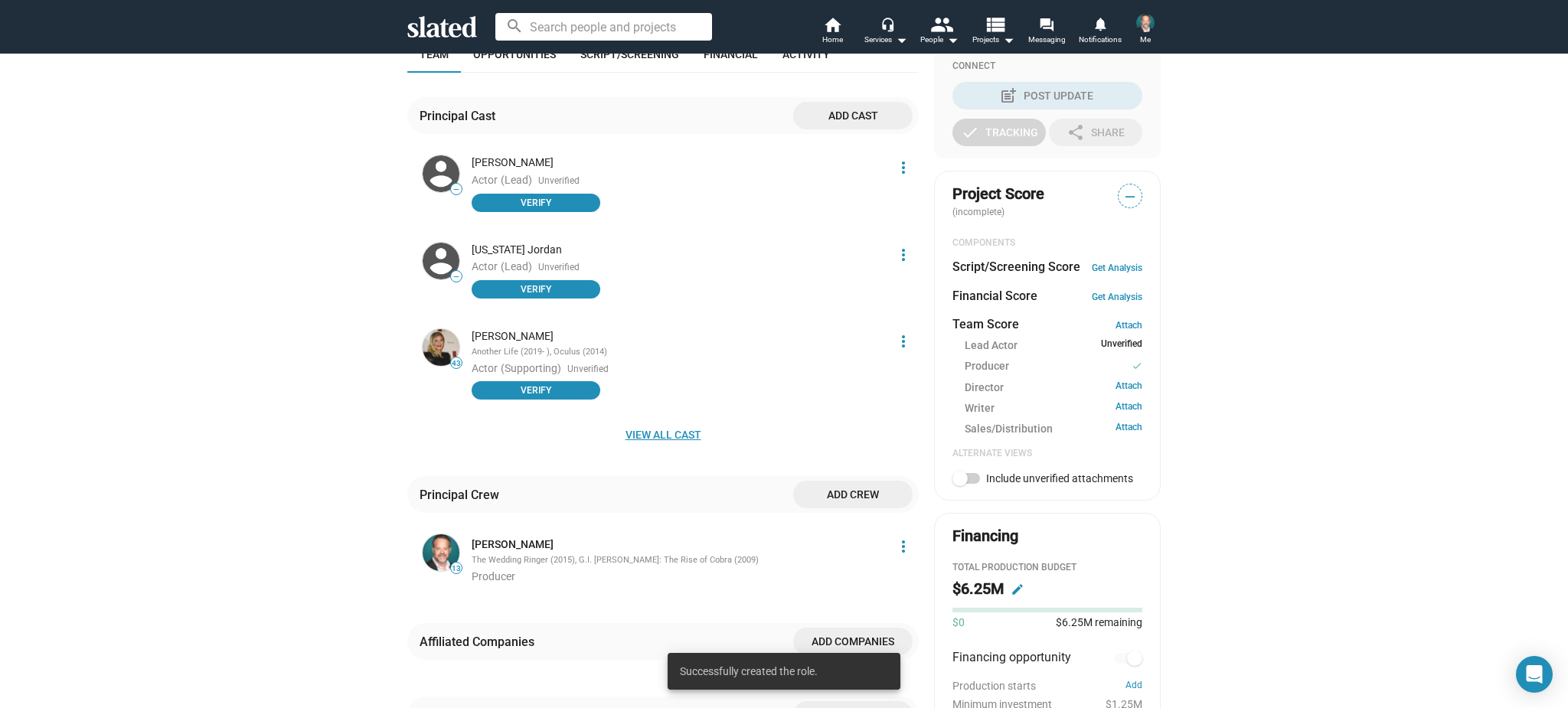
click at [699, 428] on span "View all cast" at bounding box center [663, 435] width 487 height 28
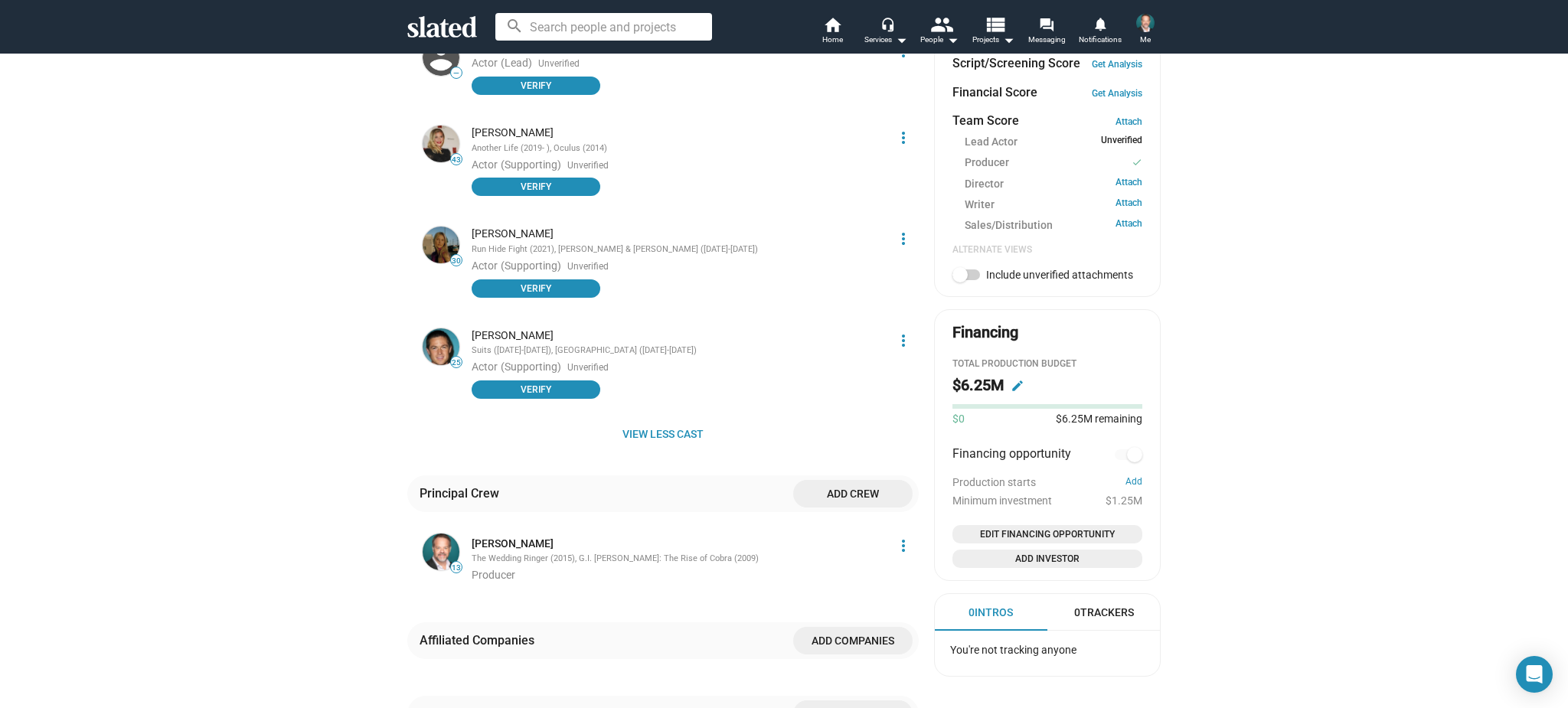
scroll to position [627, 0]
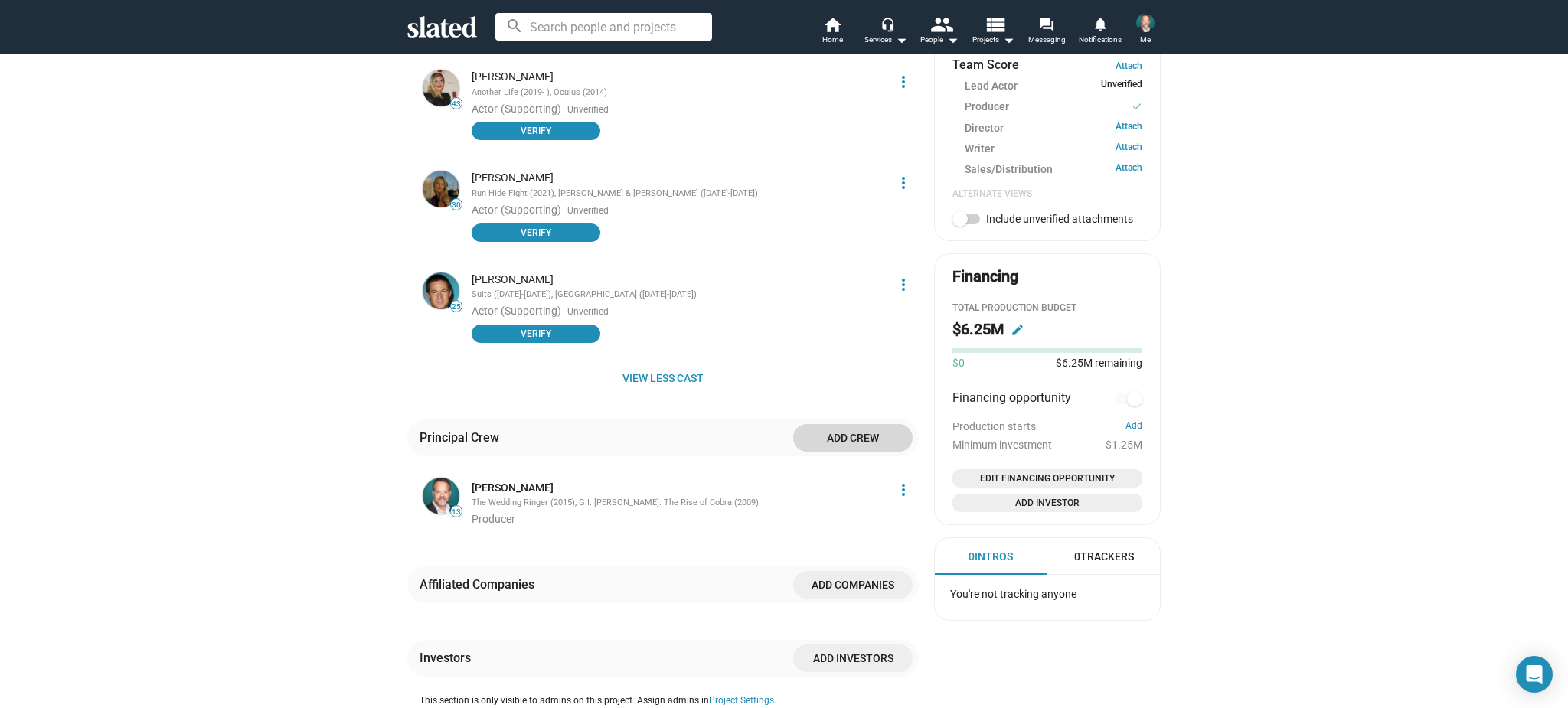
click at [832, 435] on span "Add crew" at bounding box center [853, 438] width 95 height 28
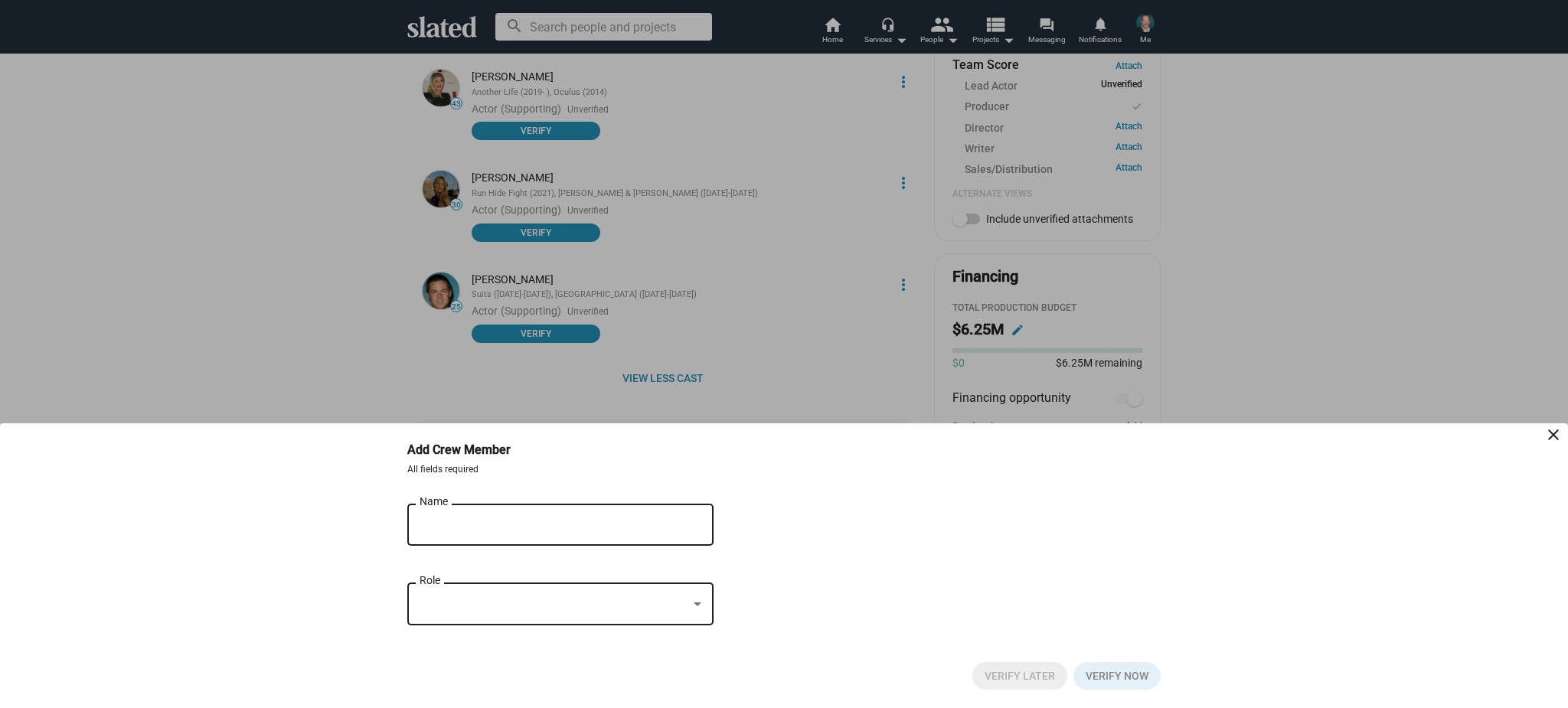
click at [530, 531] on input "Name" at bounding box center [550, 525] width 260 height 14
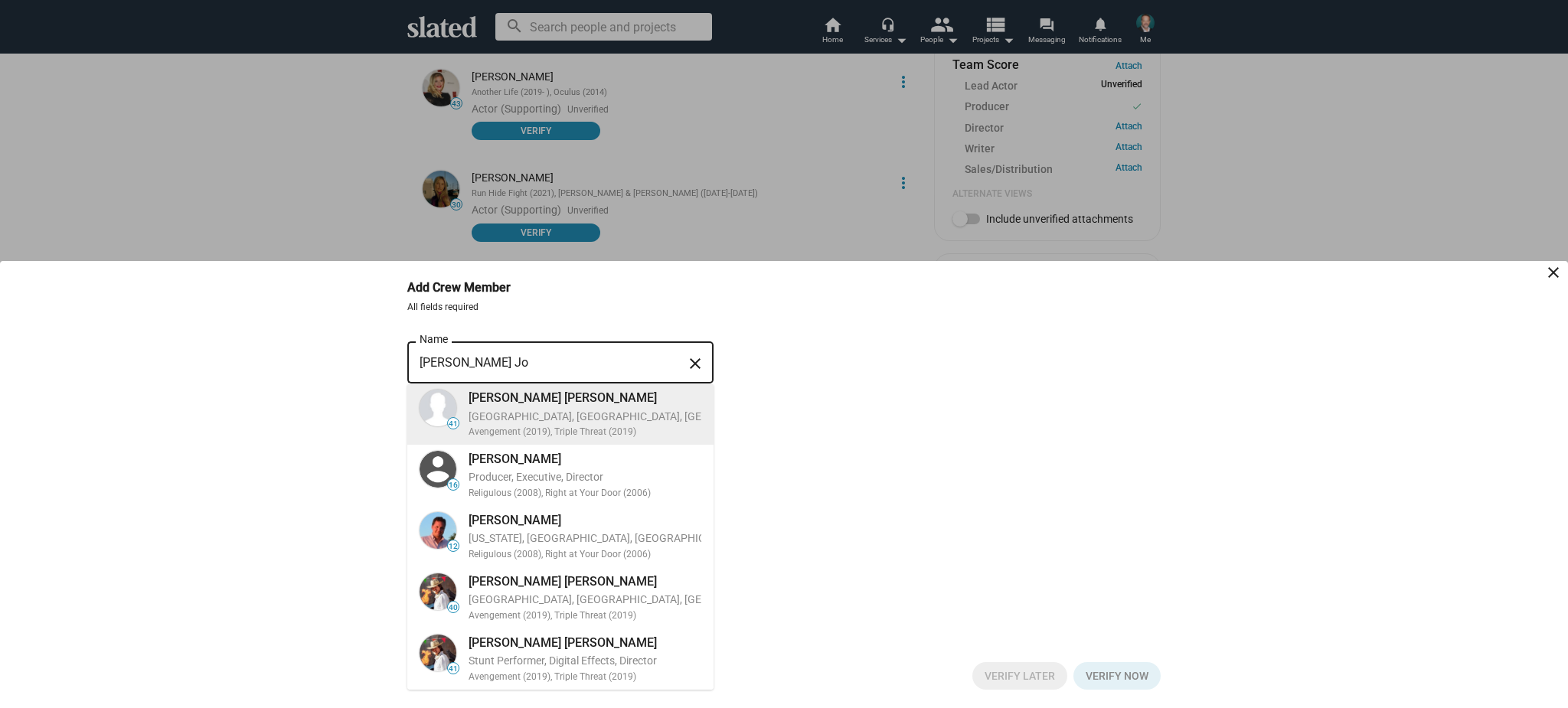
click at [627, 406] on div "[PERSON_NAME] [PERSON_NAME] [GEOGRAPHIC_DATA], [GEOGRAPHIC_DATA], [GEOGRAPHIC_D…" at bounding box center [660, 414] width 403 height 55
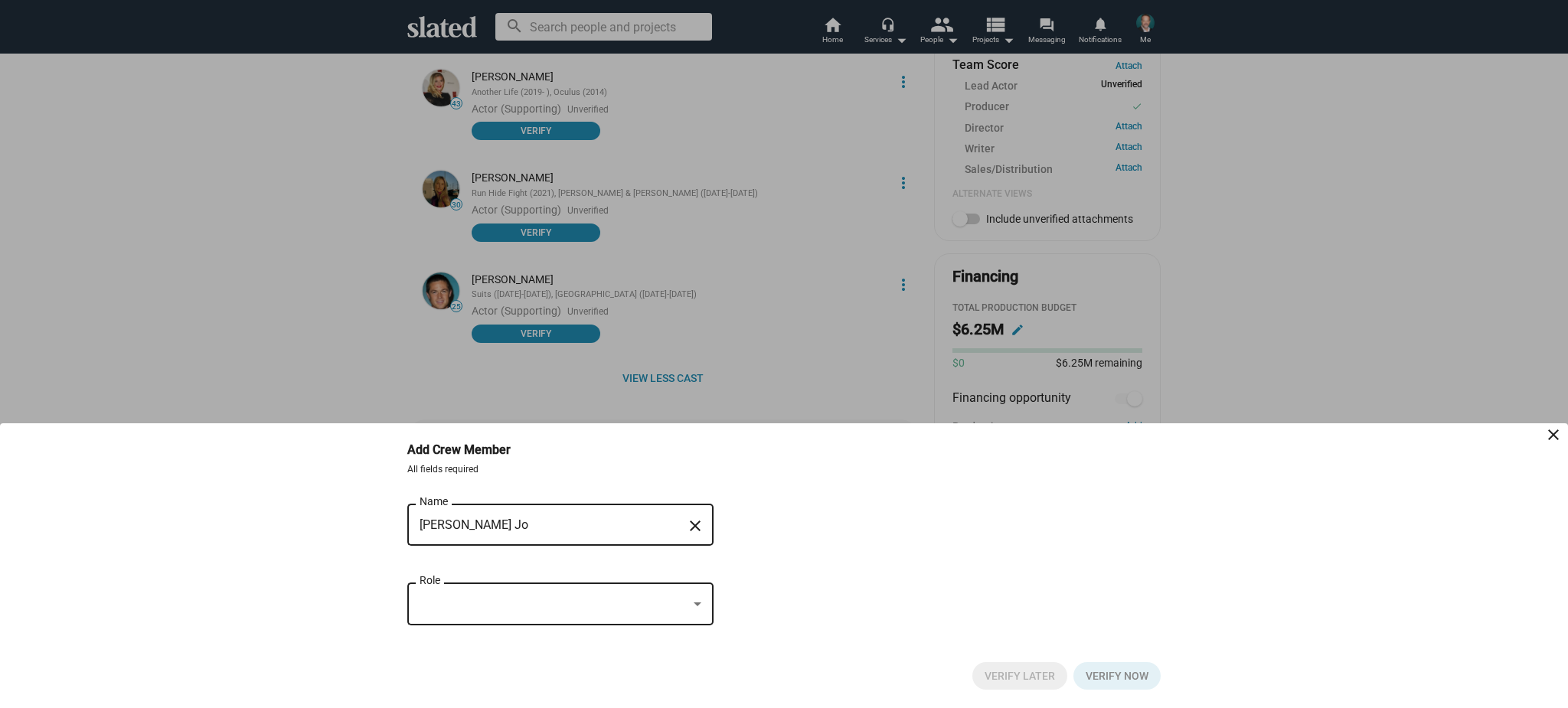
type input "[PERSON_NAME] [PERSON_NAME]"
click at [623, 594] on div "Role" at bounding box center [560, 602] width 282 height 45
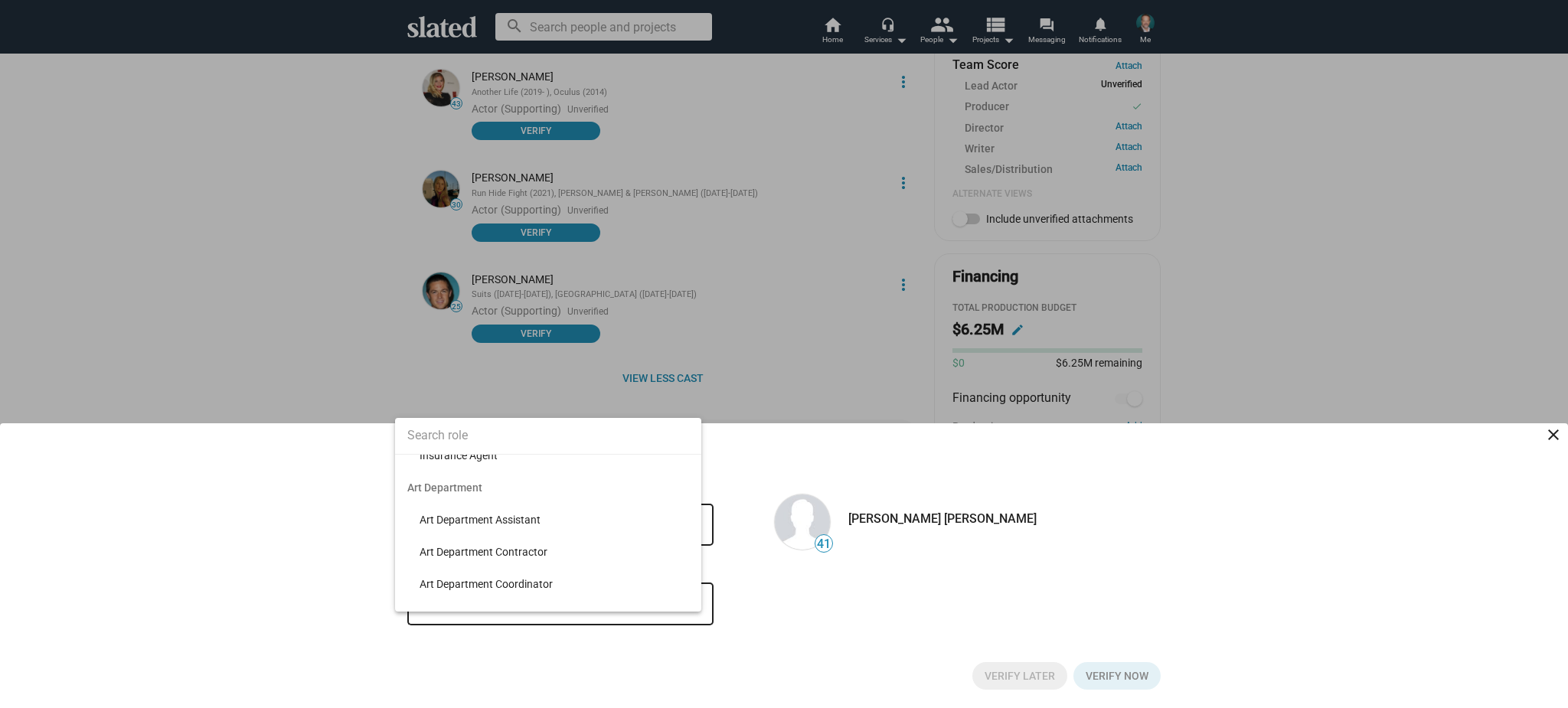
scroll to position [180, 0]
click at [569, 443] on input at bounding box center [548, 436] width 306 height 38
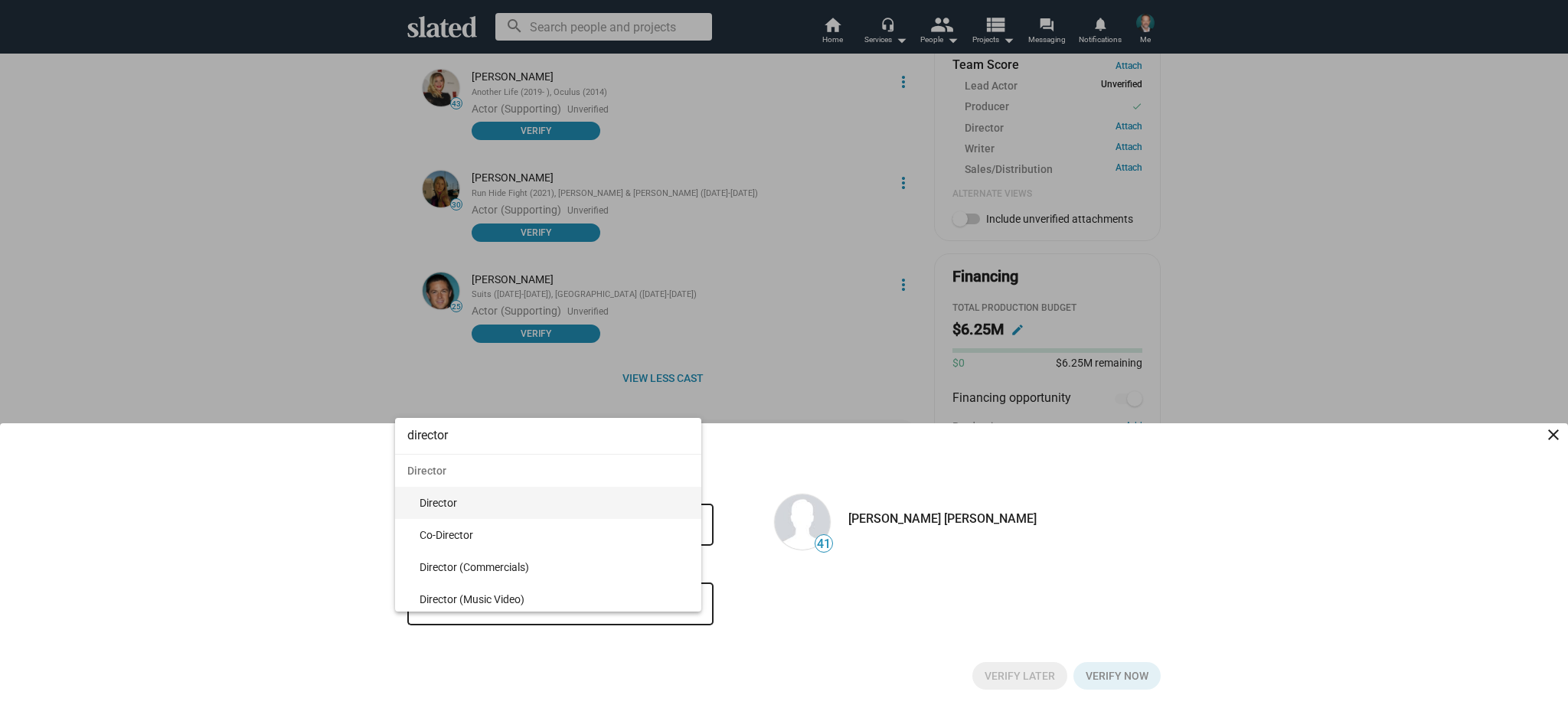
scroll to position [0, 0]
type input "director"
click at [480, 504] on span "Director" at bounding box center [554, 503] width 270 height 32
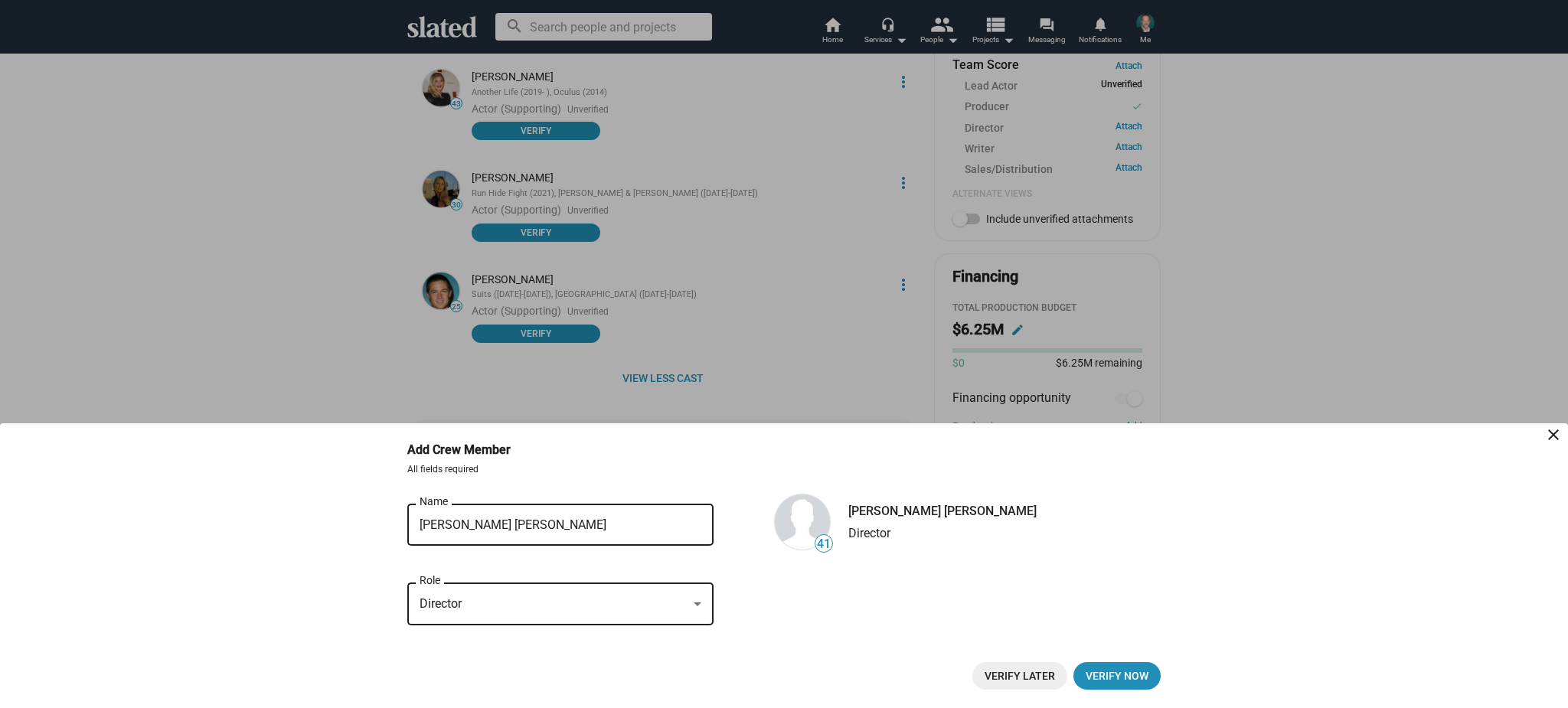
click at [997, 672] on span "Verify Later" at bounding box center [1019, 676] width 70 height 28
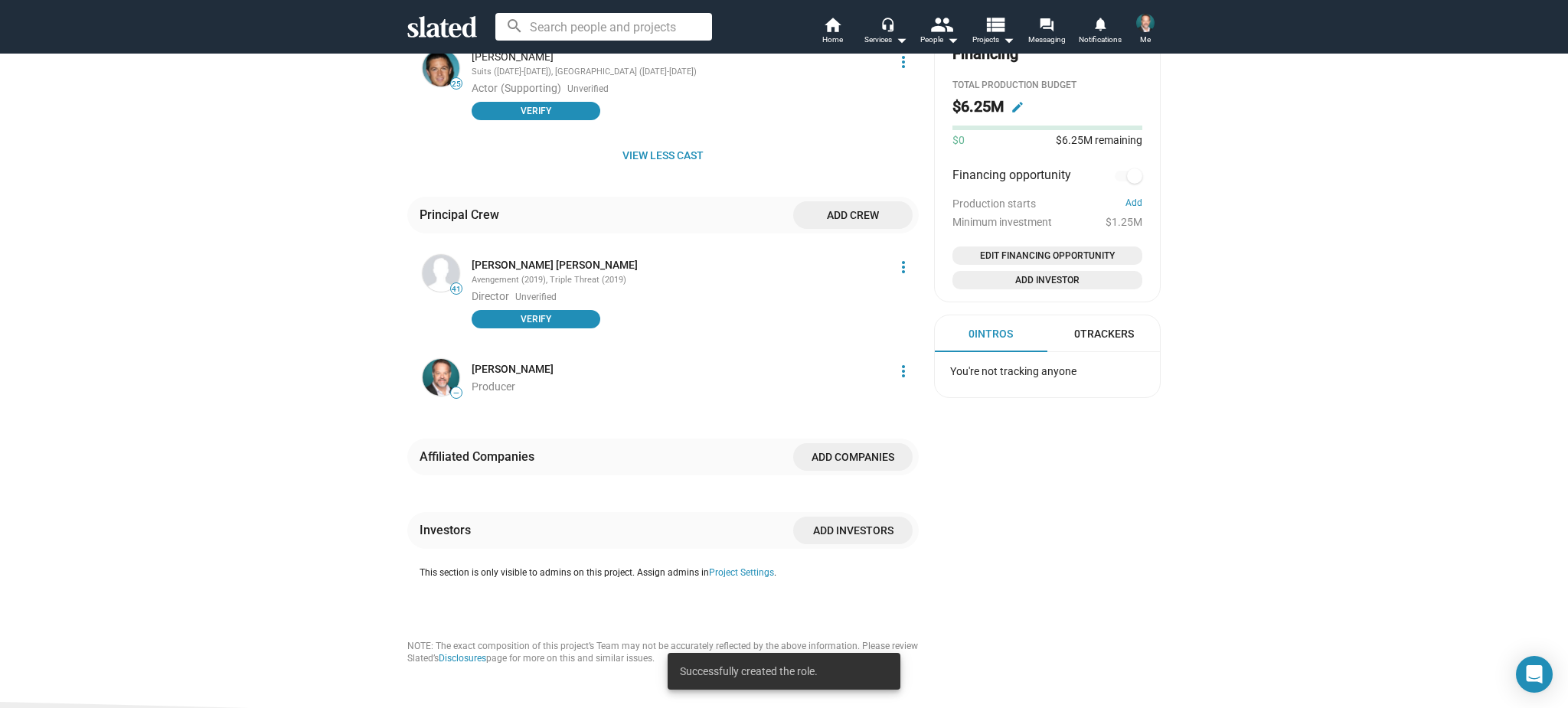
scroll to position [856, 0]
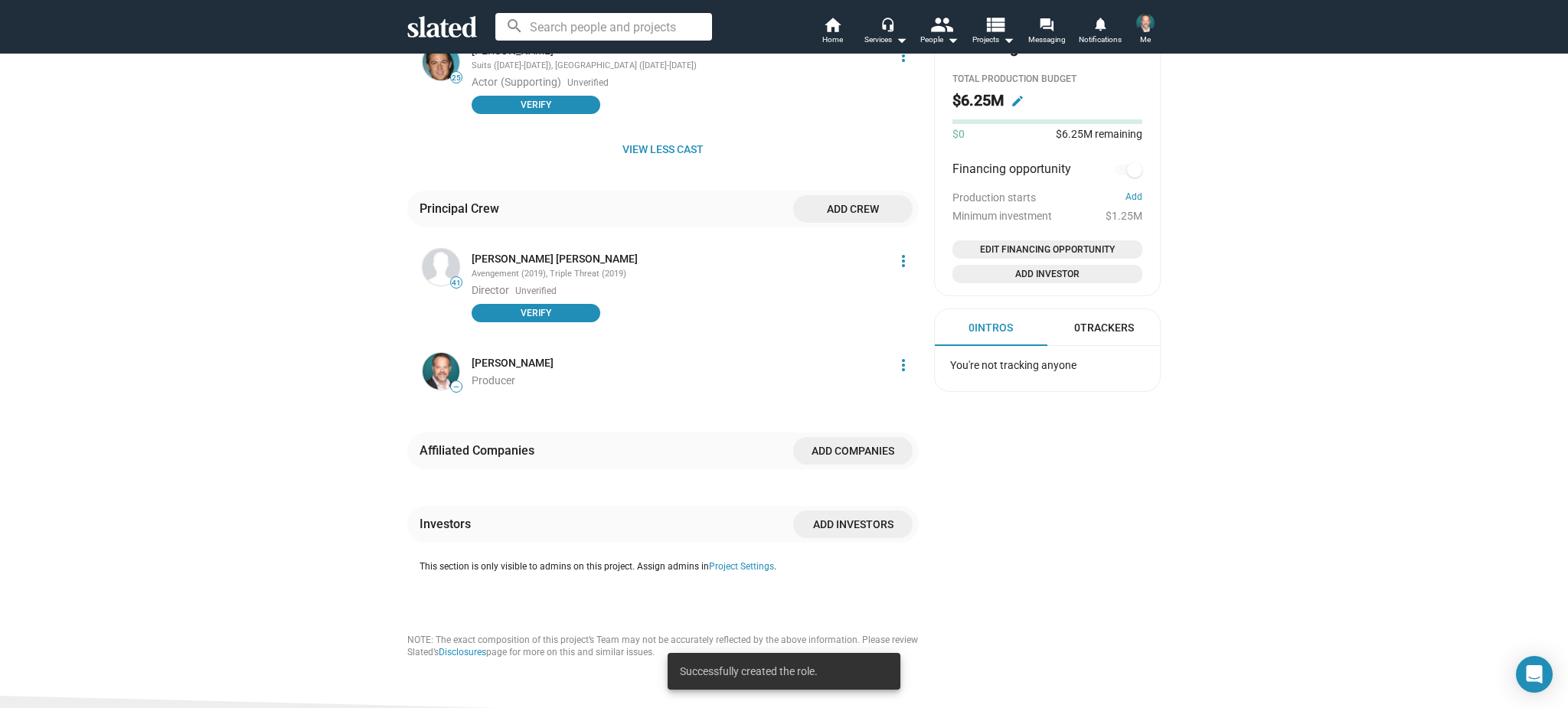
click at [883, 437] on span "Add companies" at bounding box center [853, 451] width 95 height 28
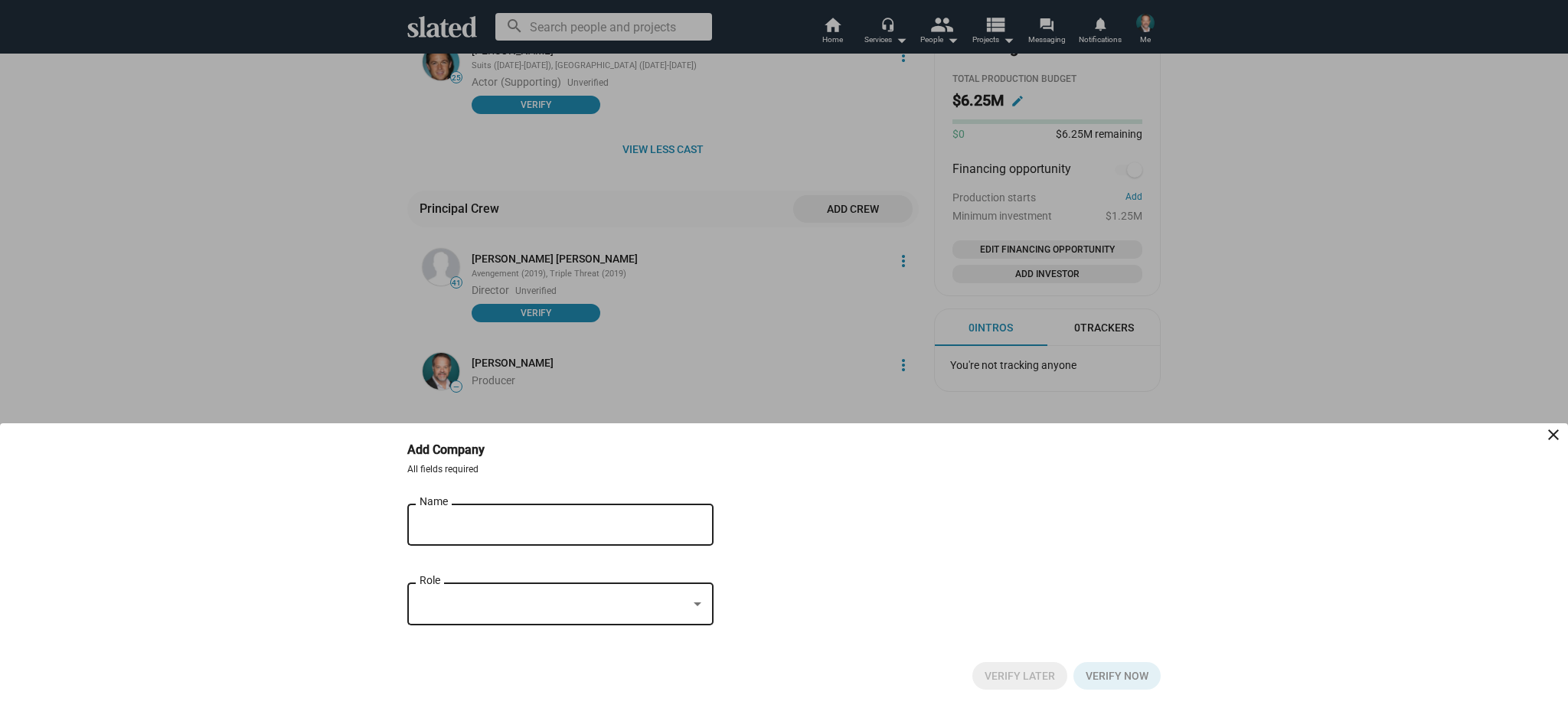
click at [614, 523] on input "Name" at bounding box center [550, 525] width 260 height 14
type input "1775 Pictures, LLC"
click at [625, 596] on div at bounding box center [553, 604] width 268 height 16
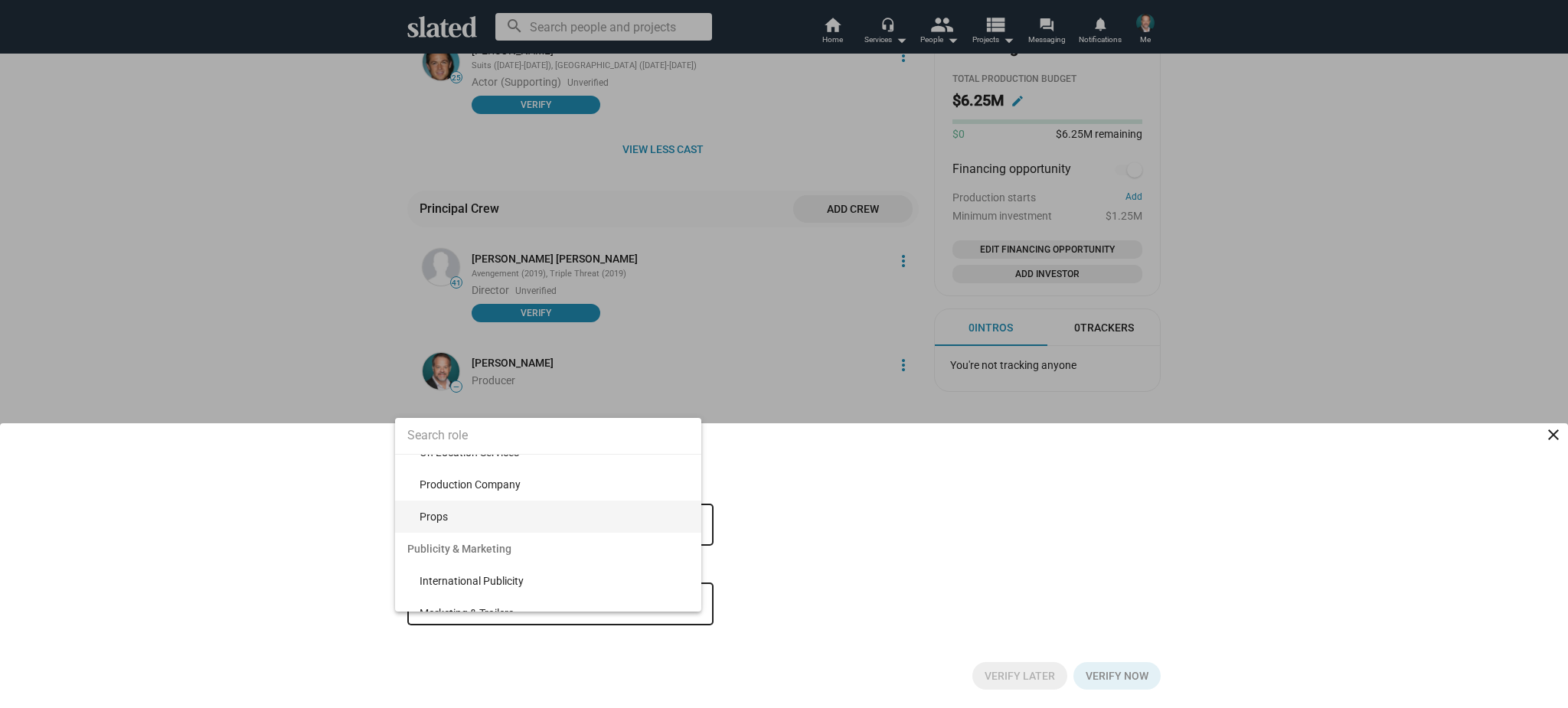
scroll to position [3343, 0]
click at [597, 508] on span "Production Company" at bounding box center [554, 503] width 270 height 32
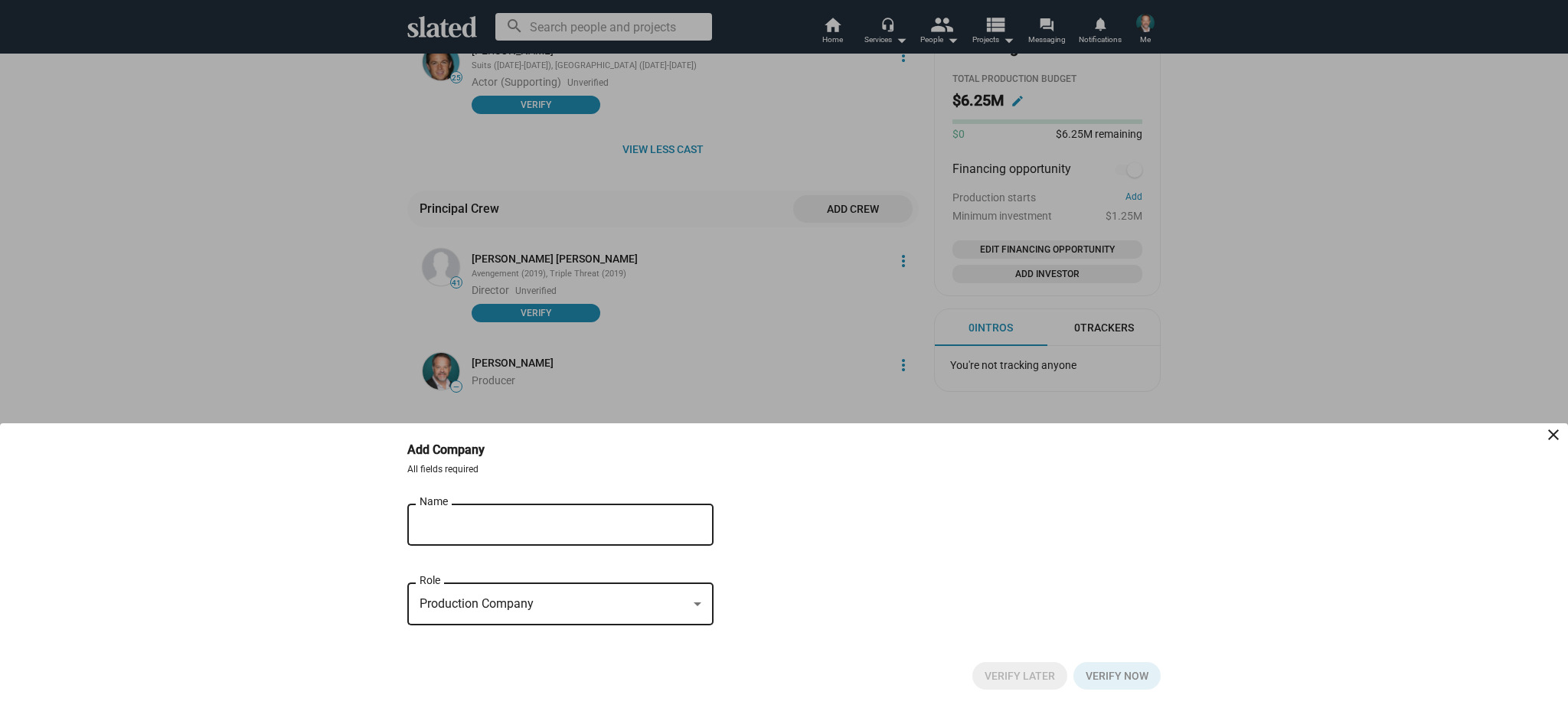
click at [529, 535] on div "1775 Pictures, LLC Name" at bounding box center [550, 523] width 260 height 45
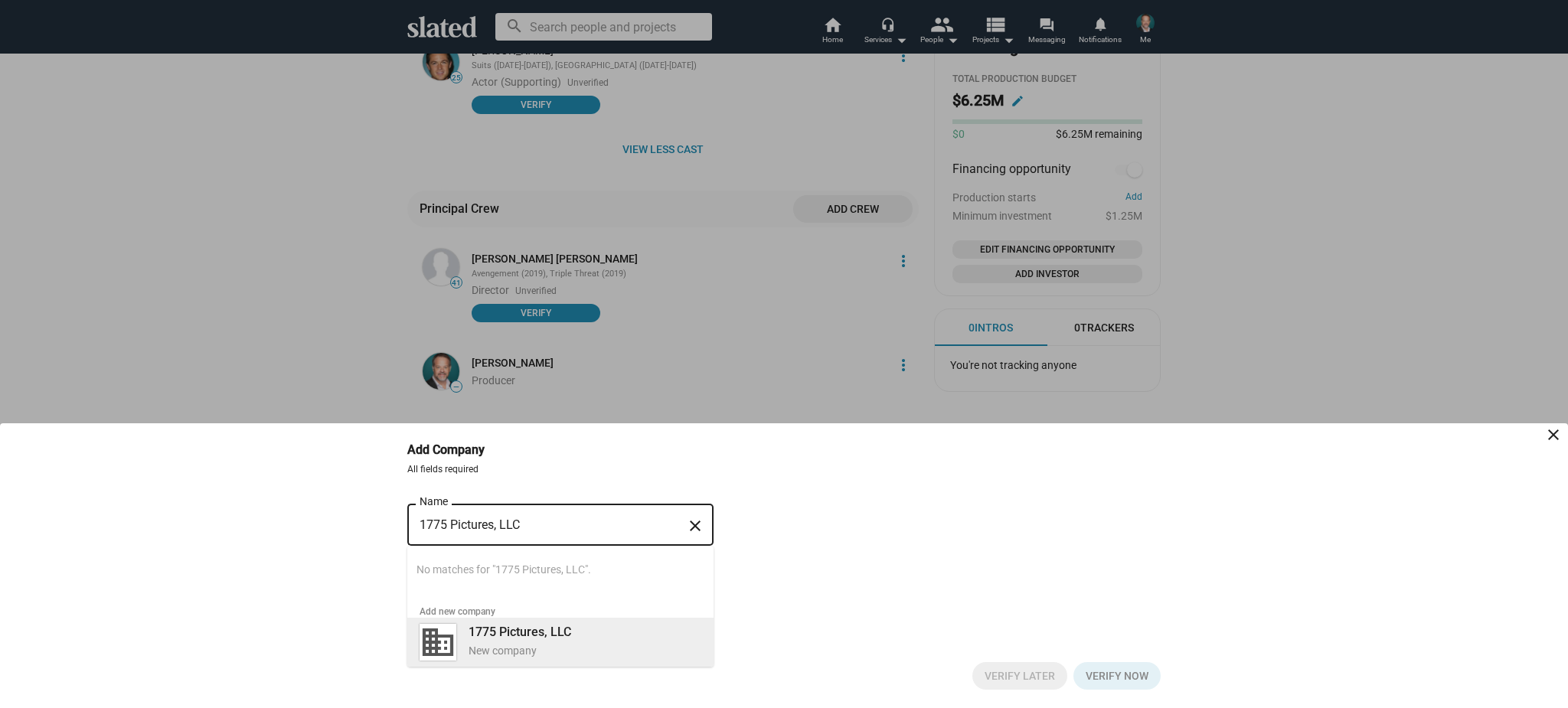
click at [509, 644] on div "New company" at bounding box center [585, 651] width 233 height 15
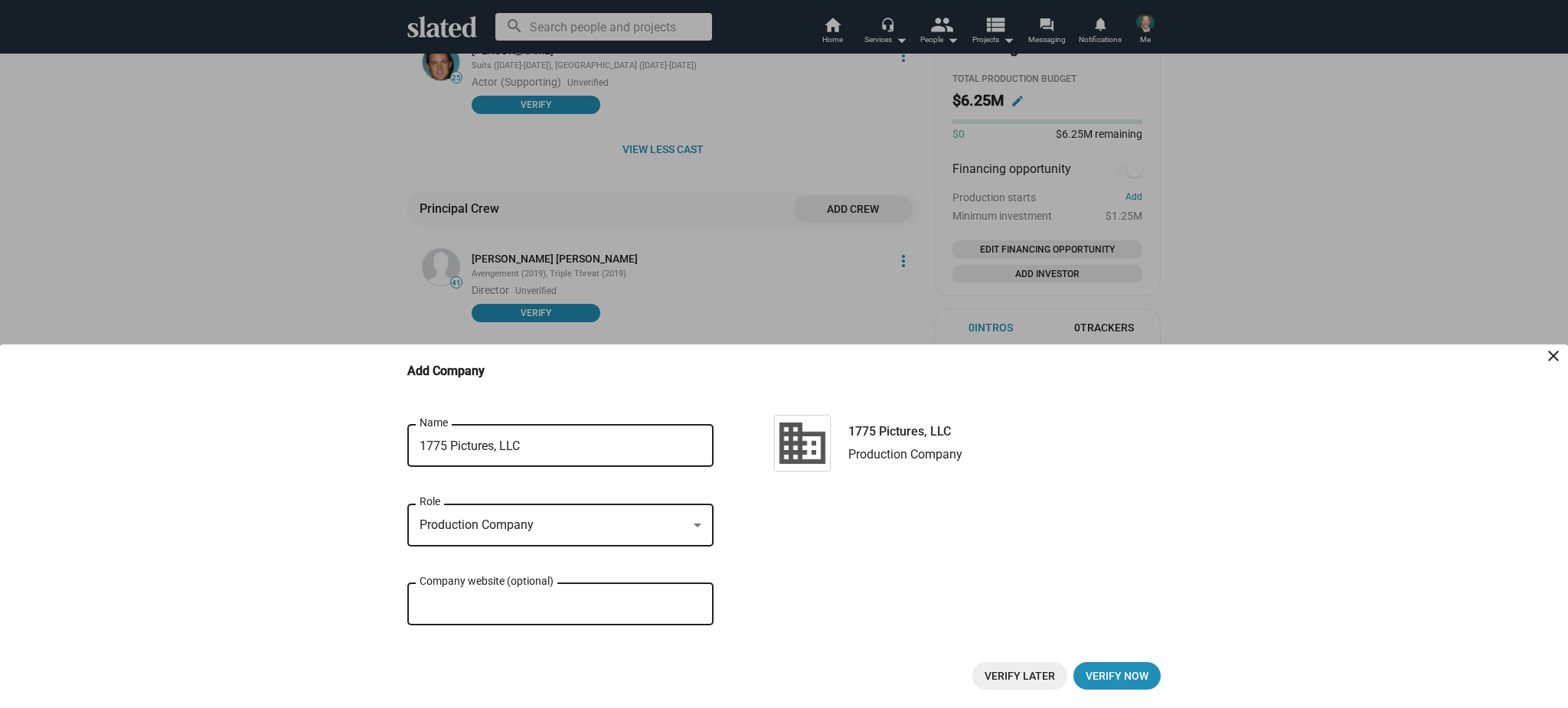
click at [633, 611] on input "Company website (optional)" at bounding box center [560, 605] width 282 height 14
type input "[DOMAIN_NAME]"
click at [1036, 673] on span "Verify Later" at bounding box center [1019, 676] width 70 height 28
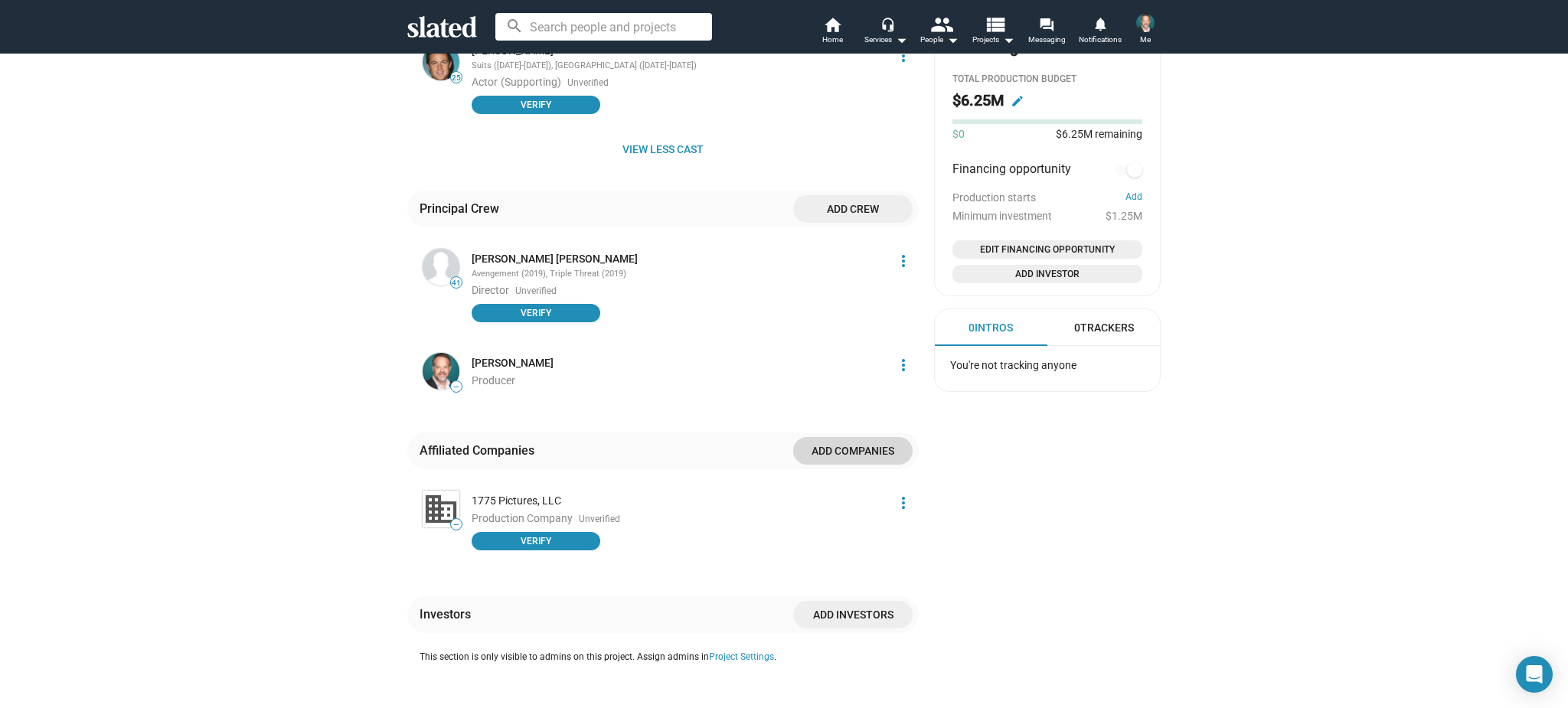
click at [849, 439] on span "Add companies" at bounding box center [853, 451] width 95 height 28
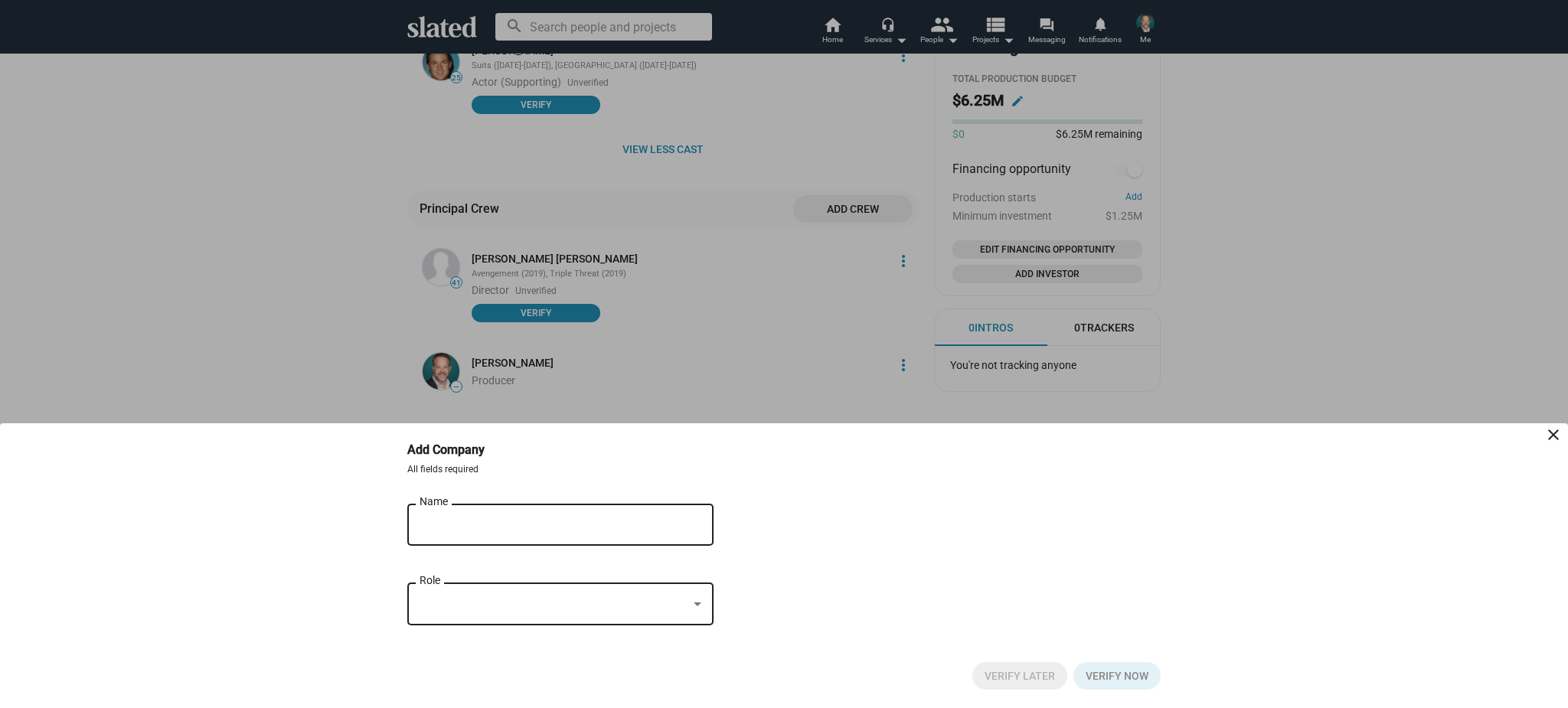
click at [599, 529] on input "Name" at bounding box center [550, 525] width 260 height 14
type input "M"
type input "o"
type input "Odyssey Motion Pictures"
click at [584, 606] on div at bounding box center [553, 604] width 268 height 16
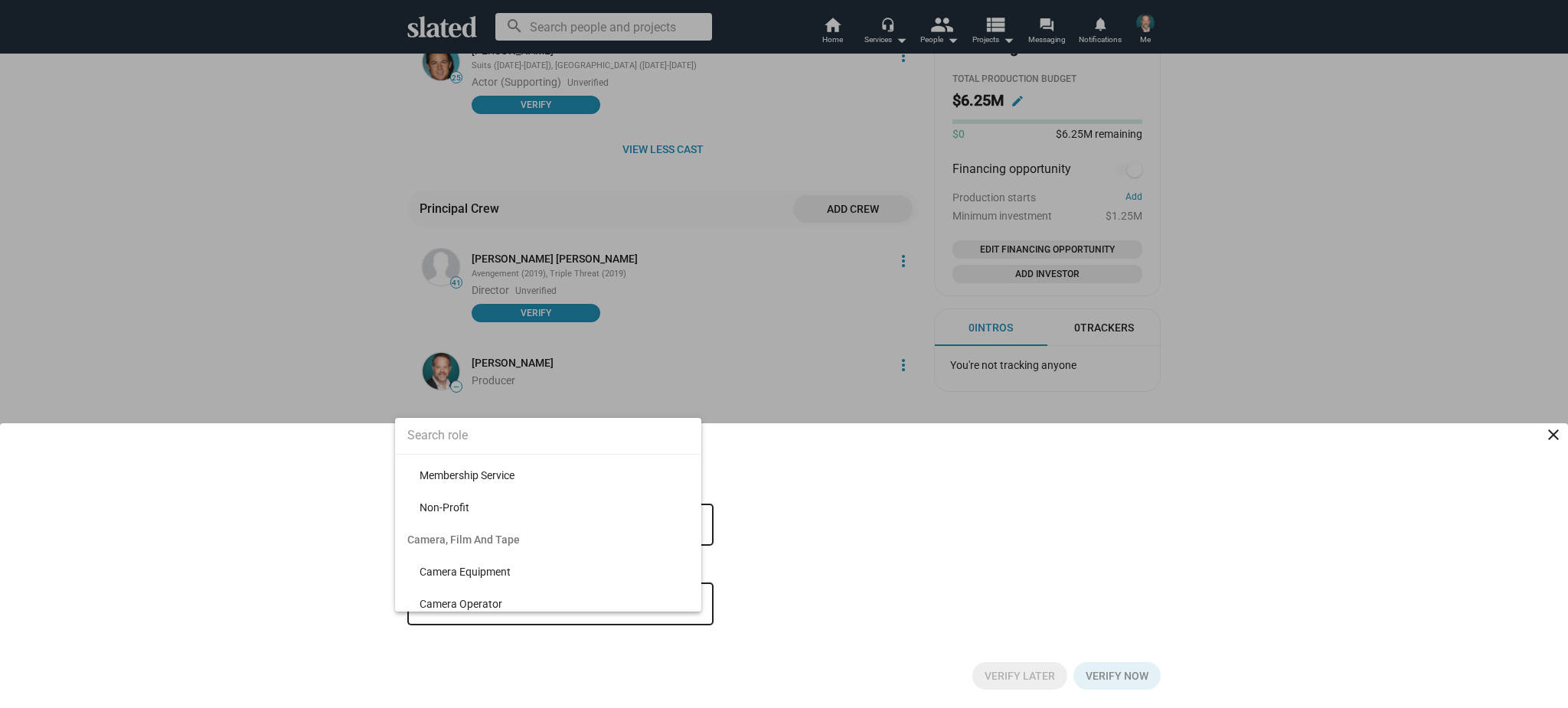
scroll to position [161, 0]
click at [564, 430] on input at bounding box center [548, 436] width 306 height 38
type input "sales"
click at [547, 467] on span "Worldwide Sales" at bounding box center [554, 466] width 270 height 32
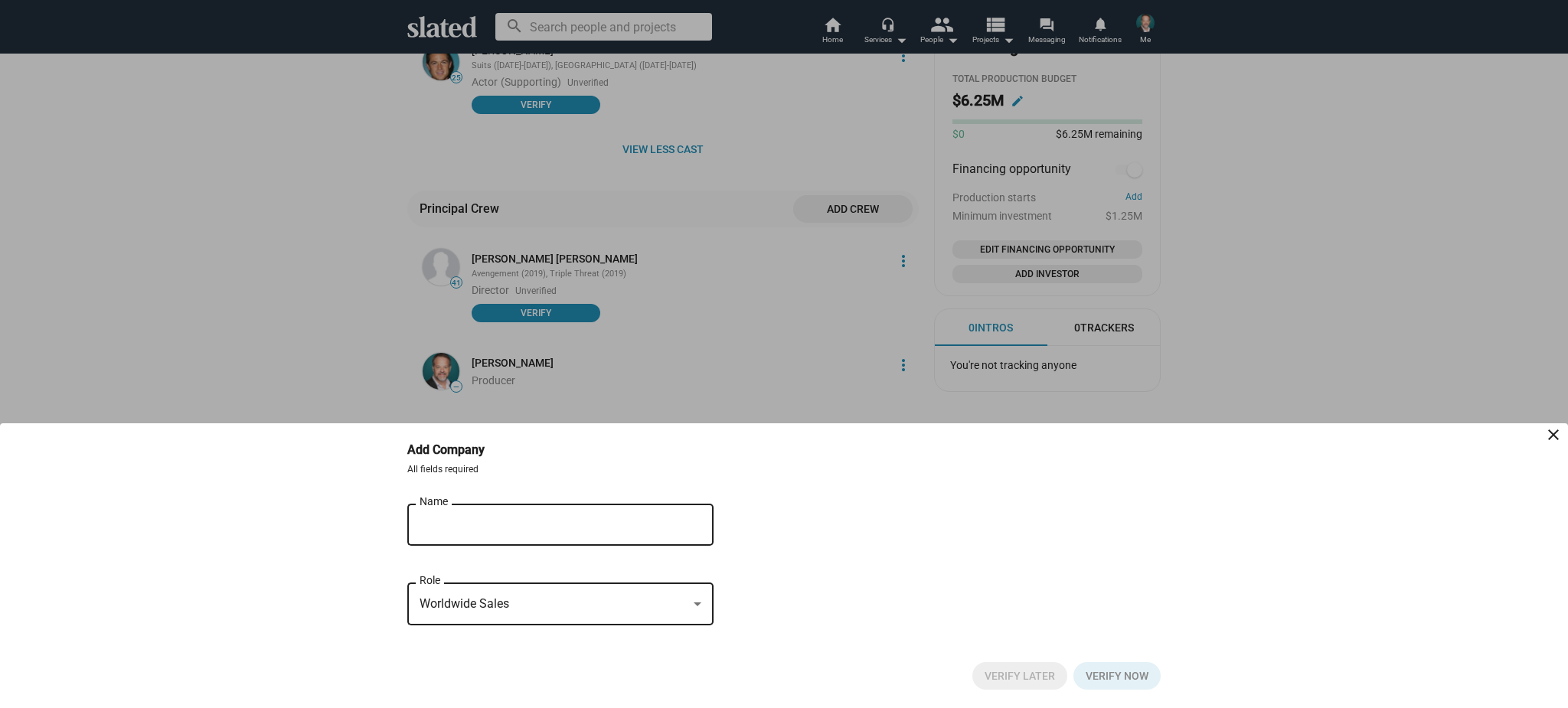
click at [555, 522] on input "Odyssey Motion Pictures" at bounding box center [550, 525] width 260 height 14
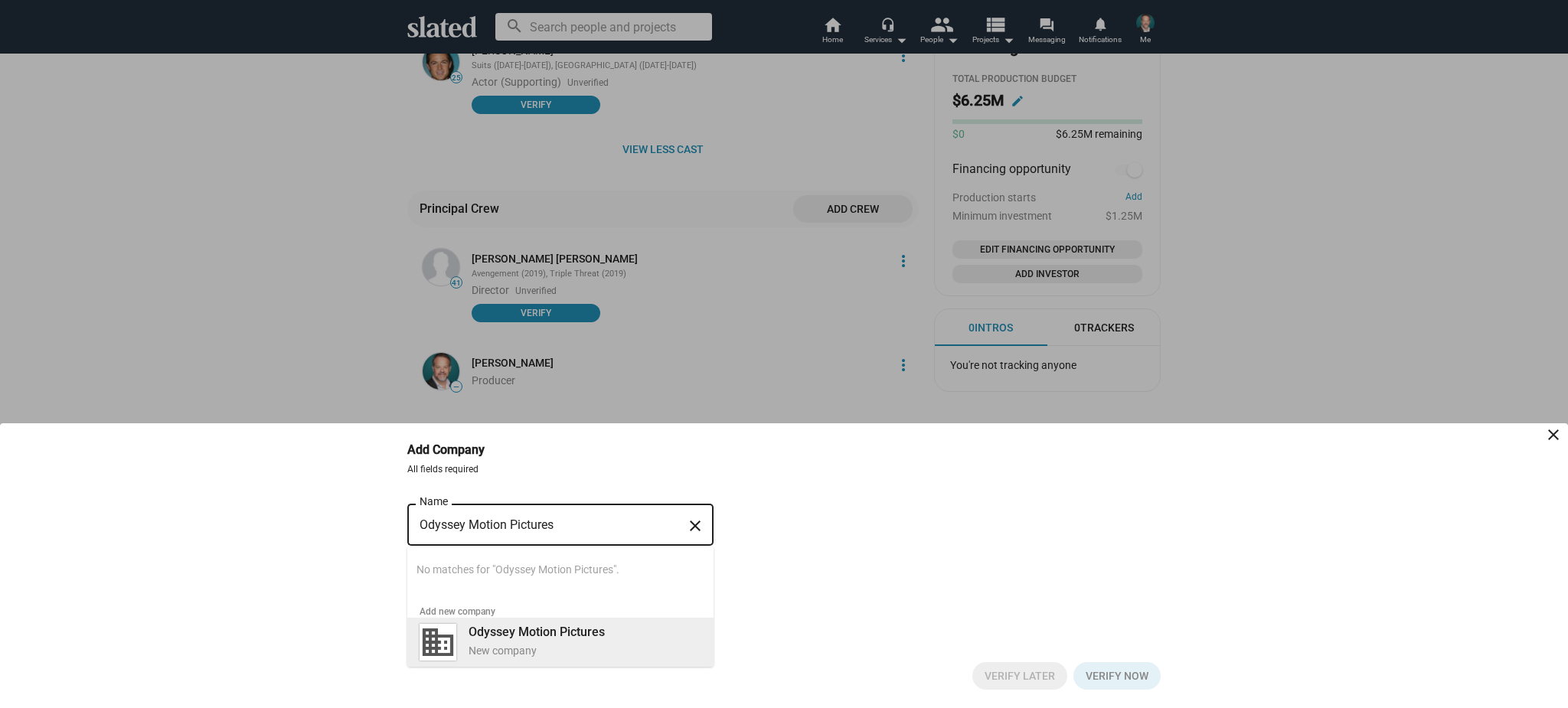
click at [540, 630] on b "Odyssey Motion Pictures" at bounding box center [537, 632] width 136 height 15
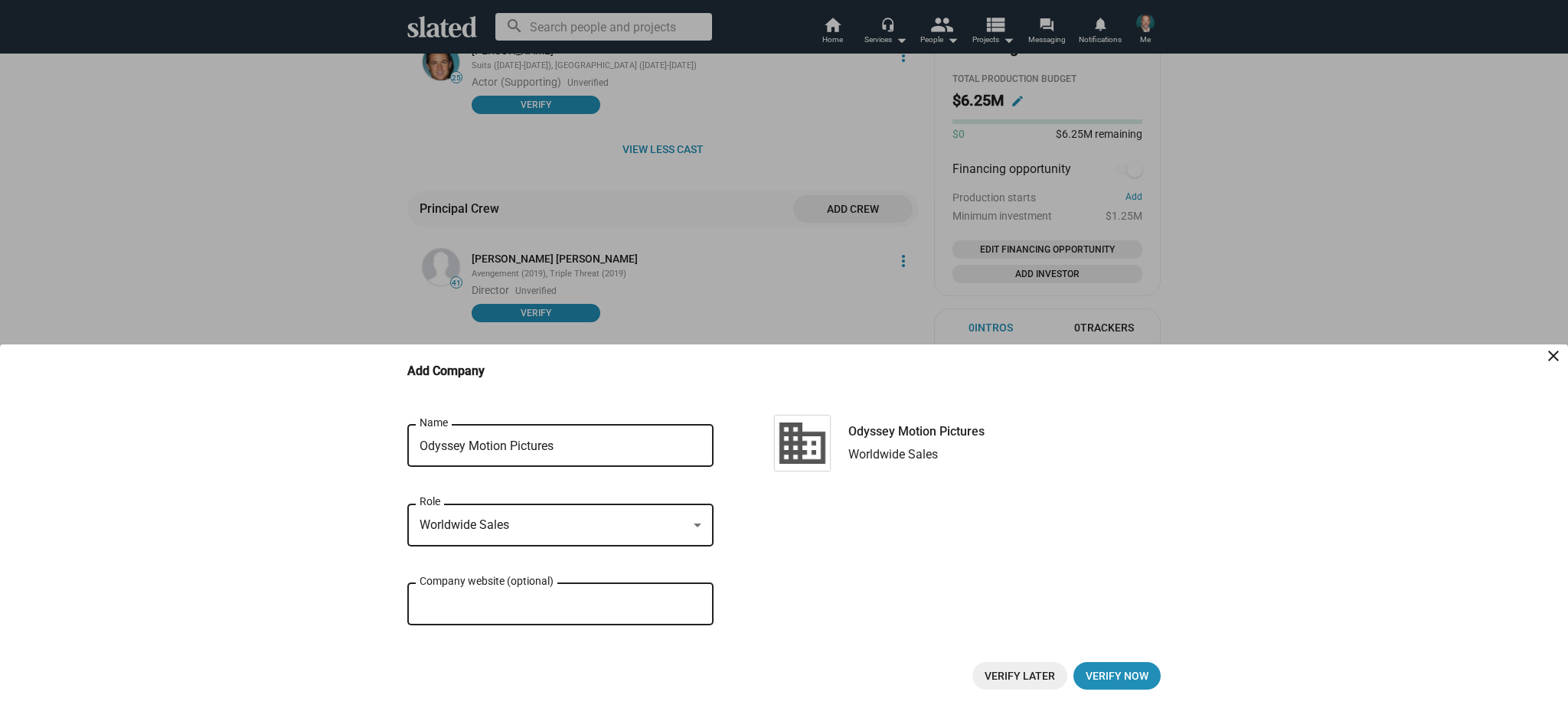
click at [640, 613] on div "Company website (optional)" at bounding box center [560, 603] width 282 height 45
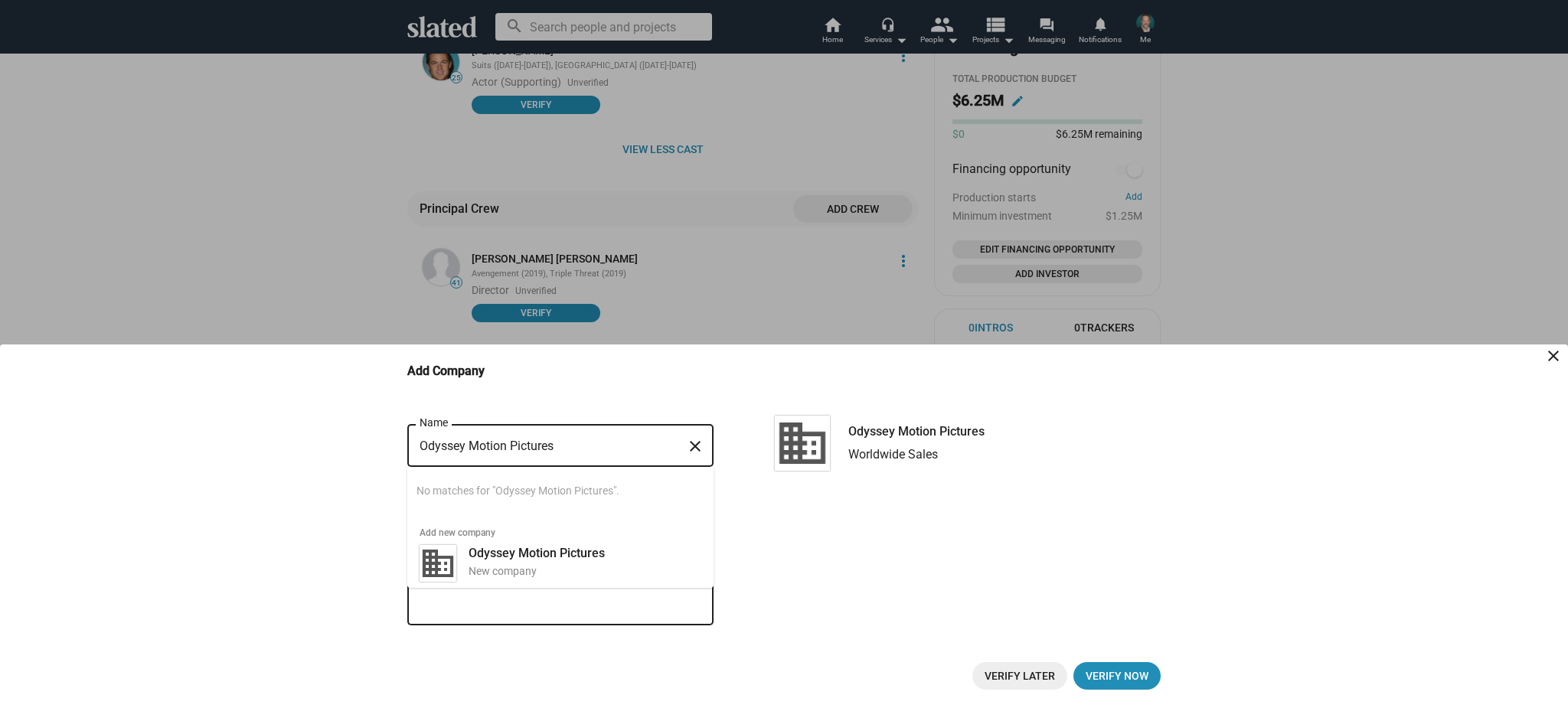
drag, startPoint x: 470, startPoint y: 453, endPoint x: 339, endPoint y: 439, distance: 131.7
click at [339, 439] on bottom-sheet-add-company "Add Company close All fields required Odyssey Motion Pictures Name close Search…" at bounding box center [784, 527] width 1568 height 364
click at [576, 601] on div "Odyssey Motion Pictures Name close Searching… No matches for "Odyssey Motion Pi…" at bounding box center [560, 525] width 306 height 207
click at [571, 607] on div "Odyssey Motion Pictures Name close Searching… No matches for "Odyssey Motion Pi…" at bounding box center [560, 525] width 306 height 207
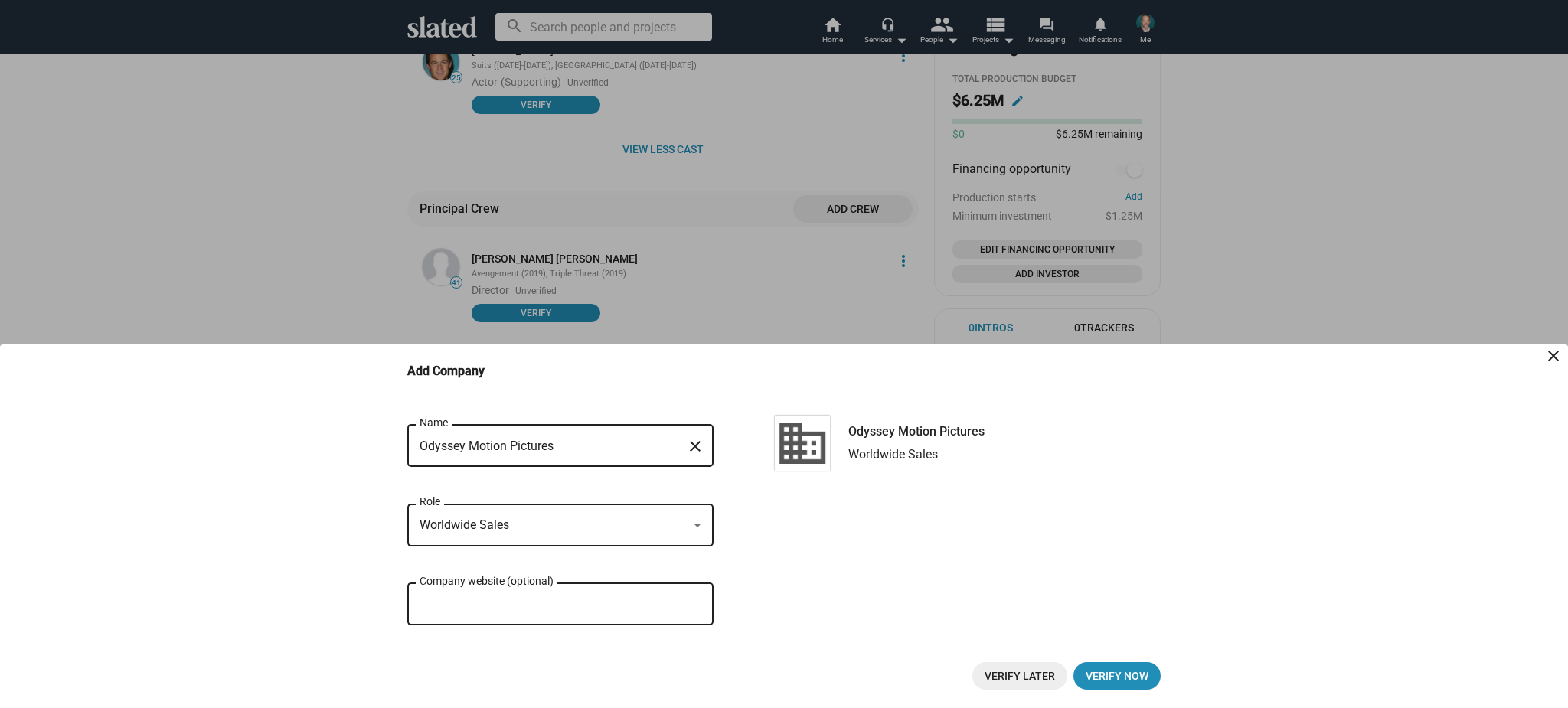
click at [757, 578] on div "Odyssey Motion Pictures Name close Searching… No matches for "Odyssey Motion Pi…" at bounding box center [784, 533] width 753 height 222
click at [615, 614] on div "Company website (optional)" at bounding box center [560, 603] width 282 height 45
paste input "[URL][DOMAIN_NAME]"
type input "[URL][DOMAIN_NAME]"
click at [1002, 675] on span "Verify Later" at bounding box center [1019, 676] width 70 height 28
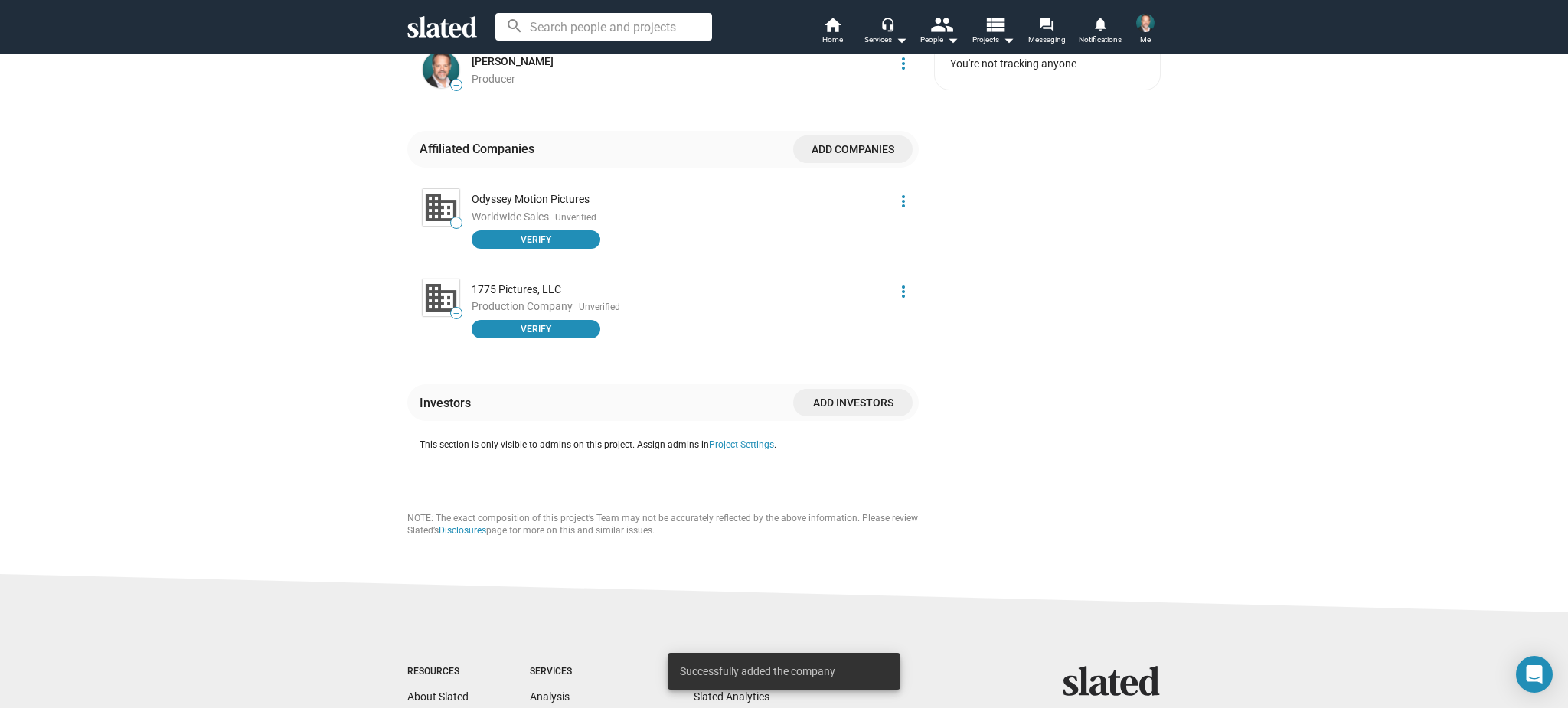
scroll to position [1105, 0]
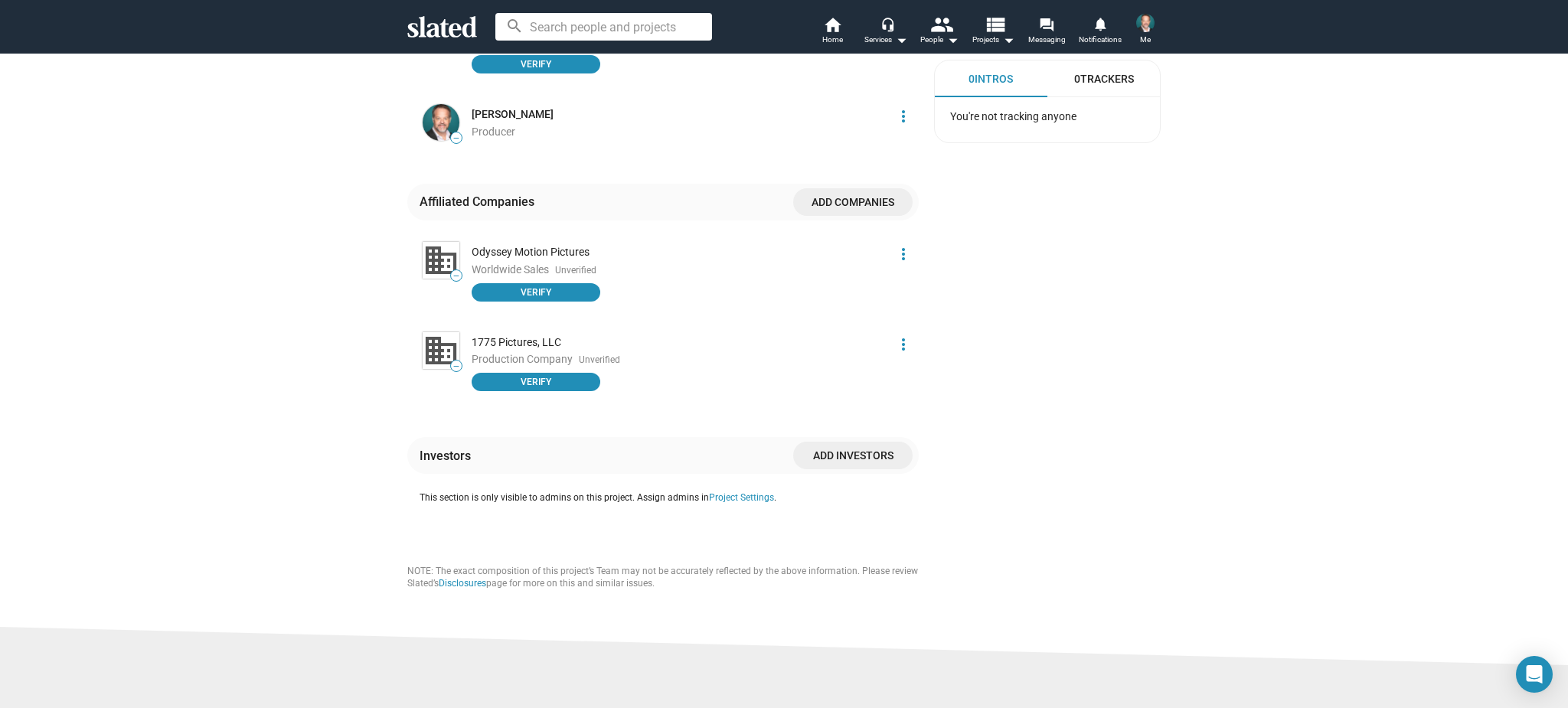
click at [817, 443] on span "Add investors" at bounding box center [853, 456] width 95 height 28
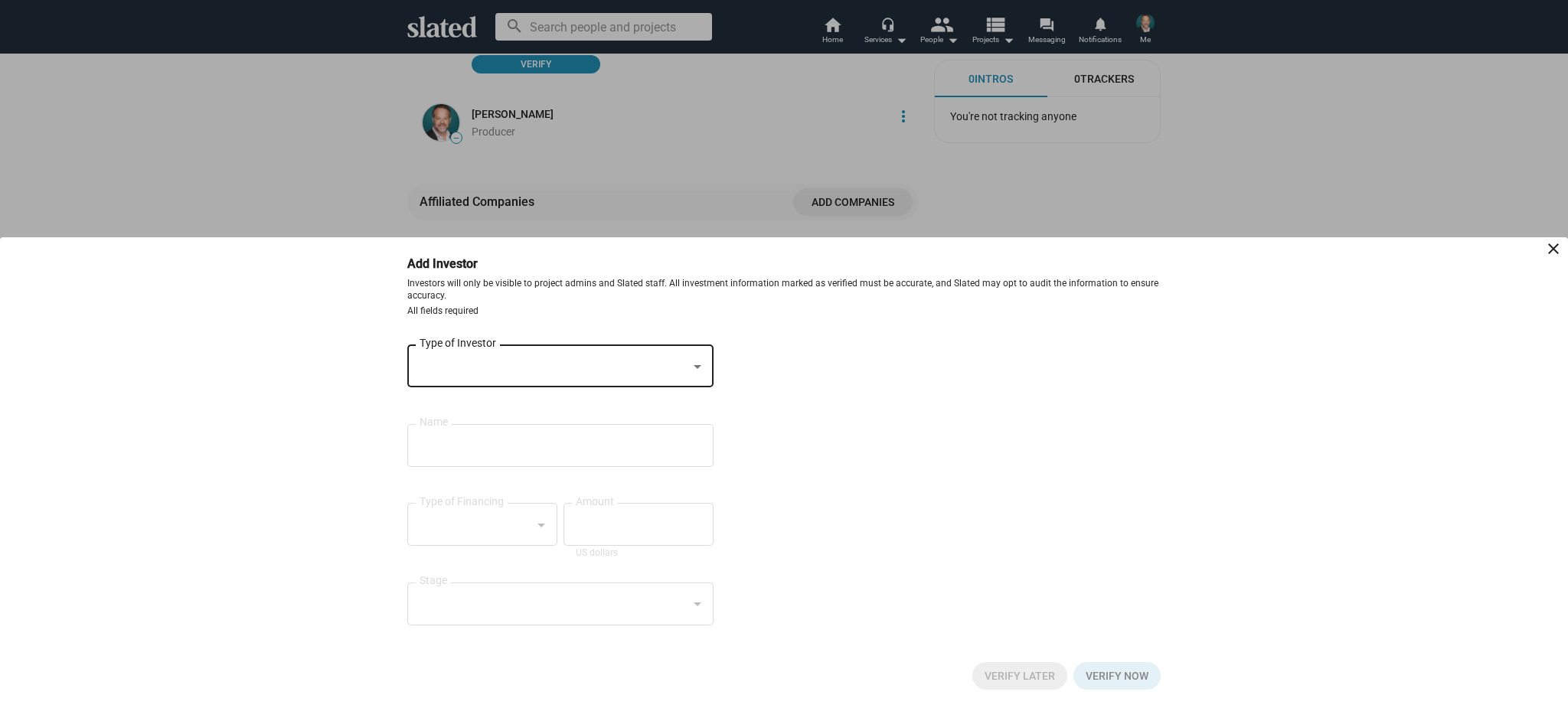
click at [521, 373] on div at bounding box center [553, 367] width 268 height 16
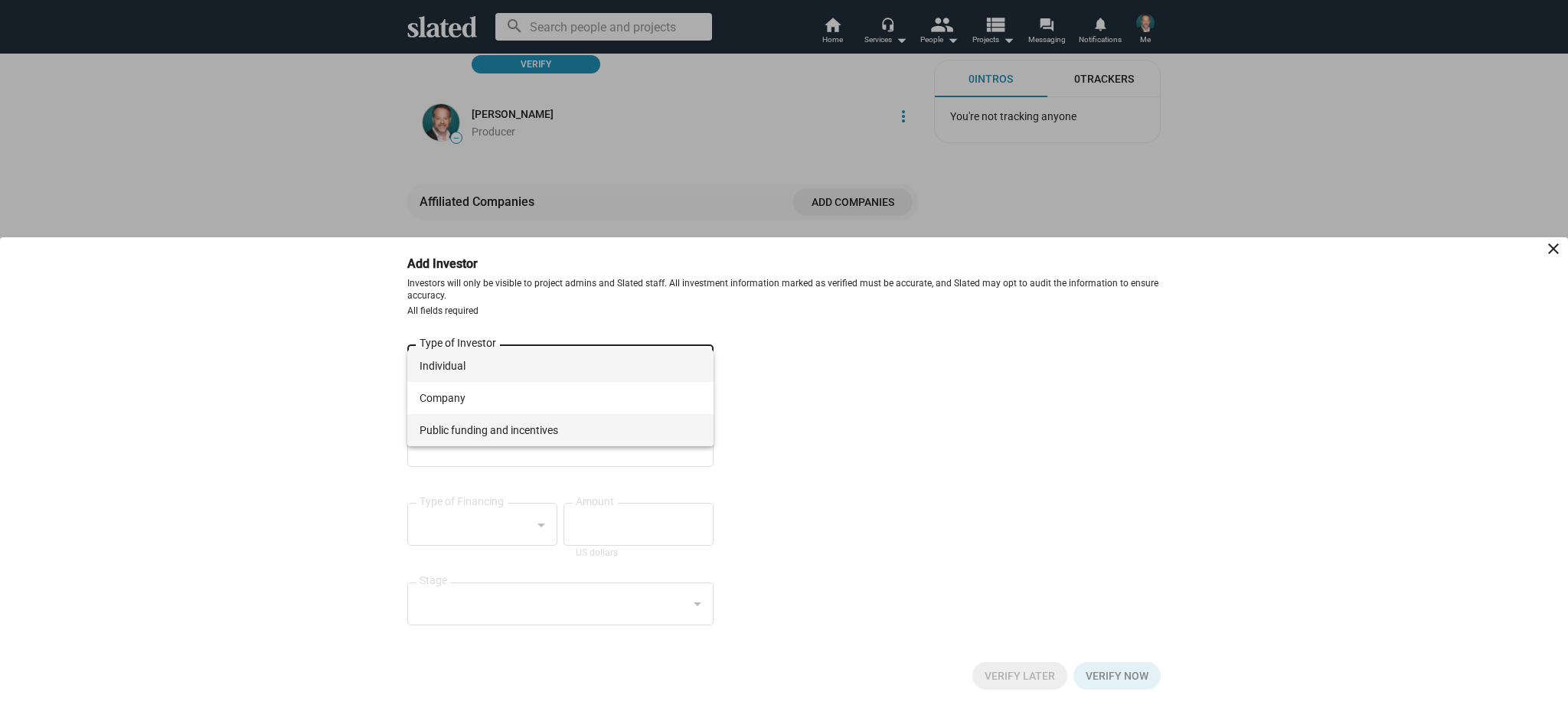
click at [511, 431] on span "Public funding and incentives" at bounding box center [560, 430] width 282 height 32
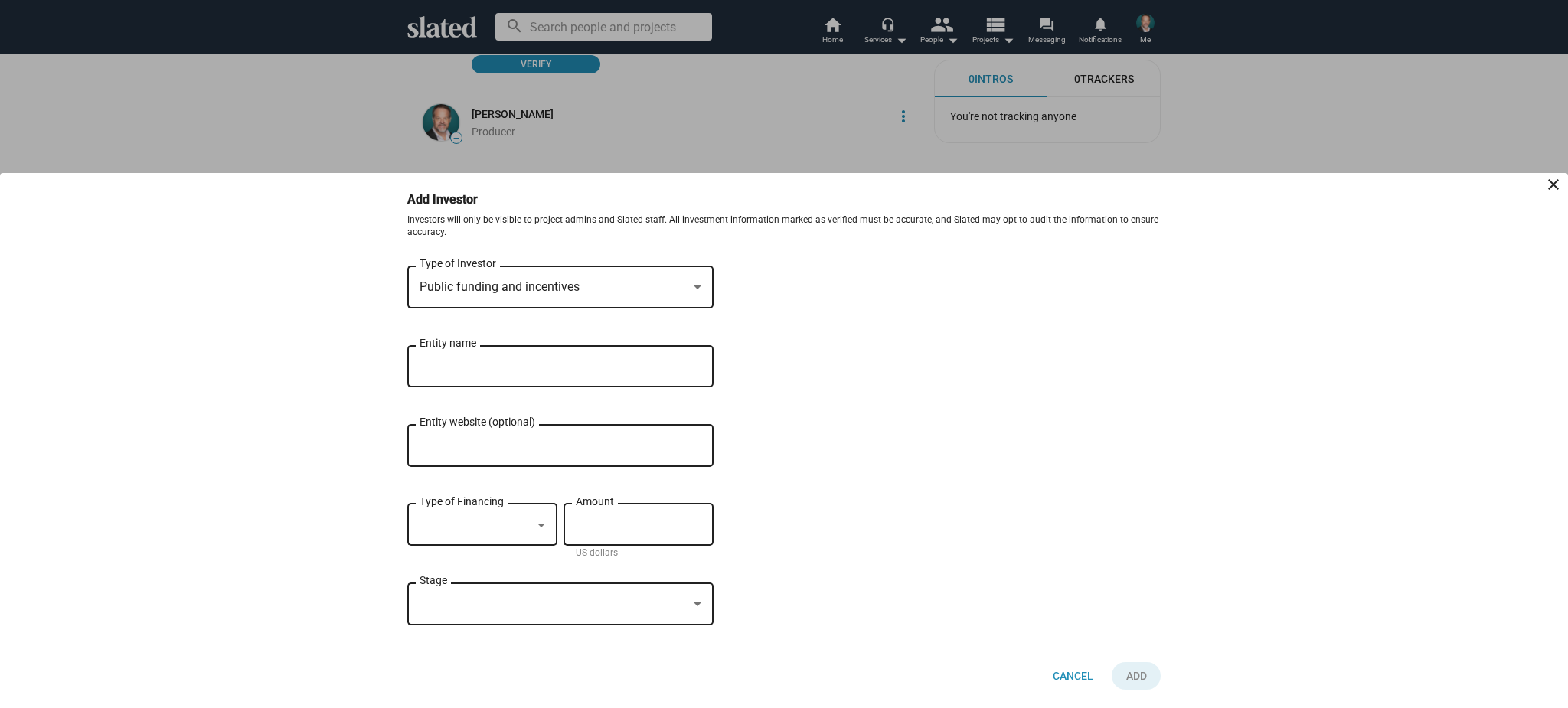
click at [493, 369] on input "Entity name" at bounding box center [550, 367] width 260 height 14
type input "[US_STATE] Film Office"
click at [483, 445] on input "Entity website (optional)" at bounding box center [560, 446] width 282 height 14
paste input "[URL][DOMAIN_NAME]"
type input "[URL][DOMAIN_NAME]"
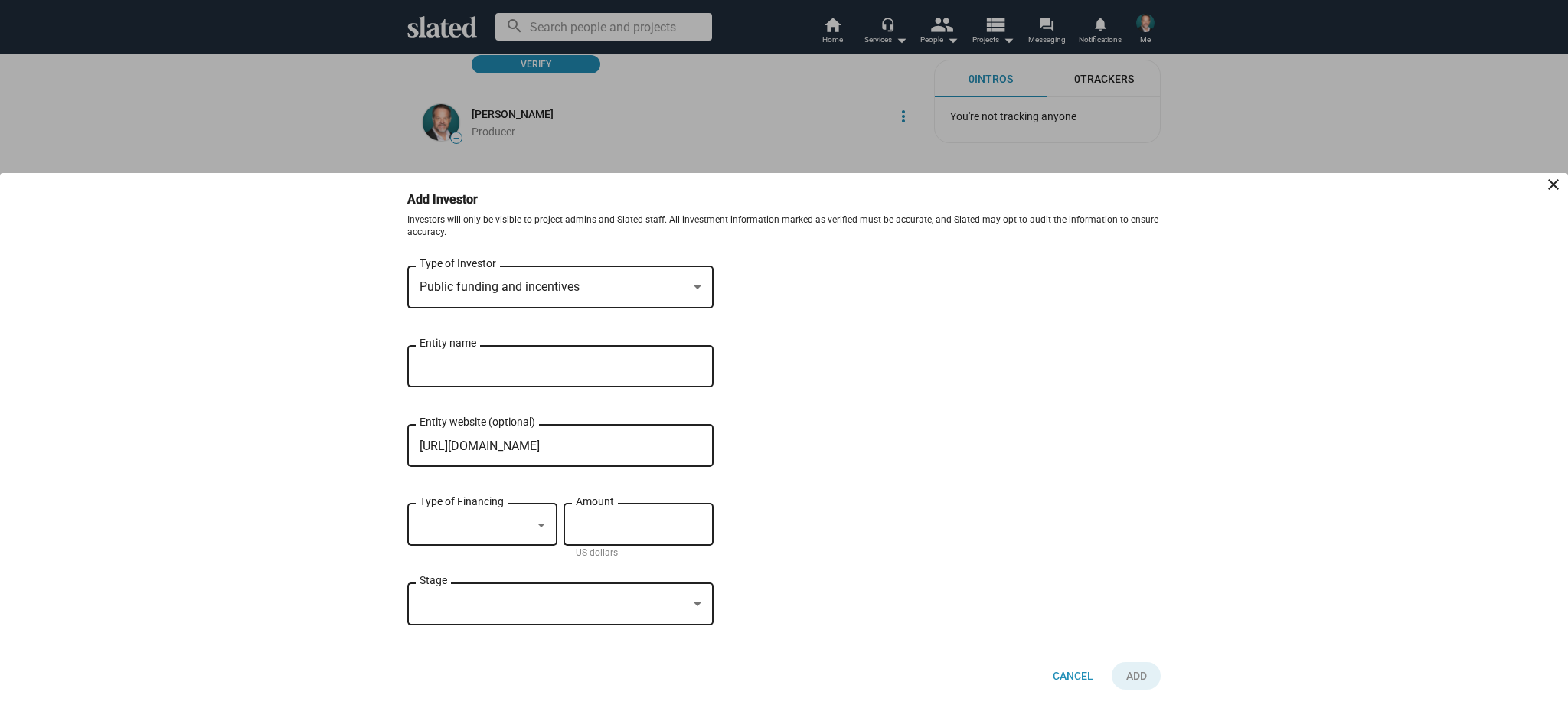
click at [482, 537] on div "Type of Financing" at bounding box center [482, 523] width 126 height 45
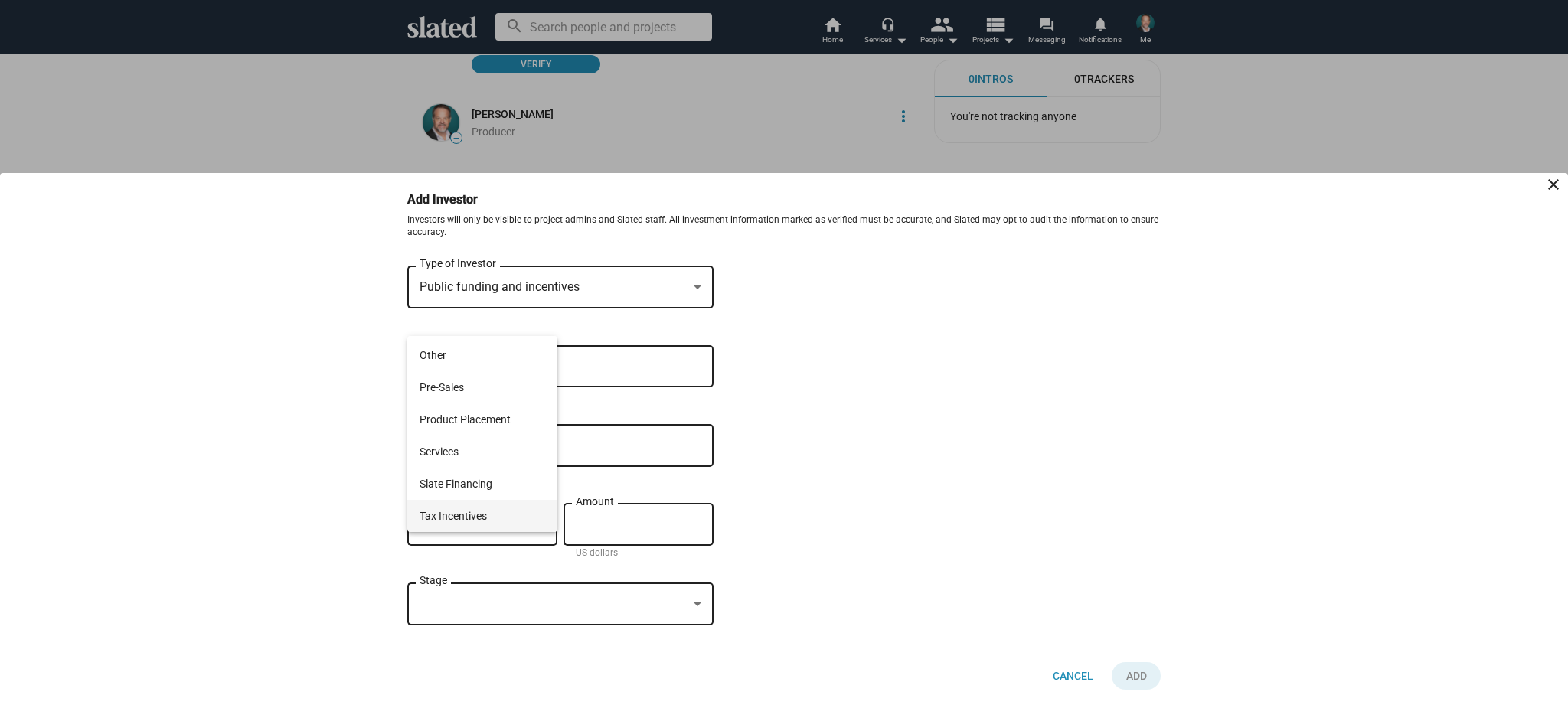
click at [485, 518] on span "Tax Incentives" at bounding box center [482, 516] width 126 height 32
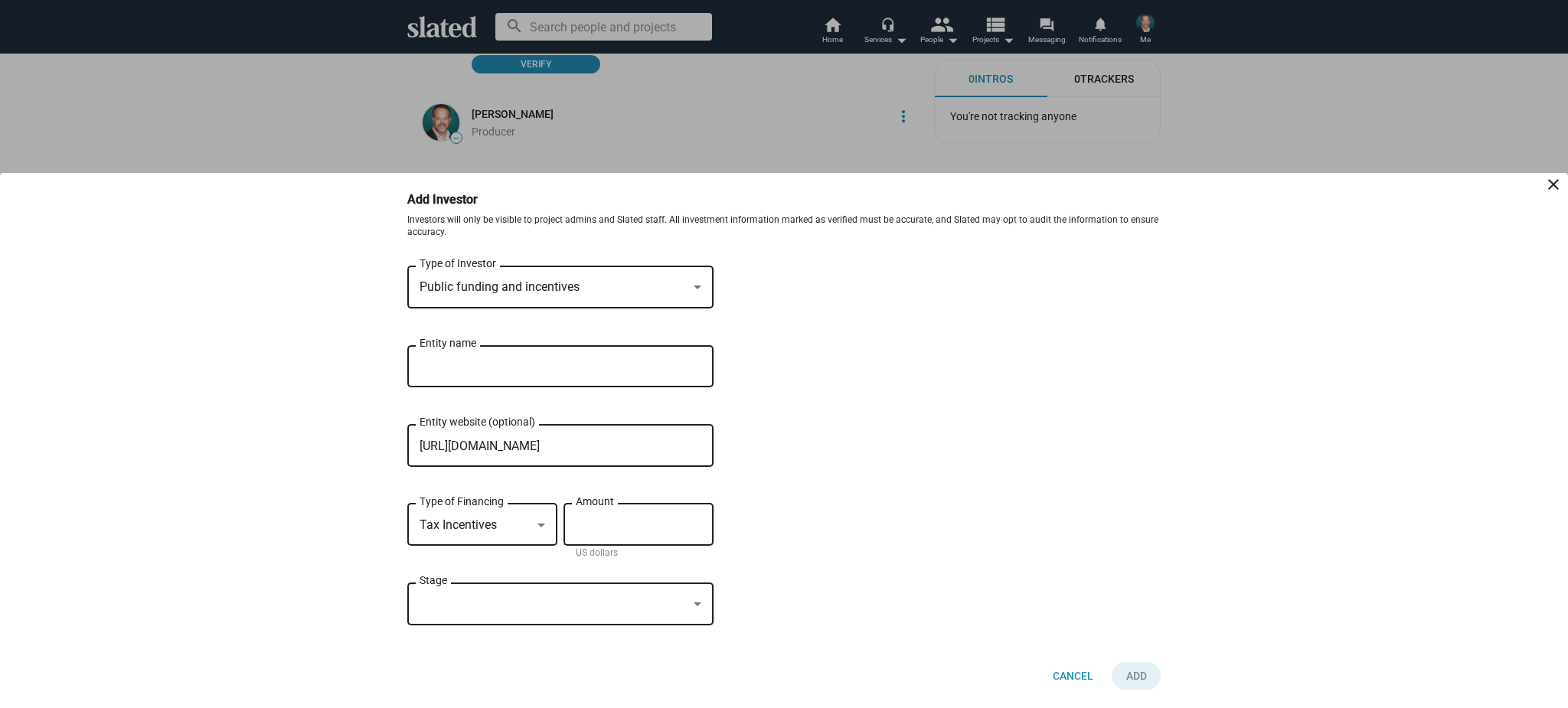
click at [584, 529] on input "Amount" at bounding box center [638, 525] width 126 height 14
type input "$ 0"
type input "$ 1,423,650"
click at [660, 614] on div "Stage" at bounding box center [560, 602] width 282 height 45
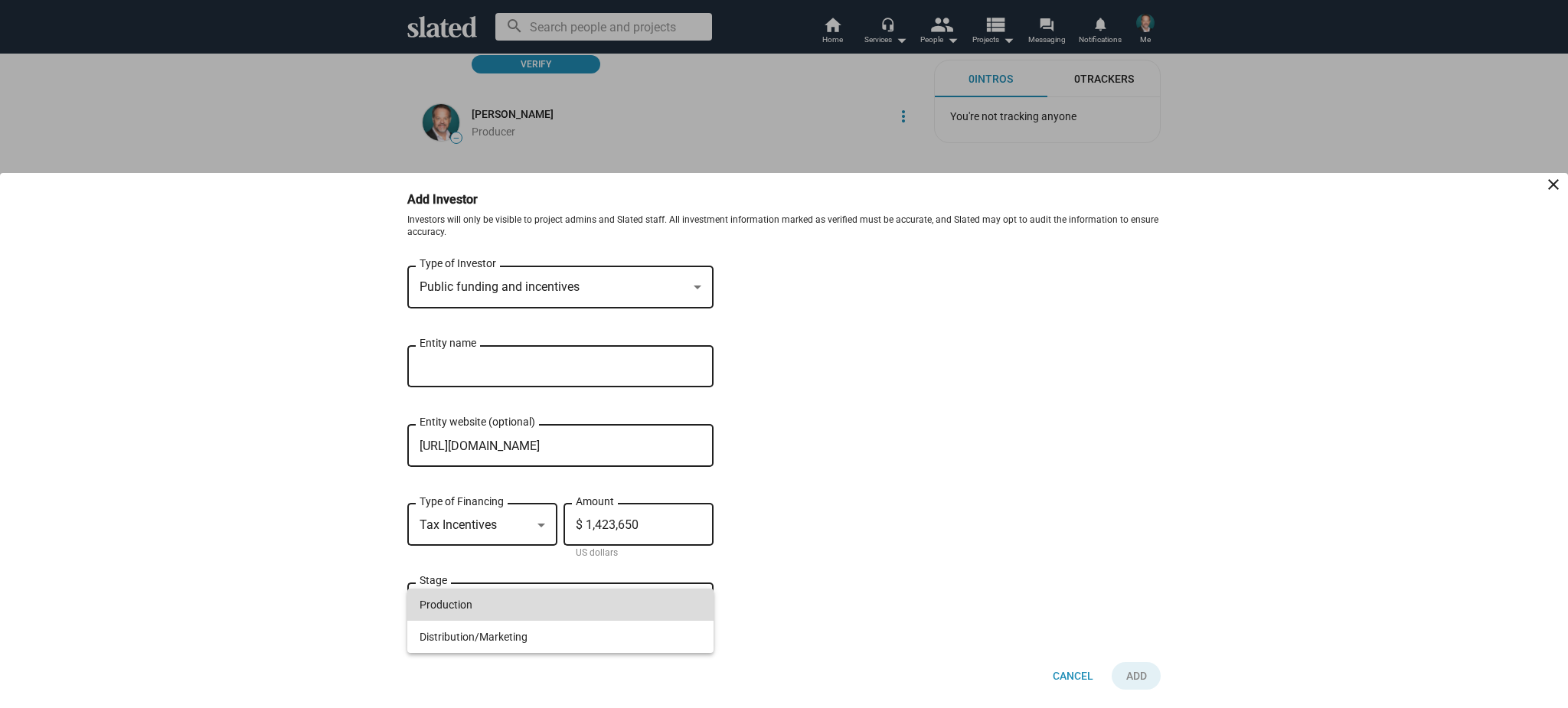
click at [660, 612] on span "Production" at bounding box center [560, 604] width 282 height 32
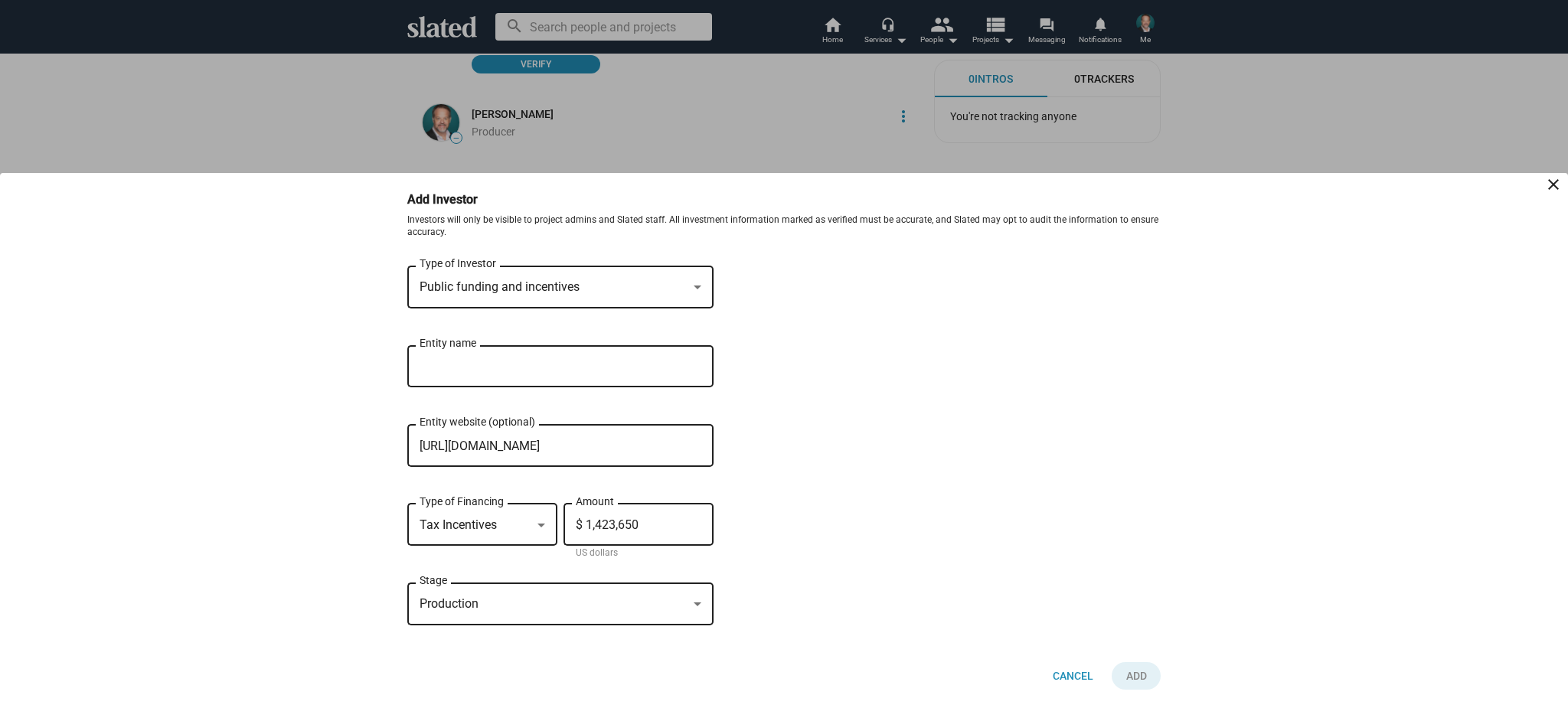
click at [592, 373] on div "[US_STATE] Film Office Entity name" at bounding box center [550, 365] width 260 height 45
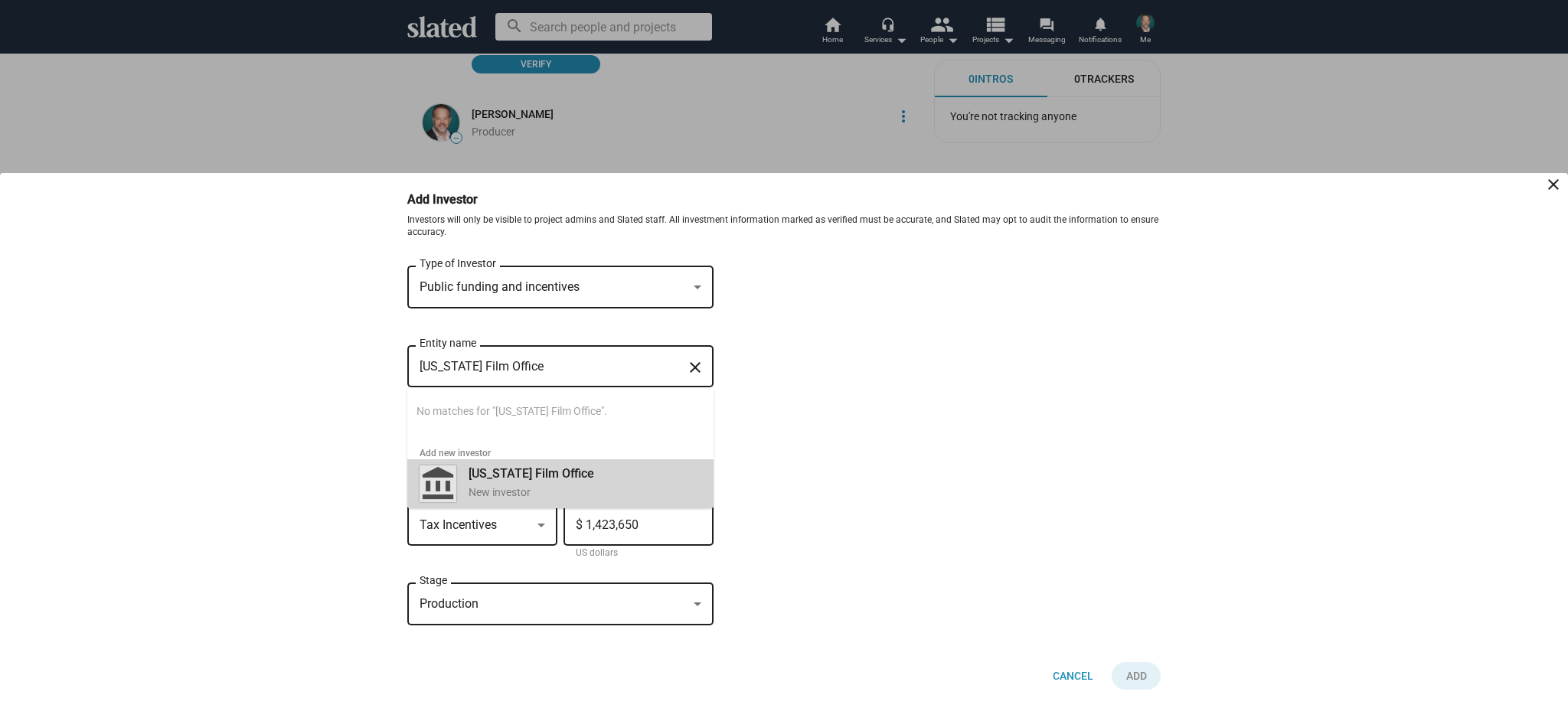
click at [498, 485] on div "New investor" at bounding box center [585, 492] width 233 height 15
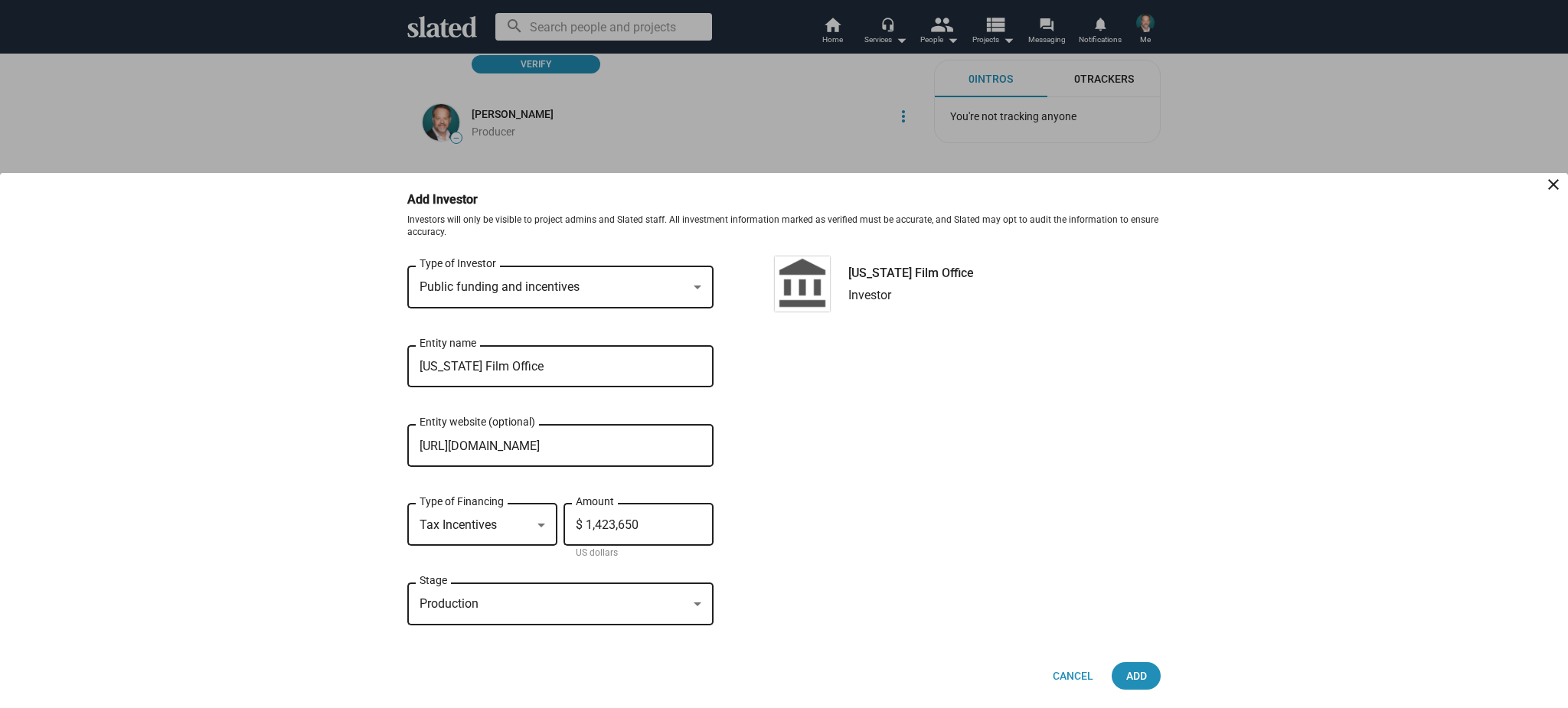
click at [706, 379] on div "[US_STATE] Film Office Entity name close" at bounding box center [560, 365] width 306 height 45
click at [770, 409] on div "Public funding and incentives Type of Investor [US_STATE] Film Office Entity na…" at bounding box center [784, 453] width 753 height 381
click at [1132, 676] on span "Add" at bounding box center [1136, 676] width 24 height 28
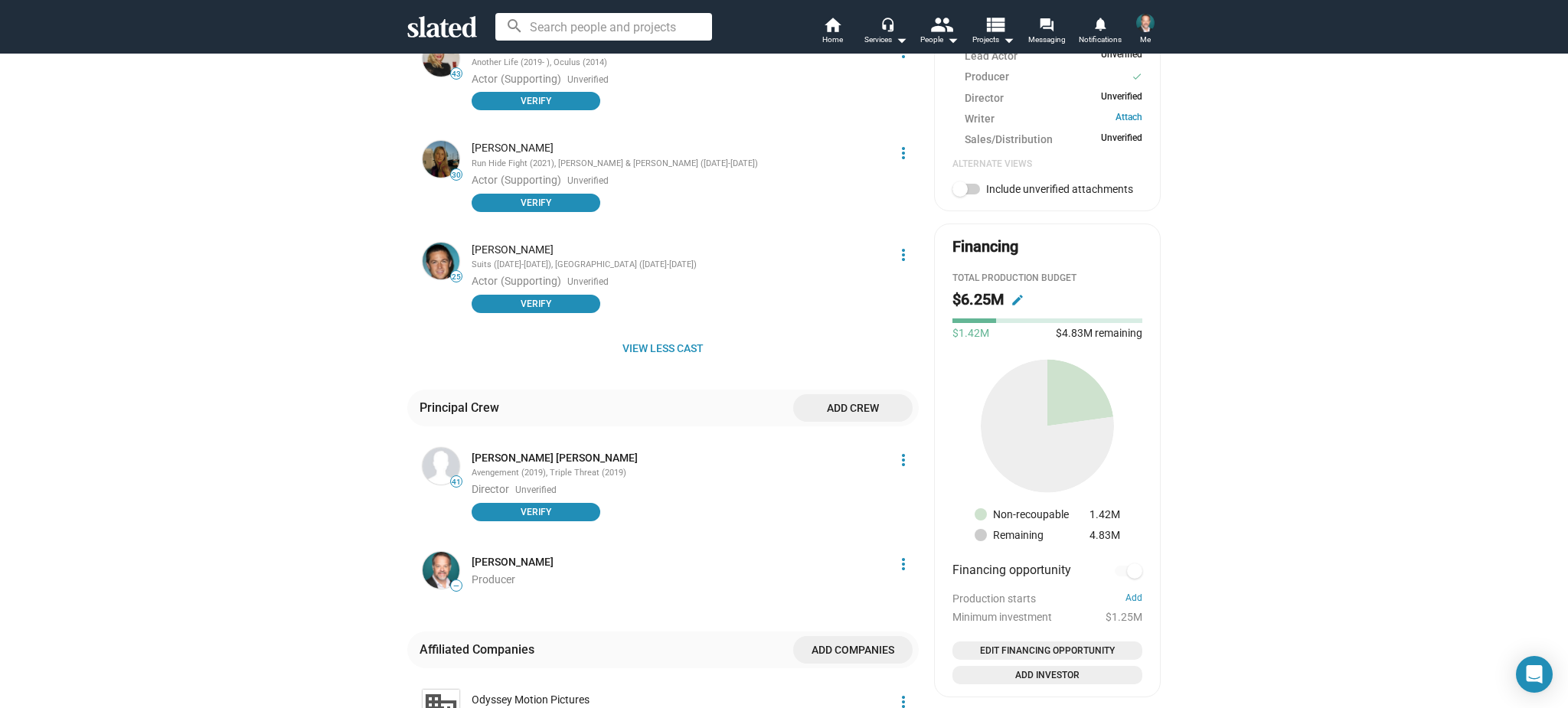
scroll to position [672, 0]
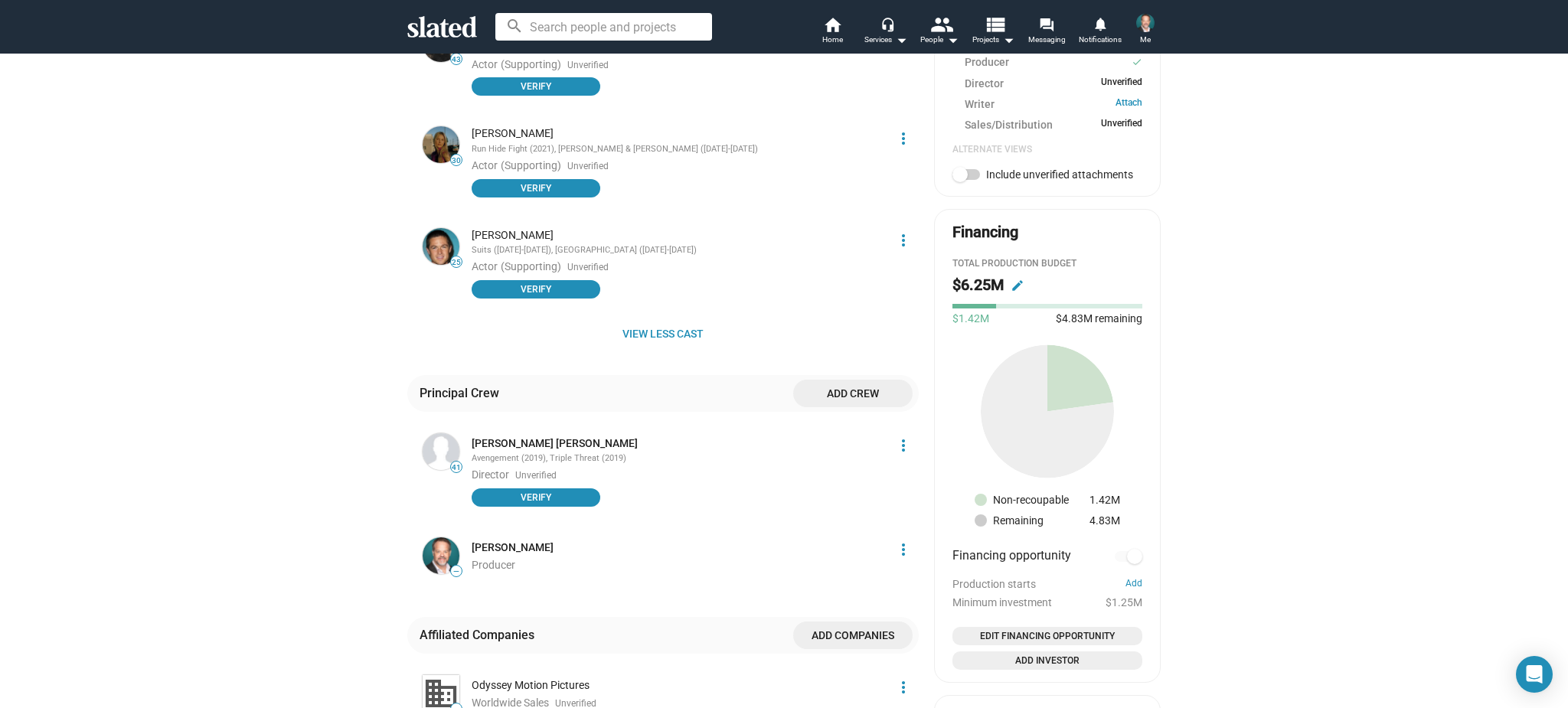
click at [842, 386] on span "Add crew" at bounding box center [853, 393] width 95 height 28
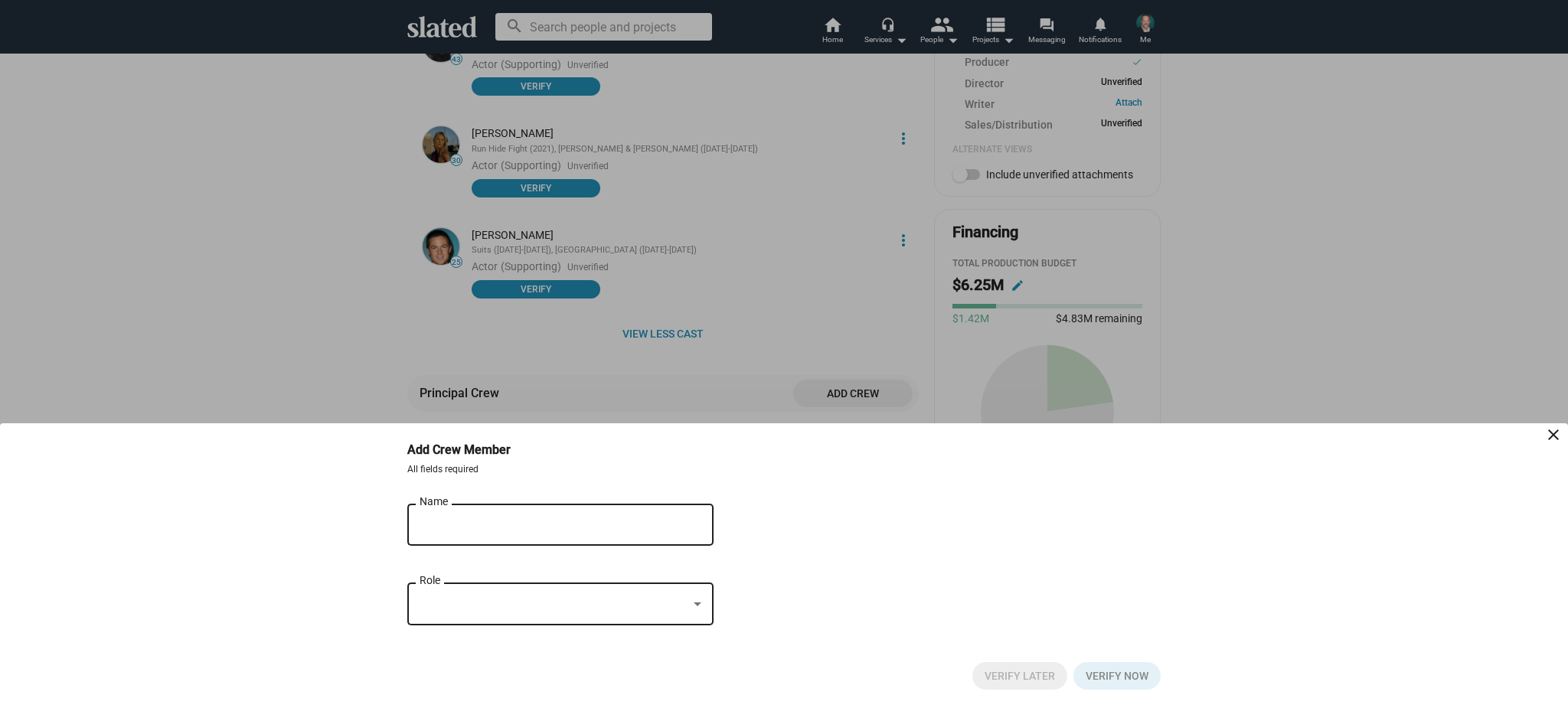
click at [580, 528] on input "Name" at bounding box center [550, 525] width 260 height 14
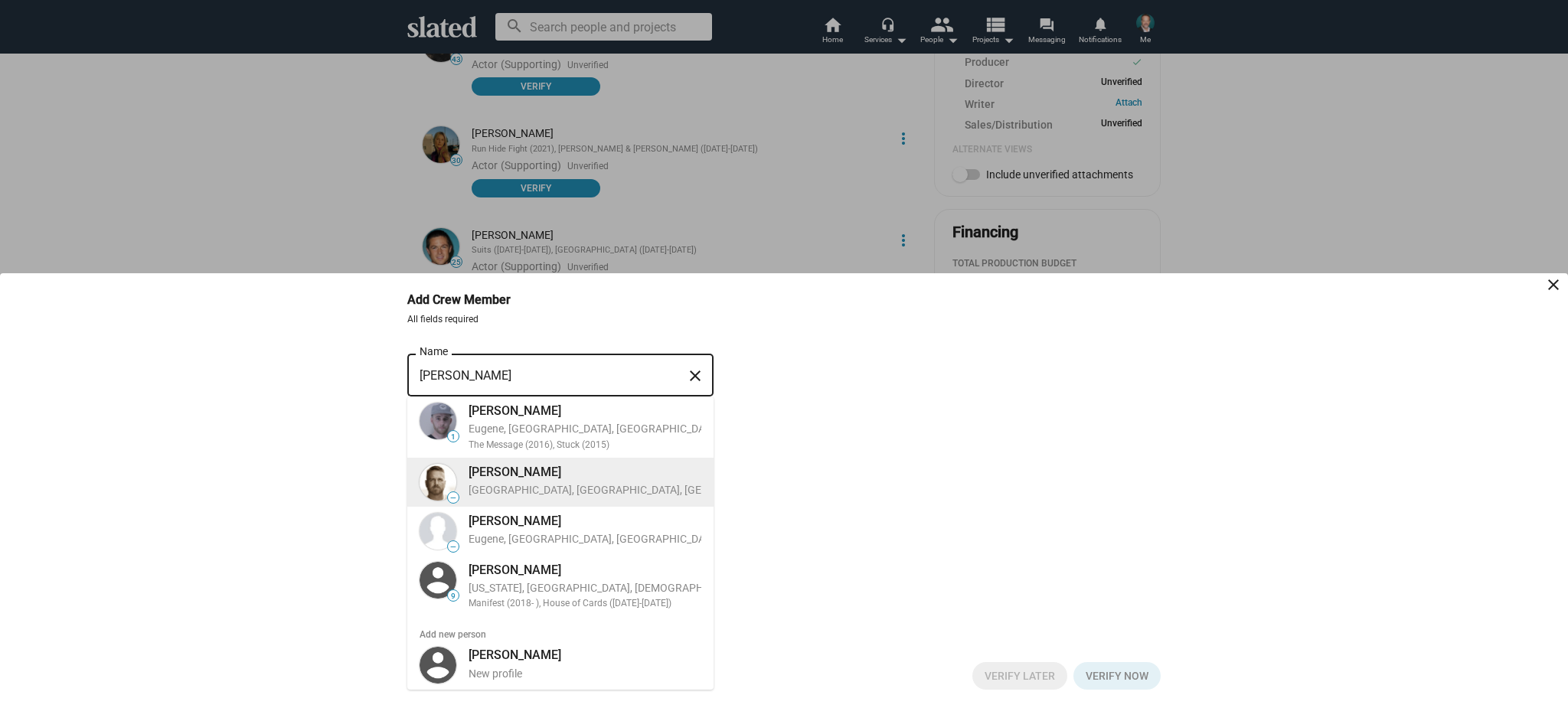
click at [615, 478] on div "[PERSON_NAME]" at bounding box center [645, 471] width 352 height 16
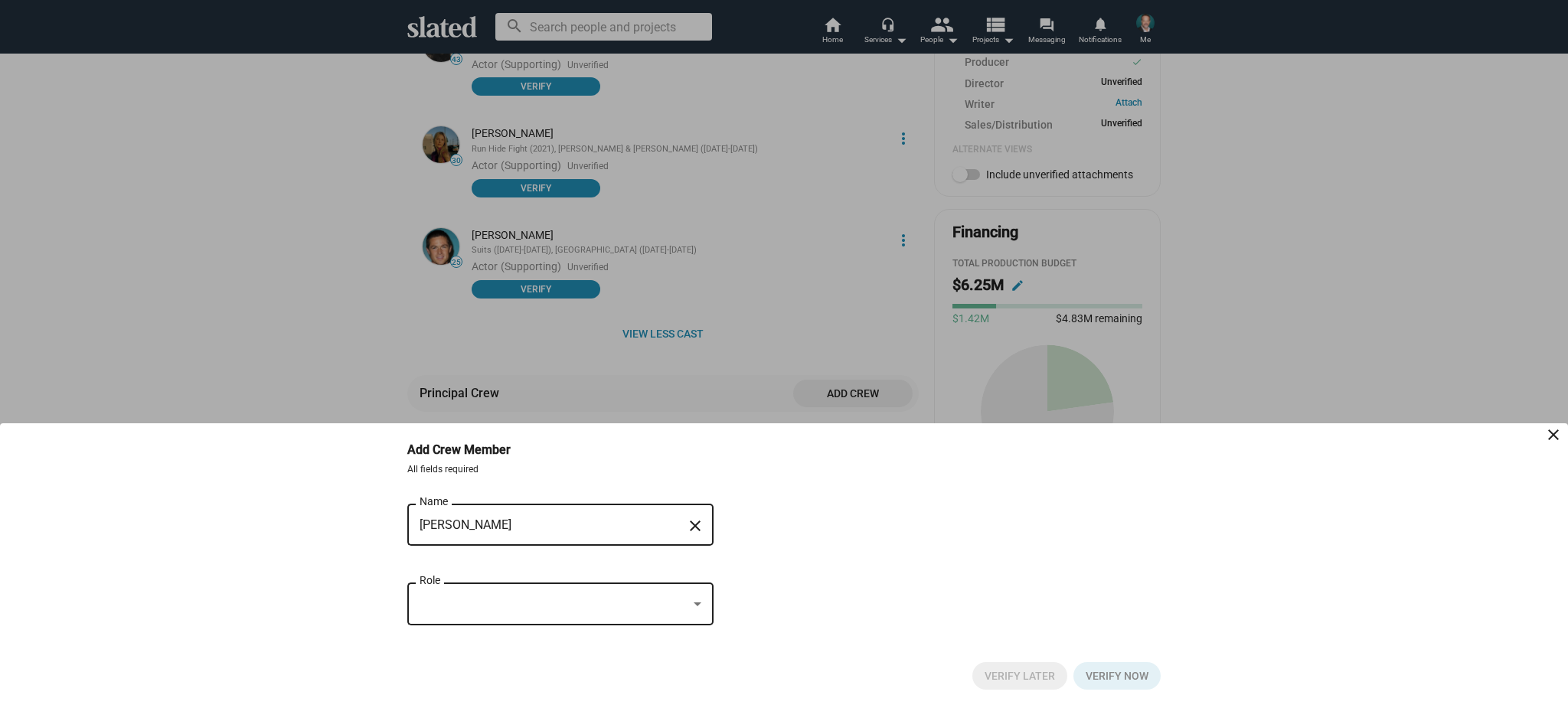
type input "[PERSON_NAME]"
click at [666, 607] on div at bounding box center [553, 604] width 268 height 16
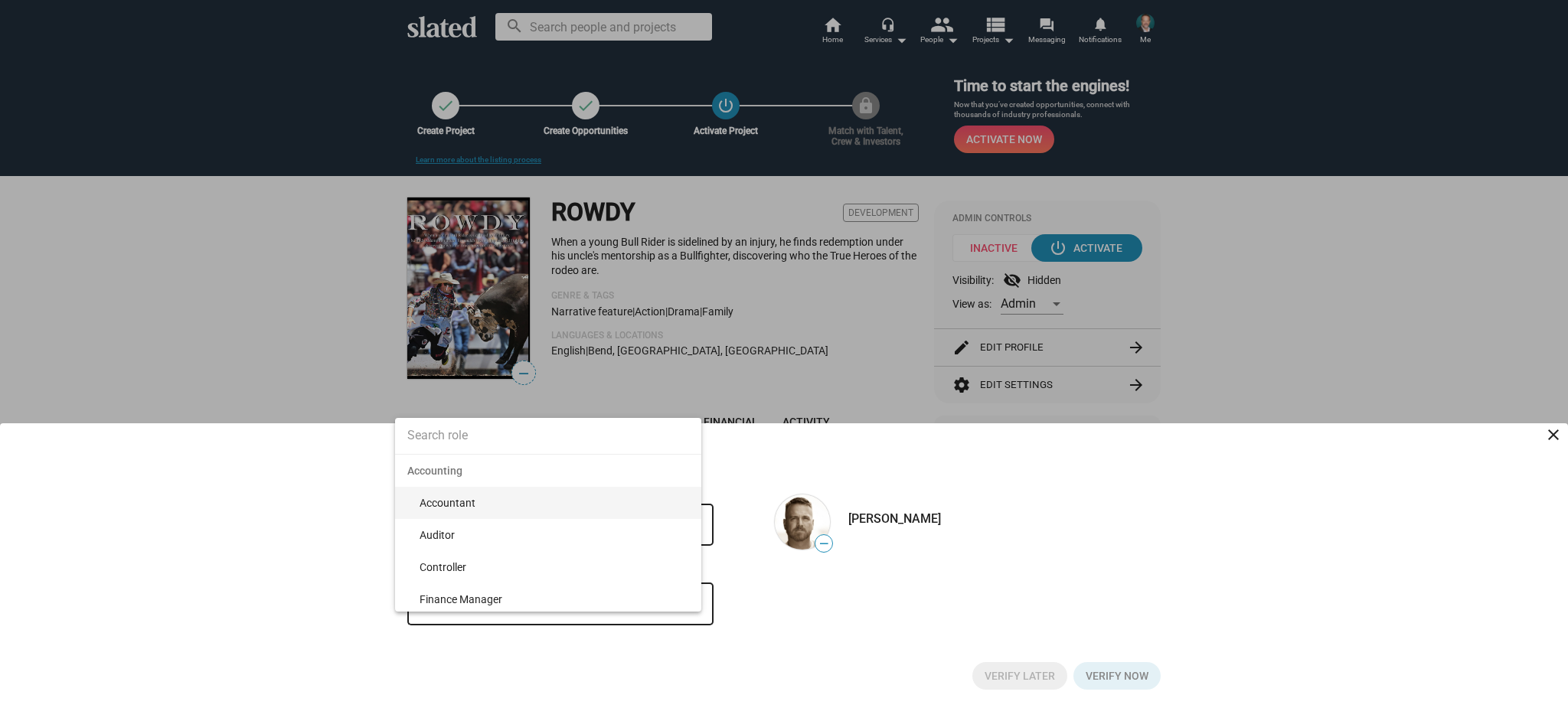
scroll to position [672, 0]
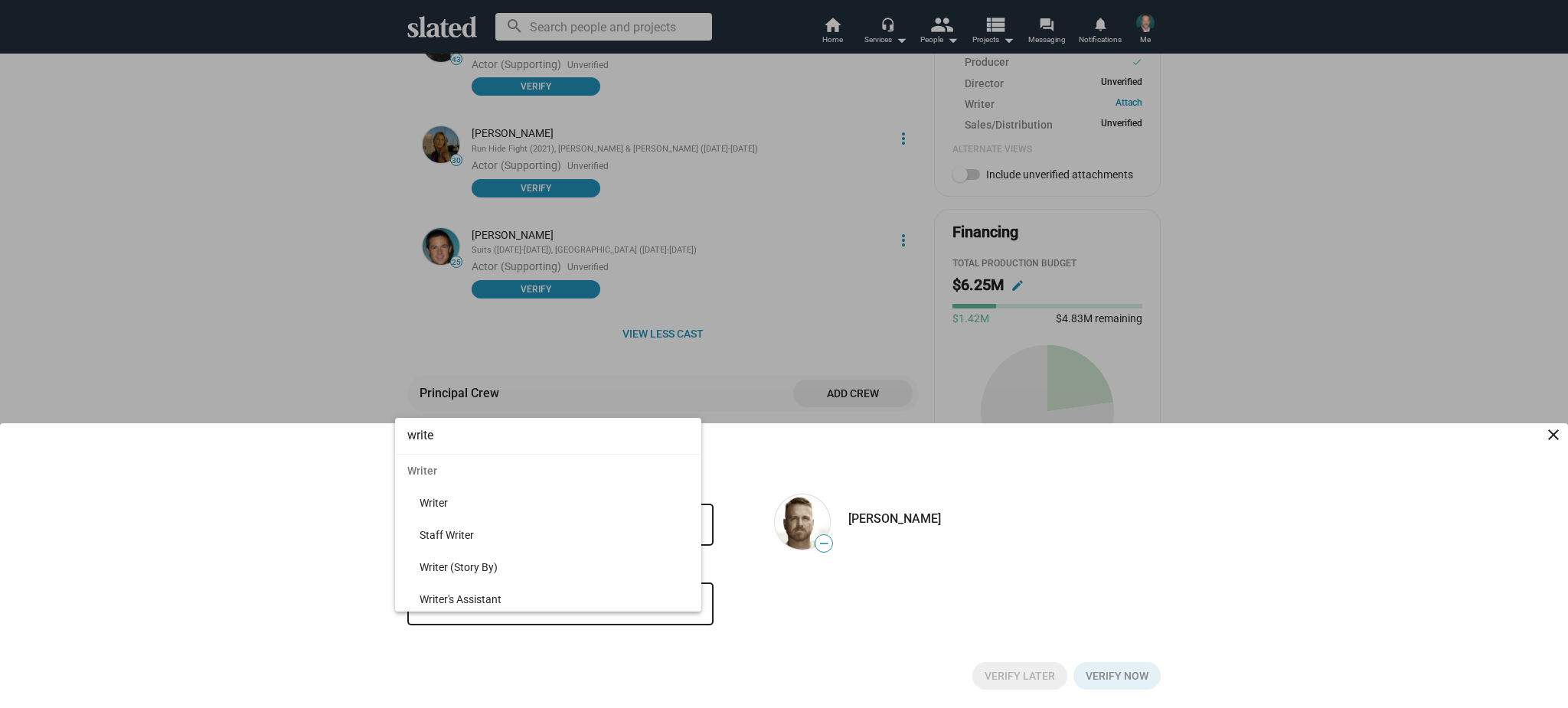
type input "write"
drag, startPoint x: 607, startPoint y: 445, endPoint x: 444, endPoint y: 500, distance: 172.0
click at [454, 502] on span "Writer" at bounding box center [554, 503] width 270 height 32
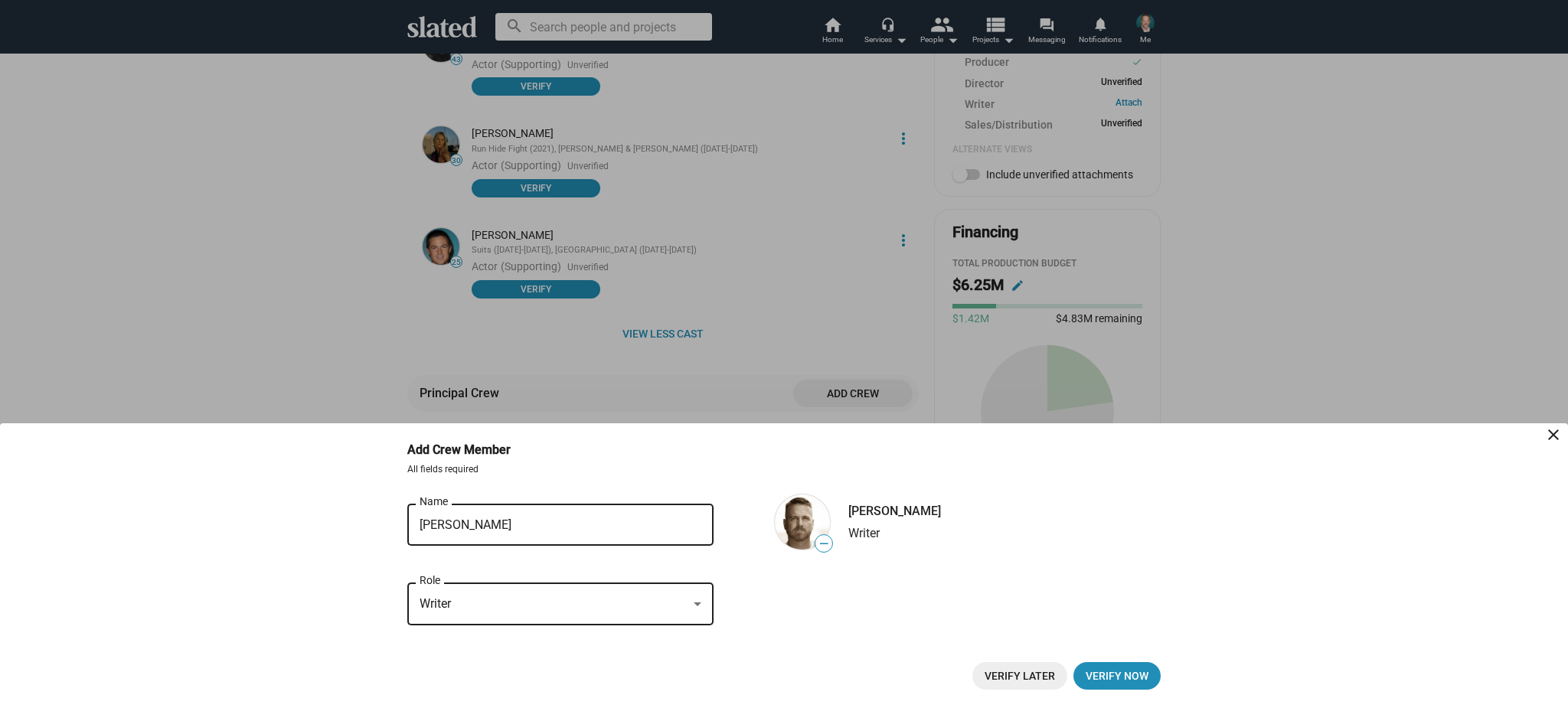
click at [1035, 670] on span "Verify Later" at bounding box center [1019, 676] width 70 height 28
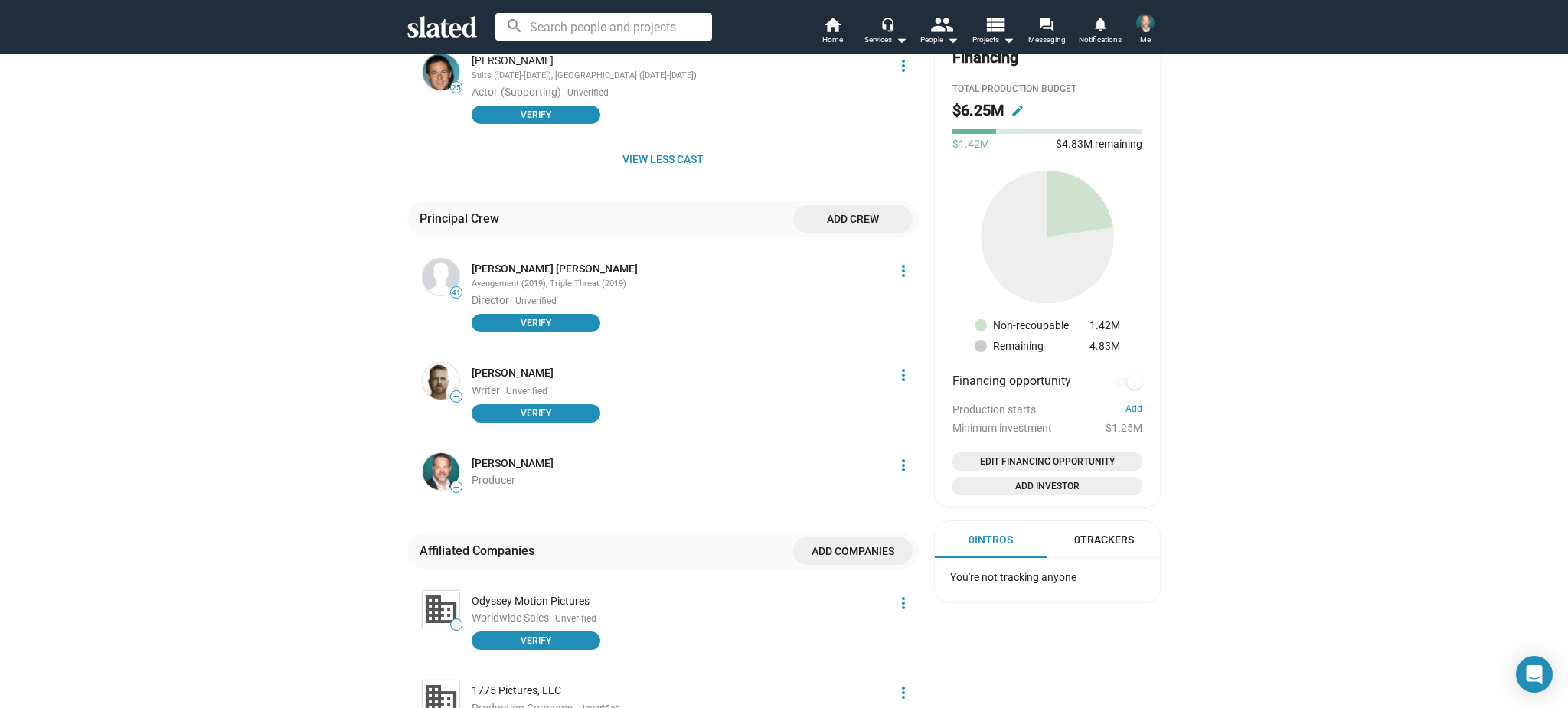
scroll to position [847, 0]
click at [456, 483] on span "—" at bounding box center [456, 487] width 10 height 9
click at [462, 480] on span "—" at bounding box center [456, 486] width 12 height 12
click at [901, 458] on mat-icon "more_vert" at bounding box center [903, 464] width 18 height 18
click at [876, 486] on button "Score impact" at bounding box center [875, 487] width 87 height 24
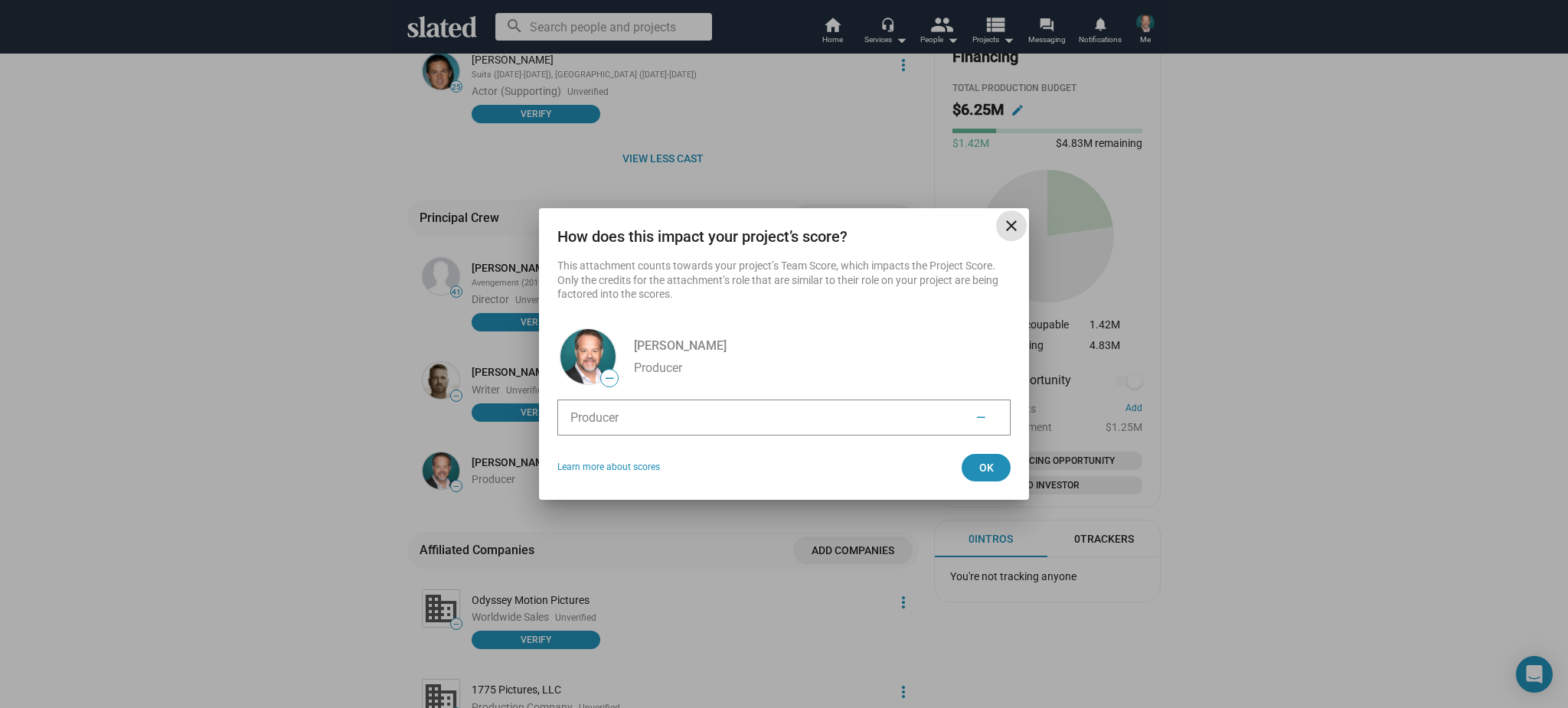
click at [609, 381] on span "—" at bounding box center [608, 378] width 16 height 15
click at [948, 420] on li "Producer —" at bounding box center [784, 418] width 453 height 36
click at [973, 464] on button "Ok" at bounding box center [986, 468] width 49 height 28
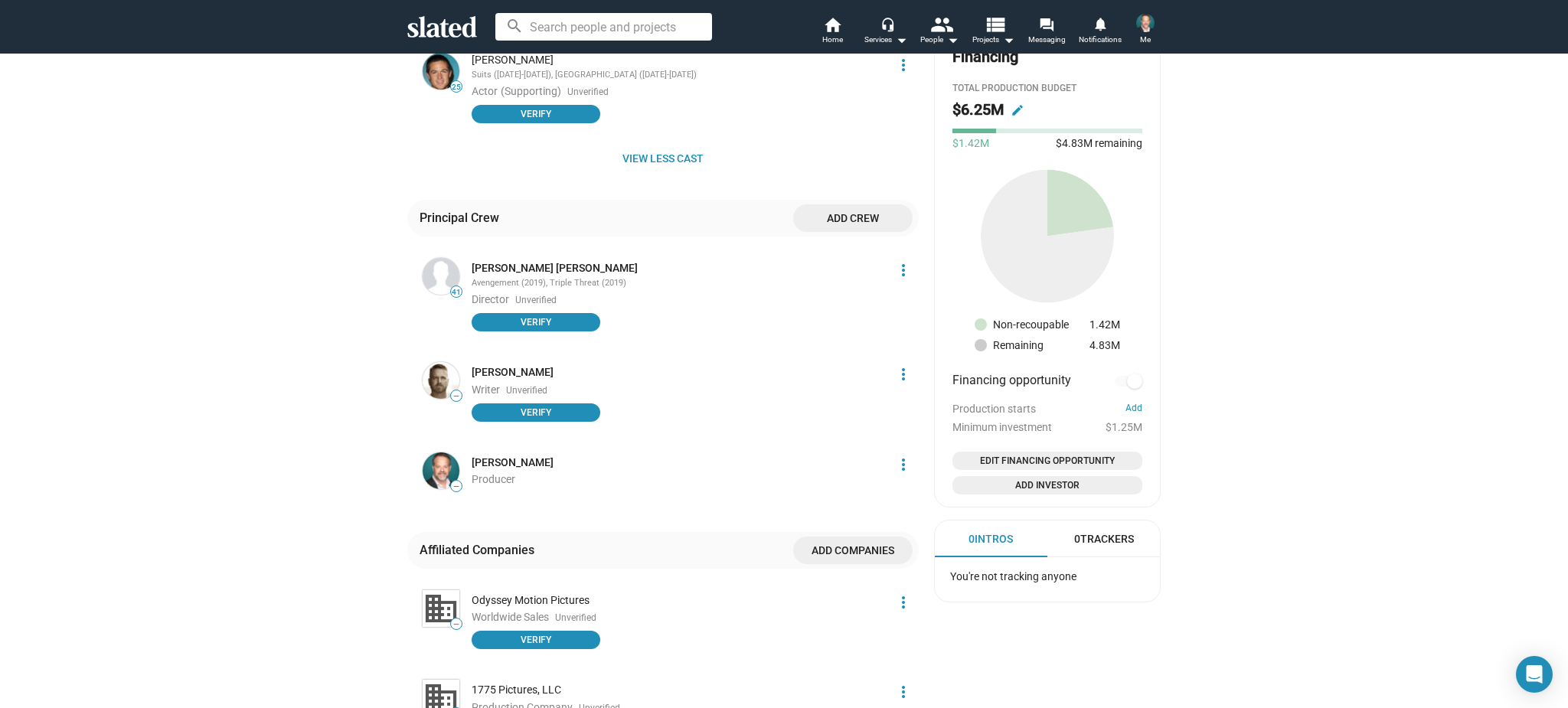
click at [902, 456] on mat-icon "more_vert" at bounding box center [903, 464] width 18 height 18
click at [816, 212] on div at bounding box center [784, 354] width 1568 height 708
click at [825, 211] on span "Add crew" at bounding box center [853, 218] width 95 height 28
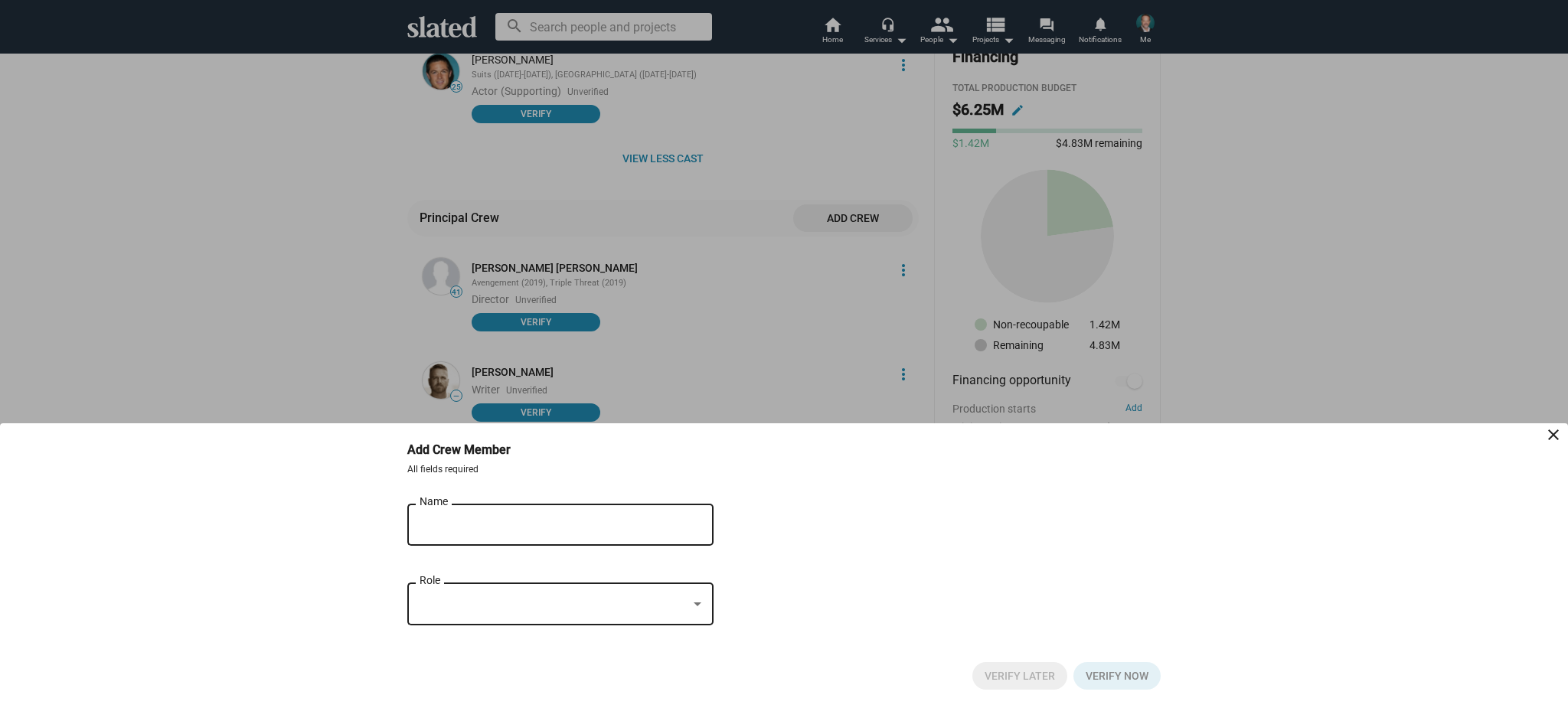
click at [509, 516] on div "Name" at bounding box center [550, 523] width 260 height 45
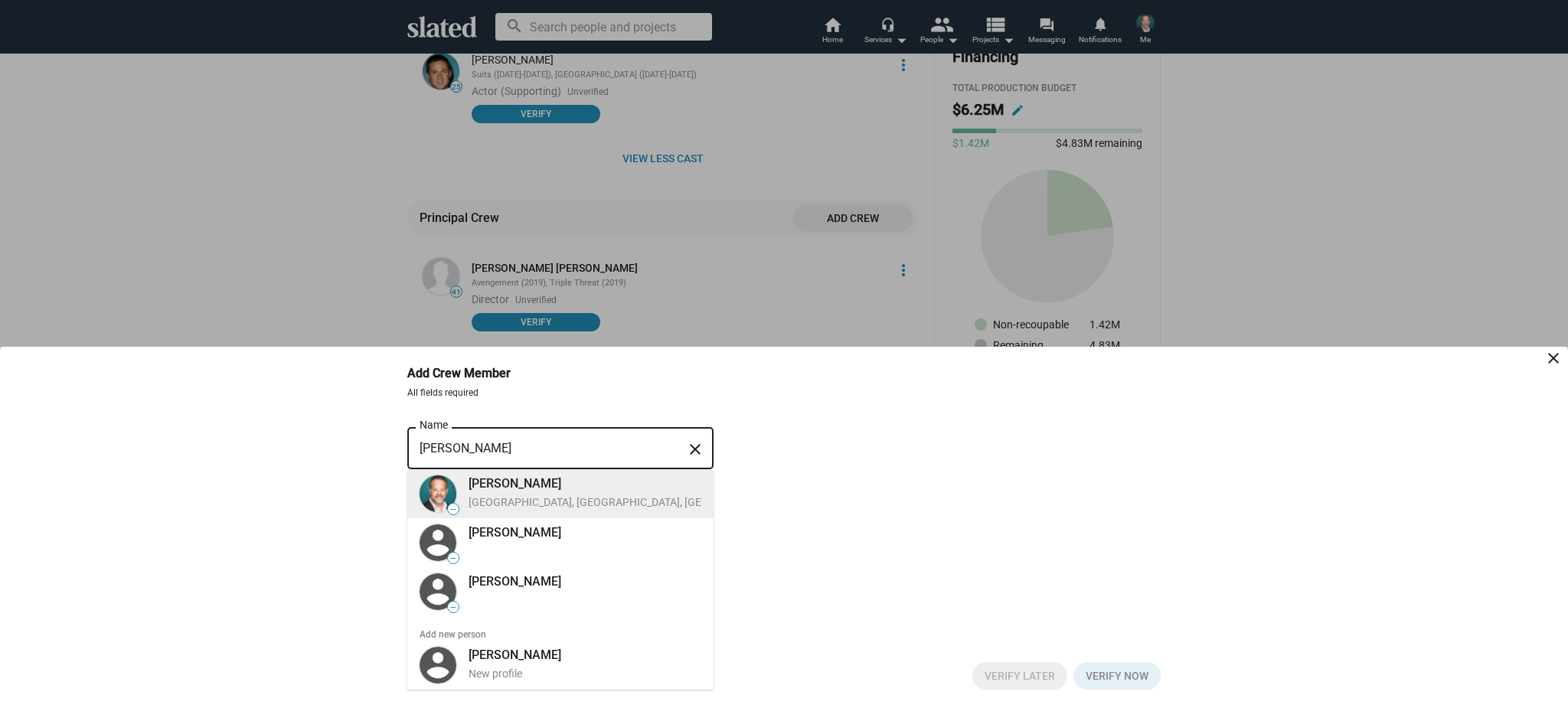
type input "[PERSON_NAME]"
click at [496, 490] on div "[PERSON_NAME]" at bounding box center [679, 484] width 420 height 16
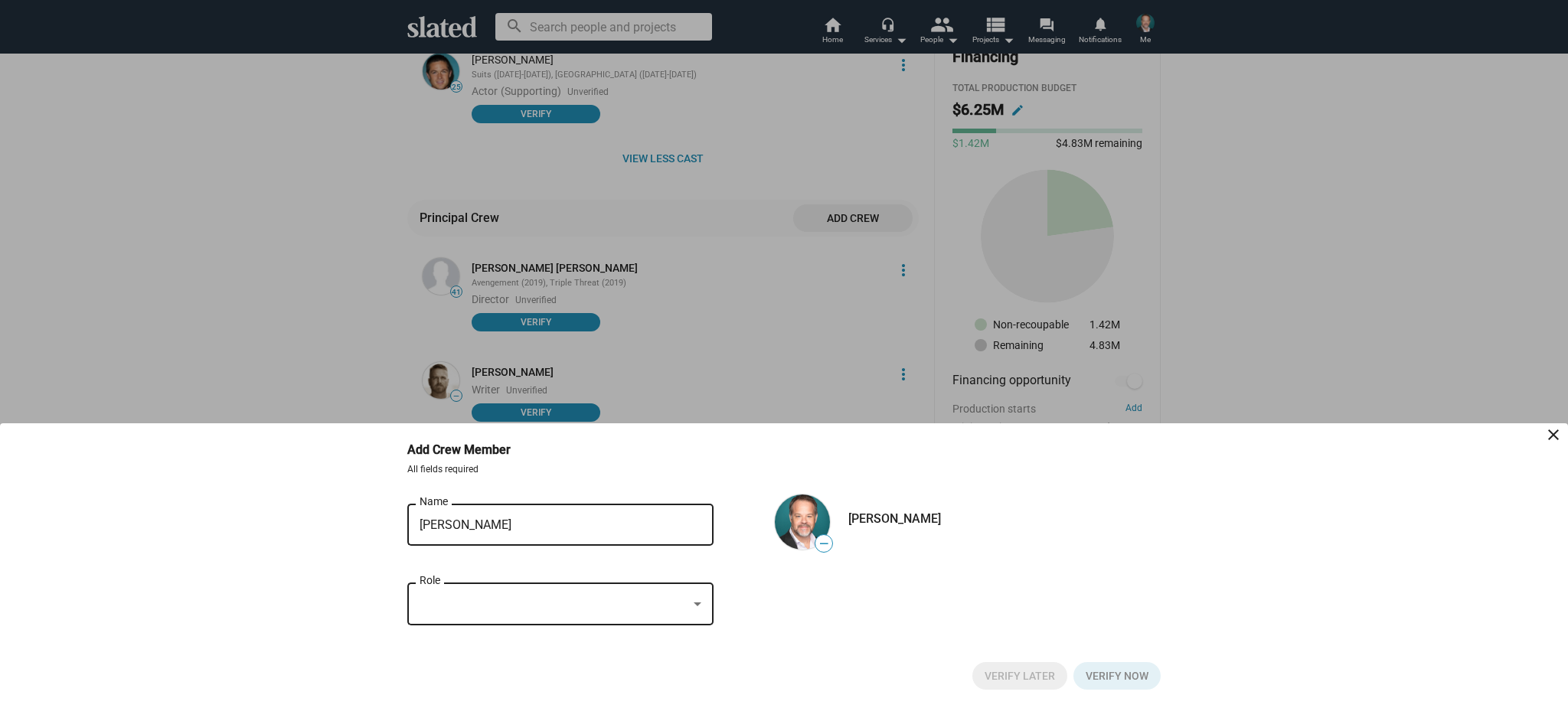
click at [495, 607] on div at bounding box center [553, 604] width 268 height 16
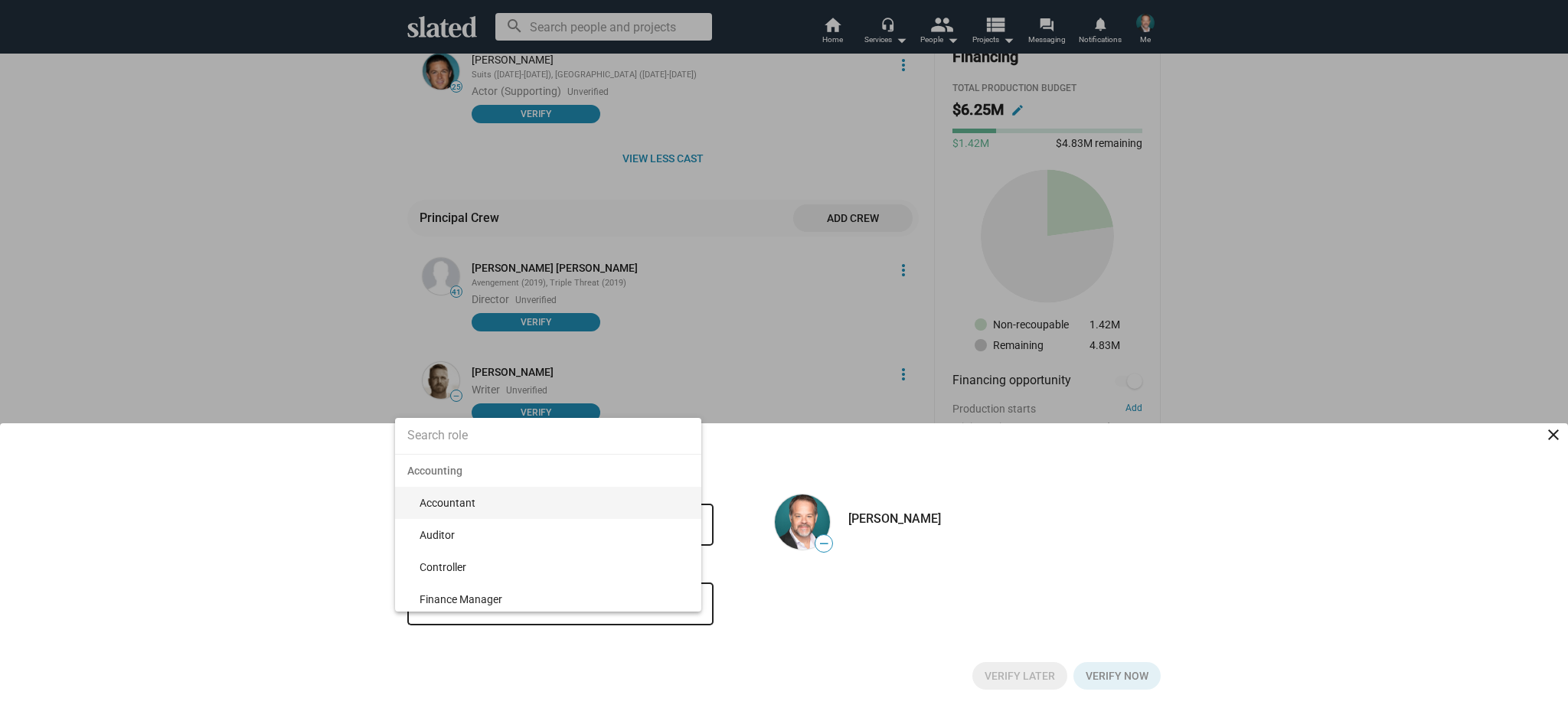
click at [505, 438] on input at bounding box center [548, 436] width 306 height 38
type input "writer"
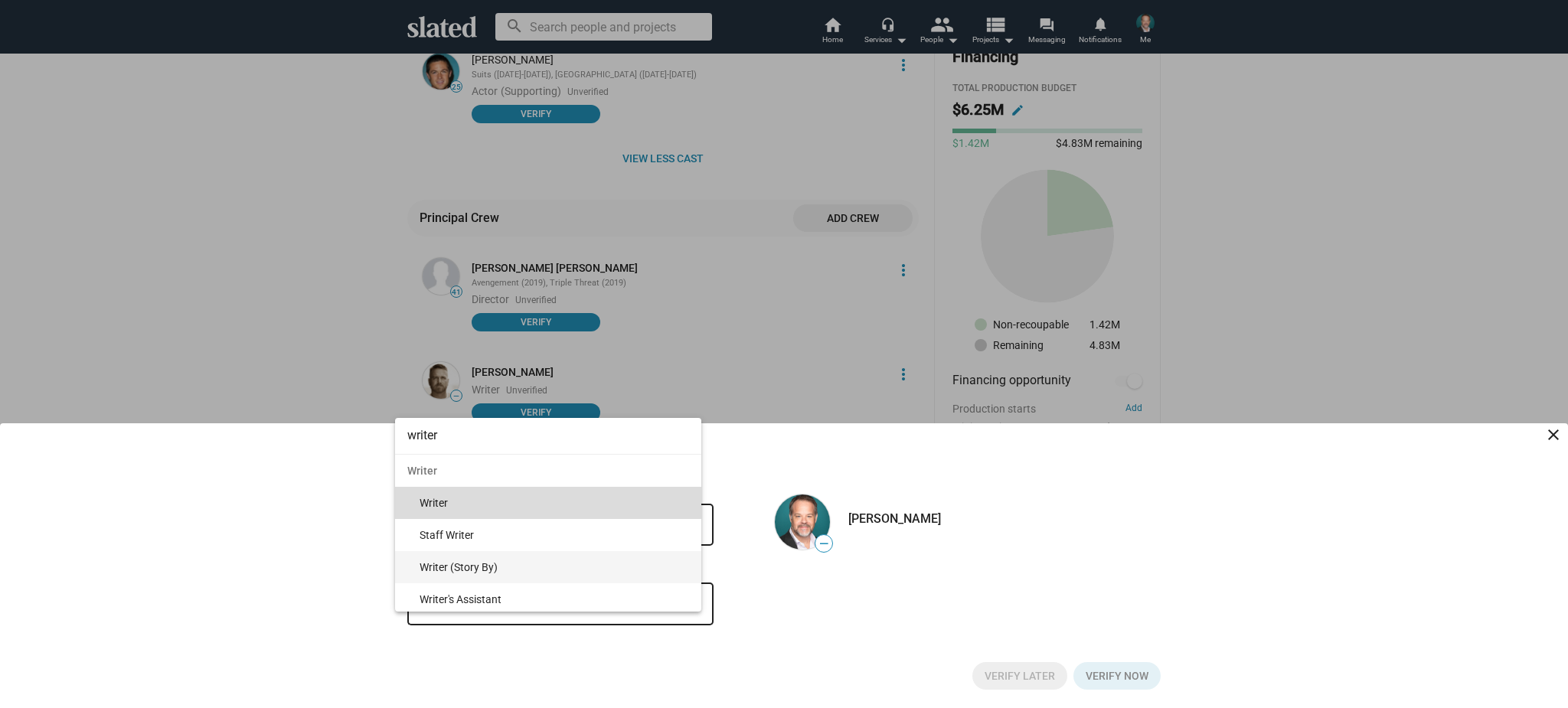
drag, startPoint x: 450, startPoint y: 498, endPoint x: 485, endPoint y: 499, distance: 35.0
click at [450, 498] on span "Writer" at bounding box center [554, 503] width 270 height 32
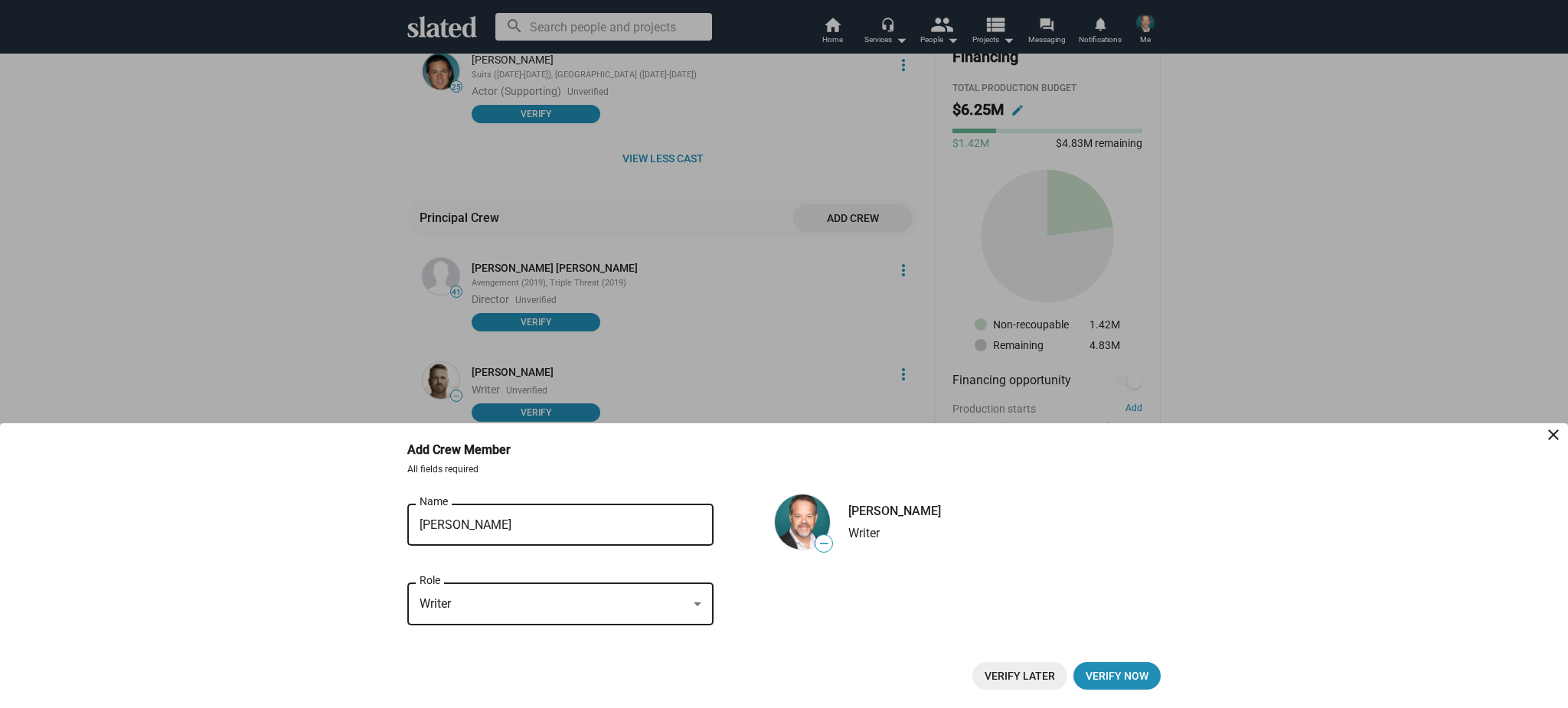
click at [1034, 677] on span "Verify Later" at bounding box center [1019, 676] width 70 height 28
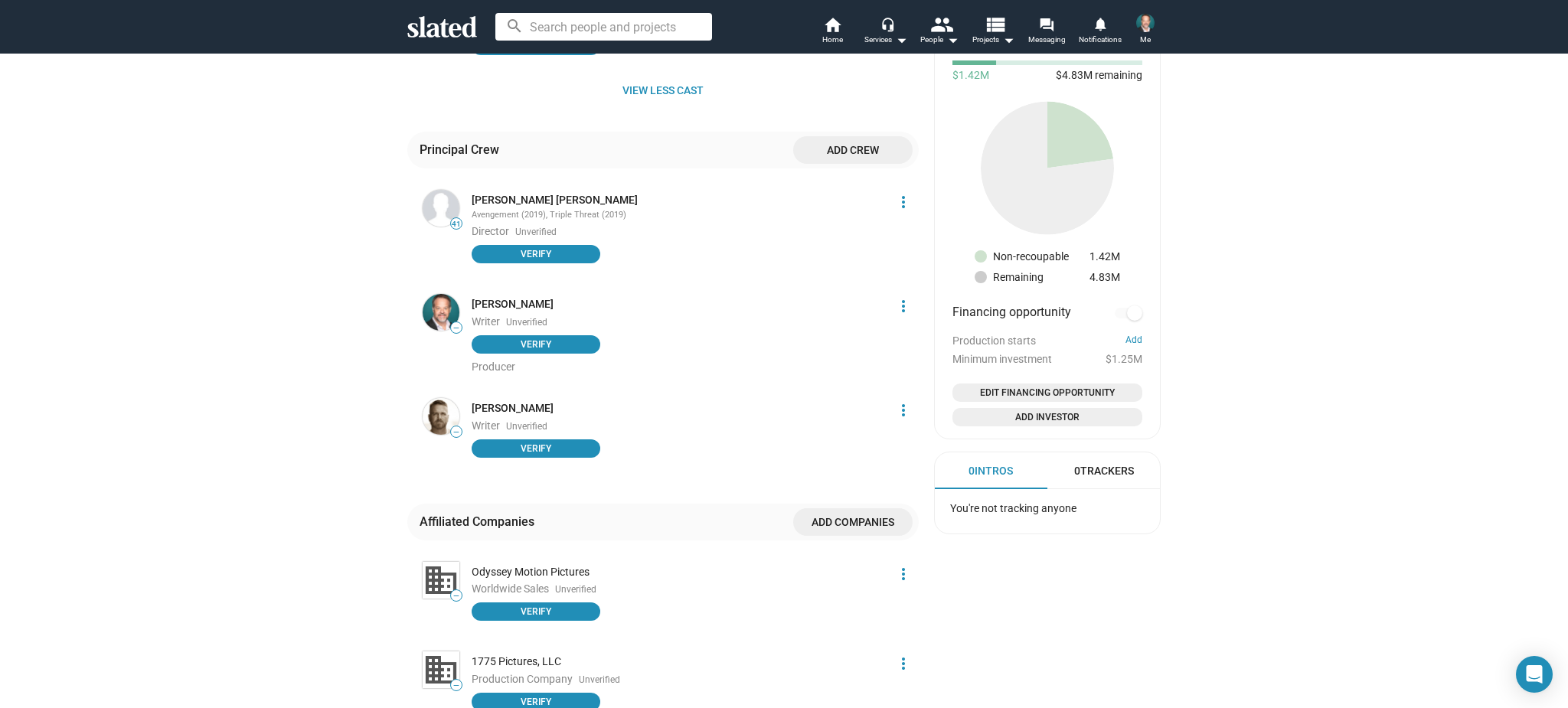
scroll to position [916, 0]
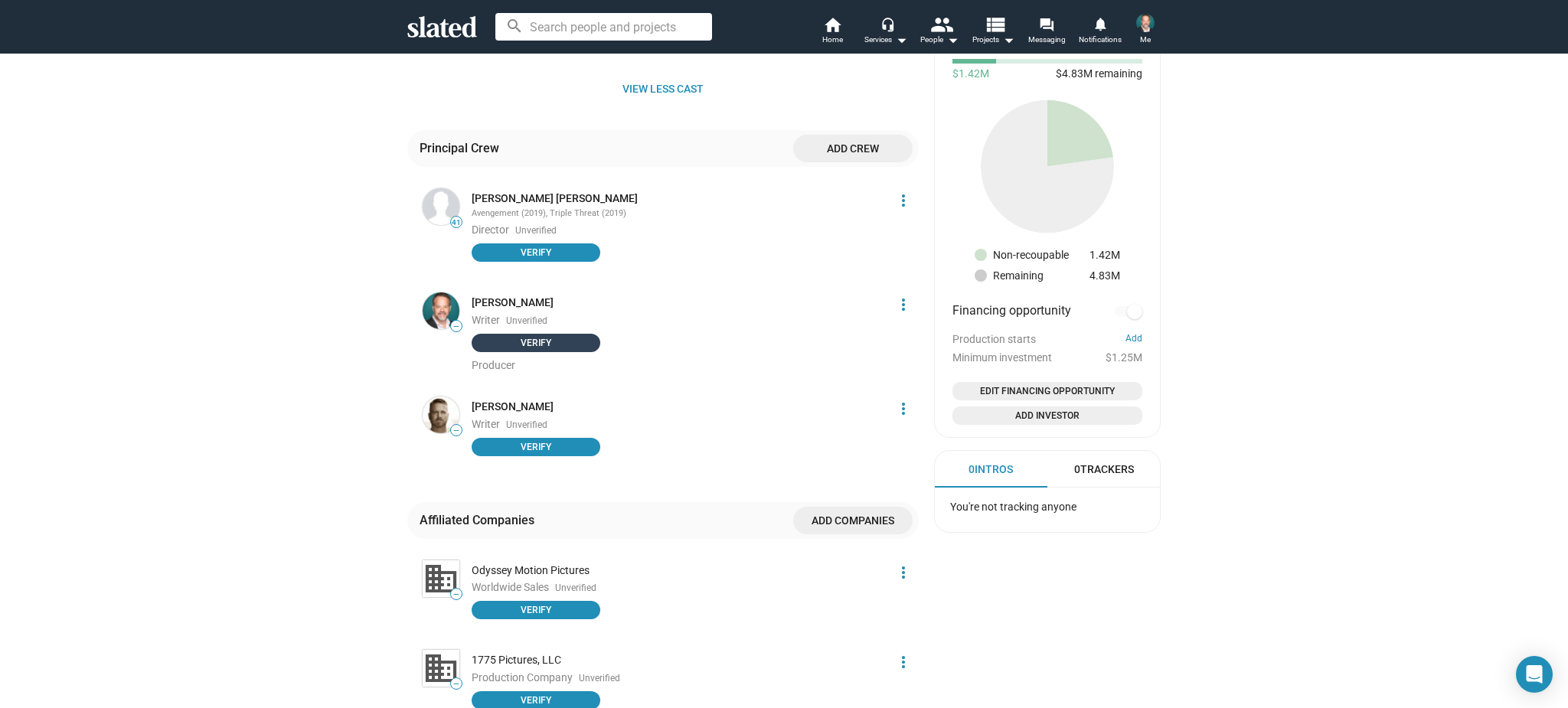
click at [563, 335] on span "Verify" at bounding box center [536, 343] width 110 height 16
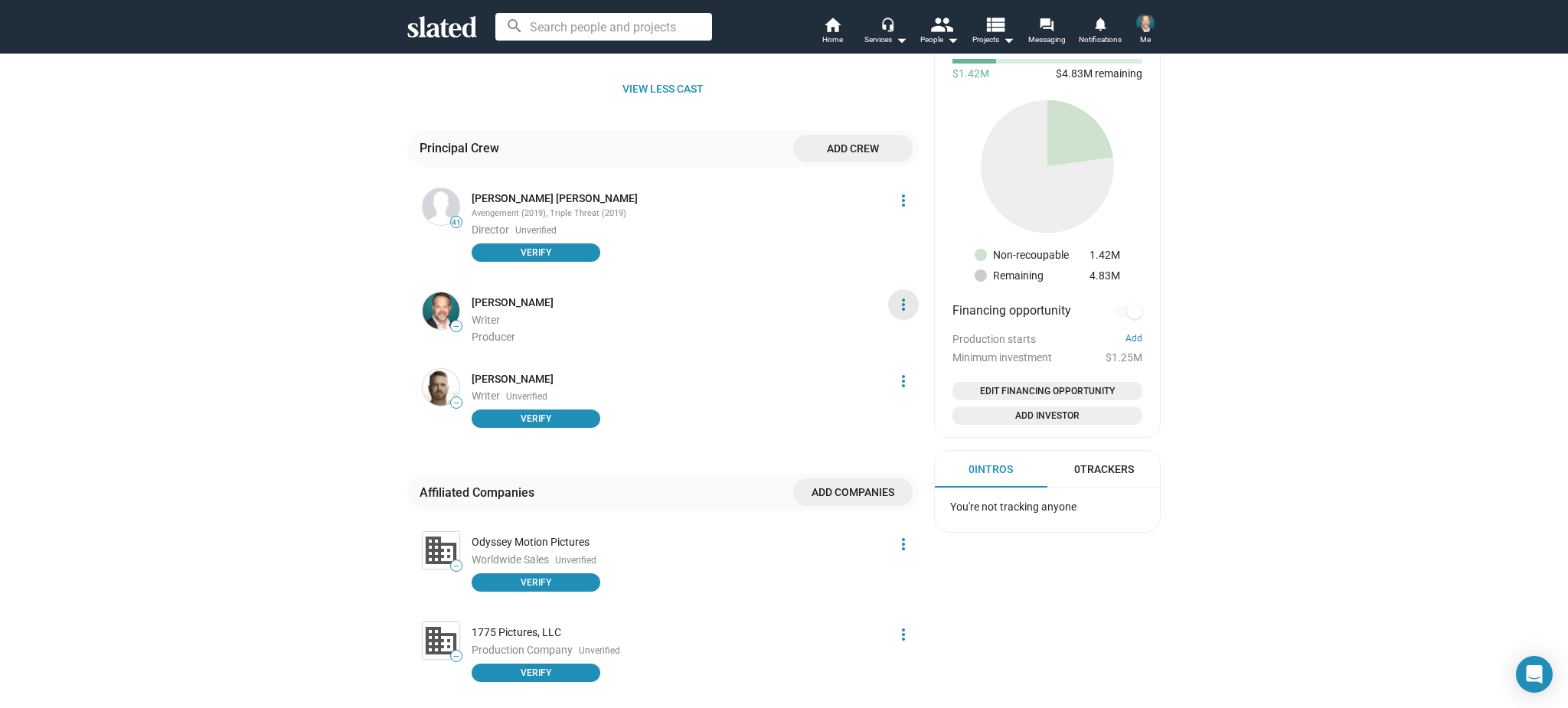
click at [902, 296] on mat-icon "more_vert" at bounding box center [903, 304] width 18 height 18
click at [861, 148] on div at bounding box center [784, 354] width 1568 height 708
click at [863, 145] on span "Add crew" at bounding box center [853, 148] width 95 height 28
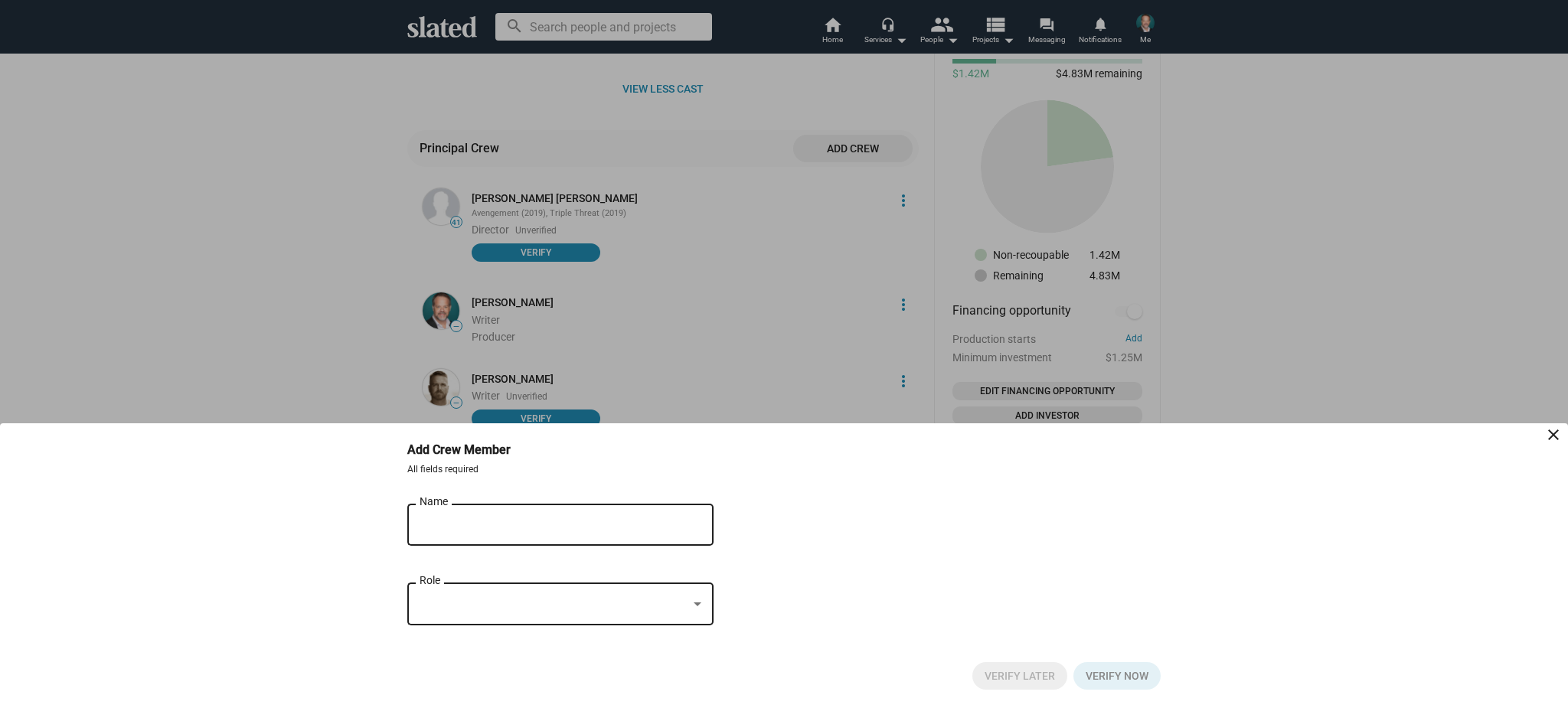
click at [551, 510] on div "Name" at bounding box center [550, 523] width 260 height 45
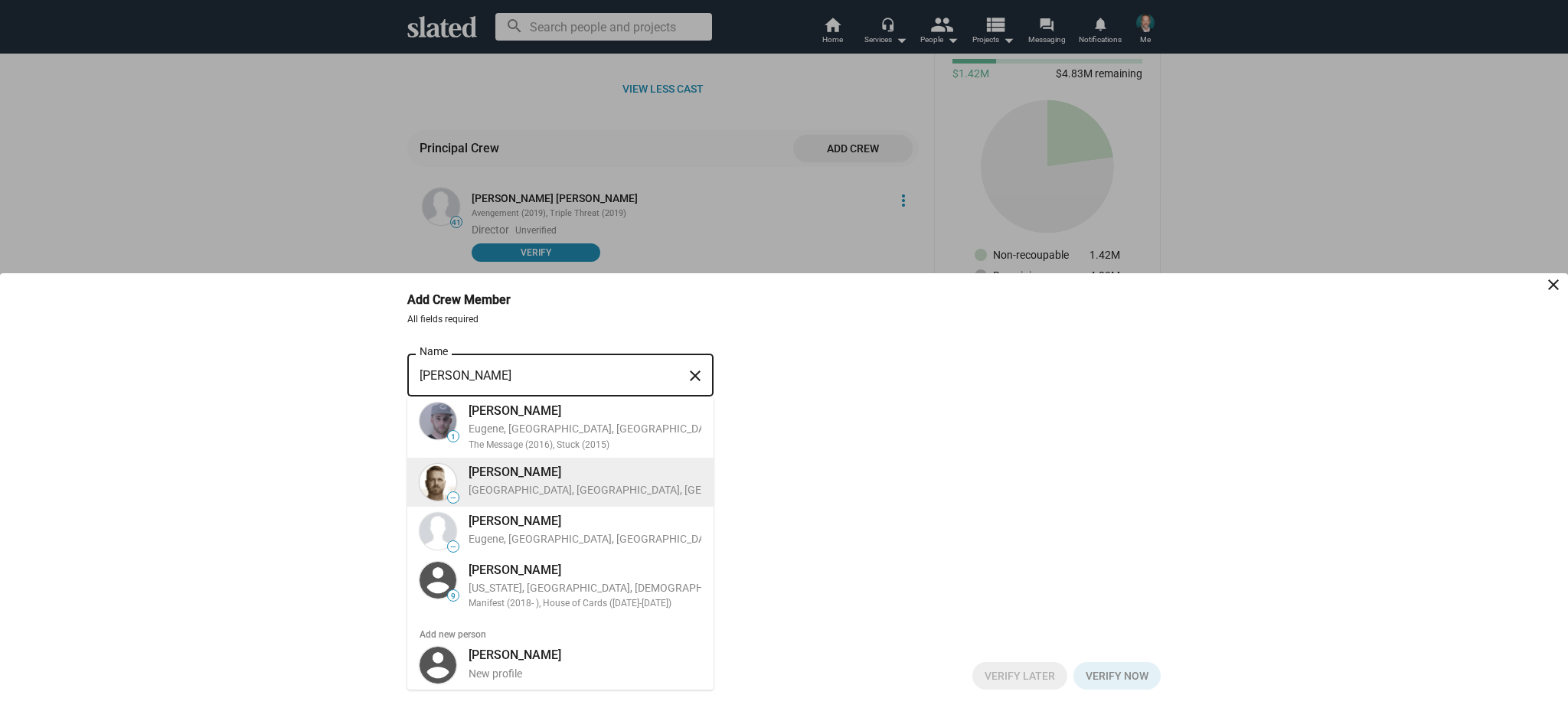
click at [548, 481] on div "Jonathan Ball Lake Arrowhead, CA, US, Writer" at bounding box center [640, 481] width 361 height 40
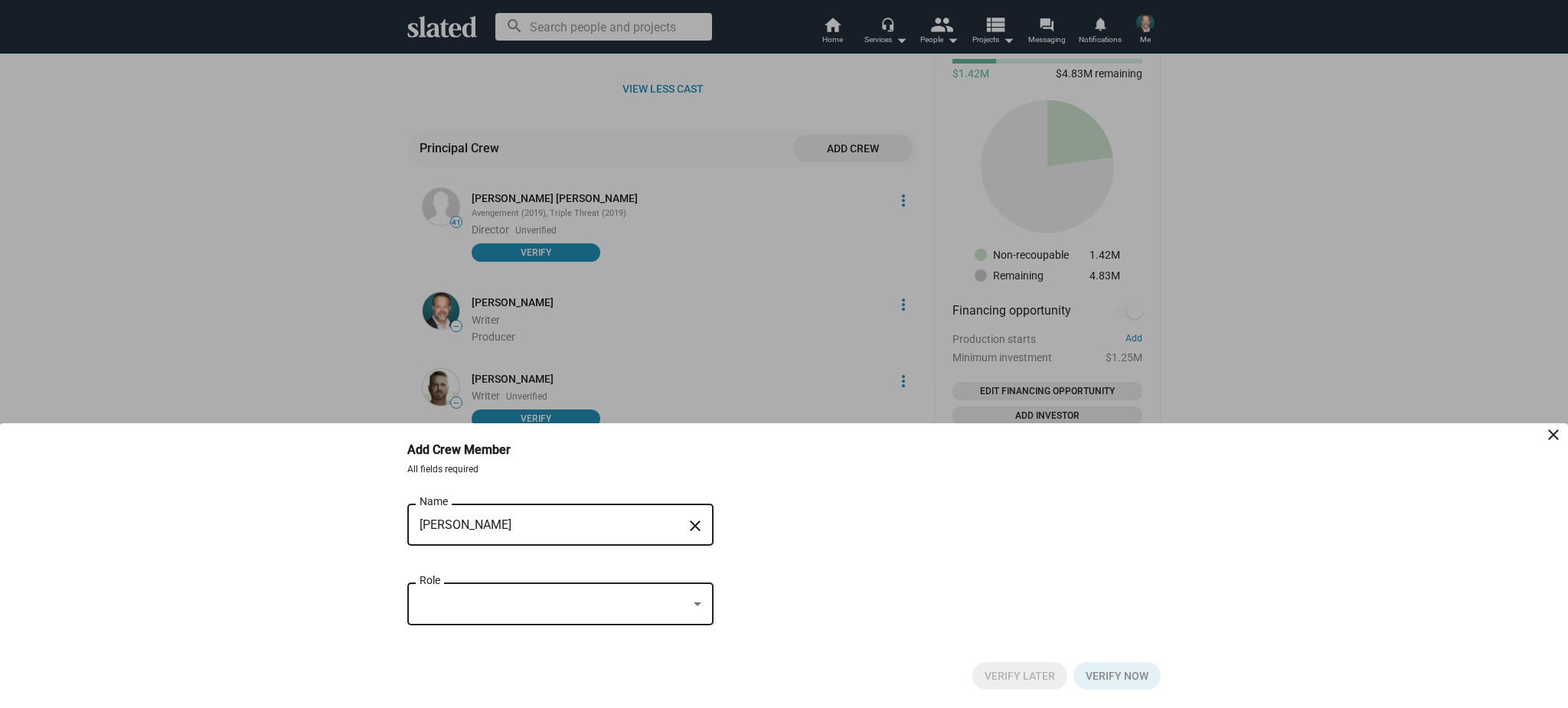
type input "[PERSON_NAME]"
click at [476, 594] on div "Role" at bounding box center [560, 602] width 282 height 45
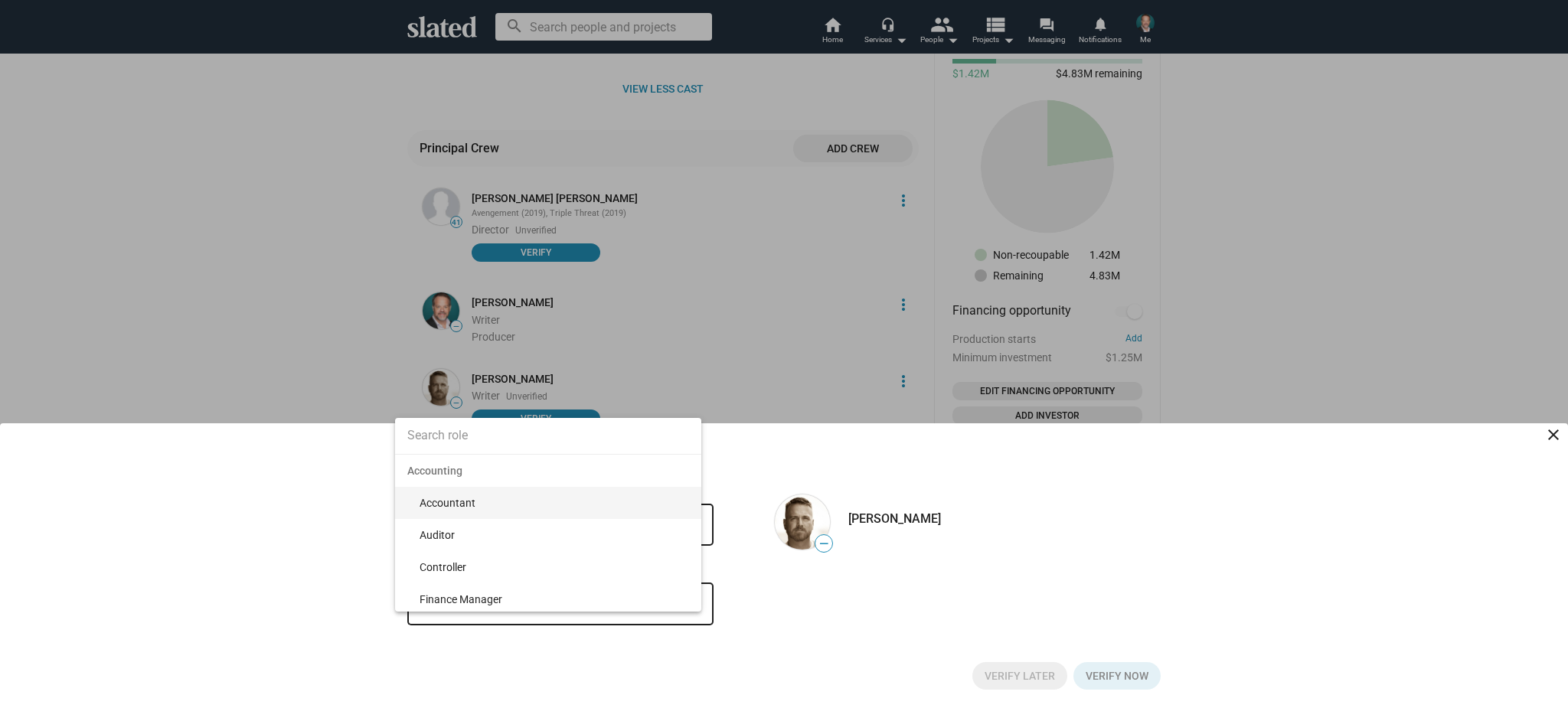
click at [496, 432] on input at bounding box center [548, 436] width 306 height 38
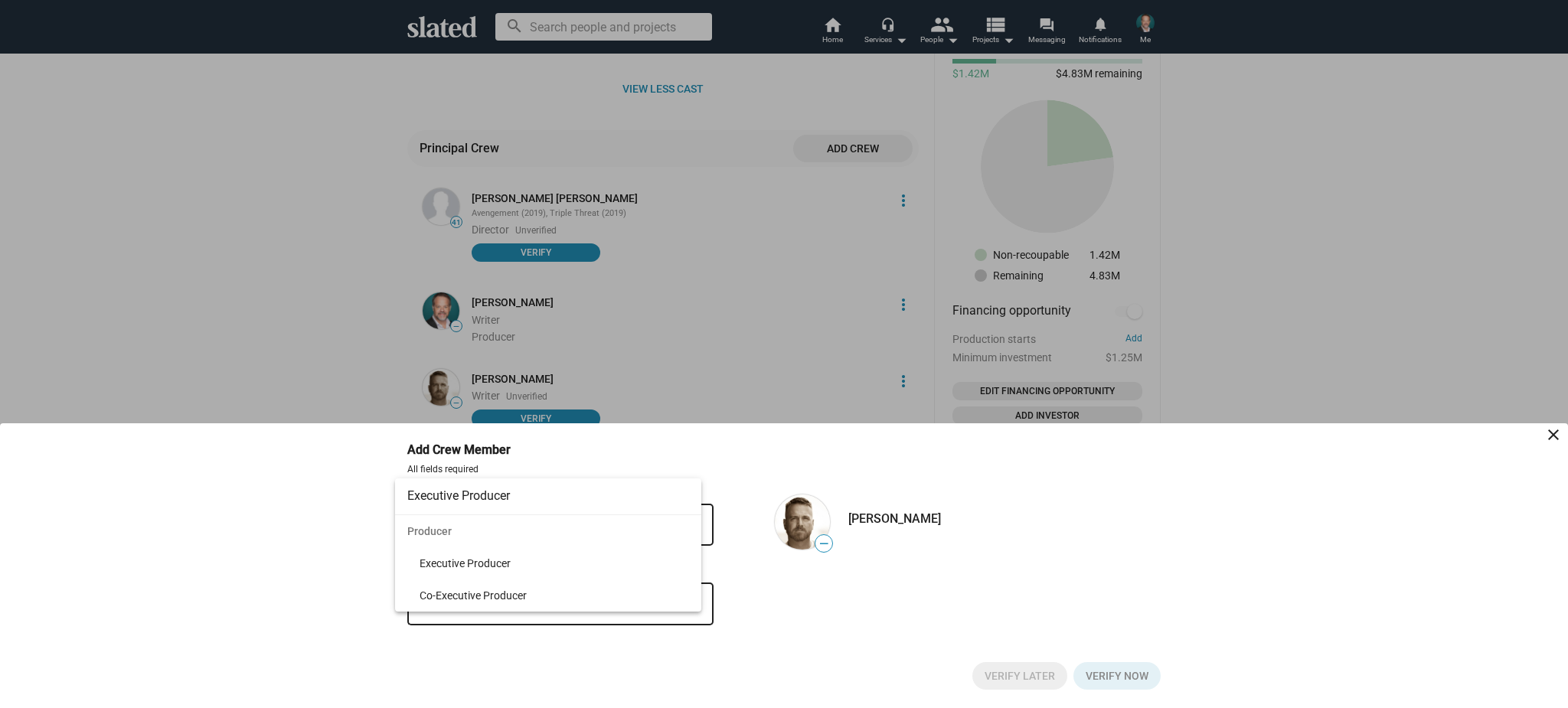
type input "Executive Producer"
click at [465, 567] on span "Executive Producer" at bounding box center [554, 563] width 270 height 32
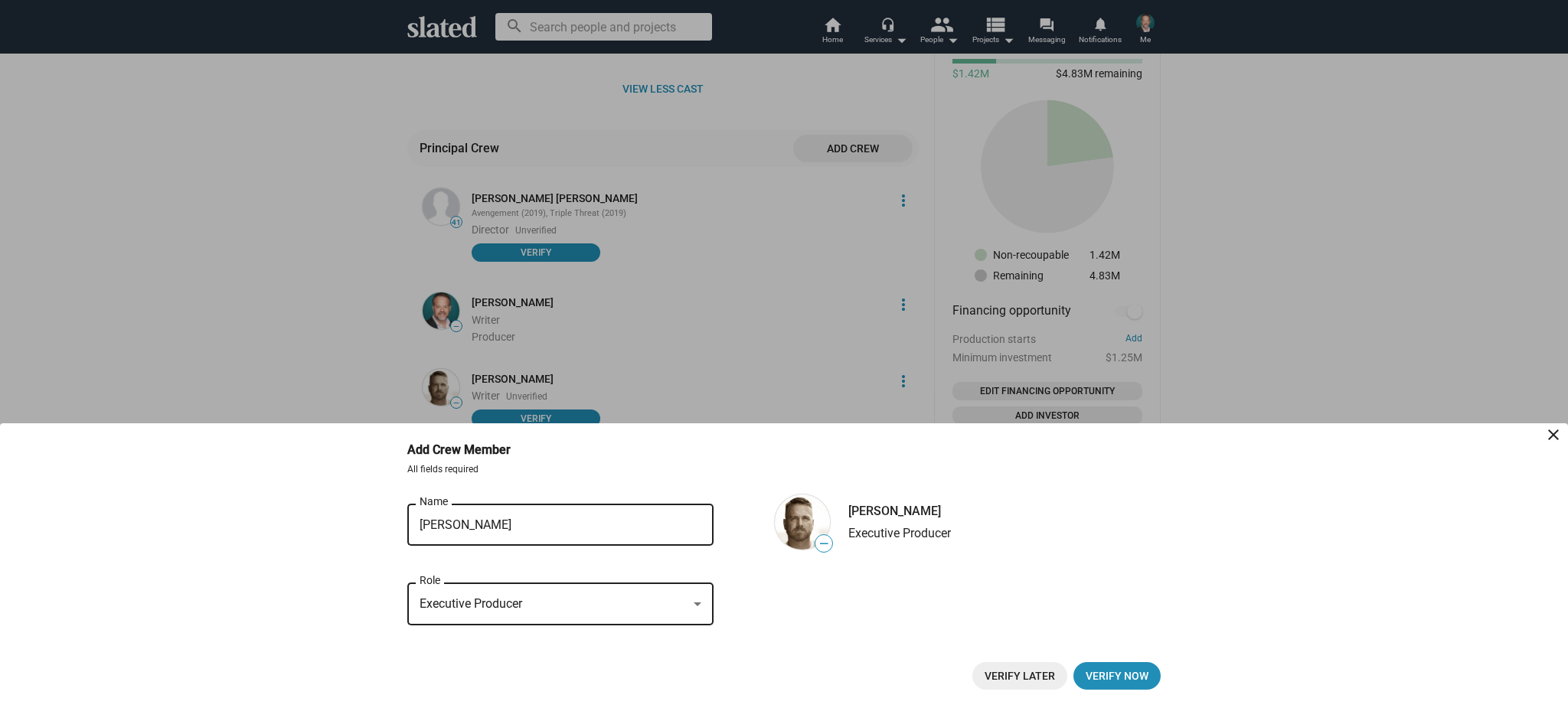
click at [1005, 676] on span "Verify Later" at bounding box center [1019, 676] width 70 height 28
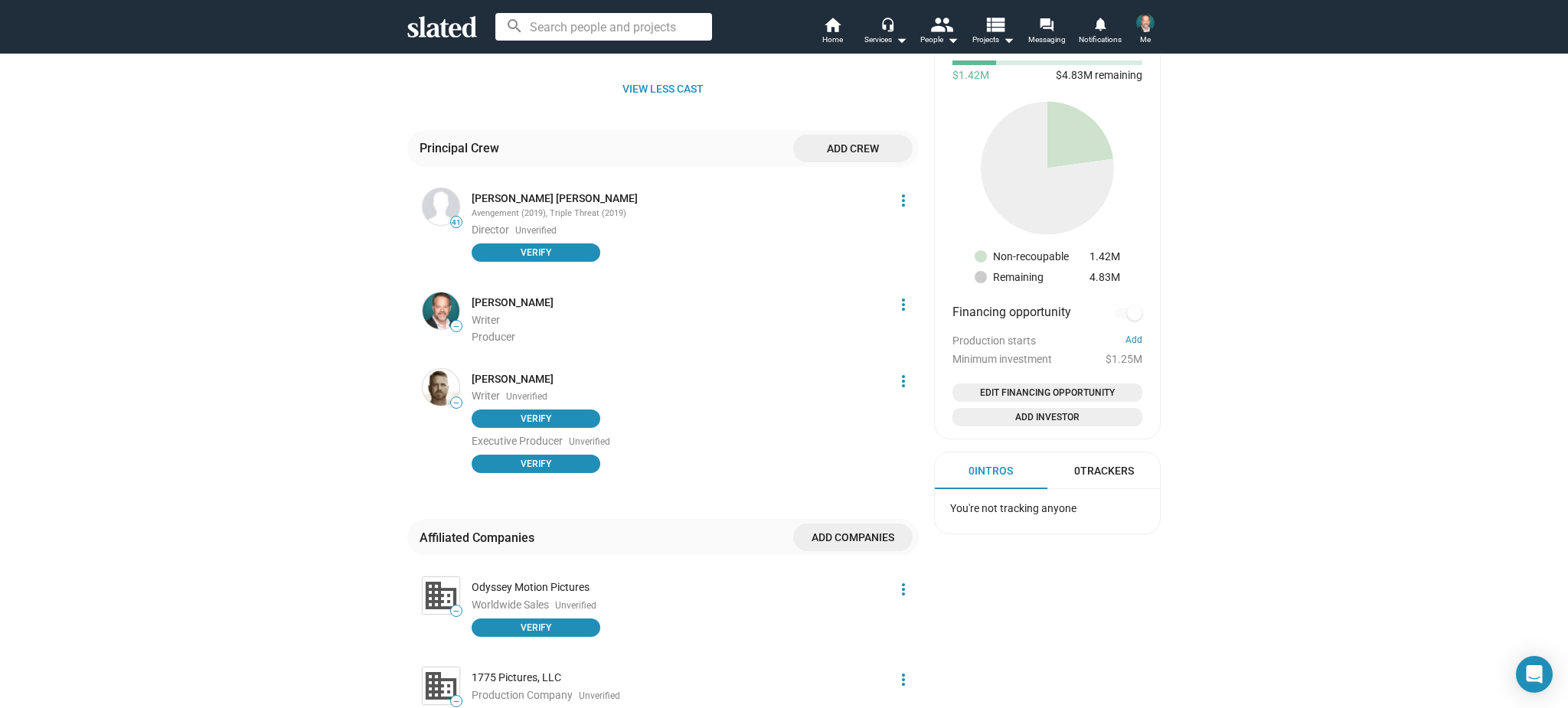
click at [863, 136] on span "Add crew" at bounding box center [853, 148] width 95 height 28
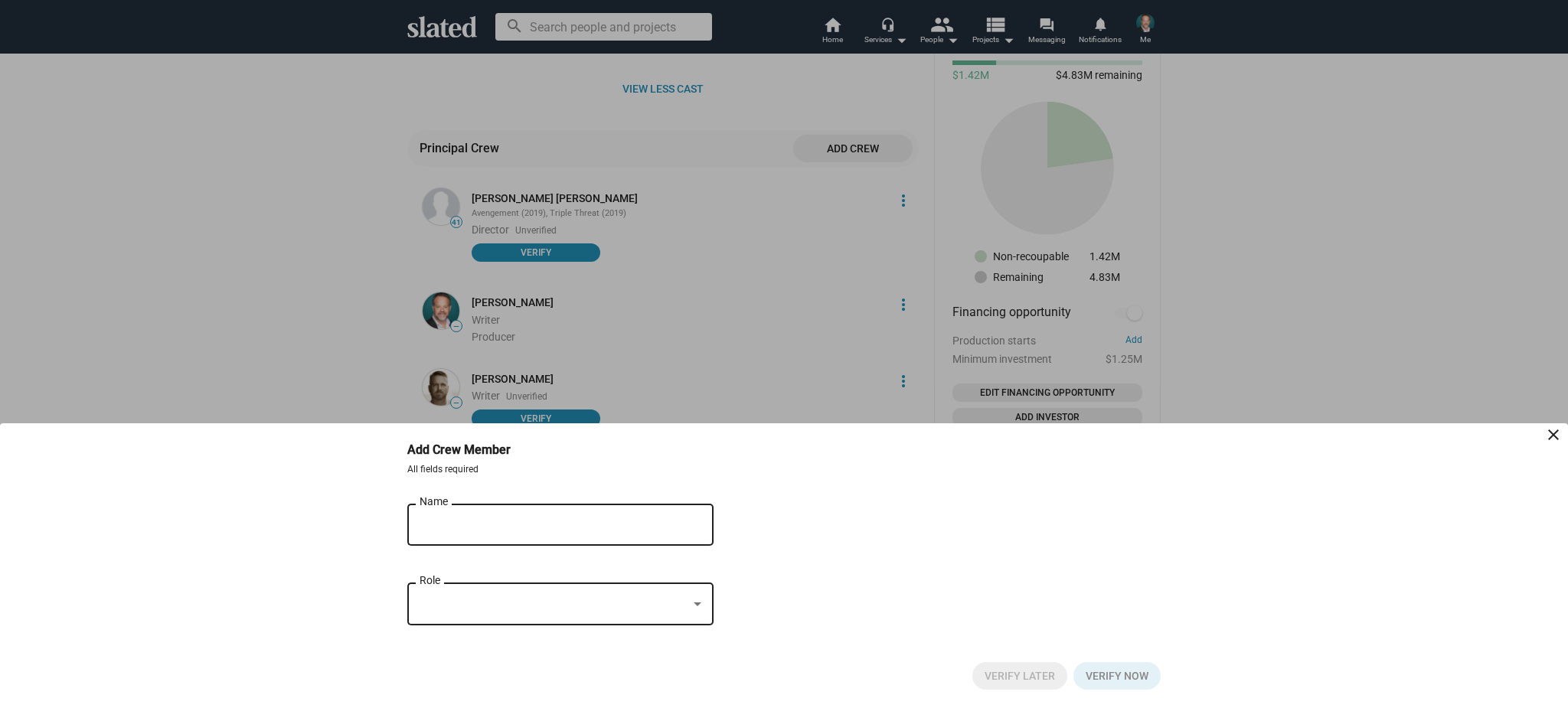
click at [523, 521] on input "Name" at bounding box center [550, 525] width 260 height 14
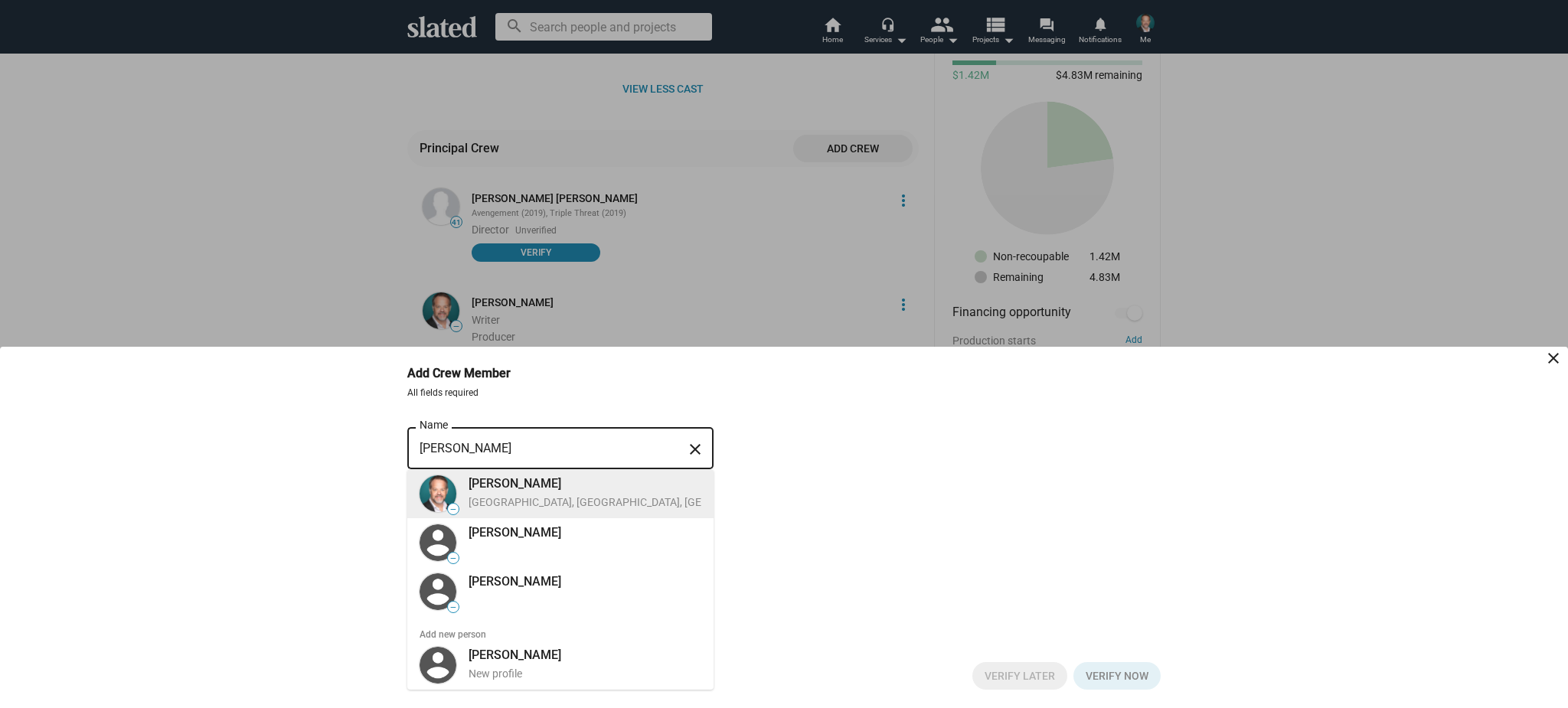
click at [533, 502] on div "[GEOGRAPHIC_DATA], [GEOGRAPHIC_DATA], [GEOGRAPHIC_DATA], Actor, Digital Effects" at bounding box center [679, 503] width 420 height 15
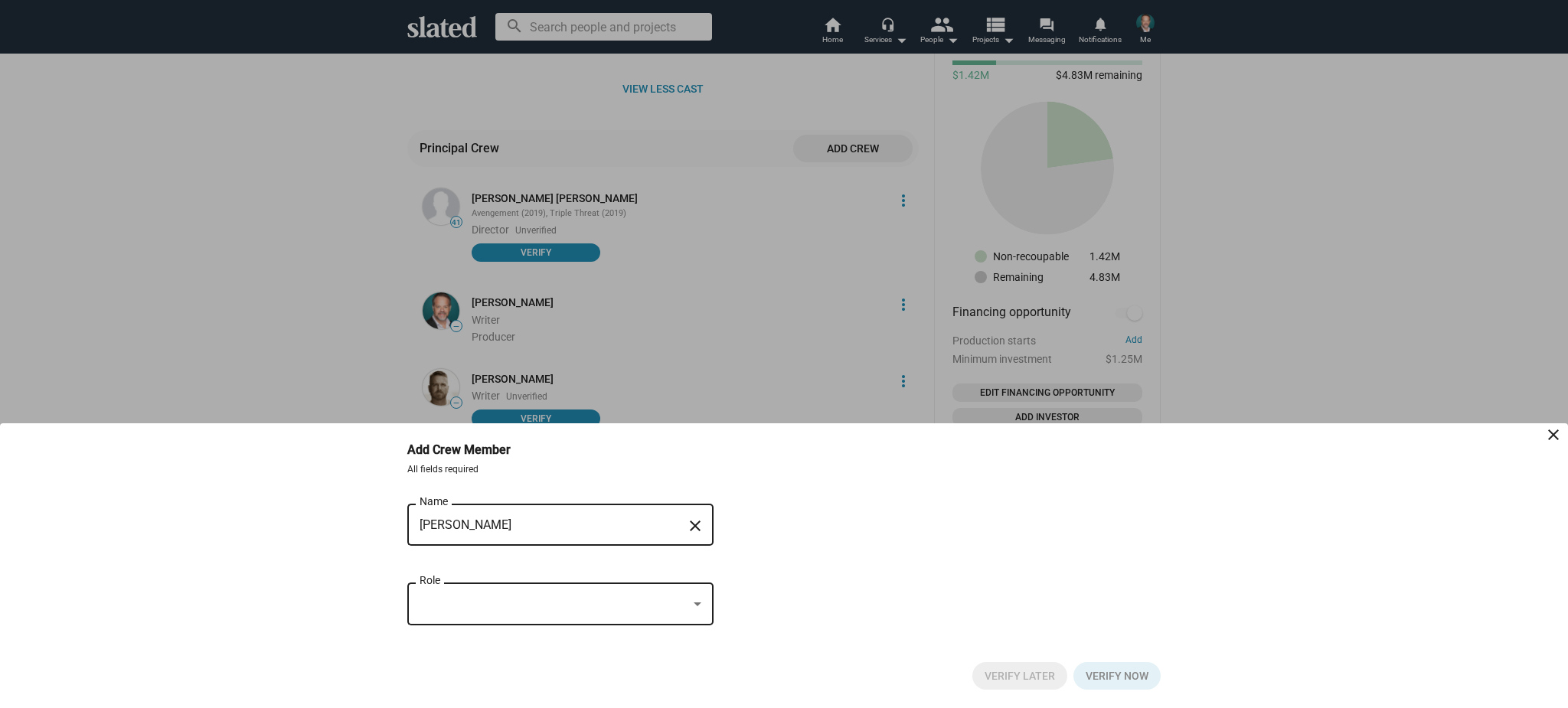
type input "[PERSON_NAME]"
click at [526, 608] on div at bounding box center [553, 604] width 268 height 16
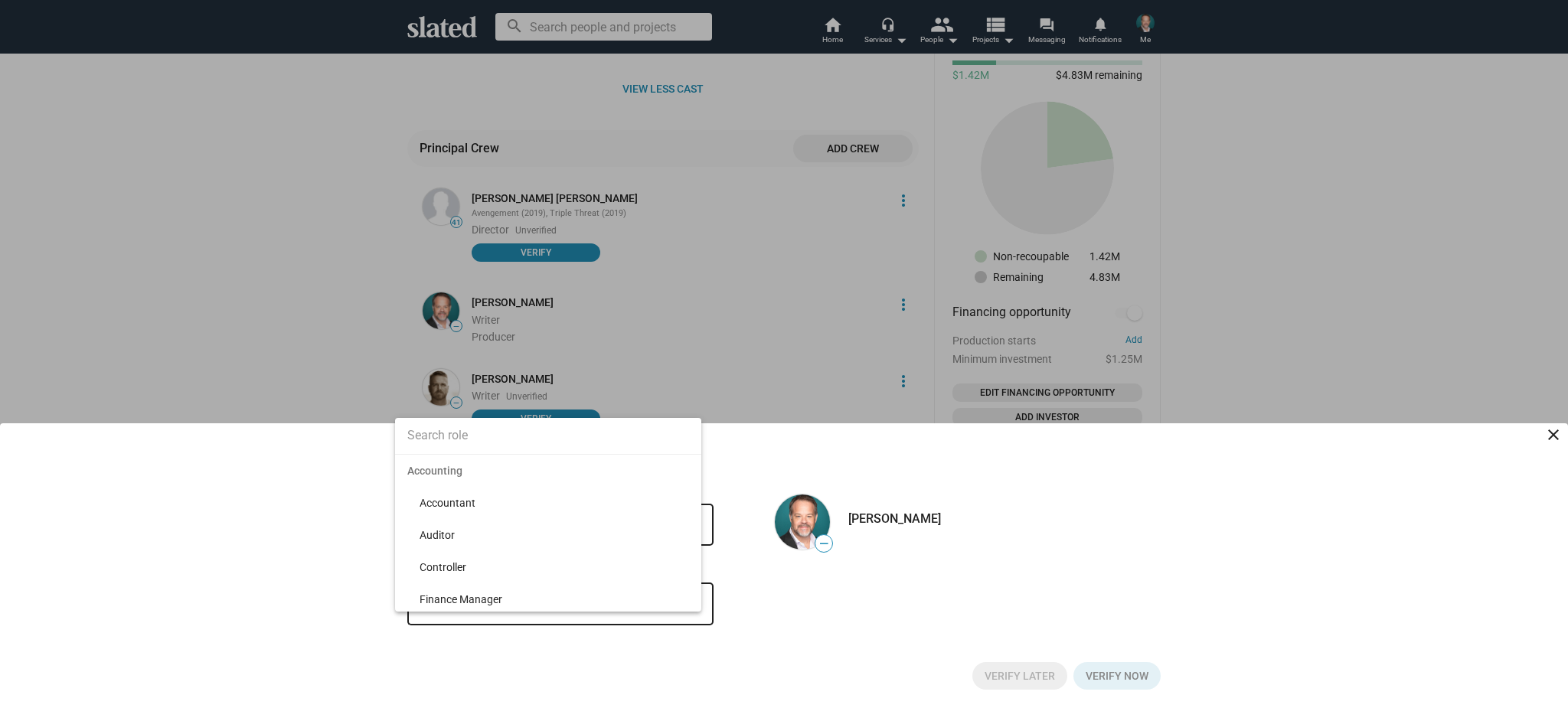
click at [448, 436] on input at bounding box center [548, 436] width 306 height 38
type input "Executive"
click at [441, 498] on span "Executive Producer" at bounding box center [554, 503] width 270 height 32
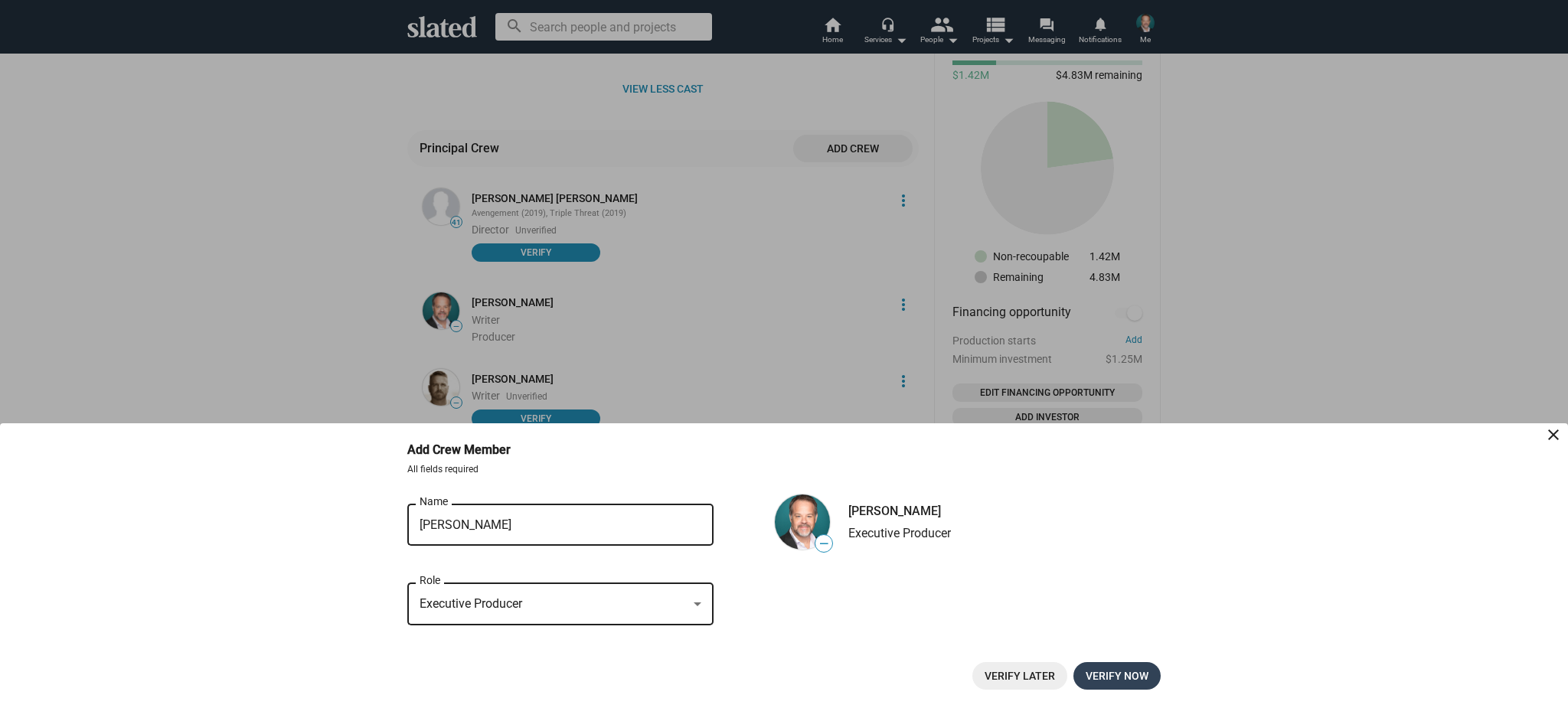
click at [1150, 672] on button "Verify now" at bounding box center [1116, 676] width 88 height 28
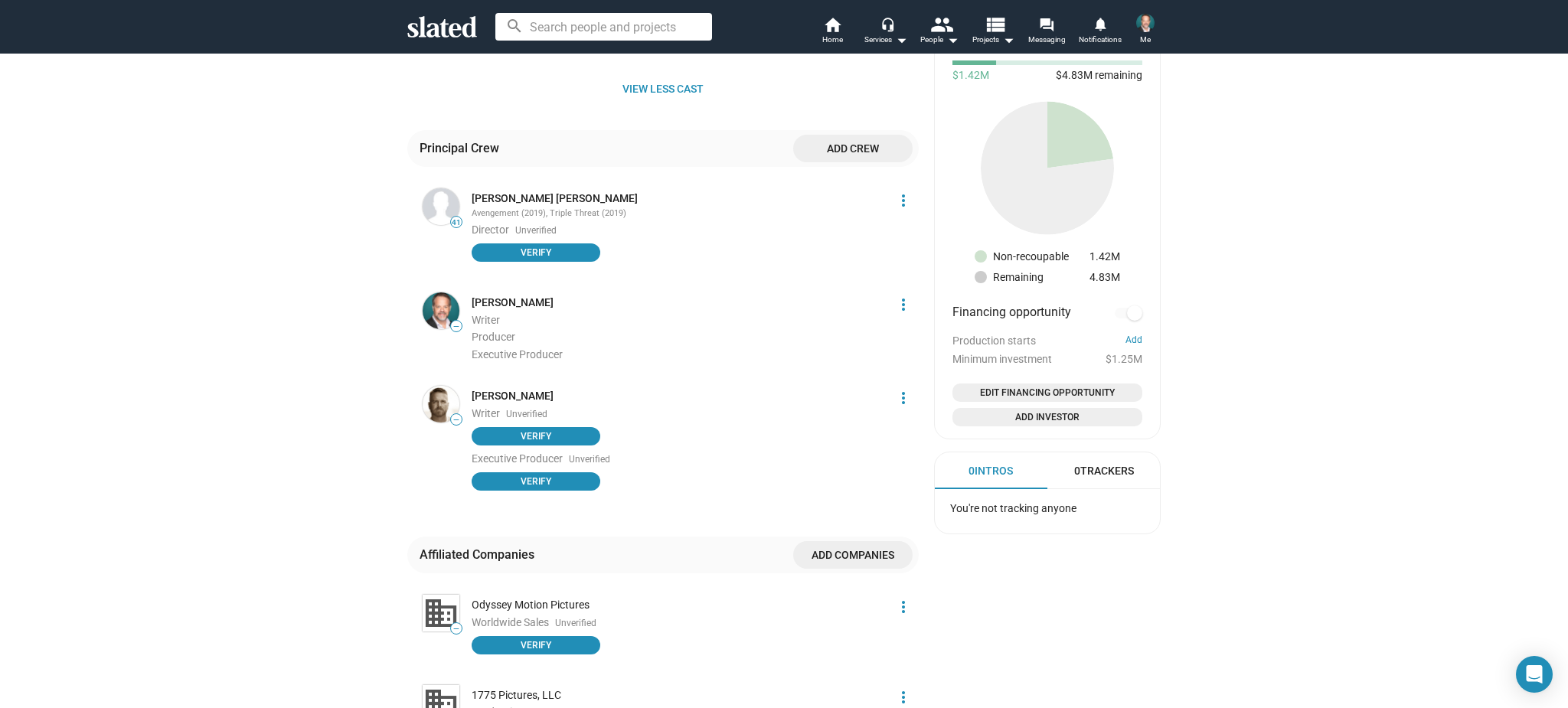
scroll to position [914, 0]
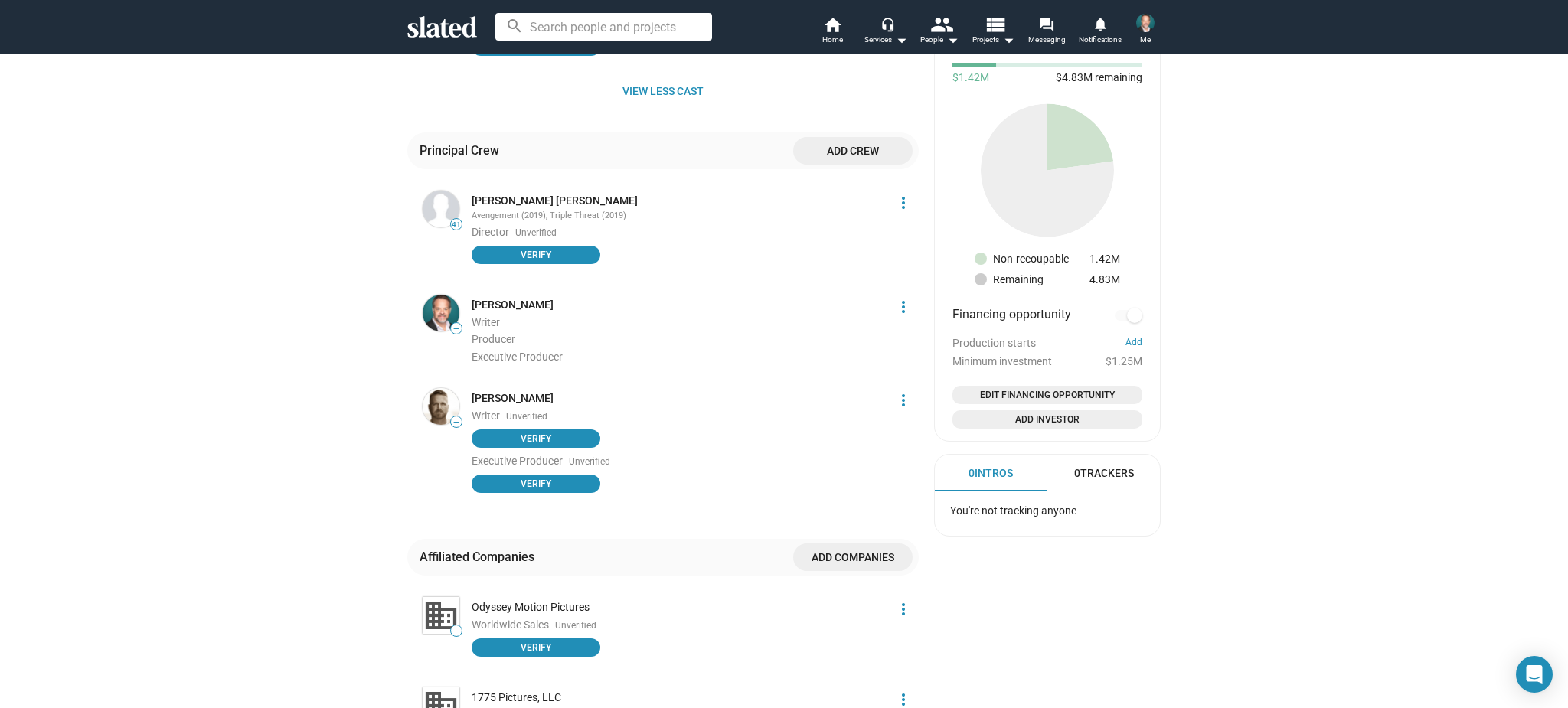
click at [839, 151] on span "Add crew" at bounding box center [853, 151] width 95 height 28
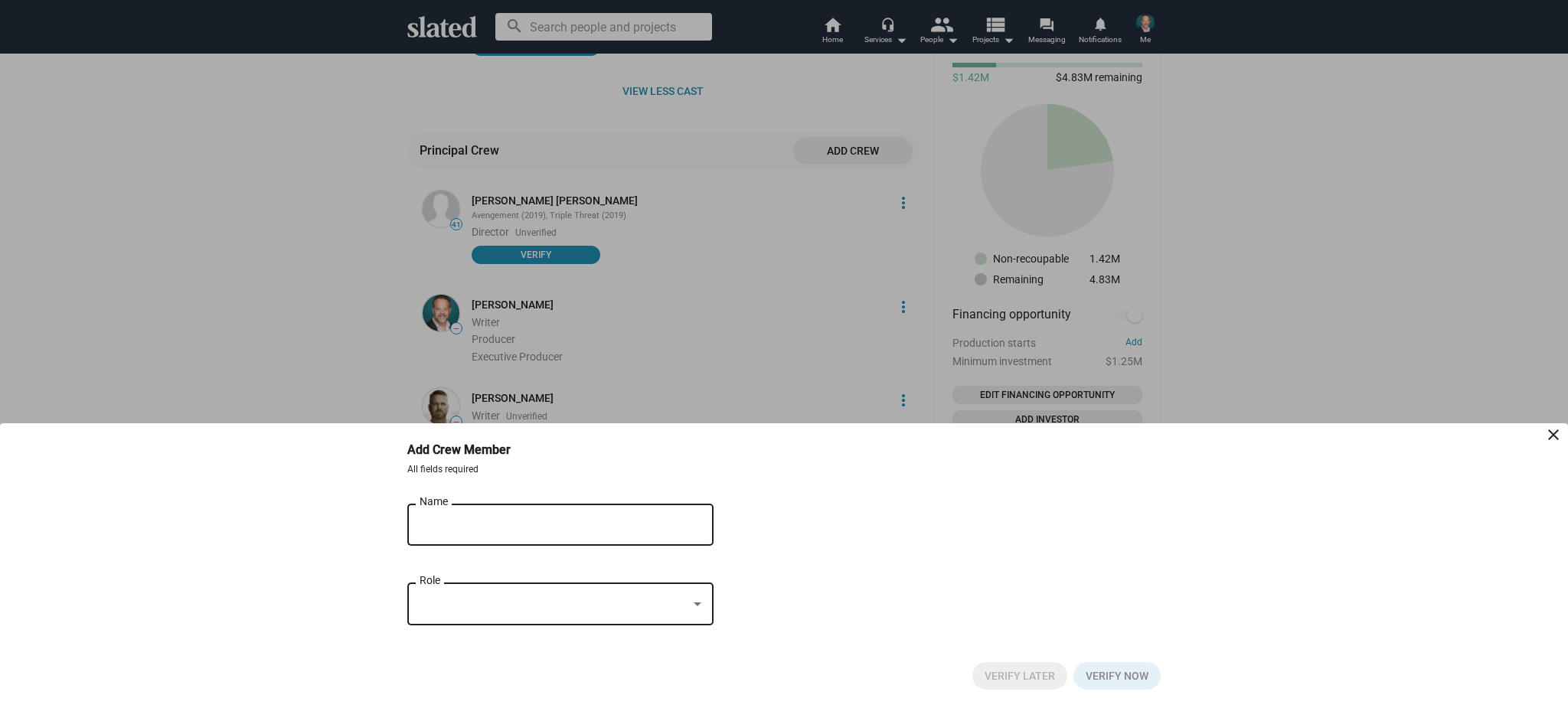
click at [550, 521] on input "Name" at bounding box center [550, 525] width 260 height 14
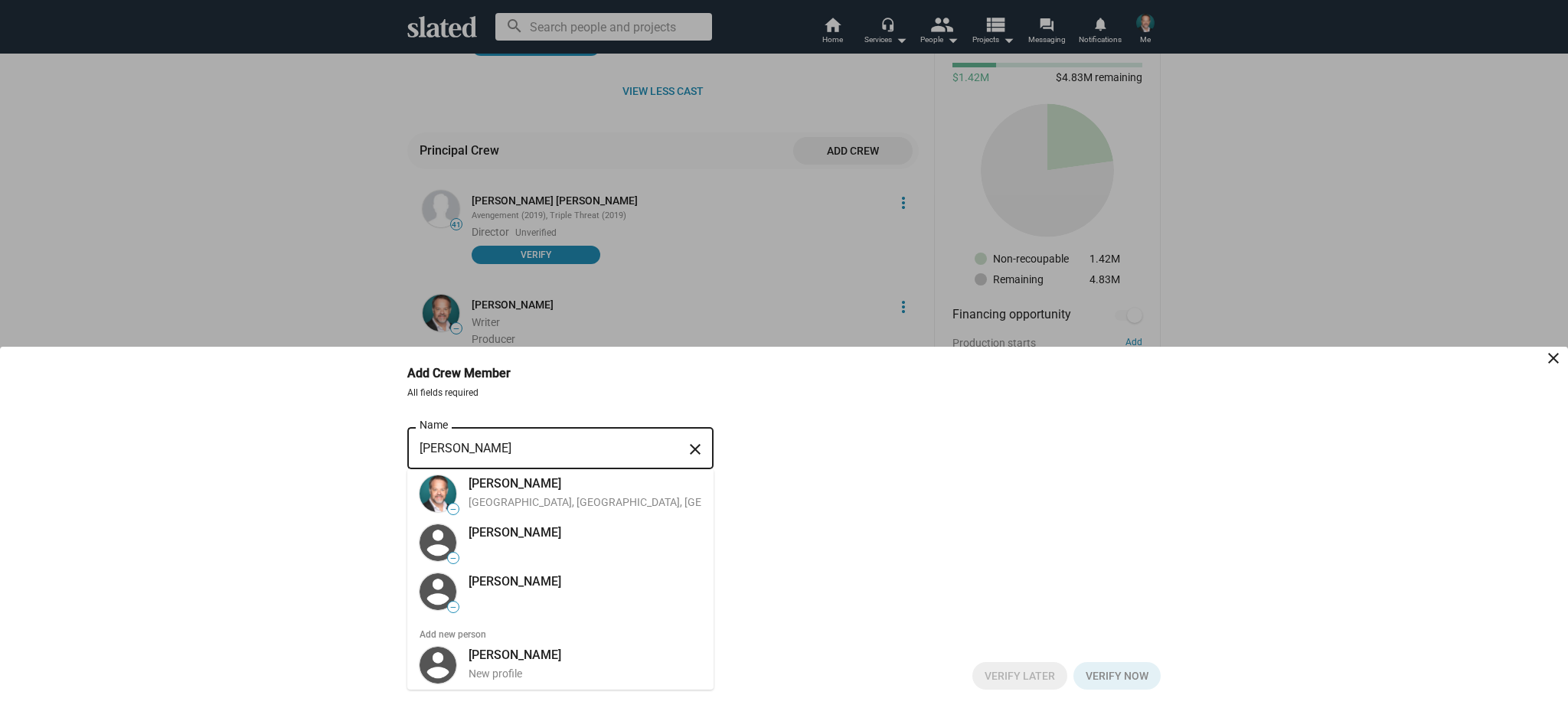
type input "[PERSON_NAME]"
click at [765, 489] on div "Jody hart Name close — Jody Hart Los Angeles, CA, US, Actor, Digital Effects — …" at bounding box center [784, 534] width 753 height 220
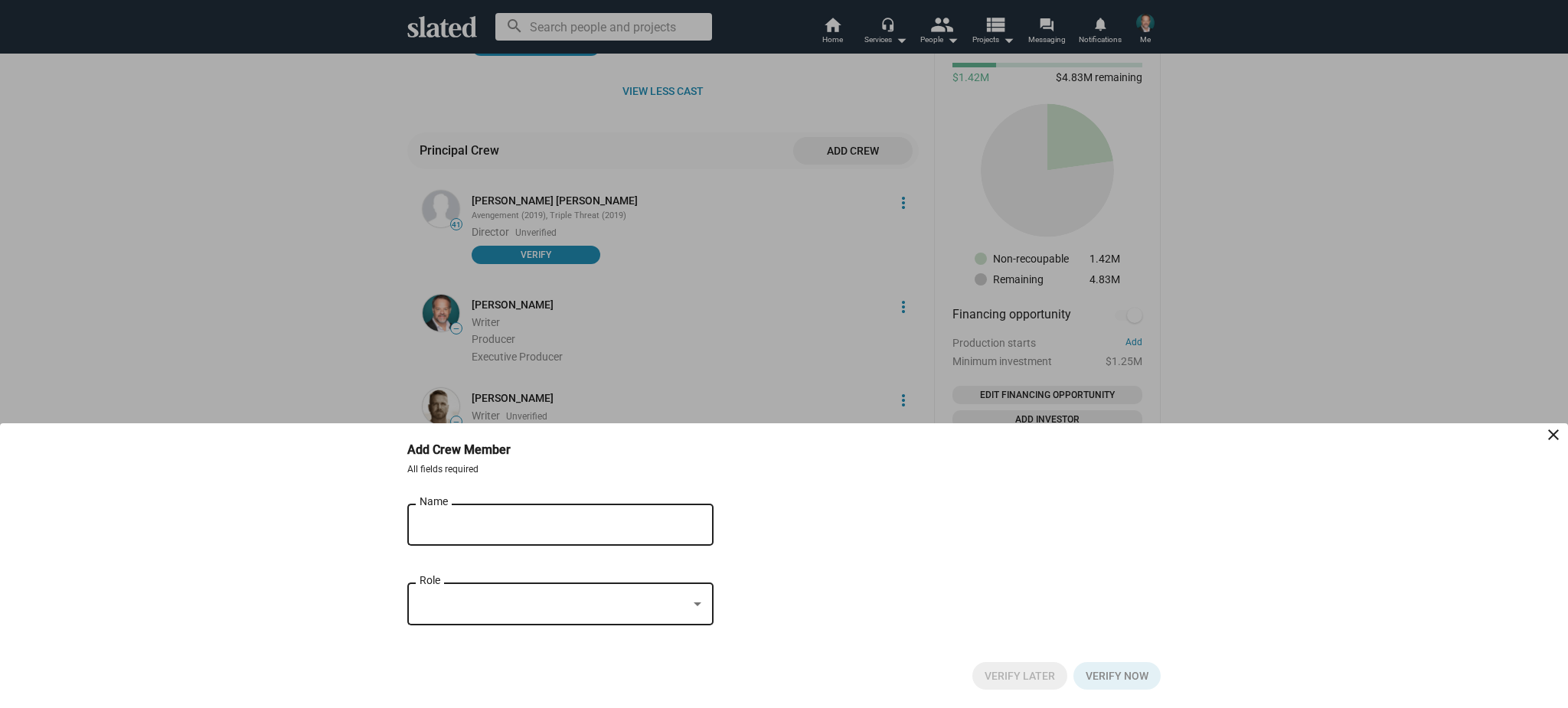
click at [777, 394] on div at bounding box center [784, 354] width 1568 height 708
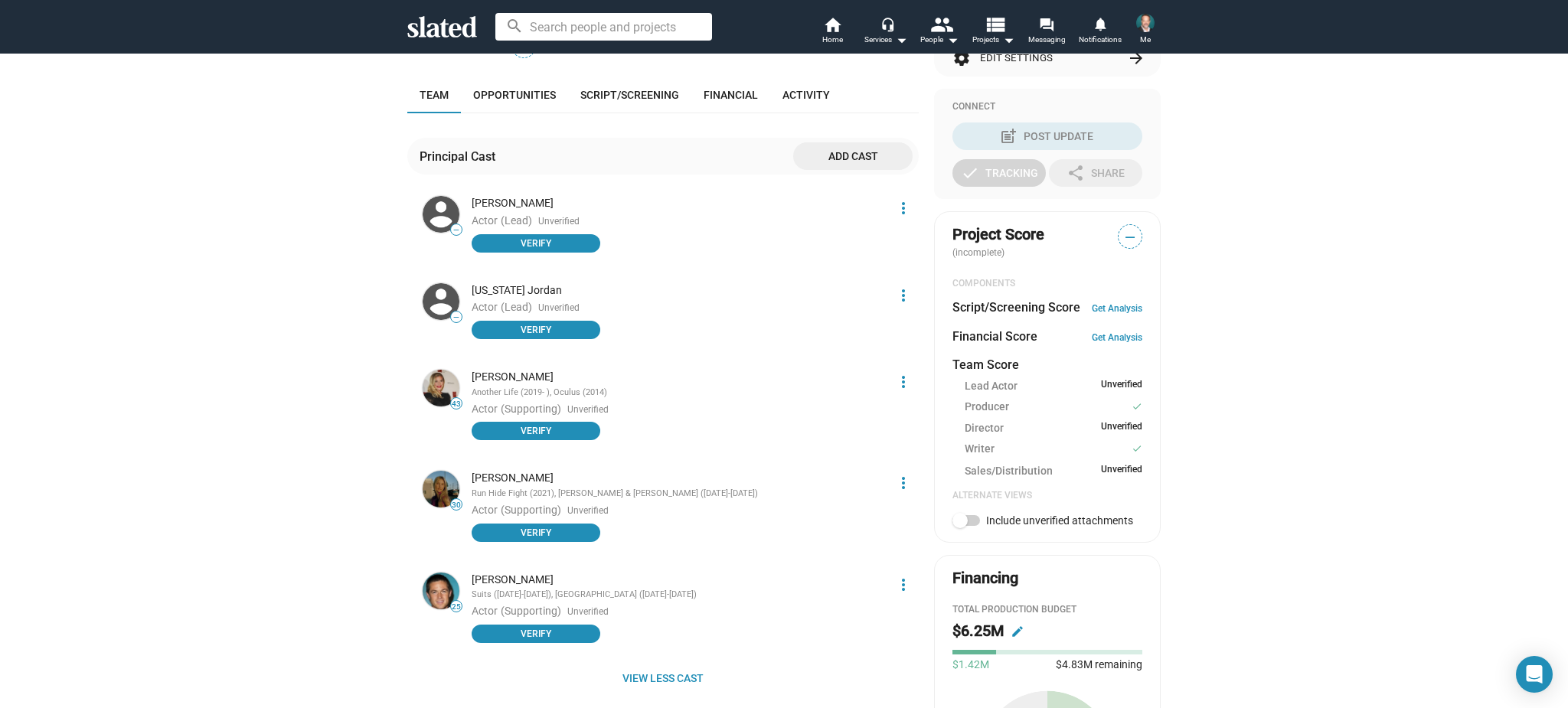
scroll to position [325, 0]
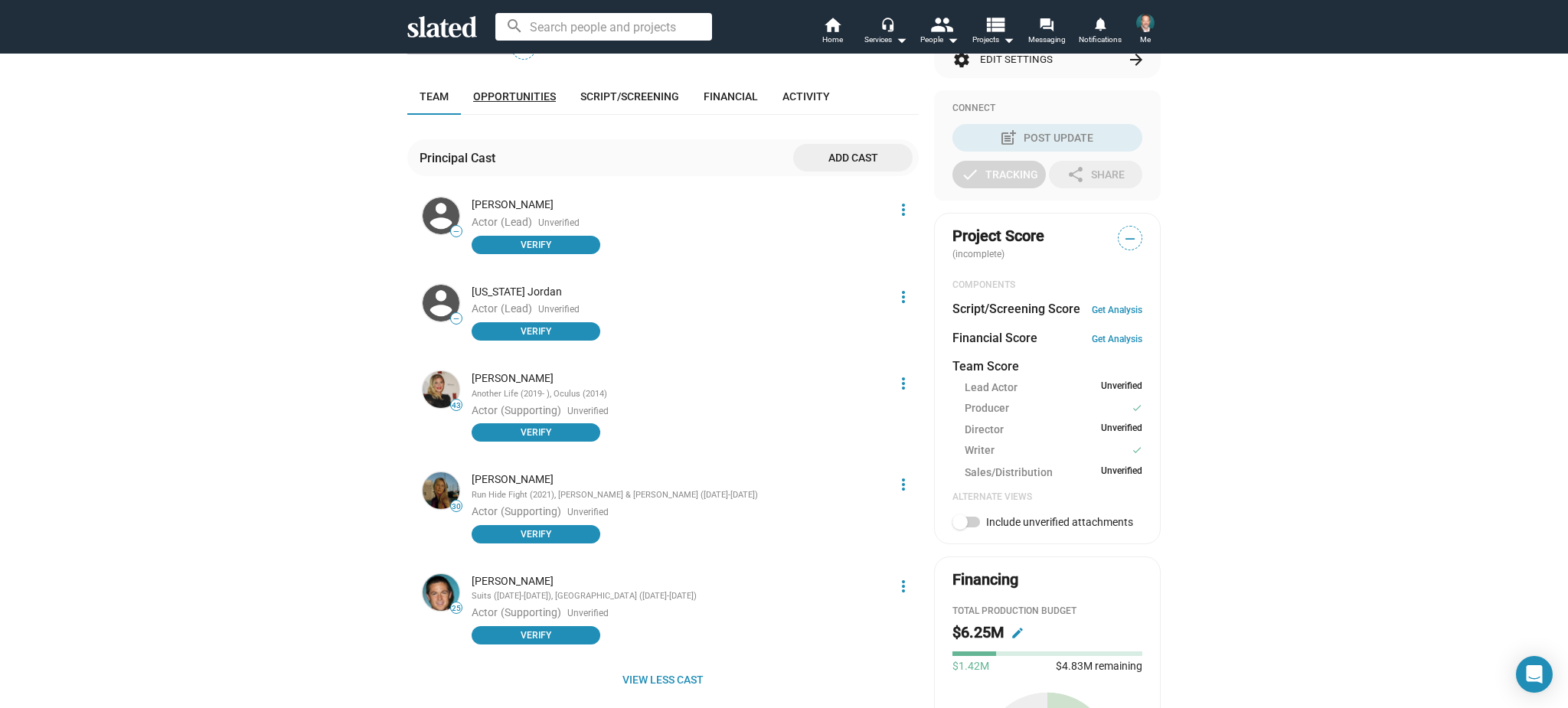
click at [538, 102] on link "Opportunities" at bounding box center [515, 96] width 107 height 36
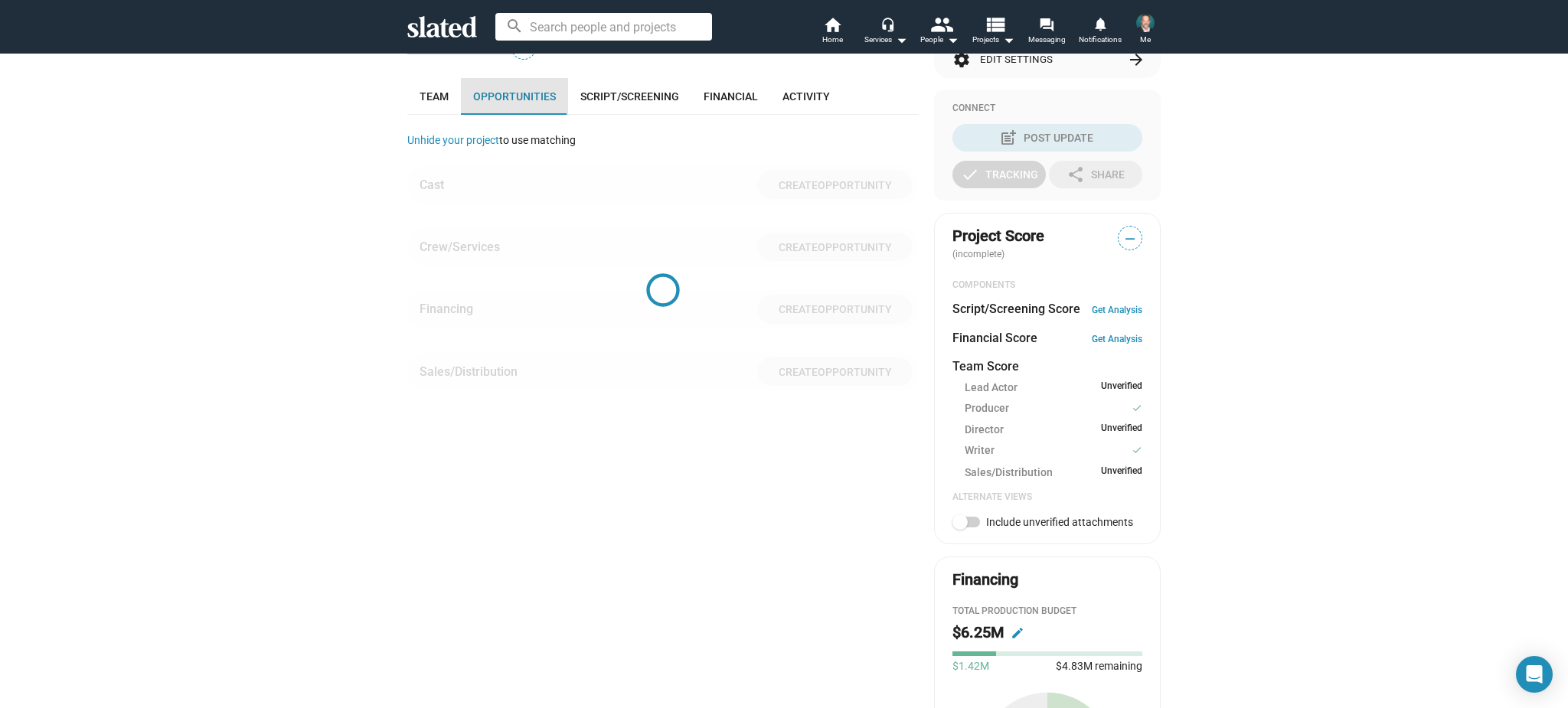
scroll to position [350, 0]
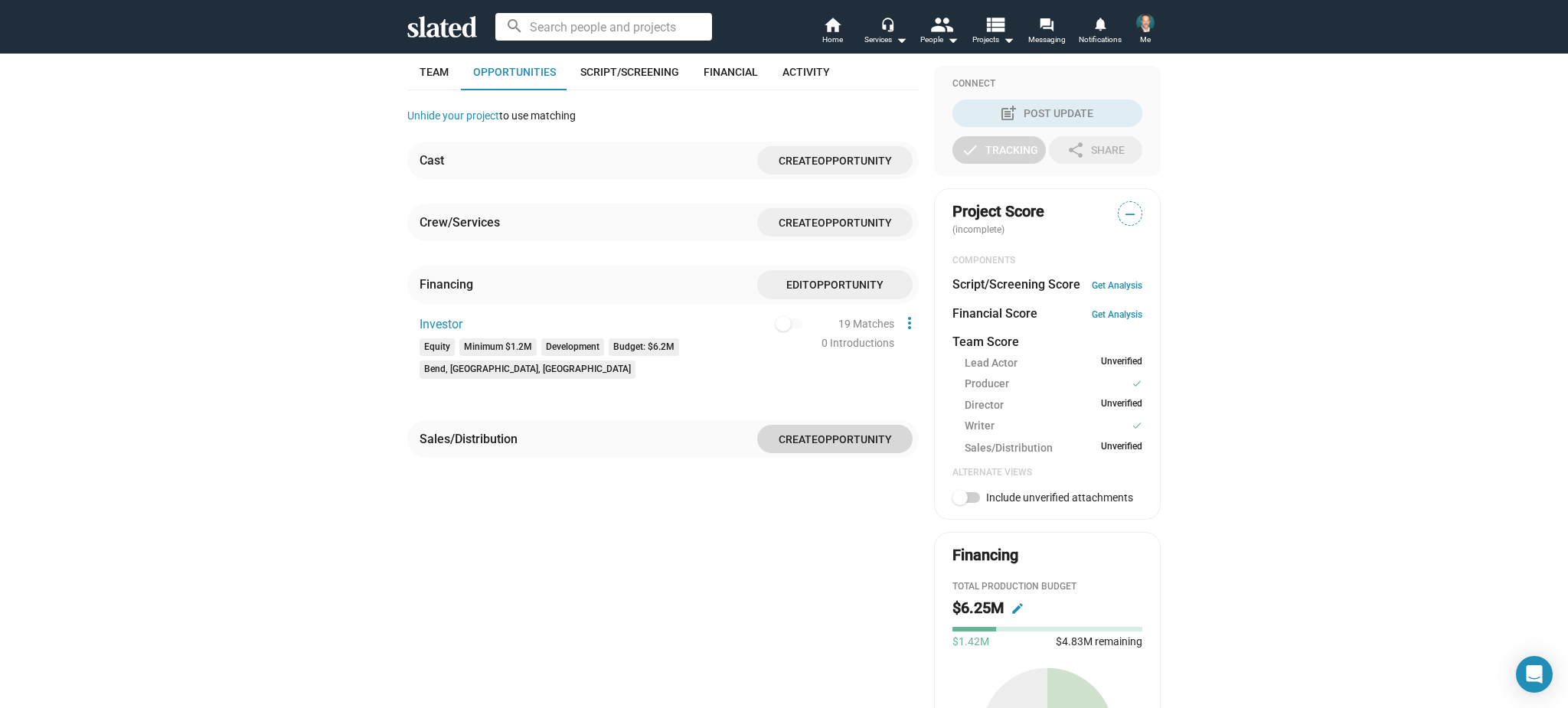
click at [791, 425] on span "Create Opportunity" at bounding box center [835, 438] width 131 height 29
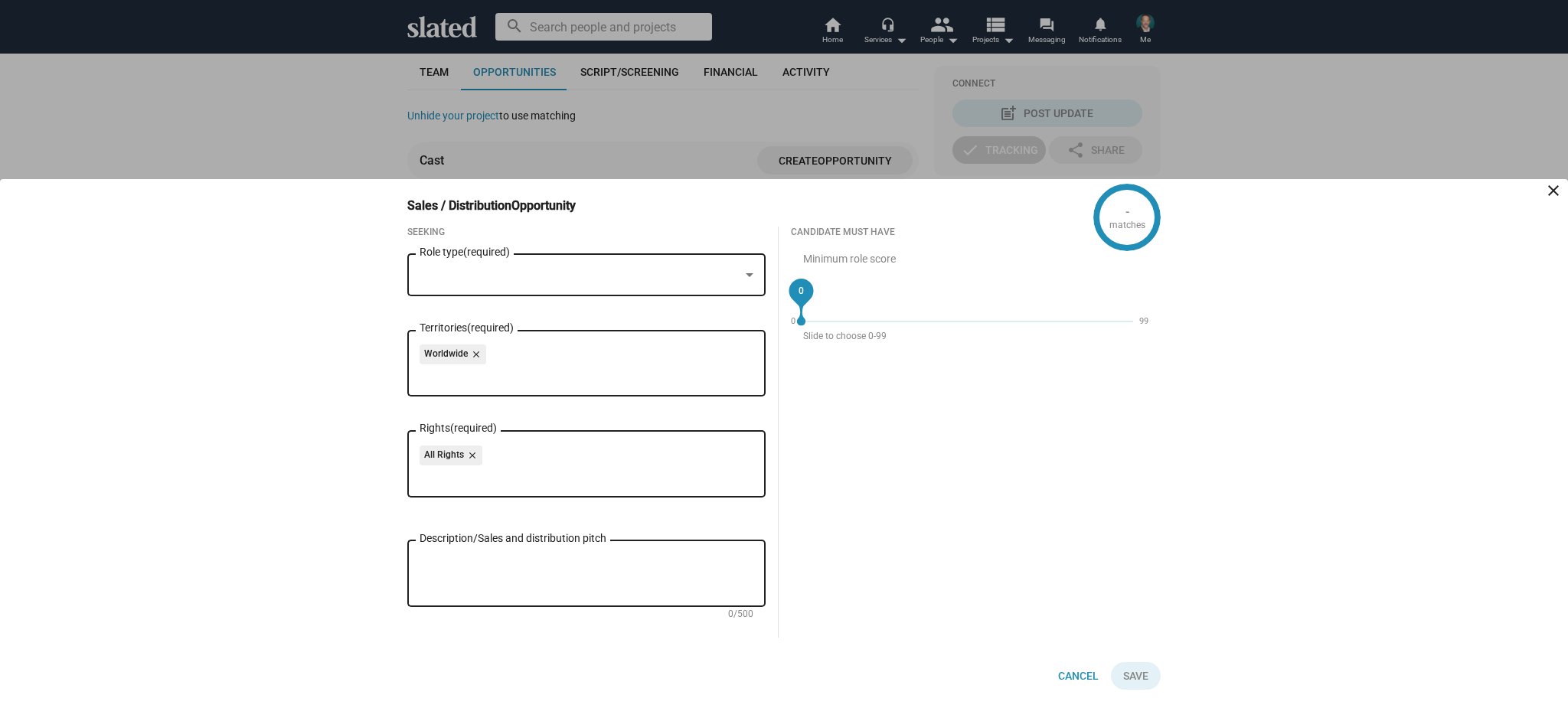
click at [749, 270] on div at bounding box center [750, 276] width 14 height 12
click at [812, 430] on div at bounding box center [784, 354] width 1568 height 708
click at [695, 141] on div at bounding box center [784, 354] width 1568 height 708
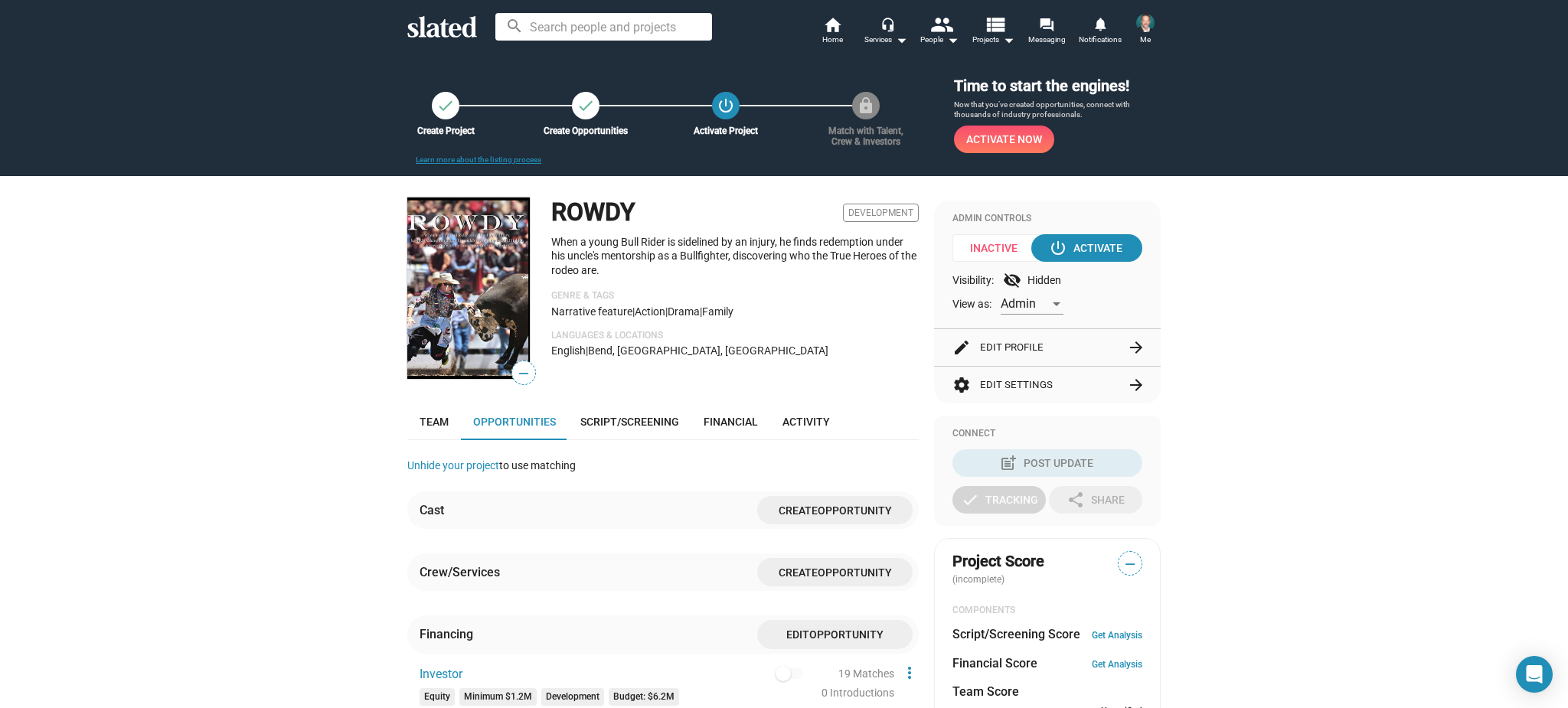
scroll to position [0, 0]
